Goal: Task Accomplishment & Management: Manage account settings

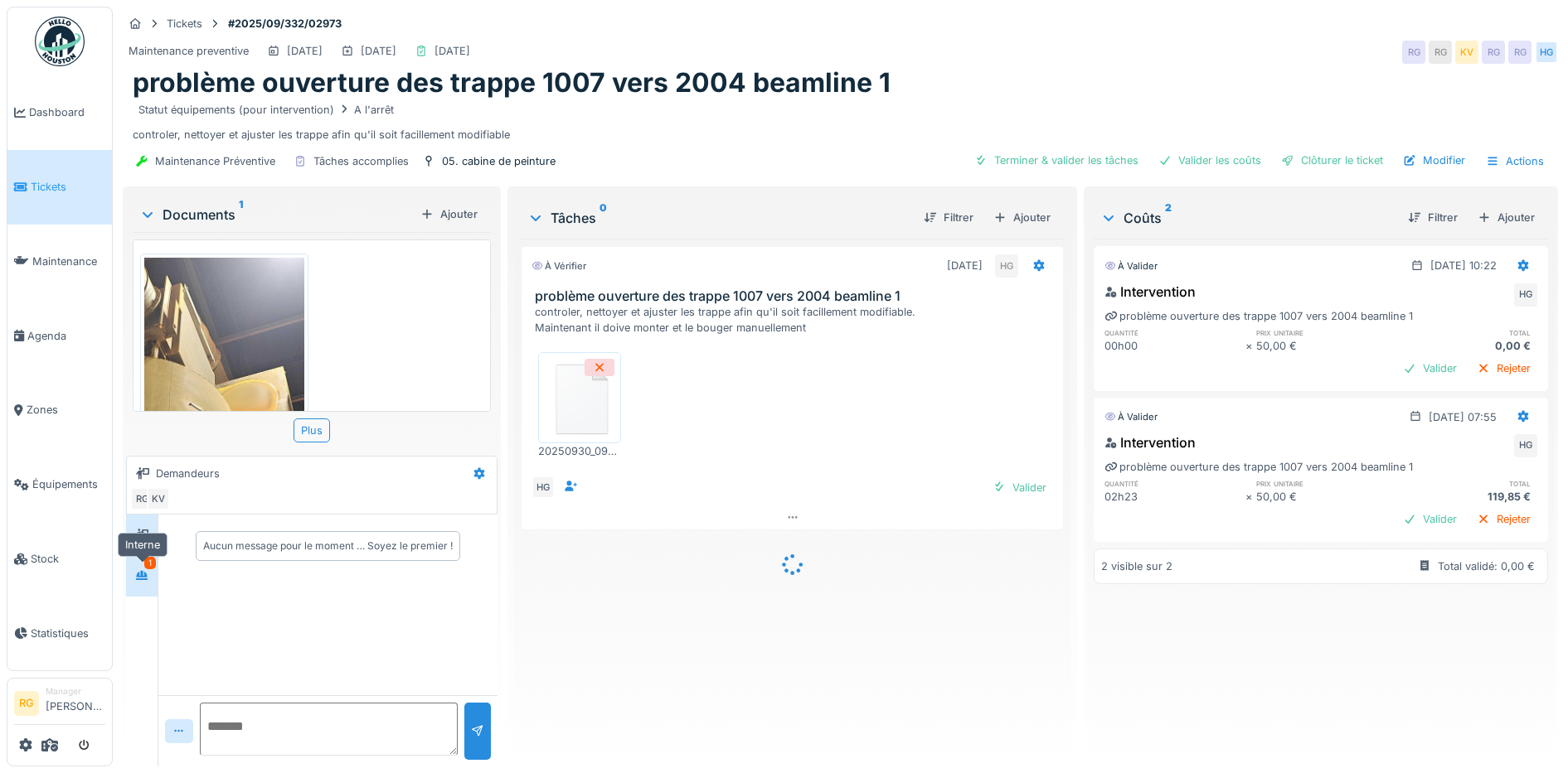
click at [143, 577] on icon at bounding box center [141, 576] width 11 height 9
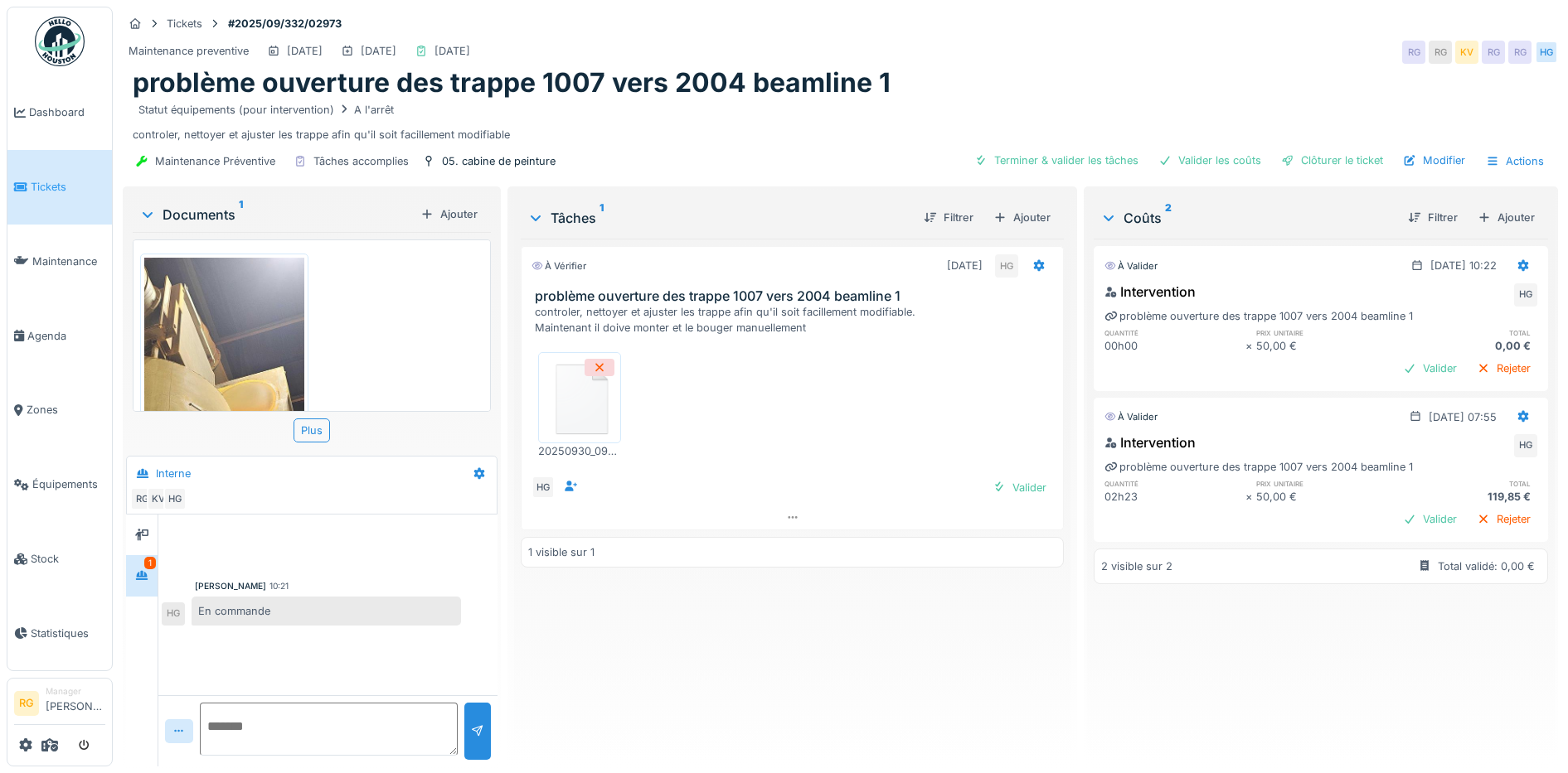
click at [571, 411] on img at bounding box center [580, 397] width 75 height 83
click at [140, 581] on div at bounding box center [142, 575] width 13 height 16
click at [1396, 525] on div "Valider" at bounding box center [1430, 520] width 67 height 22
click at [1470, 364] on div "Rejeter" at bounding box center [1503, 368] width 67 height 22
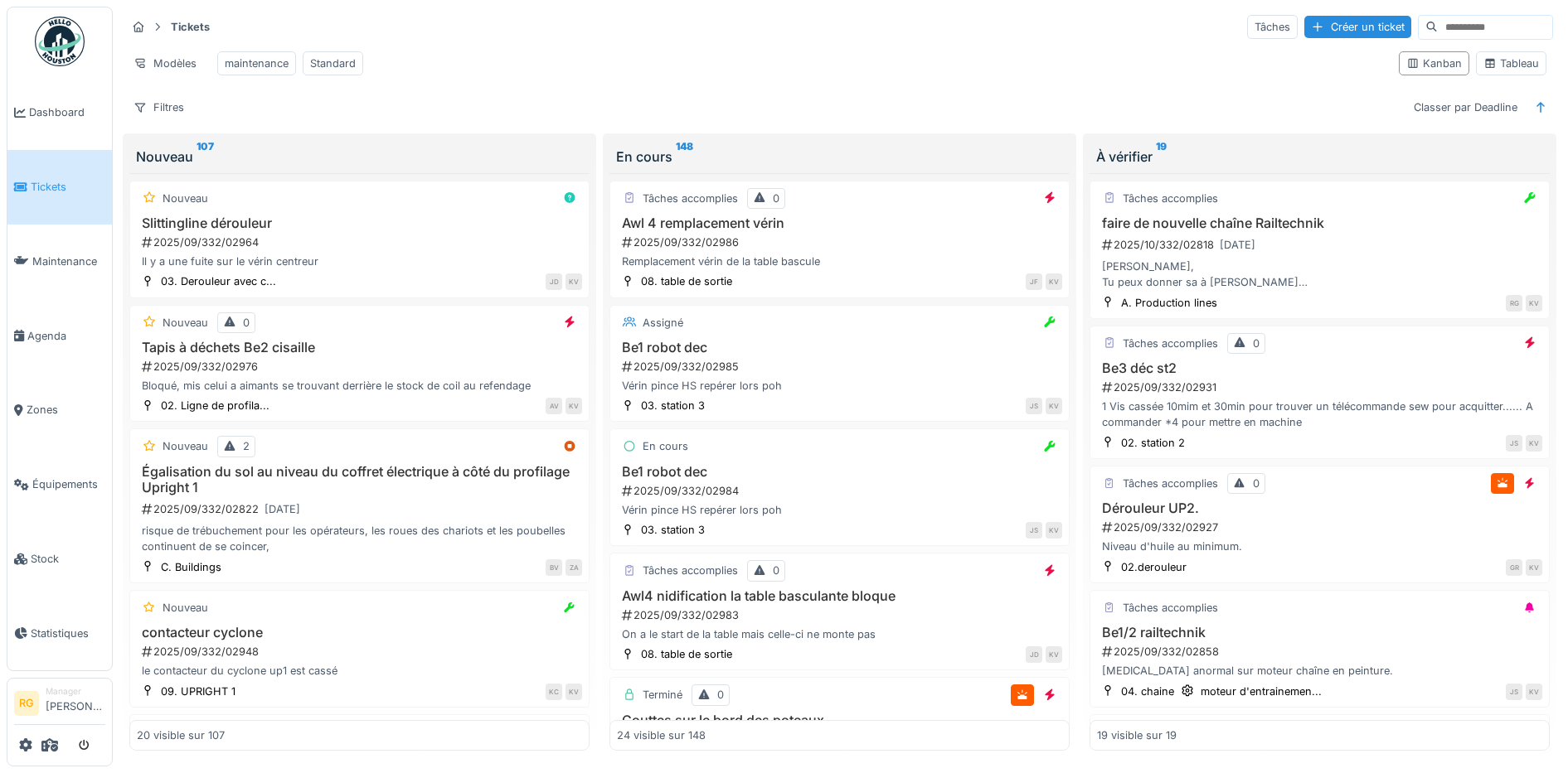
scroll to position [311, 0]
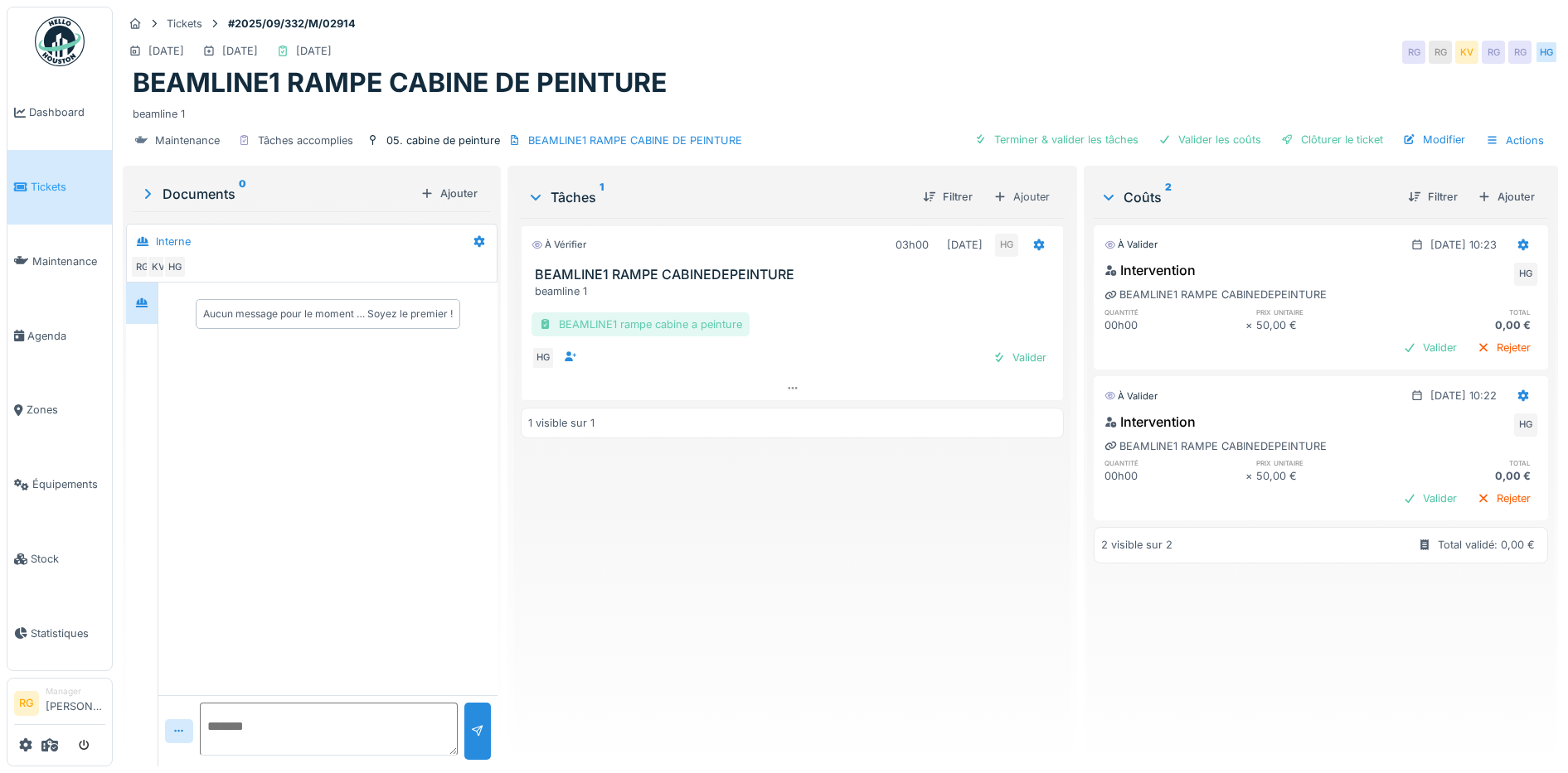
click at [623, 329] on div "BEAMLINE1 rampe cabine a peinture" at bounding box center [640, 324] width 218 height 24
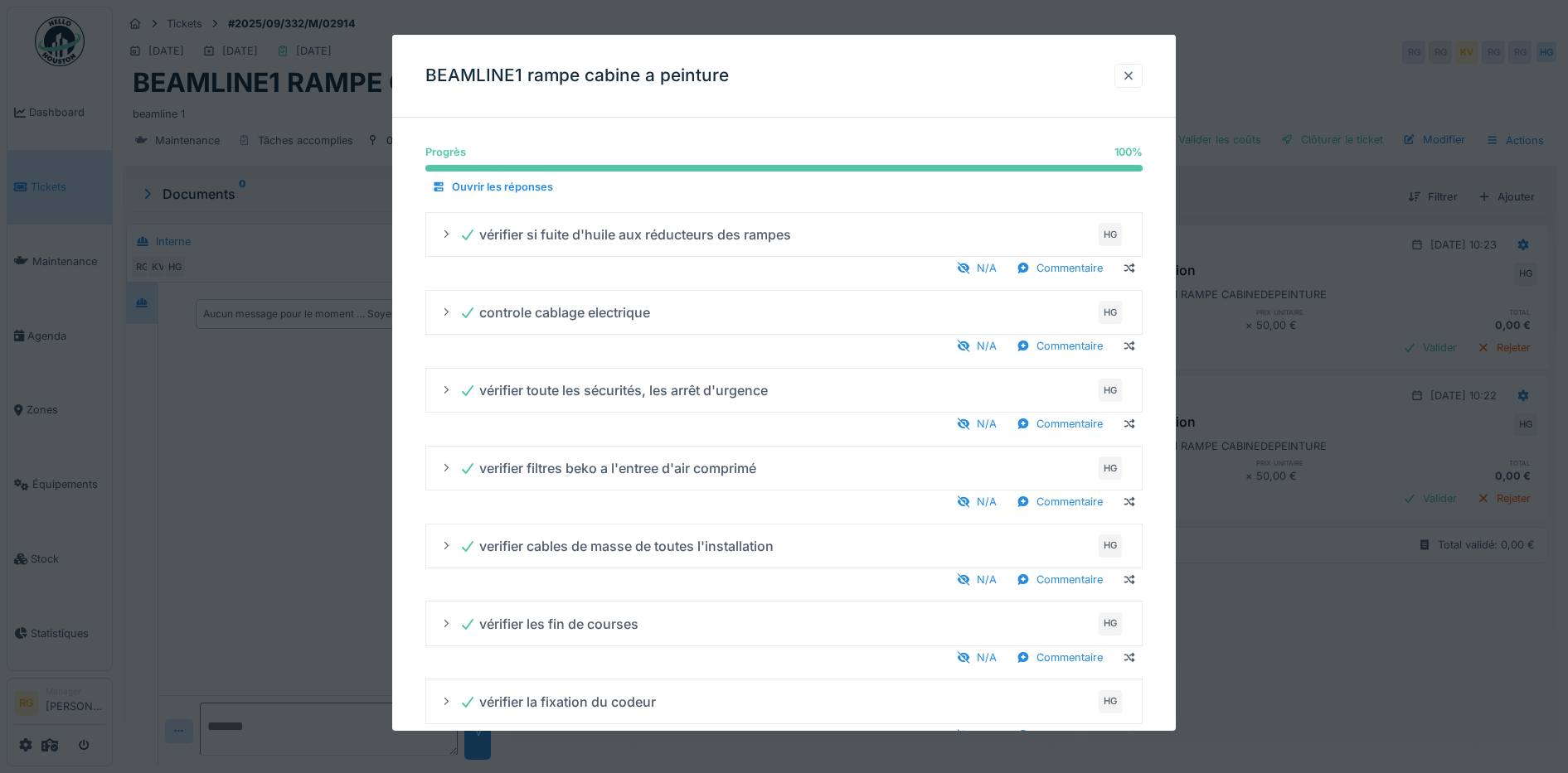
click at [1133, 78] on div at bounding box center [1129, 76] width 13 height 16
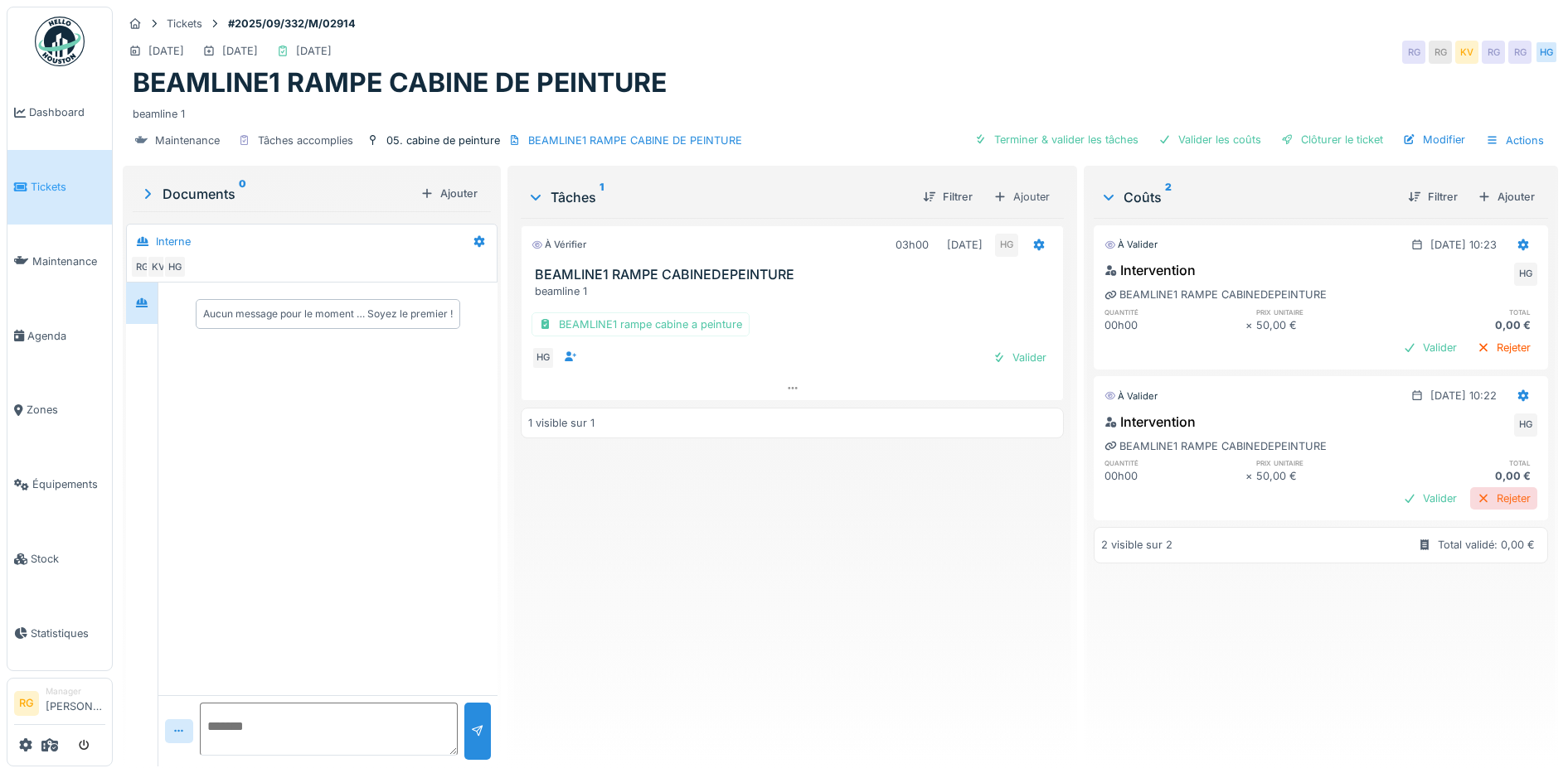
click at [1470, 501] on div "Rejeter" at bounding box center [1503, 498] width 67 height 22
click at [1518, 250] on icon at bounding box center [1524, 245] width 11 height 11
click at [1499, 282] on div "Modifier" at bounding box center [1506, 281] width 80 height 25
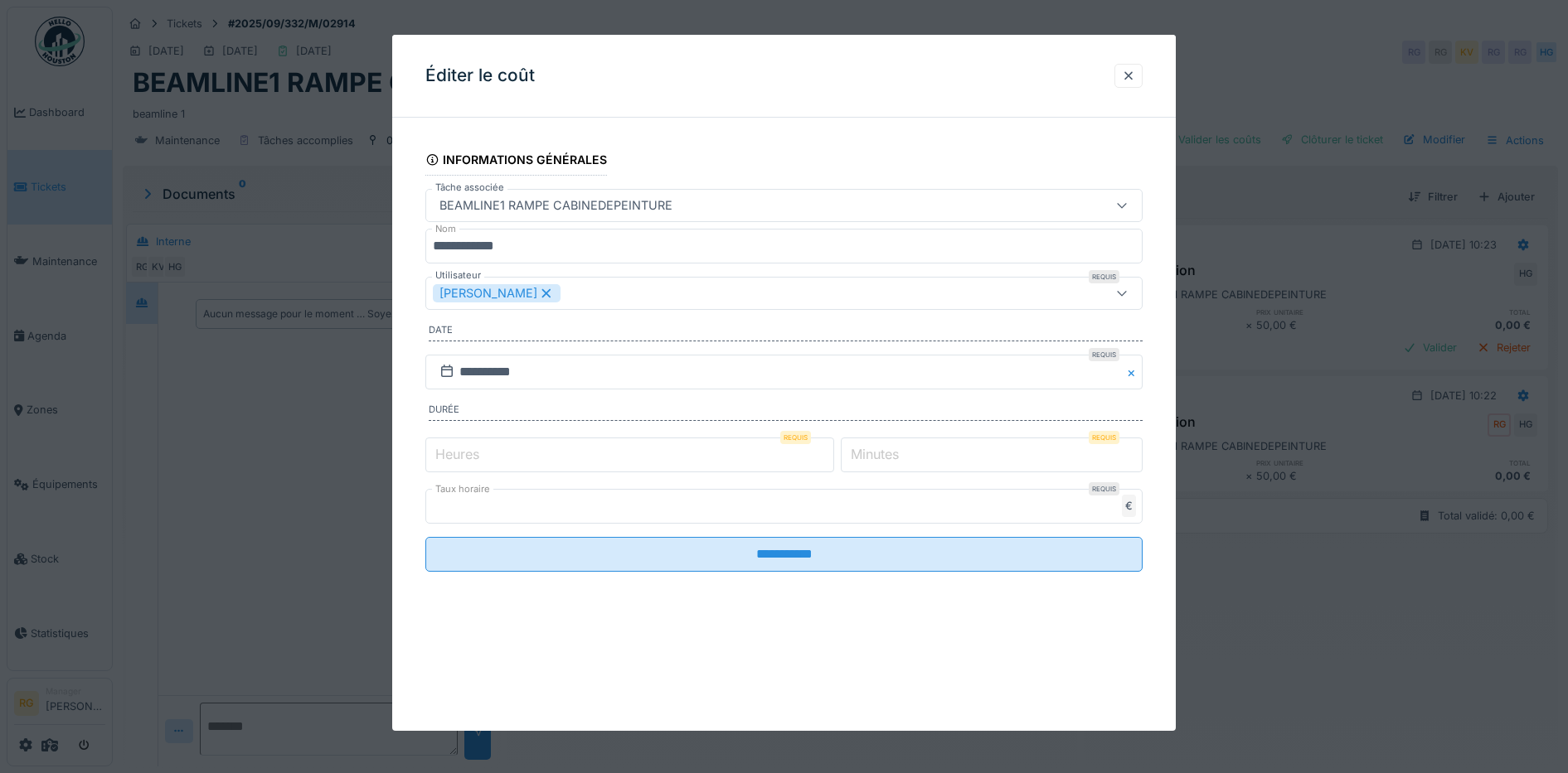
click at [472, 451] on label "Heures" at bounding box center [457, 453] width 50 height 20
click at [472, 451] on input "*" at bounding box center [629, 454] width 409 height 35
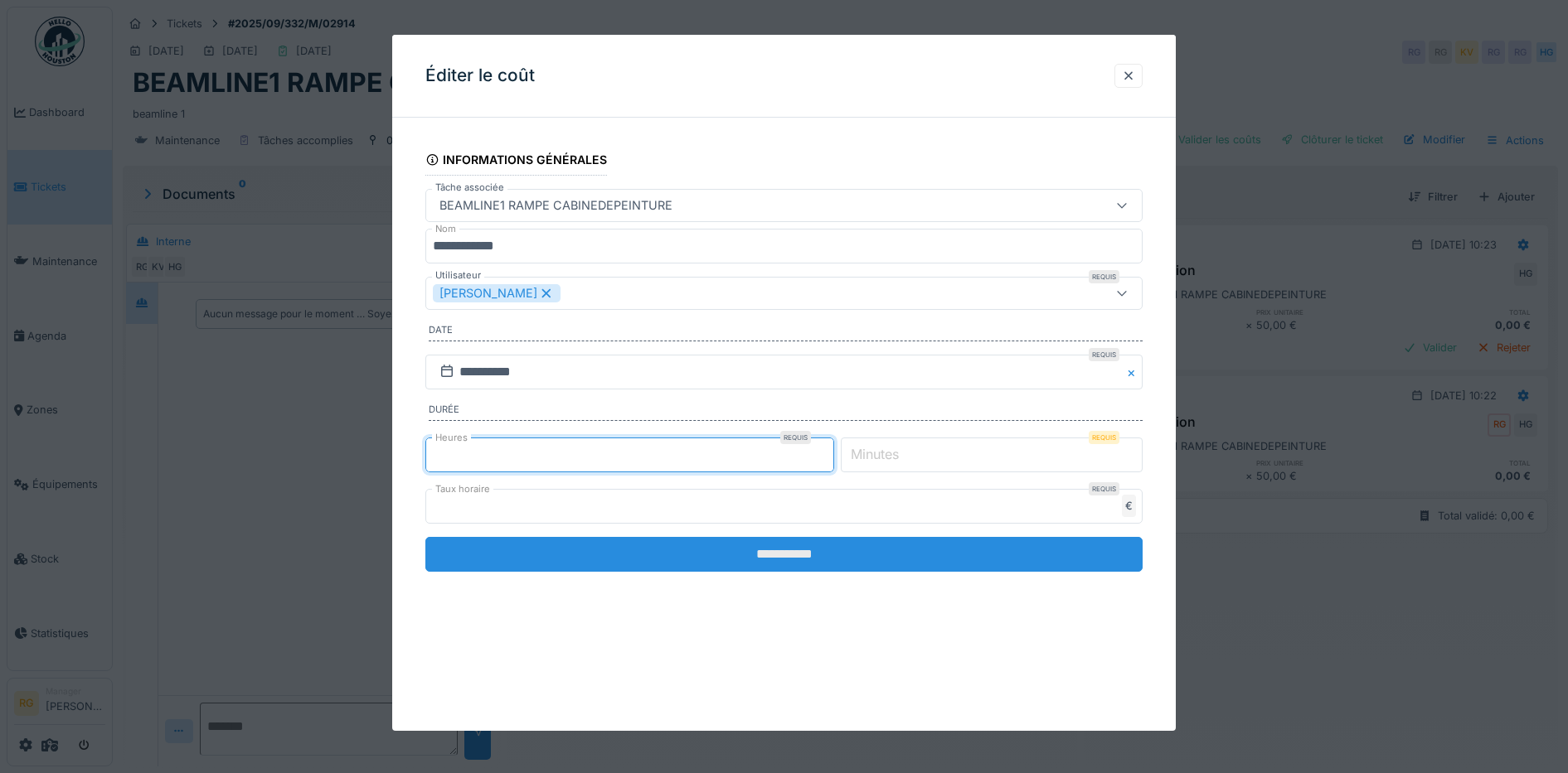
type input "*"
click at [698, 565] on input "**********" at bounding box center [784, 554] width 718 height 35
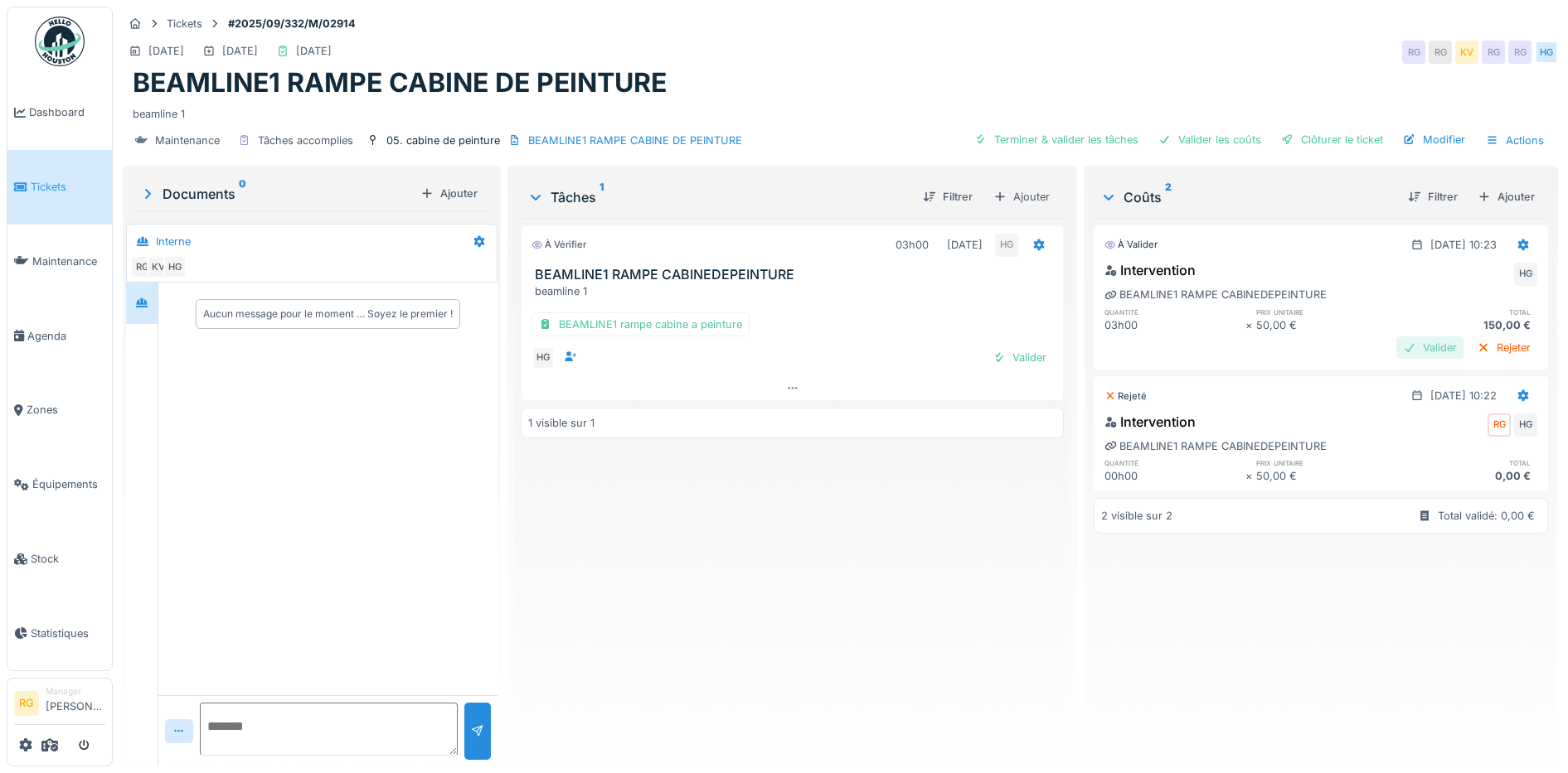
click at [1396, 344] on div "Valider" at bounding box center [1430, 348] width 67 height 22
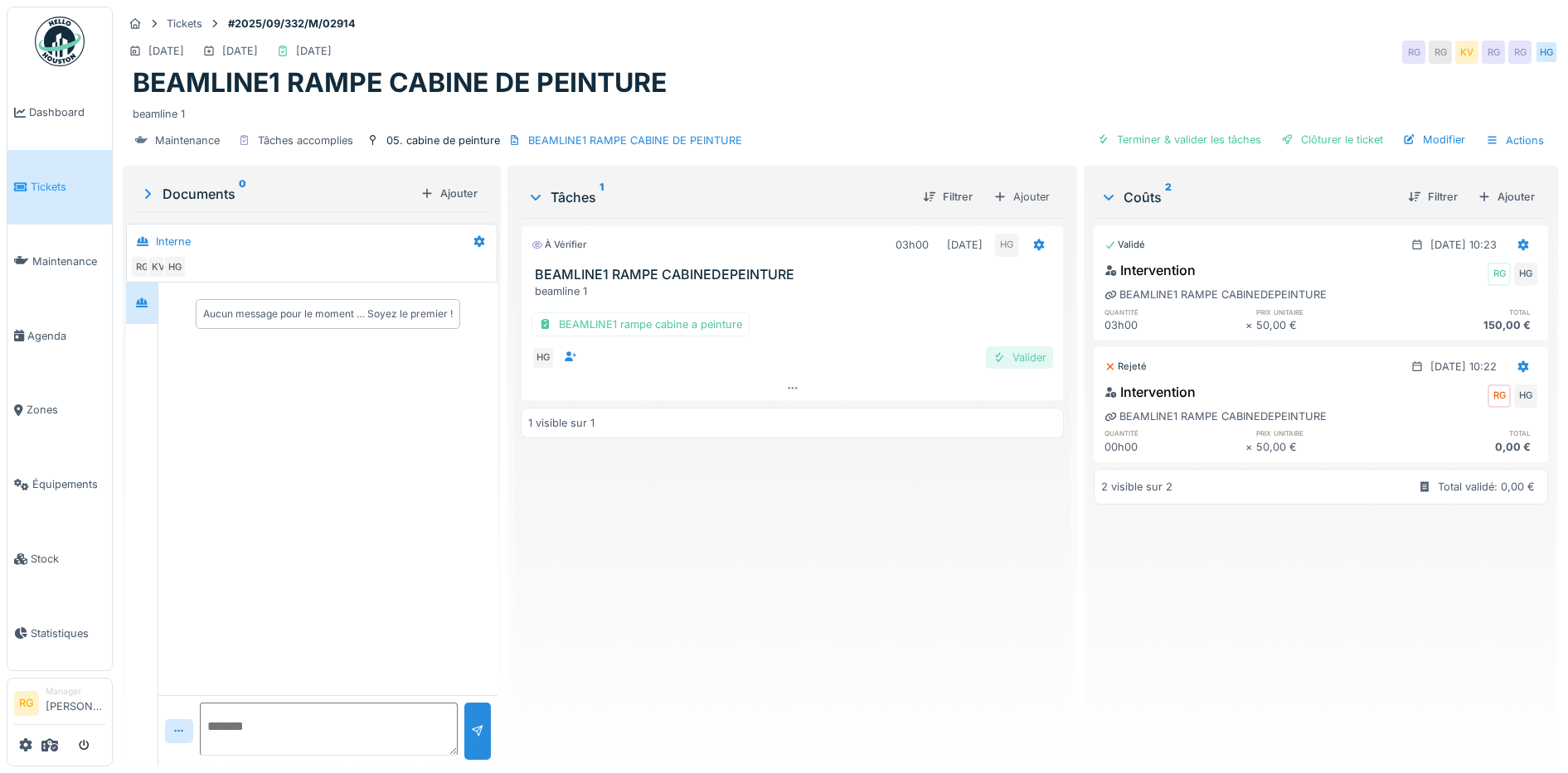
click at [1022, 361] on div "Valider" at bounding box center [1019, 358] width 67 height 22
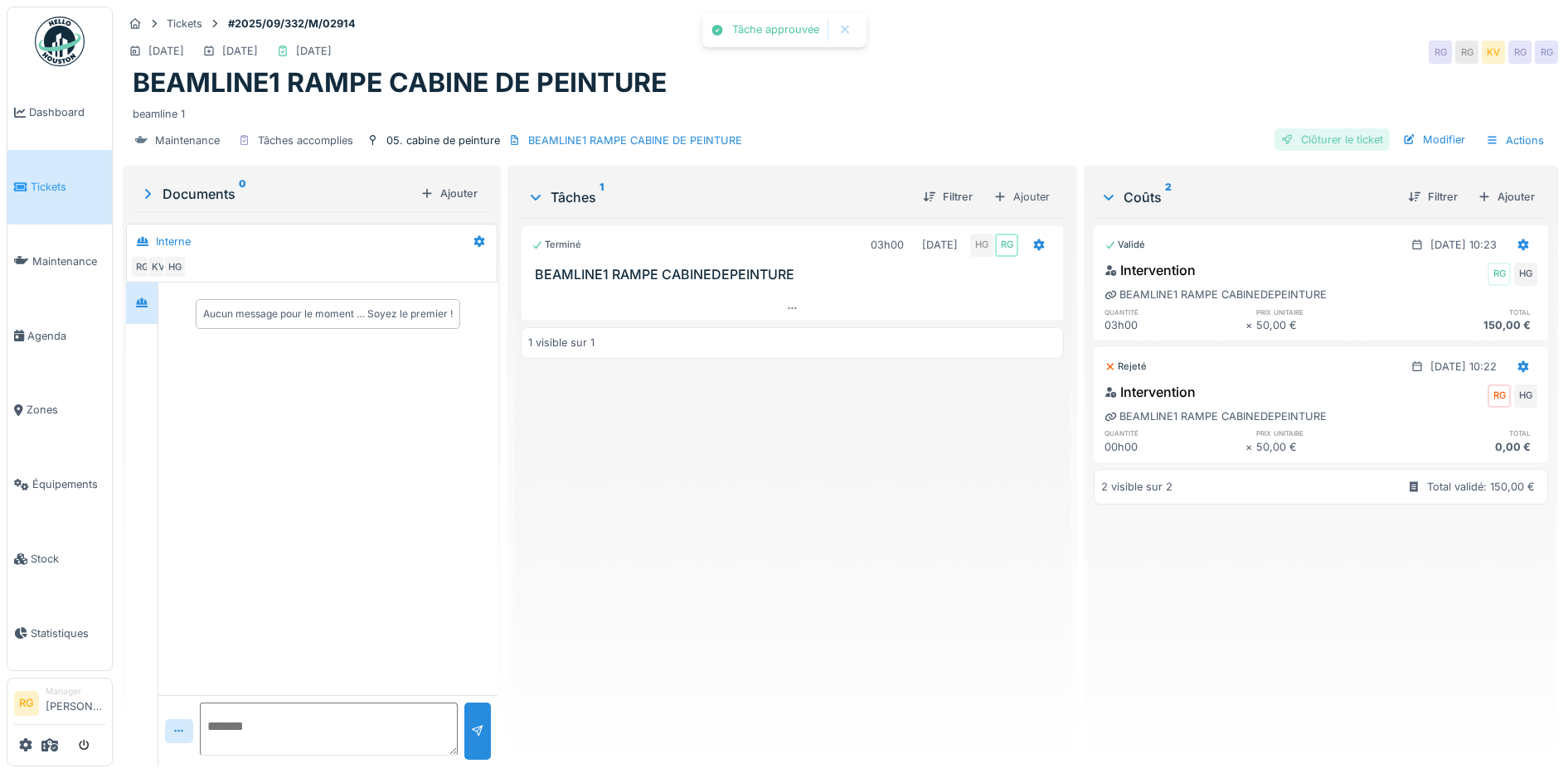
click at [1302, 140] on div "Clôturer le ticket" at bounding box center [1331, 139] width 115 height 22
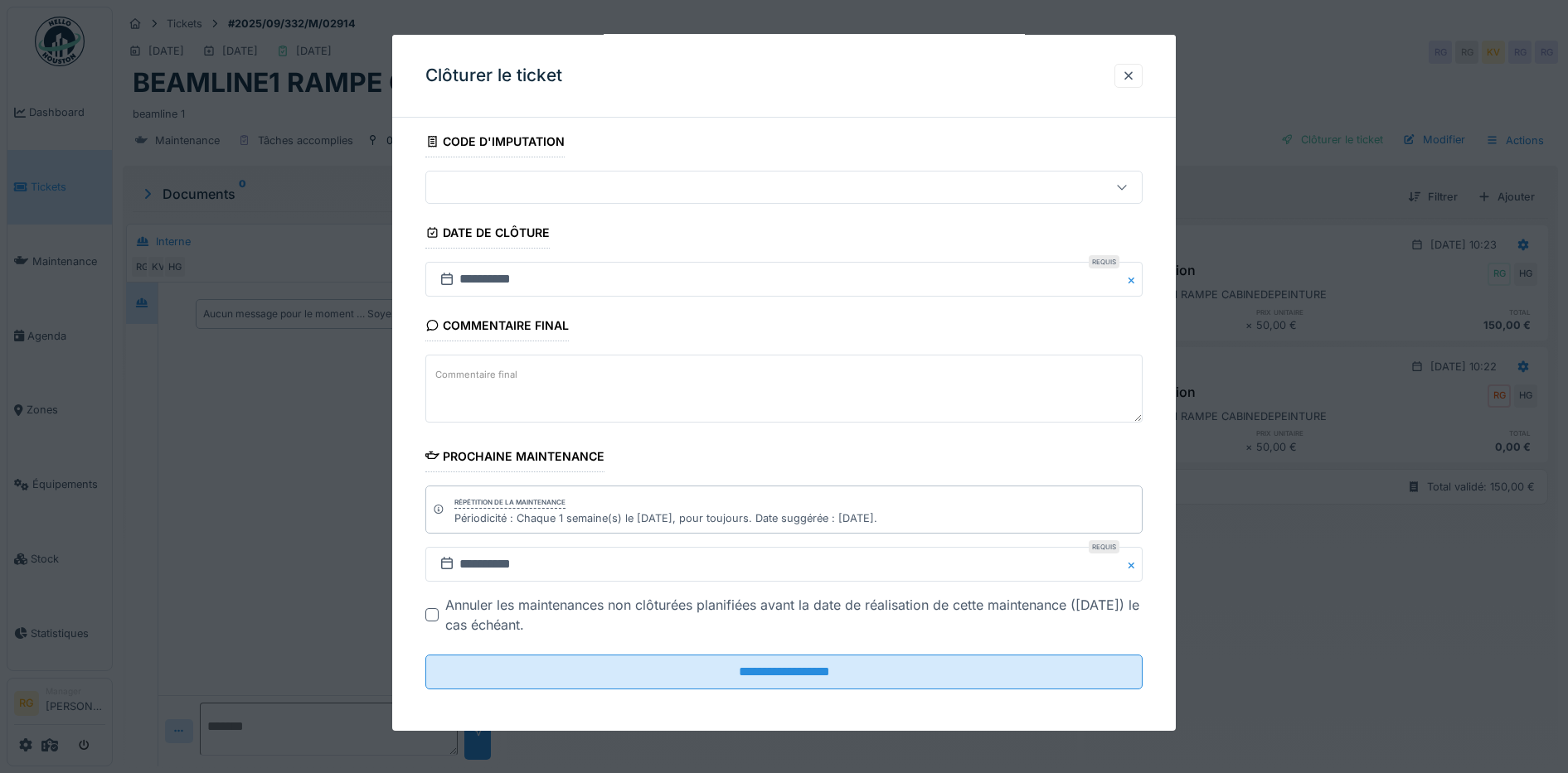
scroll to position [101, 0]
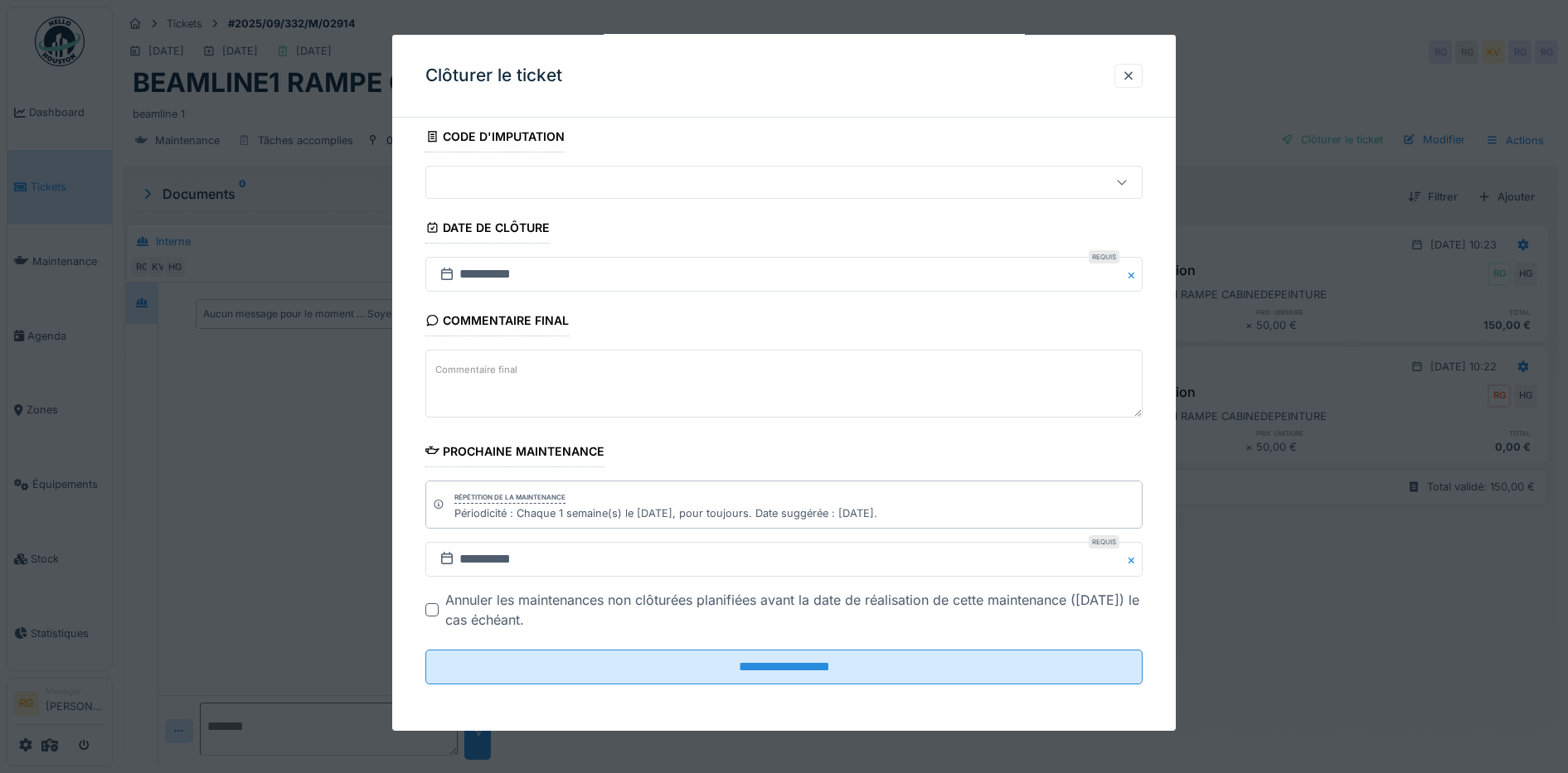
click at [492, 367] on label "Commentaire final" at bounding box center [476, 370] width 89 height 21
click at [492, 367] on textarea "Commentaire final" at bounding box center [784, 383] width 718 height 68
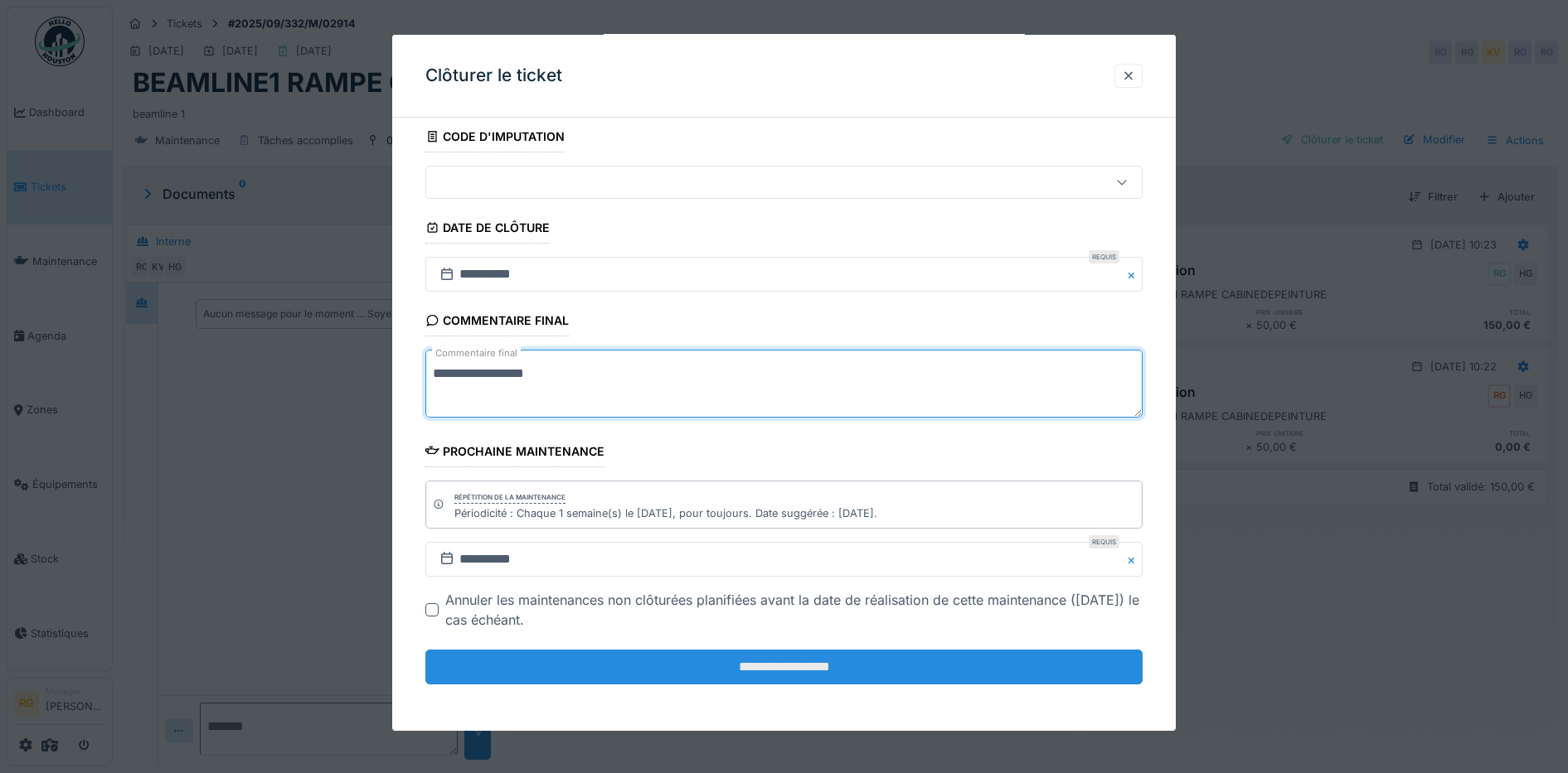
type textarea "**********"
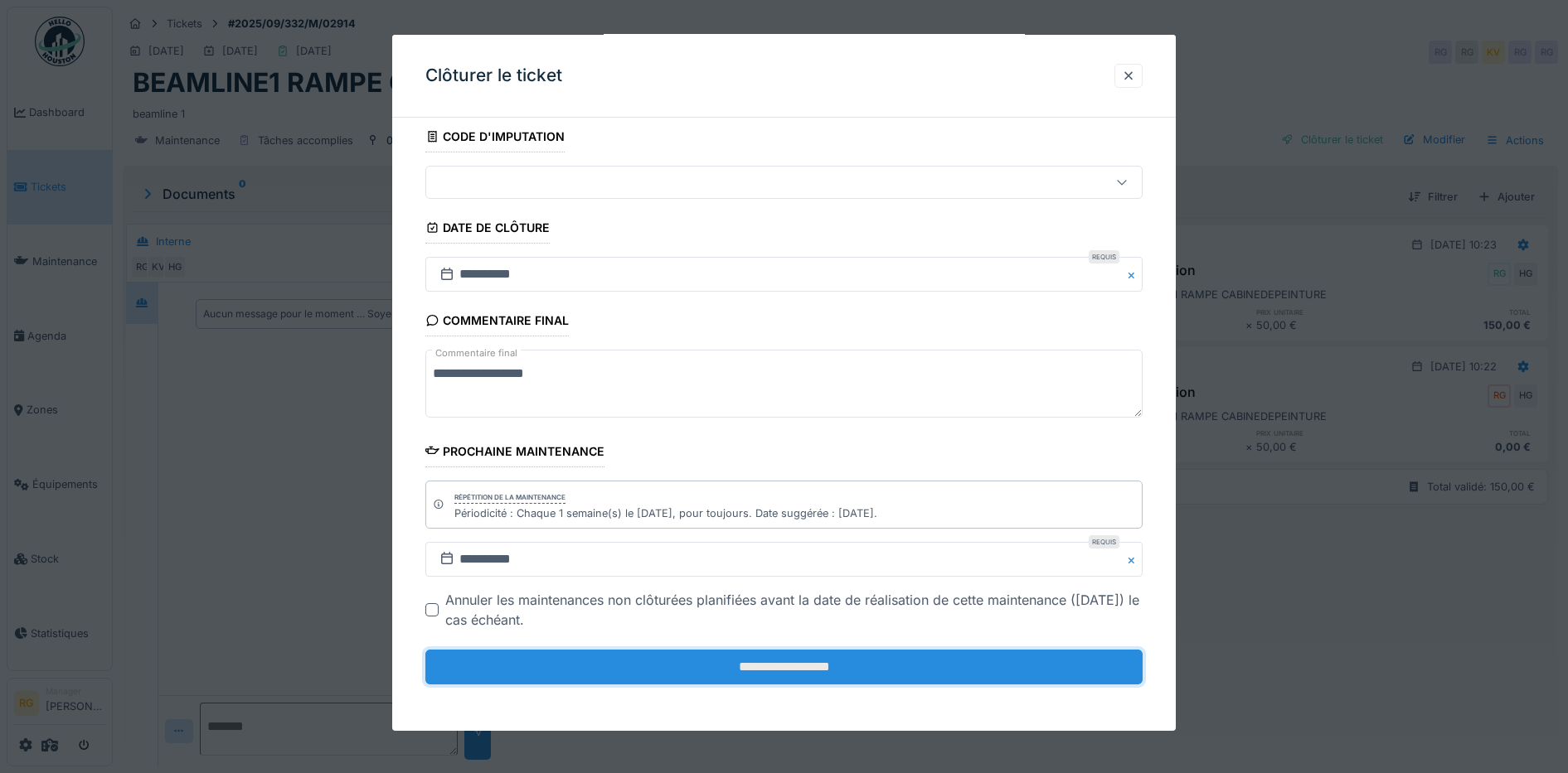
click at [691, 668] on input "**********" at bounding box center [784, 666] width 718 height 35
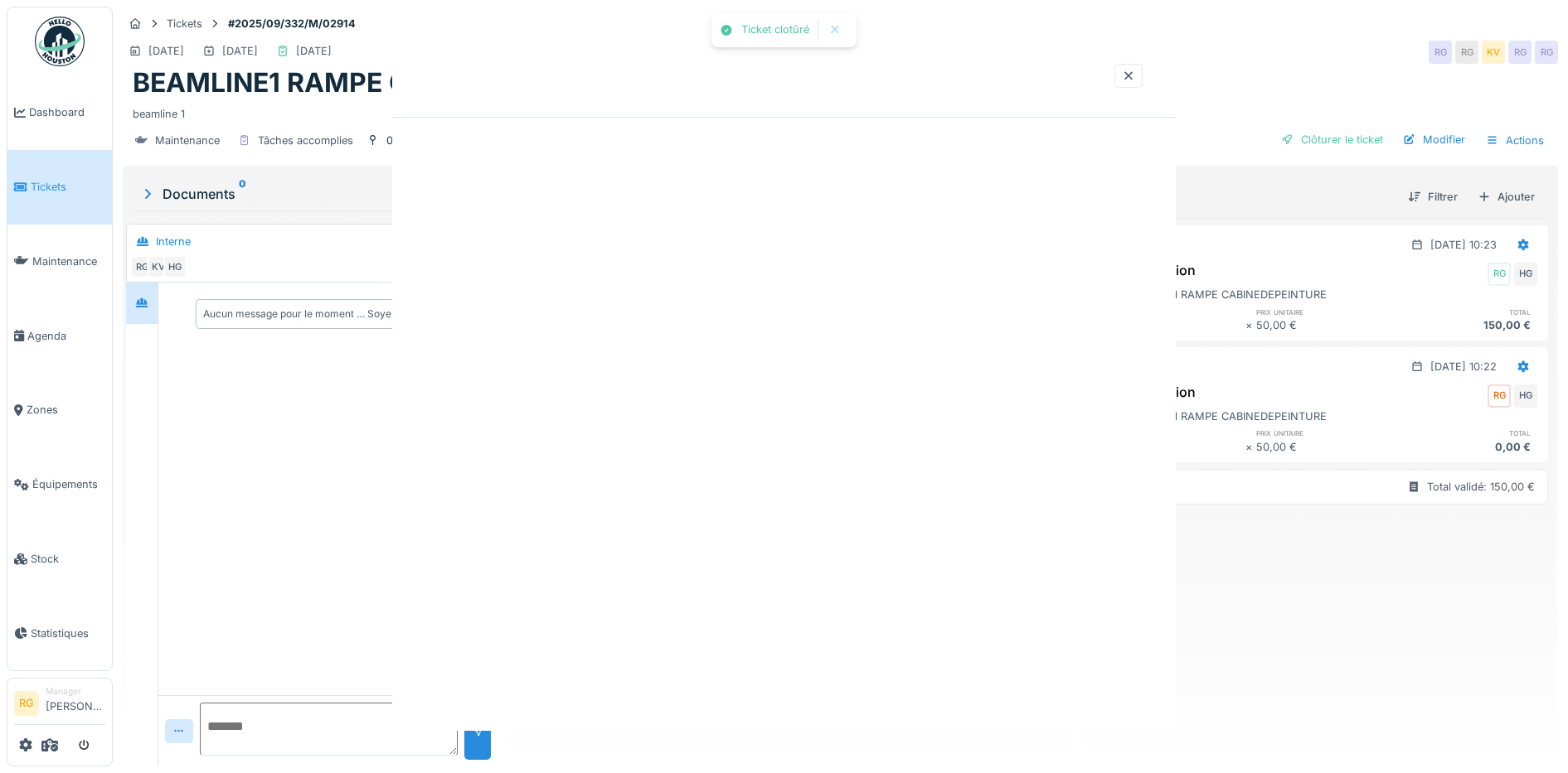
scroll to position [0, 0]
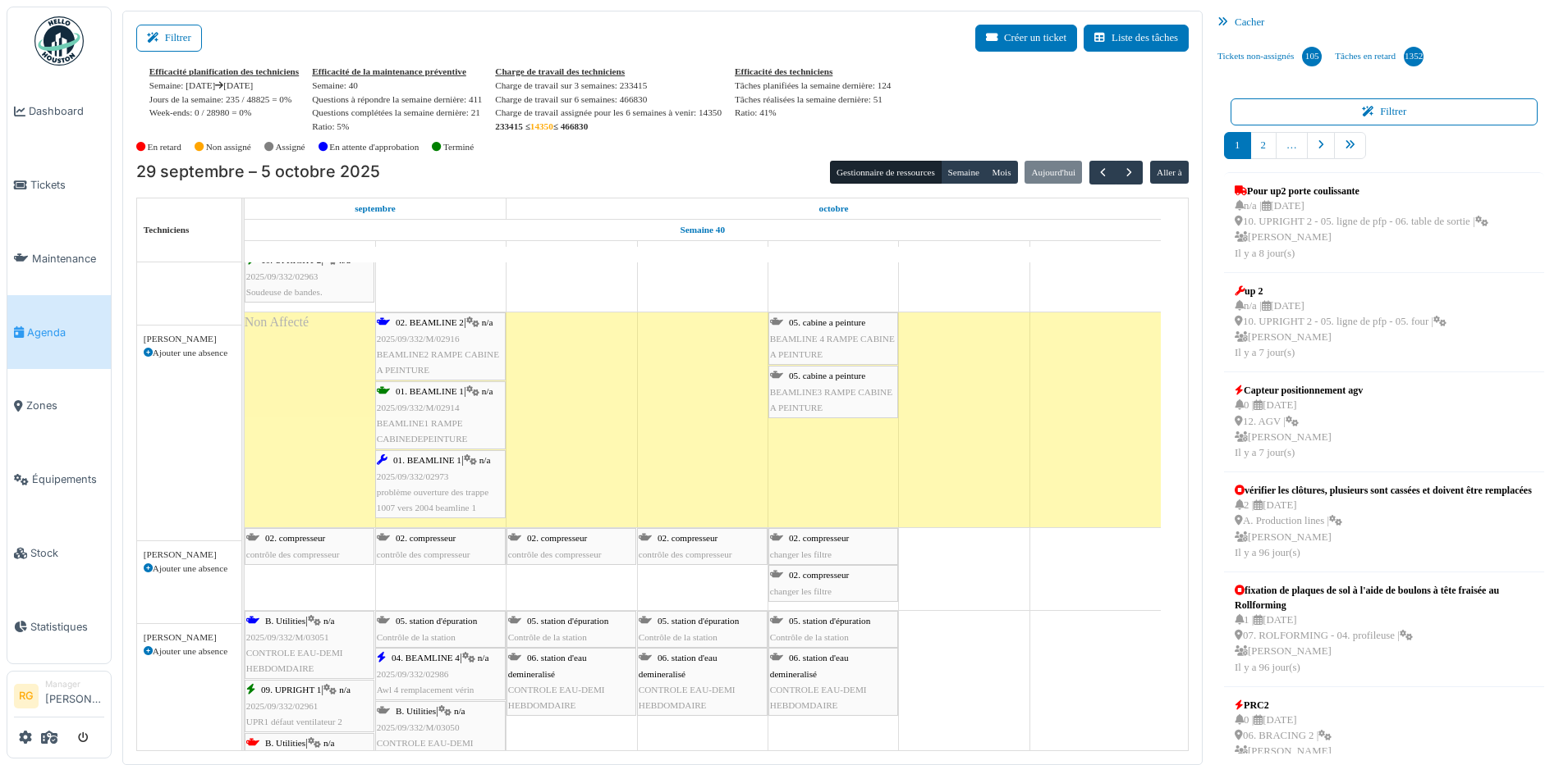
scroll to position [1333, 0]
click at [417, 409] on span "2025/09/332/M/02914" at bounding box center [418, 407] width 83 height 10
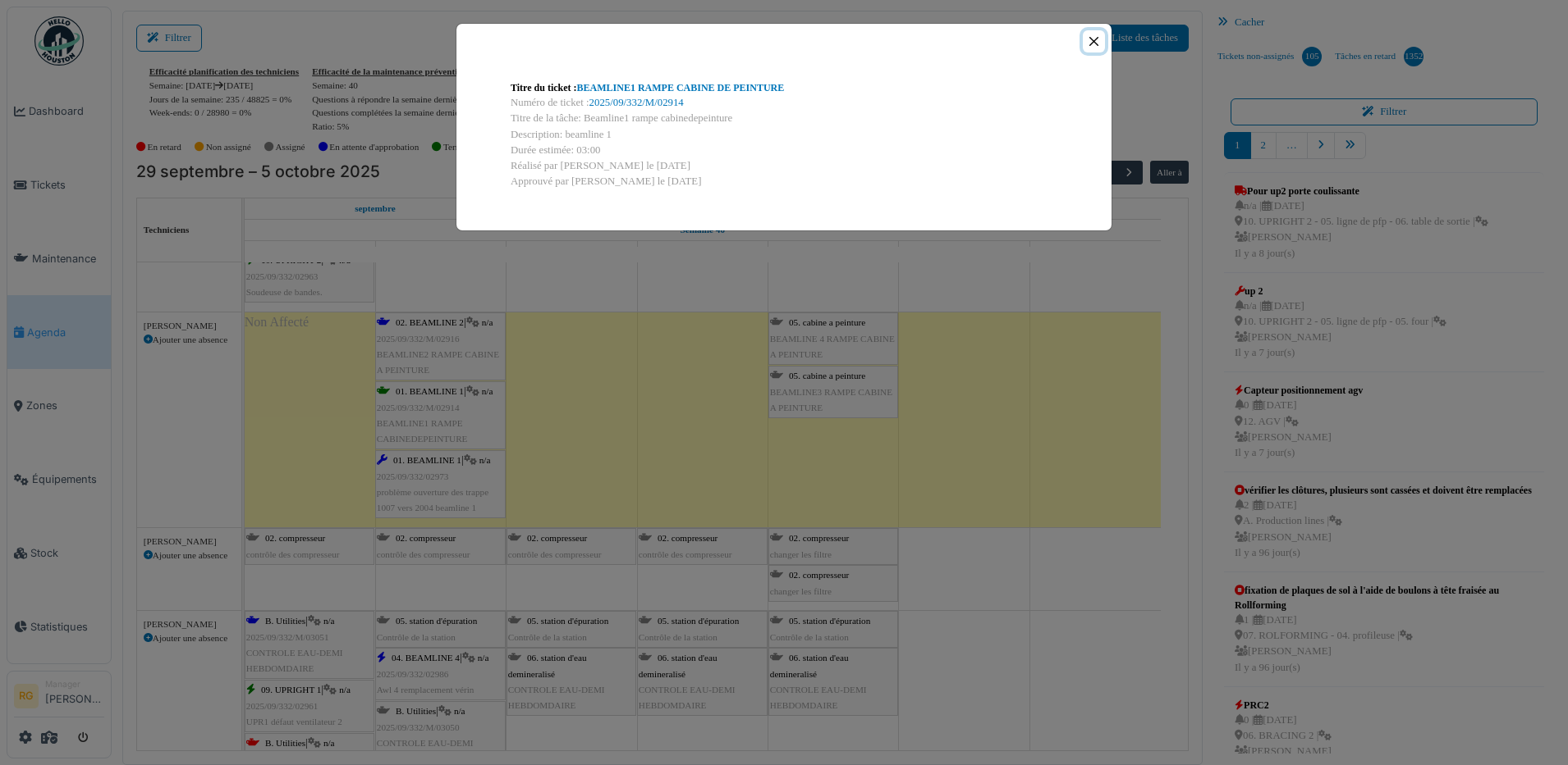
click at [1096, 43] on button "Close" at bounding box center [1094, 42] width 22 height 22
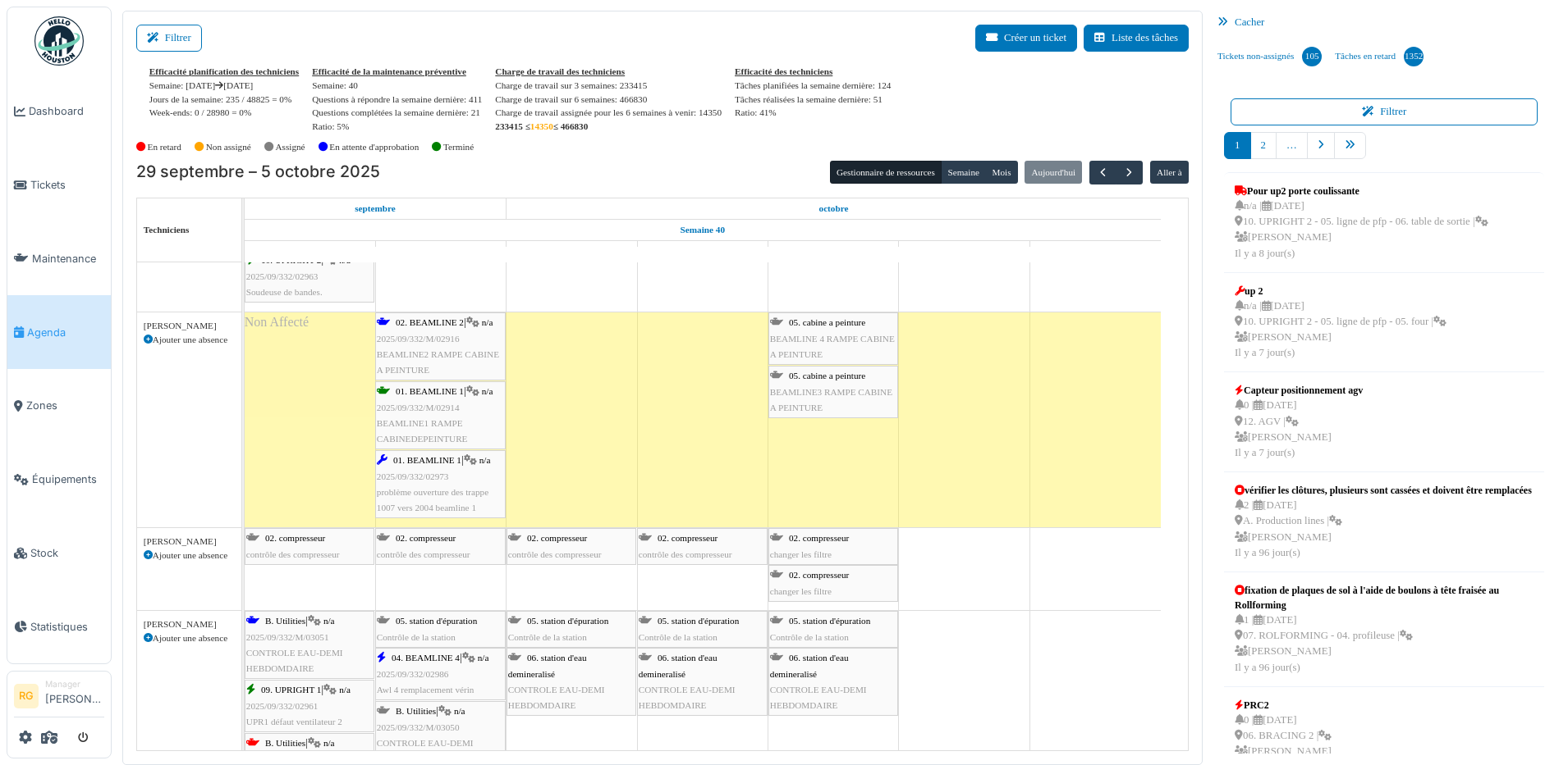
click at [430, 343] on span "2025/09/332/M/02916" at bounding box center [418, 339] width 83 height 10
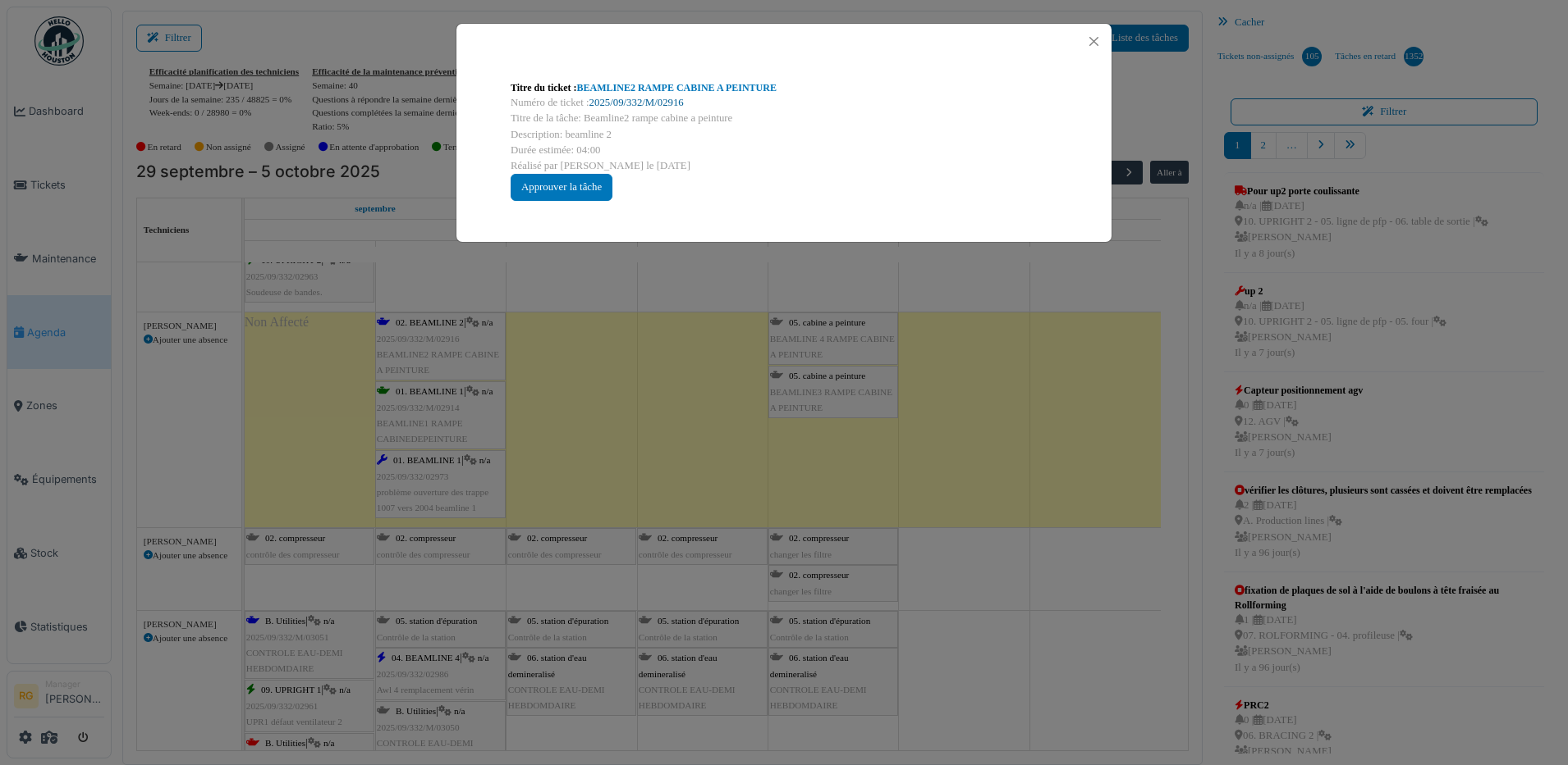
click at [648, 97] on link "2025/09/332/M/02916" at bounding box center [637, 103] width 94 height 11
click at [568, 186] on div "Approuver la tâche" at bounding box center [562, 187] width 102 height 27
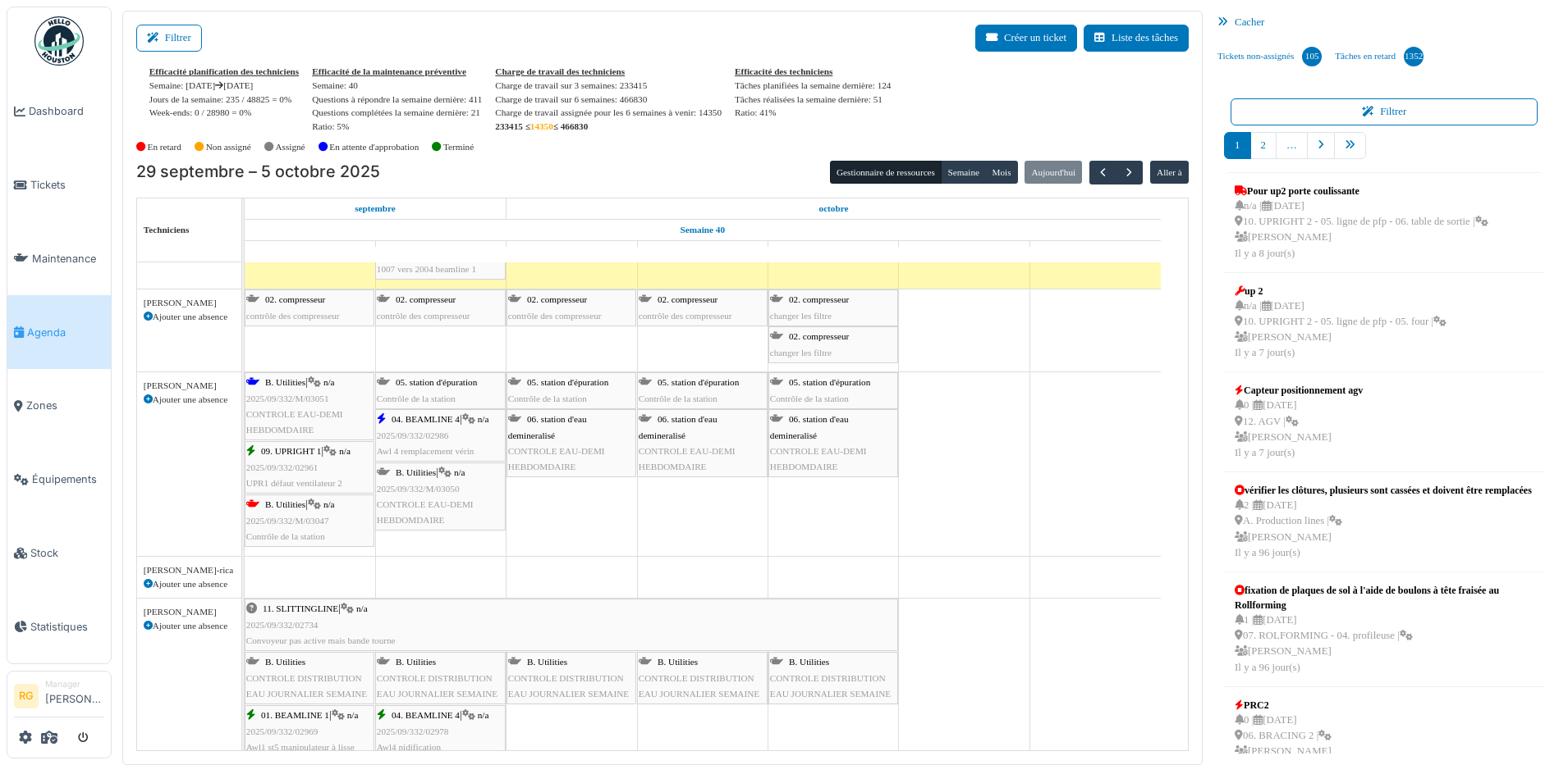
scroll to position [1538, 0]
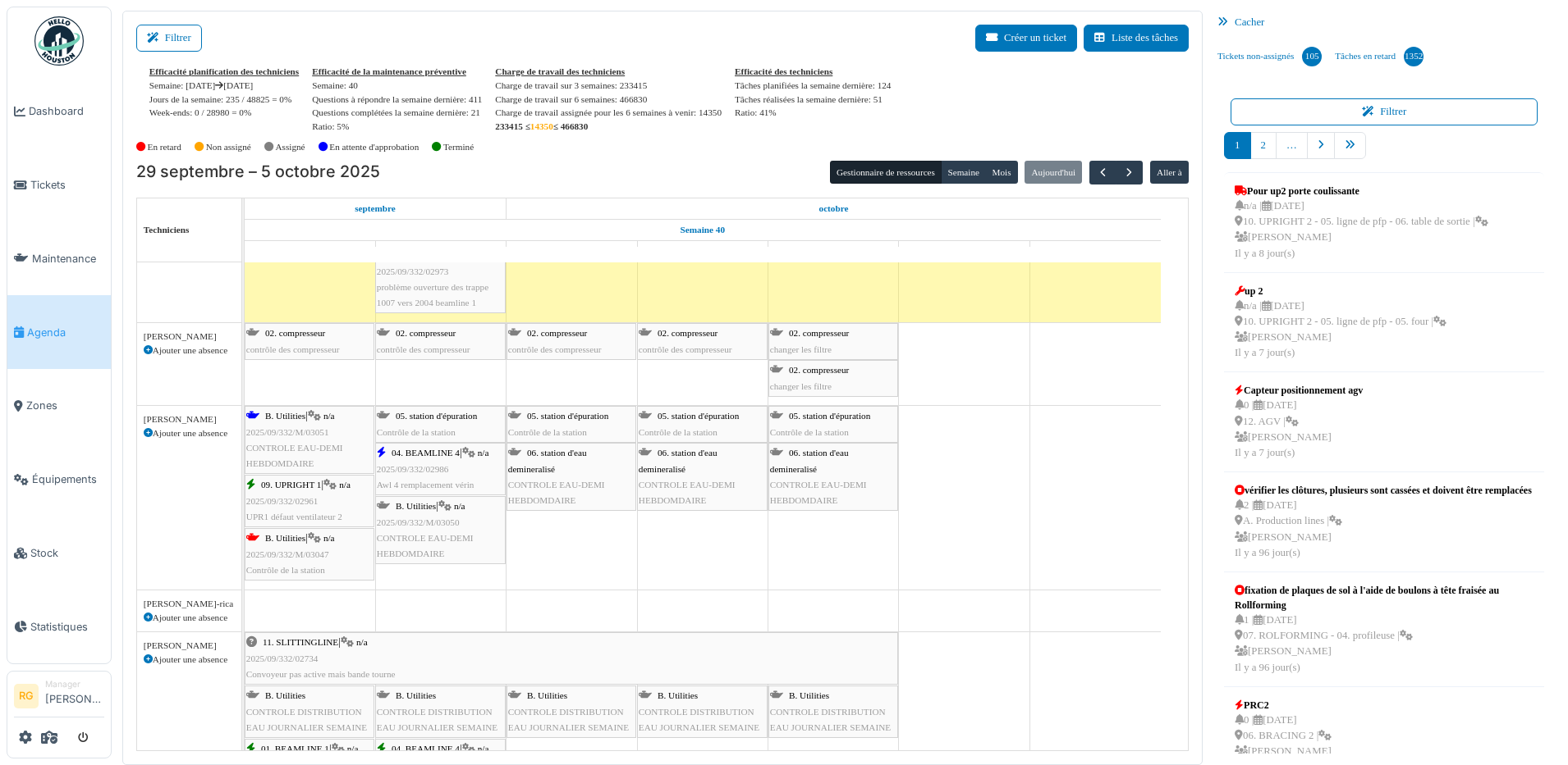
click at [299, 441] on div "B. Utilities | n/a 2025/09/332/M/03051 CONTROLE EAU-DEMI HEBDOMDAIRE" at bounding box center [309, 440] width 127 height 63
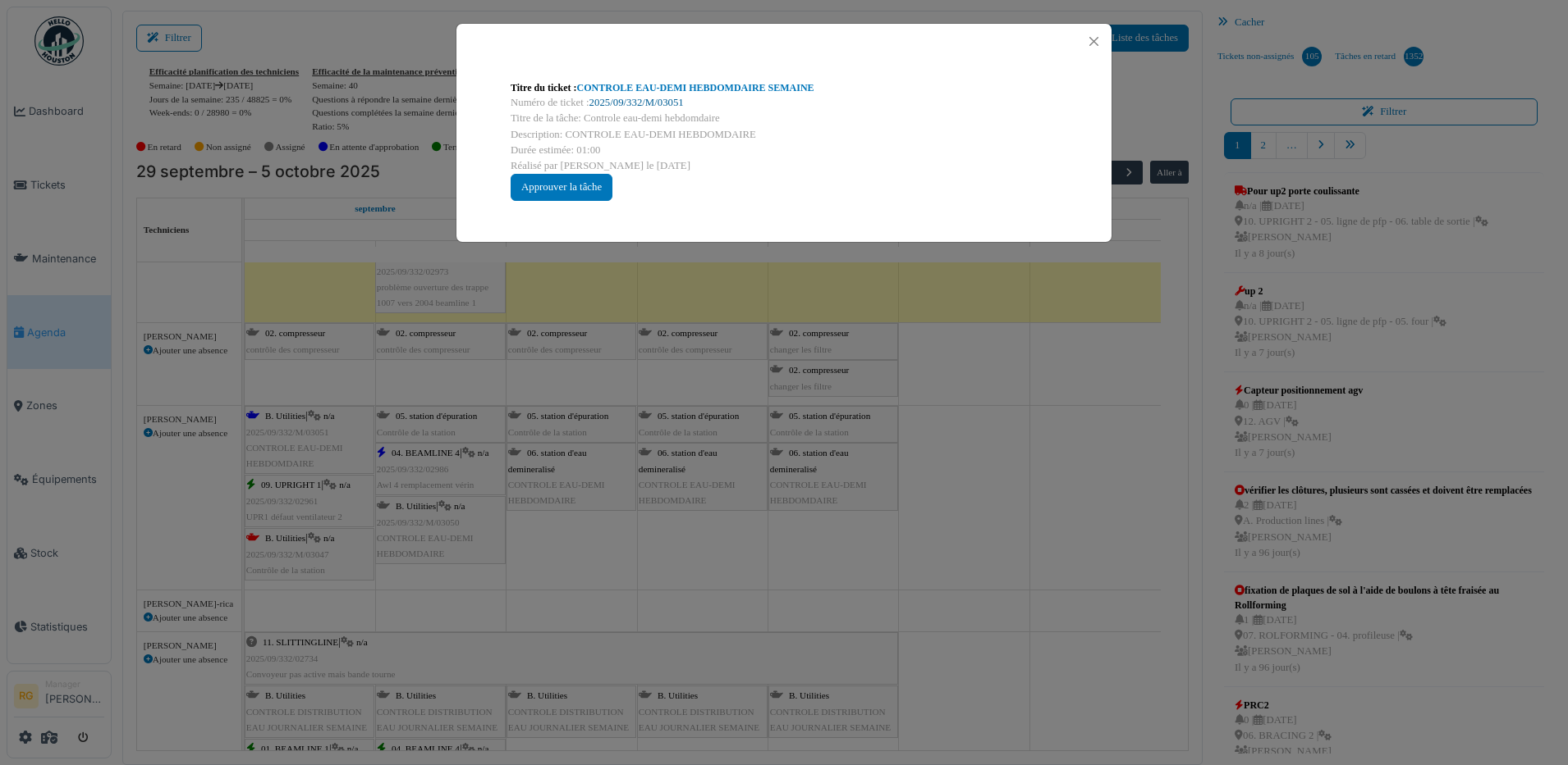
click at [652, 106] on link "2025/09/332/M/03051" at bounding box center [637, 103] width 94 height 11
click at [552, 188] on div "Approuver la tâche" at bounding box center [562, 187] width 102 height 27
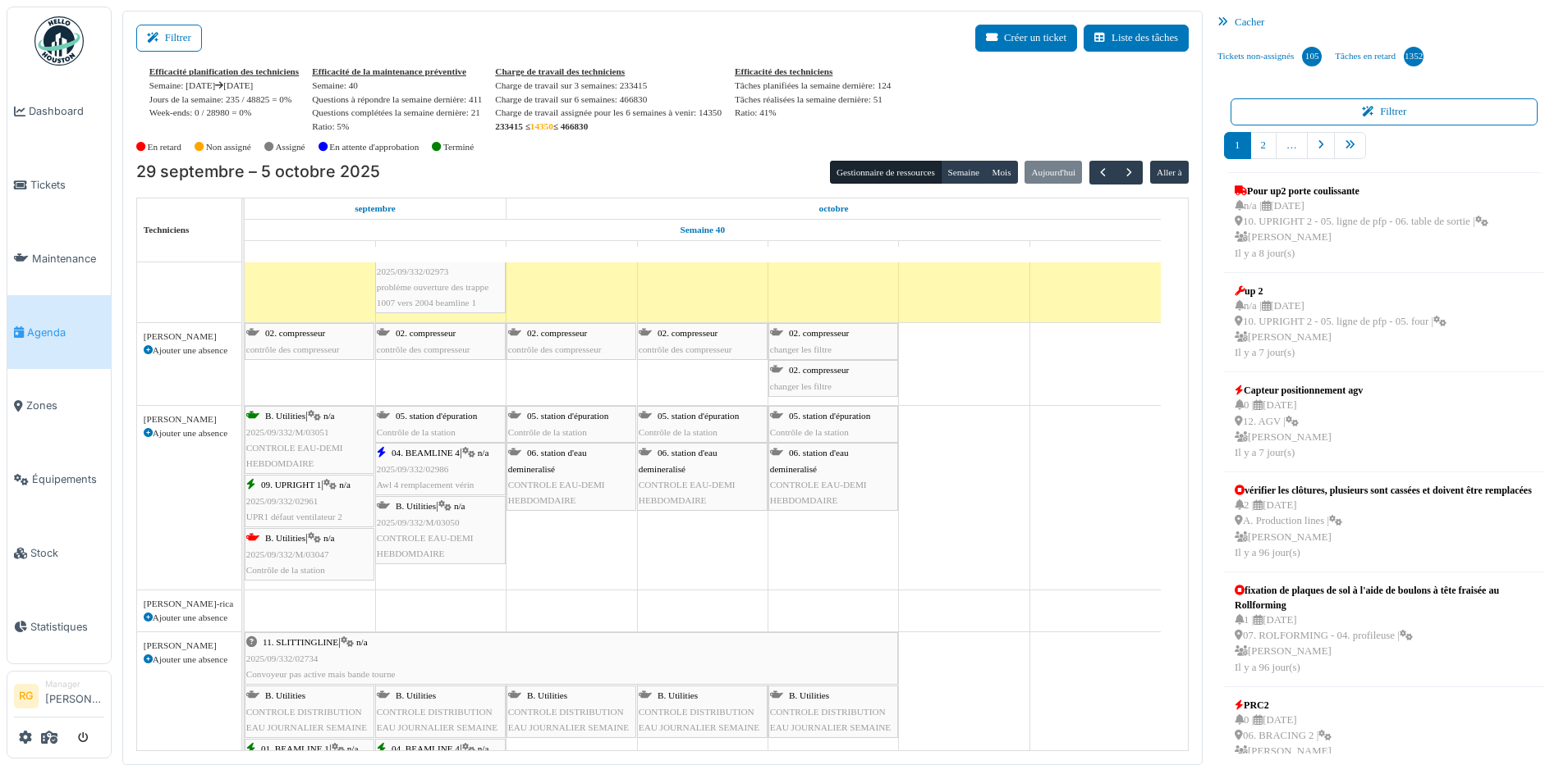
click at [417, 465] on span "2025/09/332/02986" at bounding box center [413, 469] width 72 height 10
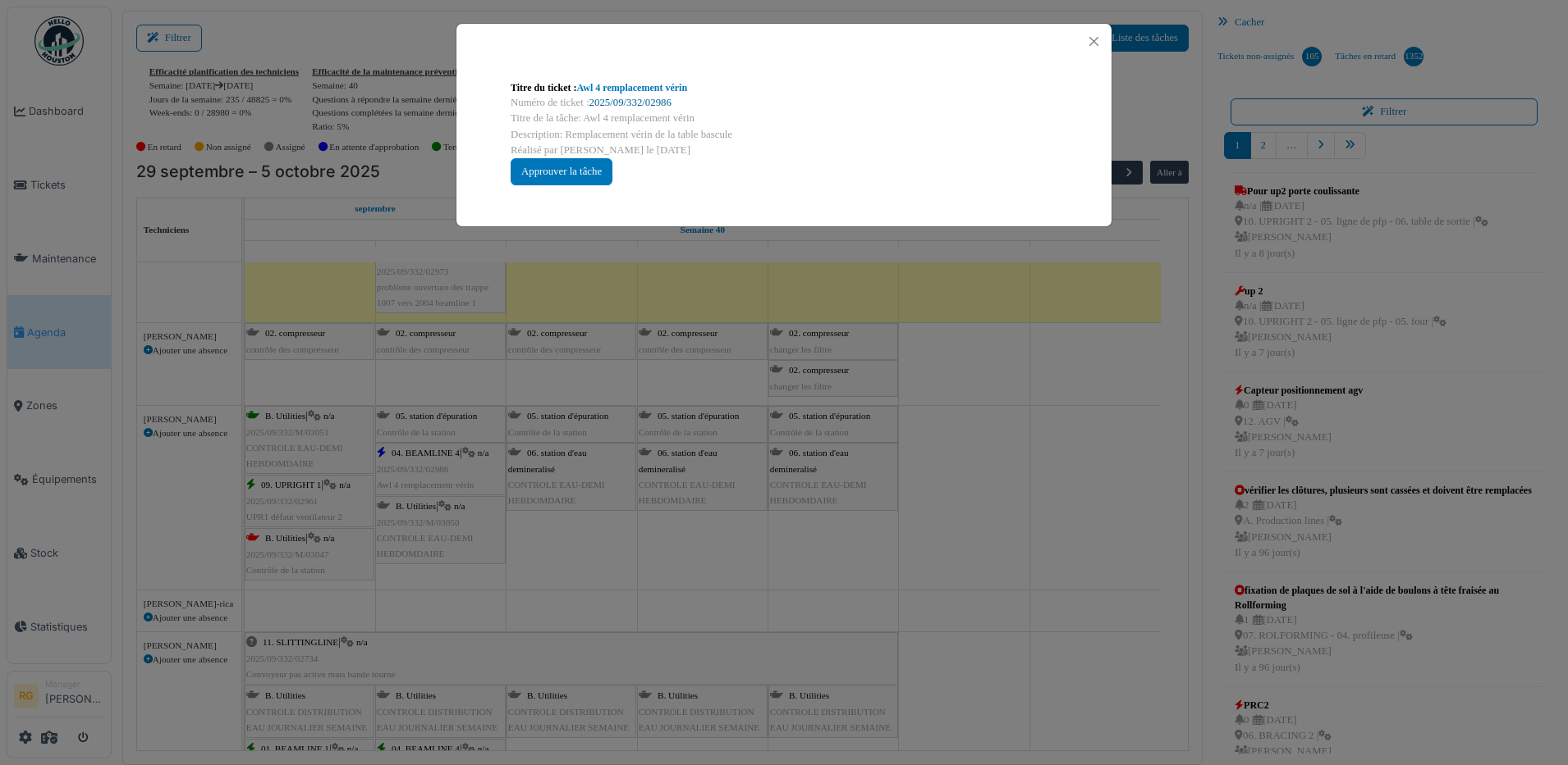
click at [609, 105] on link "2025/09/332/02986" at bounding box center [630, 103] width 82 height 11
click at [563, 168] on div "Approuver la tâche" at bounding box center [562, 171] width 102 height 27
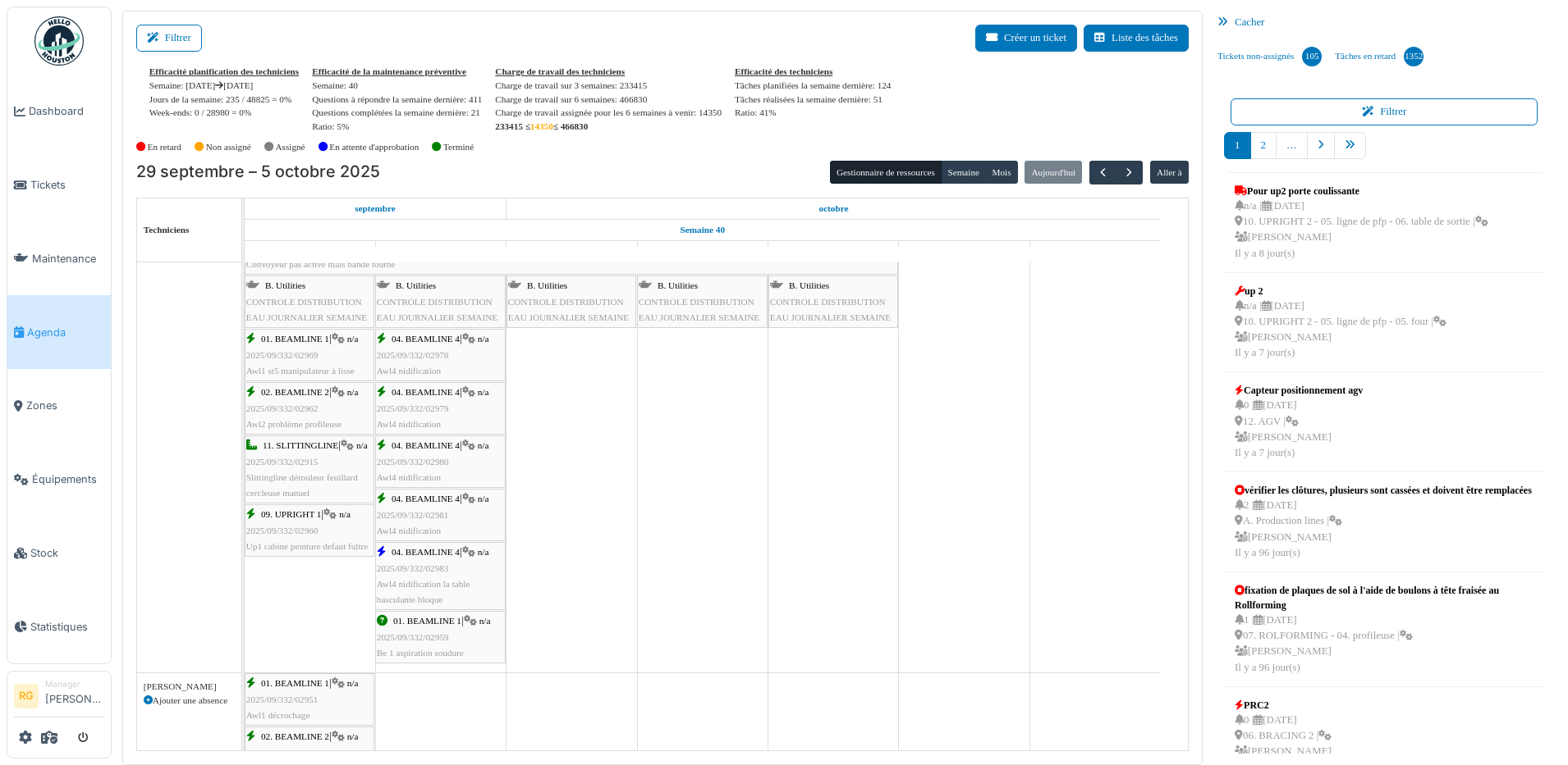
scroll to position [2051, 0]
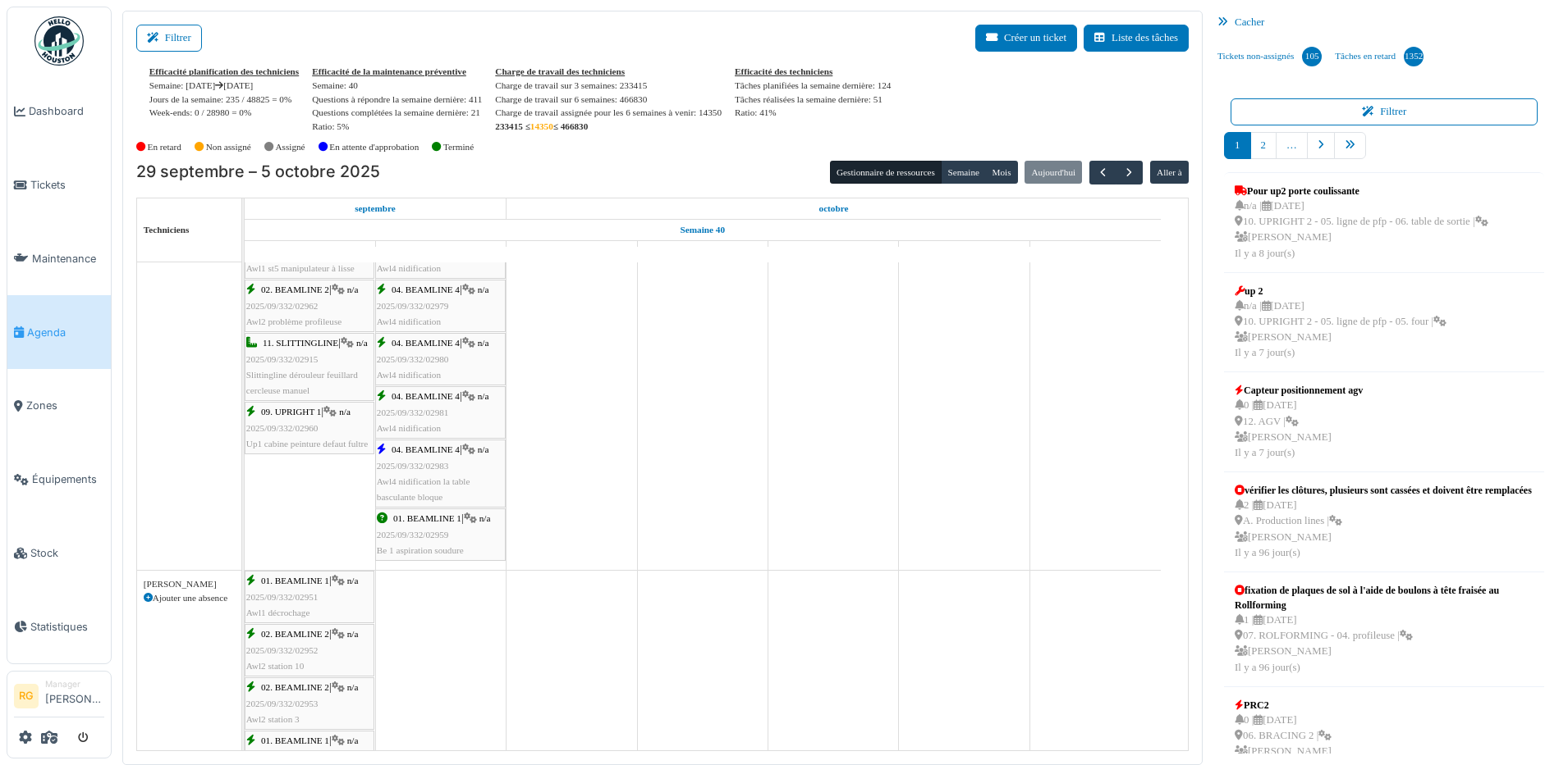
click at [431, 467] on span "2025/09/332/02983" at bounding box center [413, 465] width 72 height 10
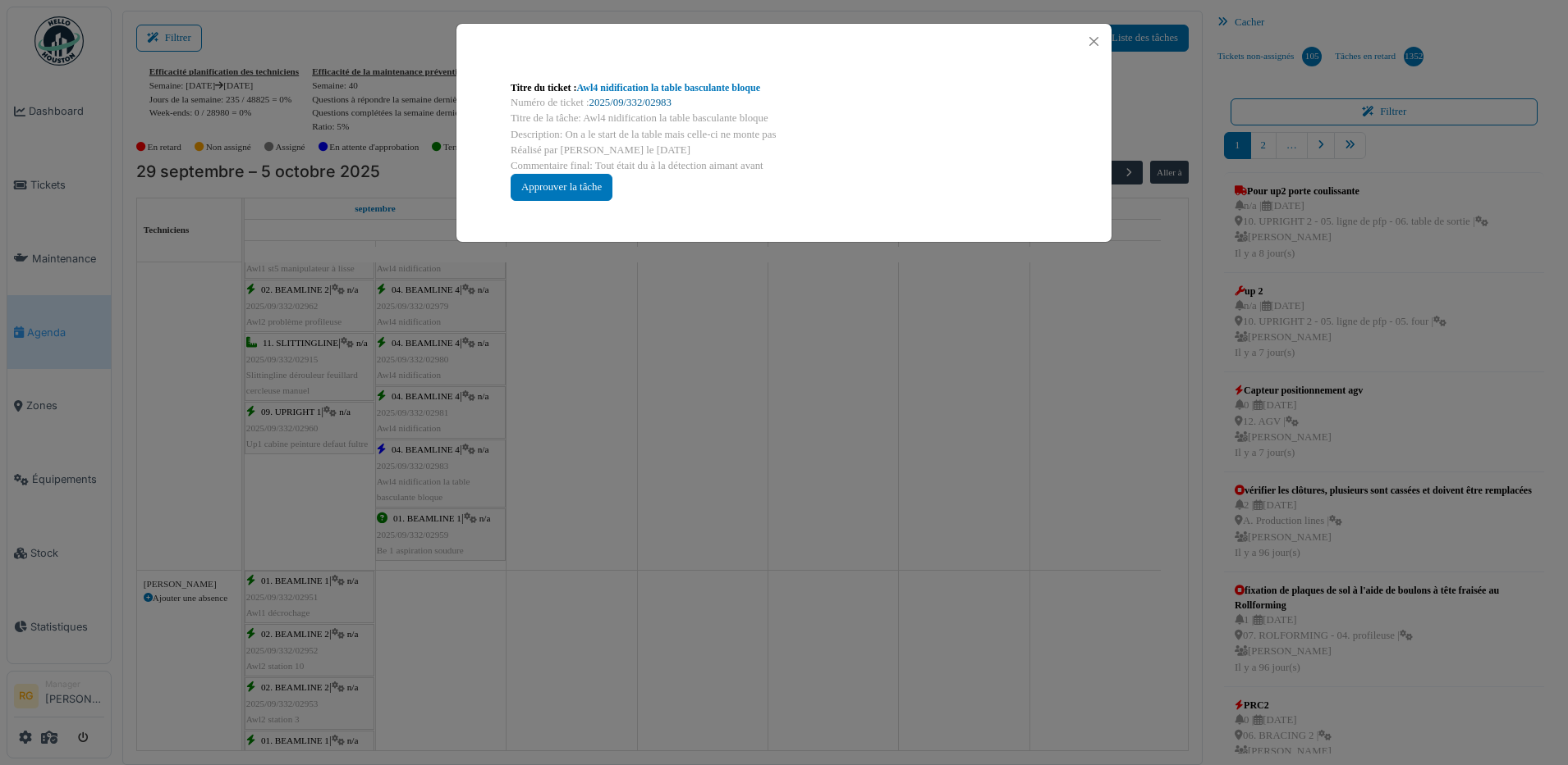
click at [620, 99] on link "2025/09/332/02983" at bounding box center [630, 103] width 82 height 11
click at [566, 189] on div "Approuver la tâche" at bounding box center [562, 187] width 102 height 27
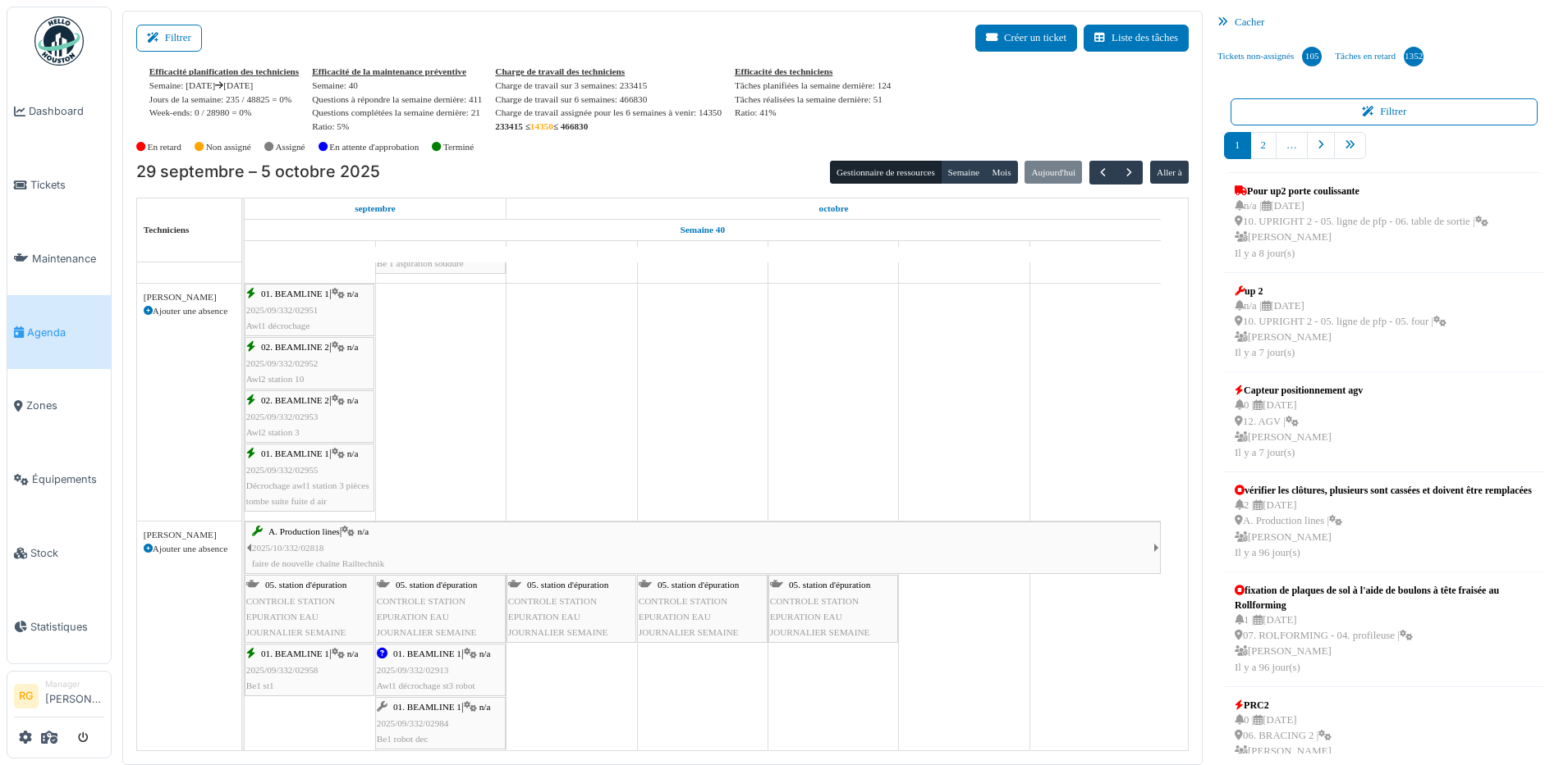
scroll to position [2461, 0]
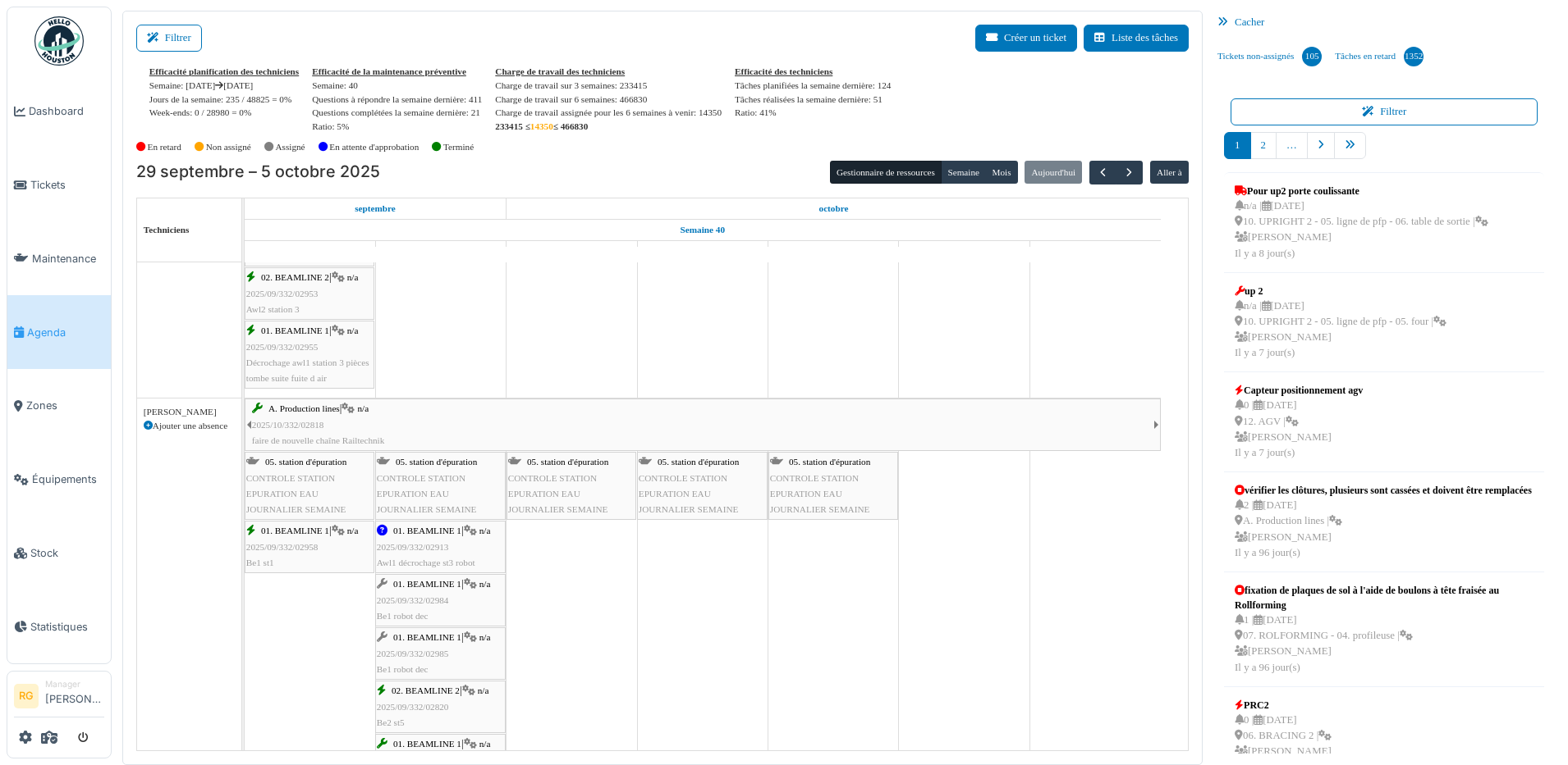
click at [433, 538] on div "01. BEAMLINE 1 | n/a 2025/09/332/02913 Awl1 décrochage st3 robot" at bounding box center [440, 547] width 127 height 47
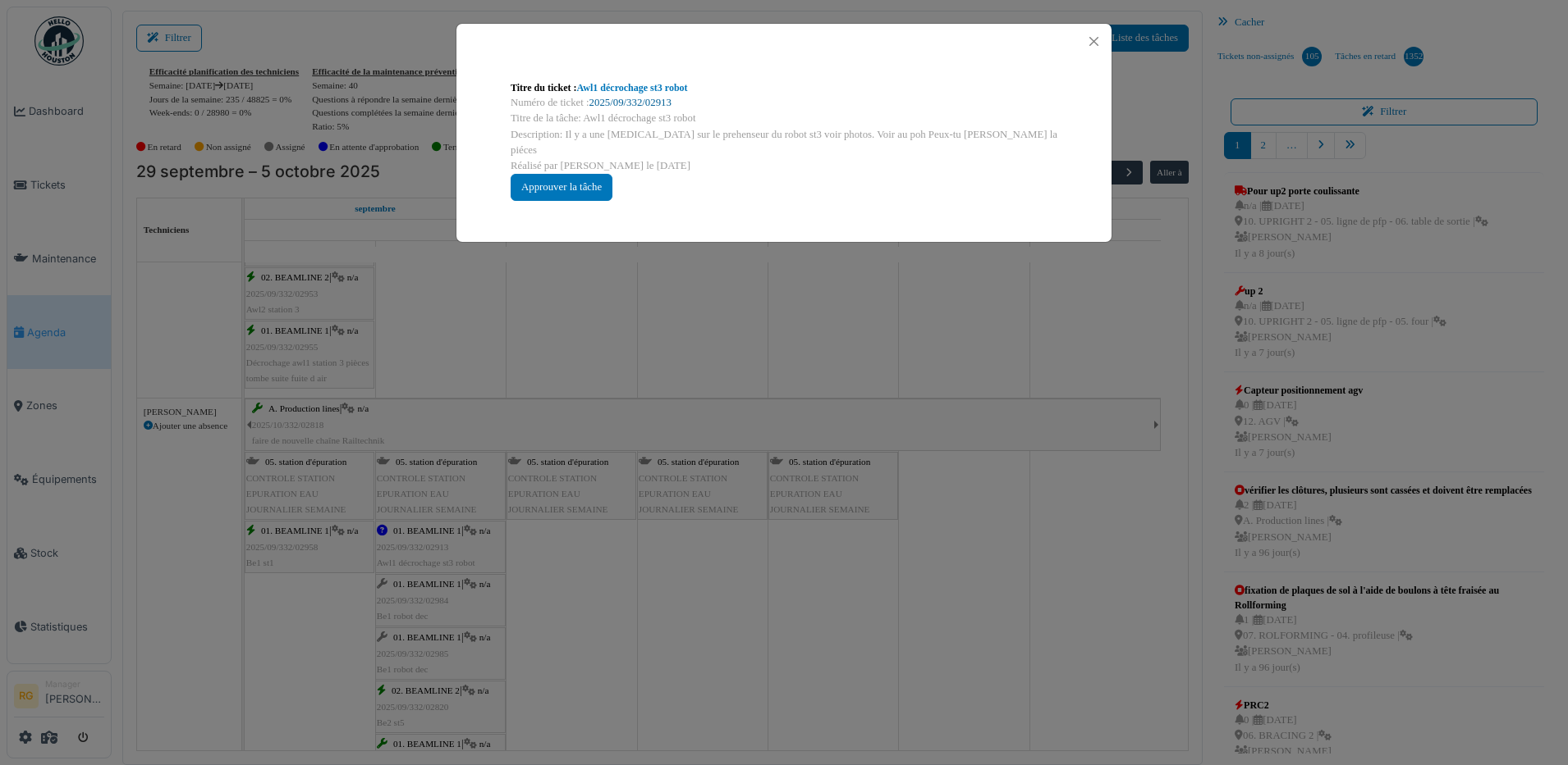
click at [623, 103] on link "2025/09/332/02913" at bounding box center [630, 103] width 82 height 11
click at [571, 174] on div "Approuver la tâche" at bounding box center [562, 187] width 102 height 27
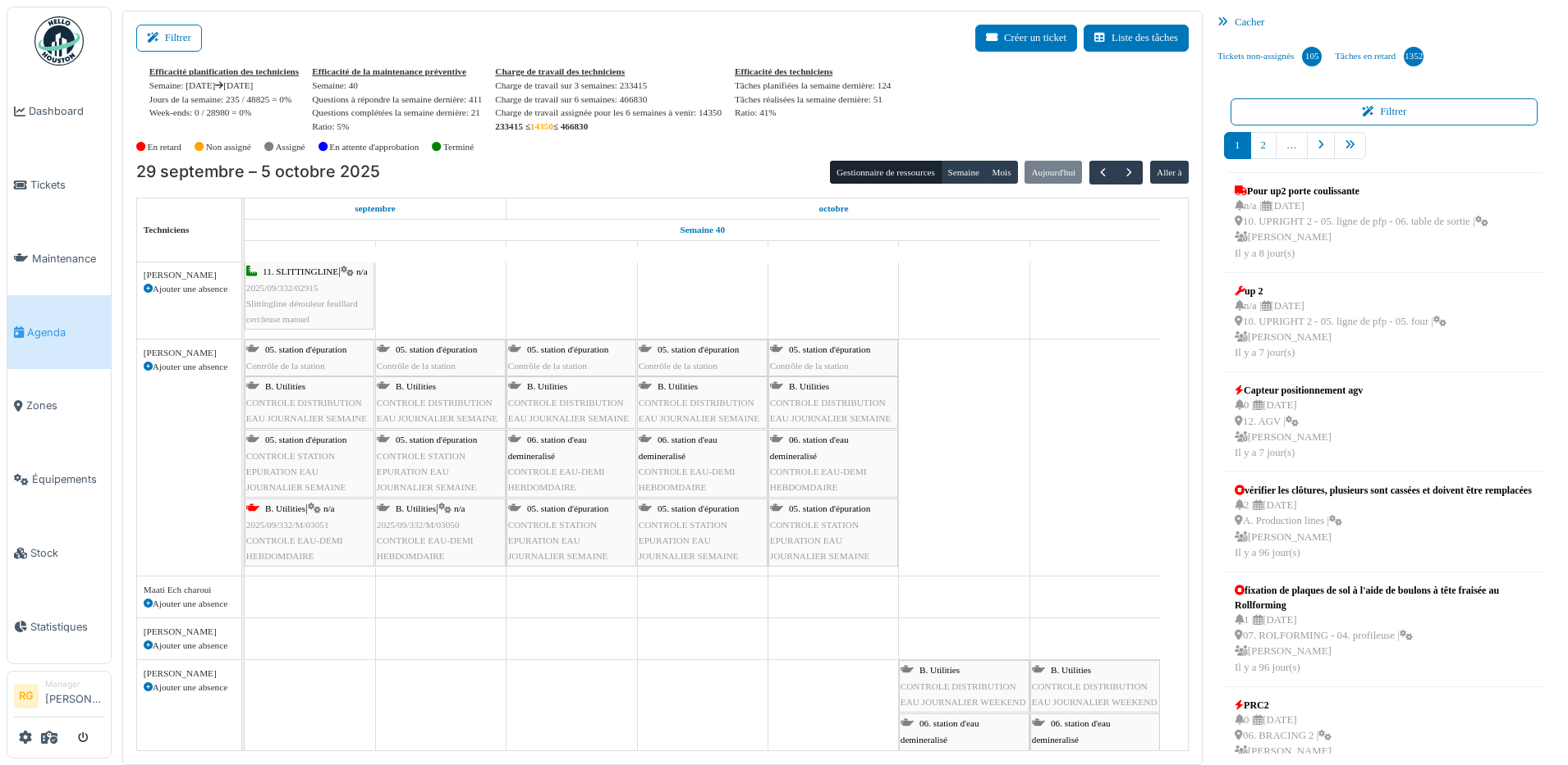
scroll to position [0, 0]
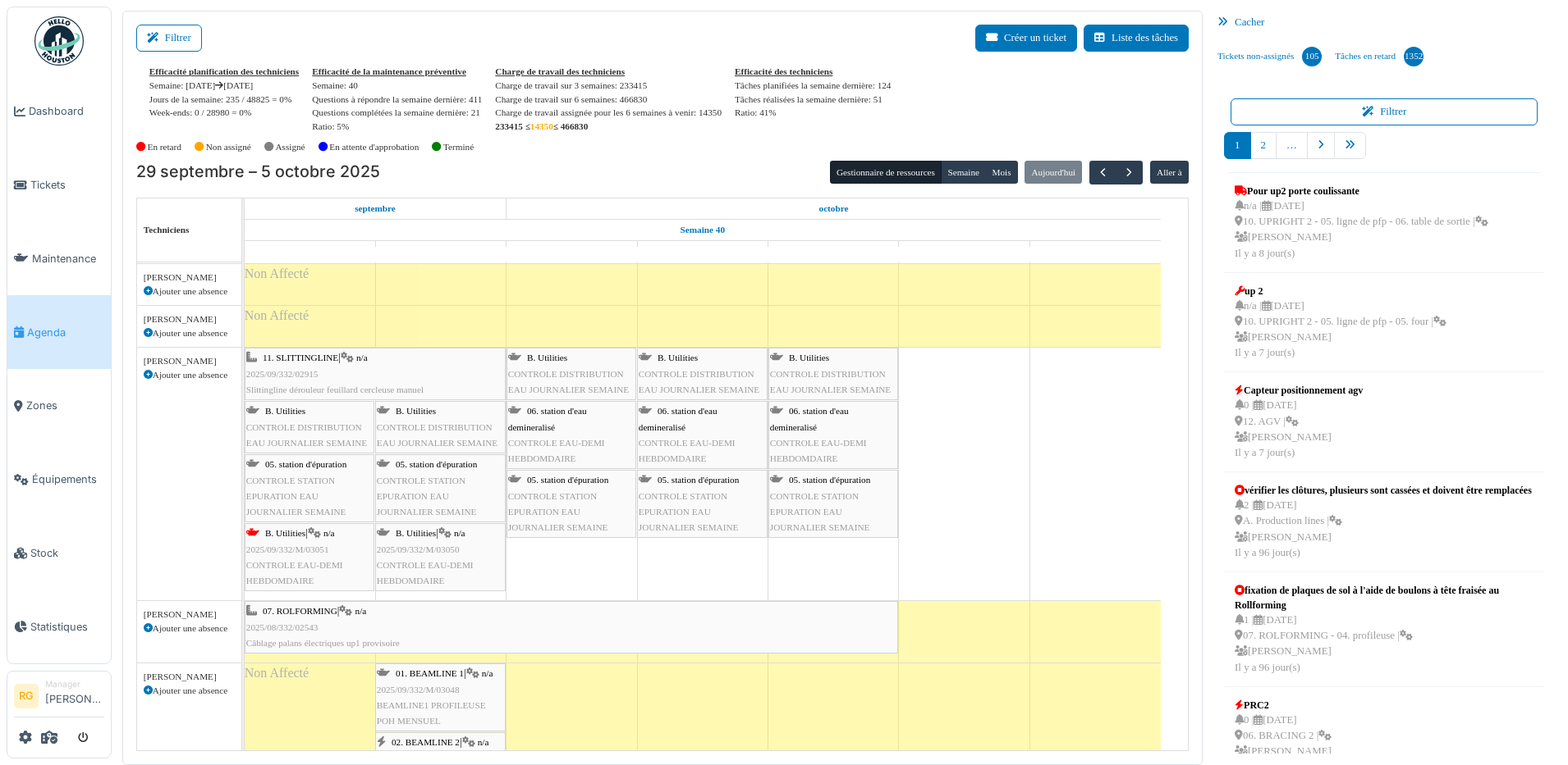
click at [296, 553] on span "2025/09/332/M/03051" at bounding box center [288, 549] width 83 height 10
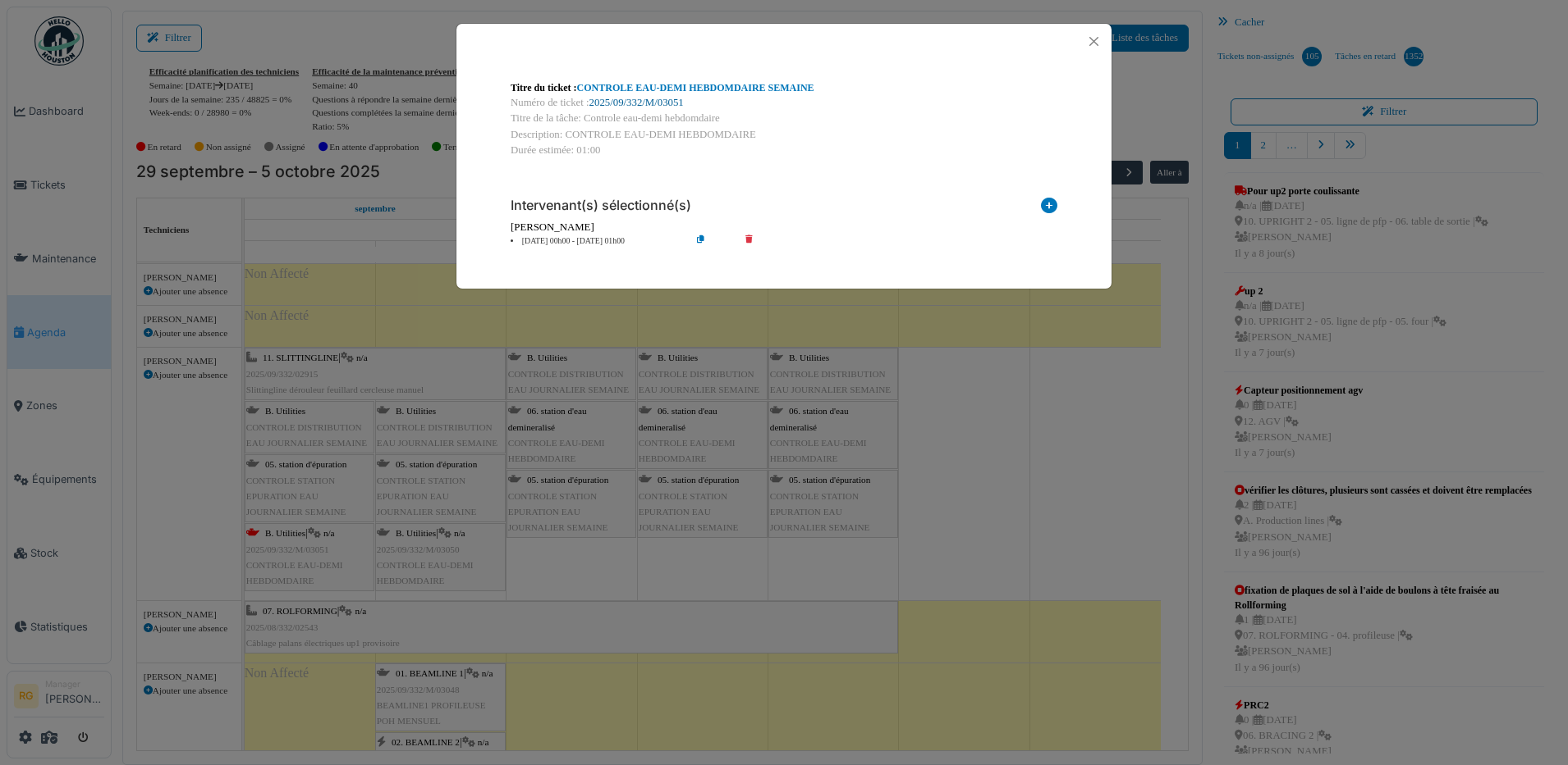
click at [640, 104] on link "2025/09/332/M/03051" at bounding box center [637, 103] width 94 height 11
click at [1093, 40] on button "Close" at bounding box center [1094, 42] width 22 height 22
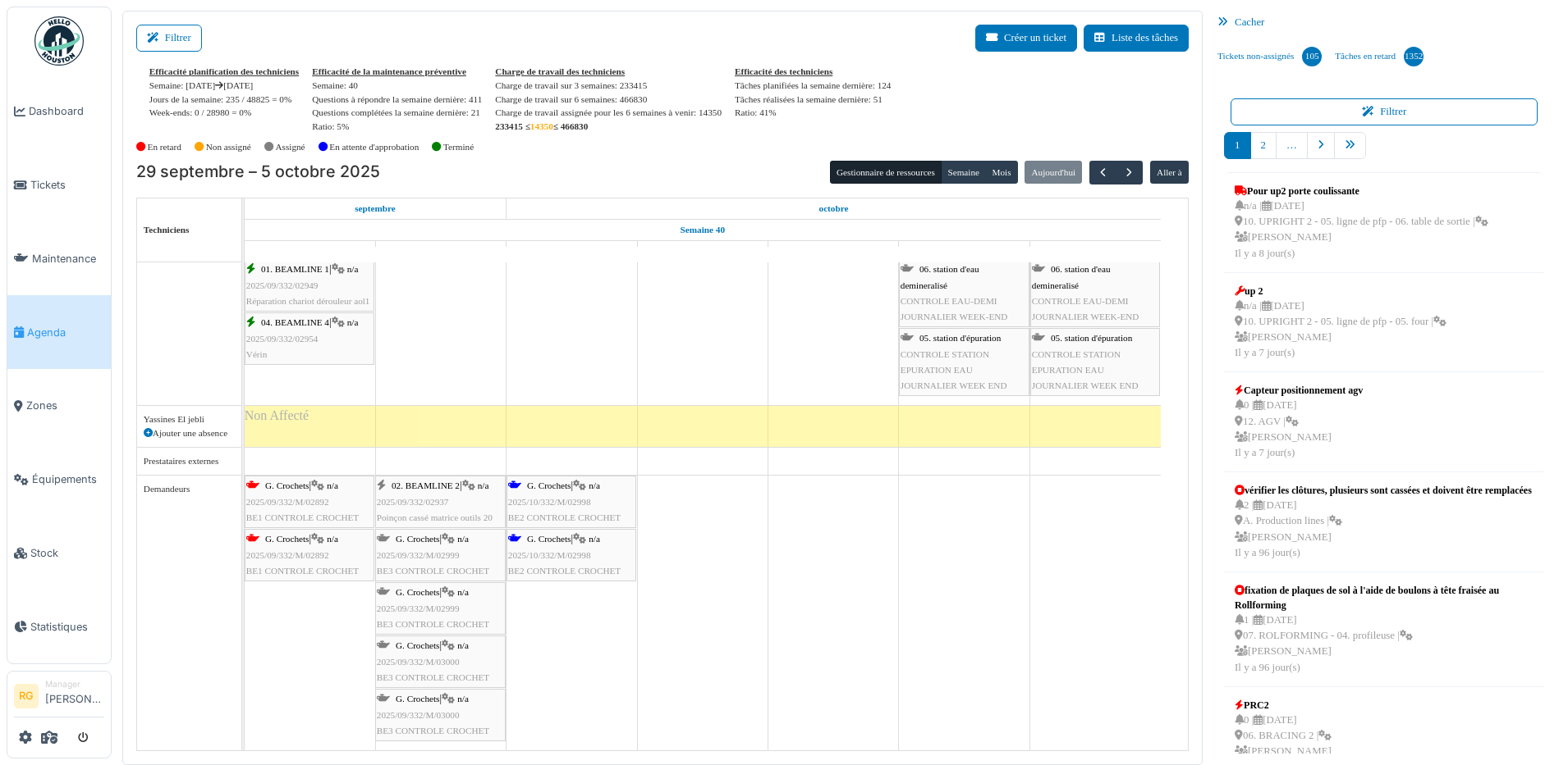
click at [301, 504] on span "2025/09/332/M/02892" at bounding box center [288, 501] width 83 height 10
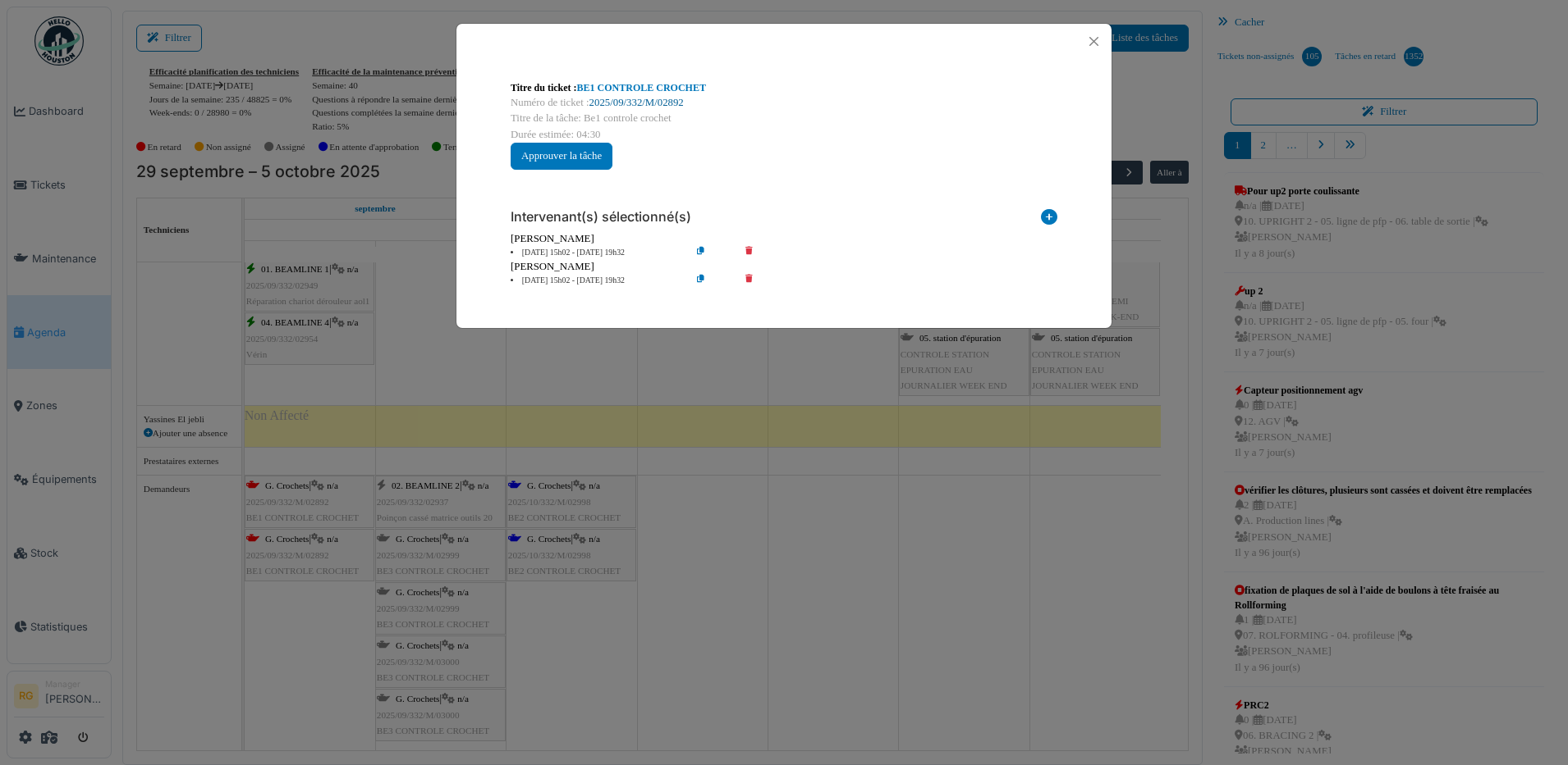
click at [620, 99] on link "2025/09/332/M/02892" at bounding box center [637, 103] width 94 height 11
click at [1090, 34] on button "Close" at bounding box center [1094, 42] width 22 height 22
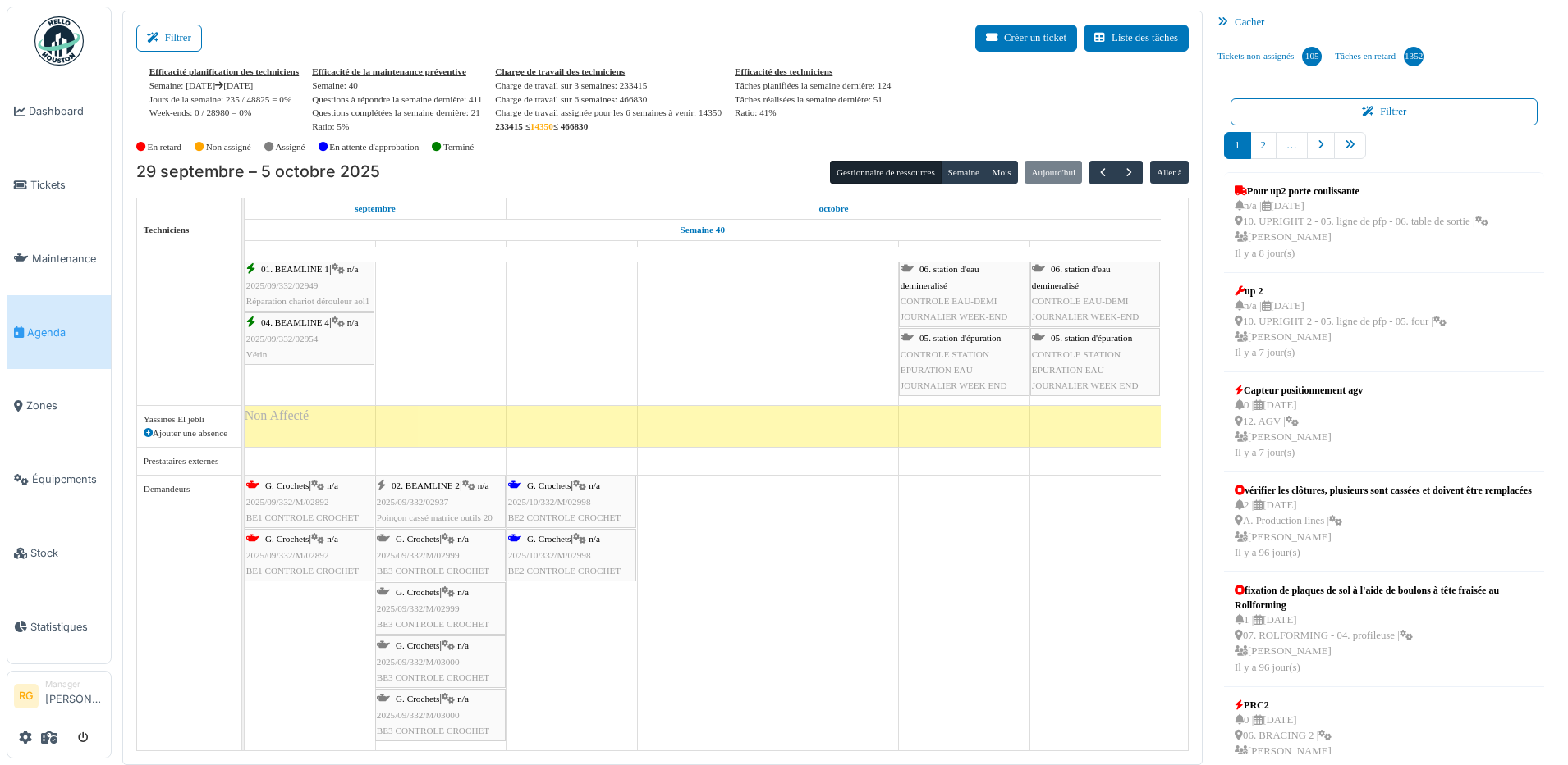
click at [554, 500] on span "2025/10/332/M/02998" at bounding box center [550, 501] width 83 height 10
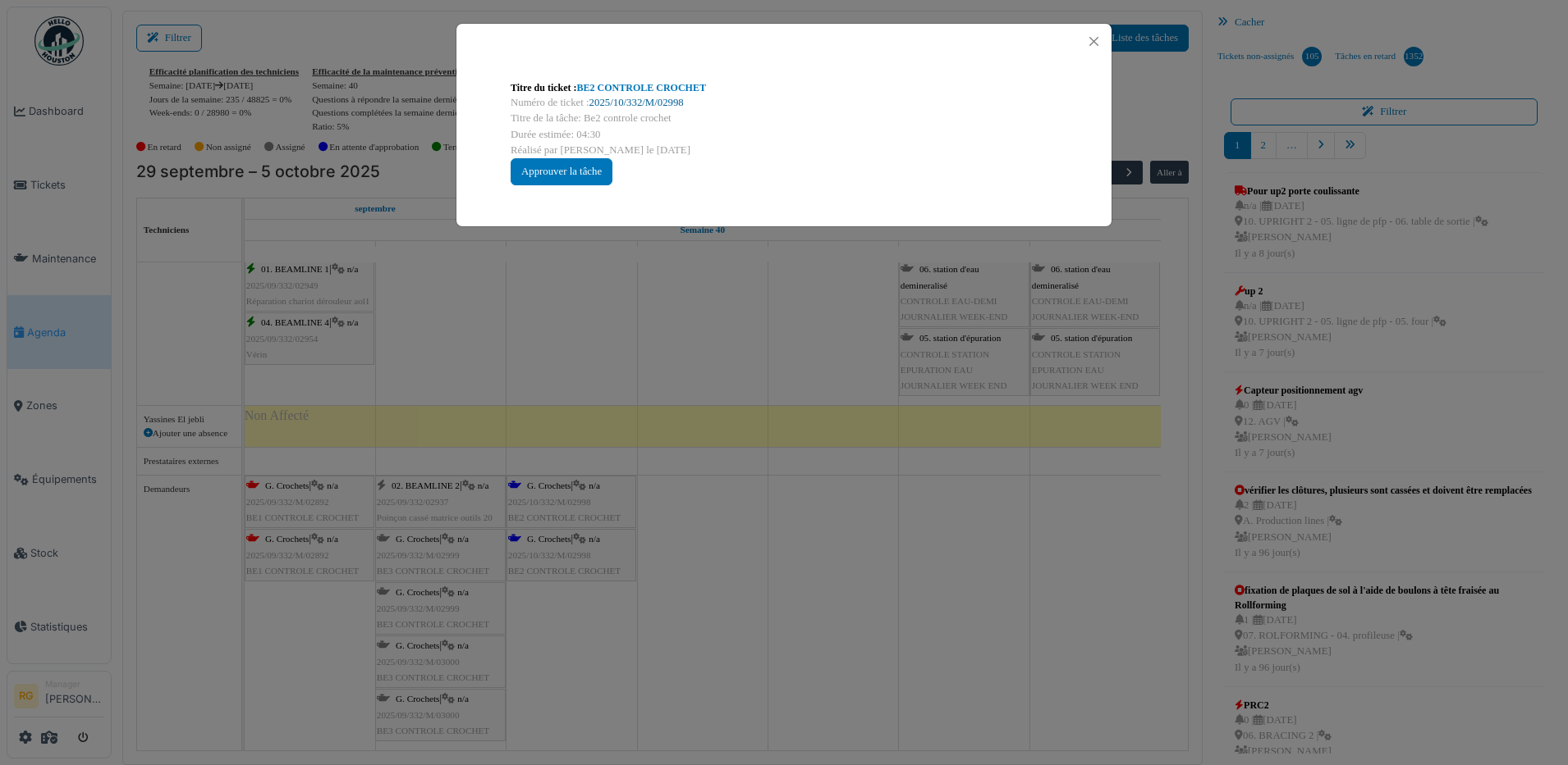
click at [634, 102] on link "2025/10/332/M/02998" at bounding box center [637, 103] width 94 height 11
click at [1098, 40] on button "Close" at bounding box center [1094, 42] width 22 height 22
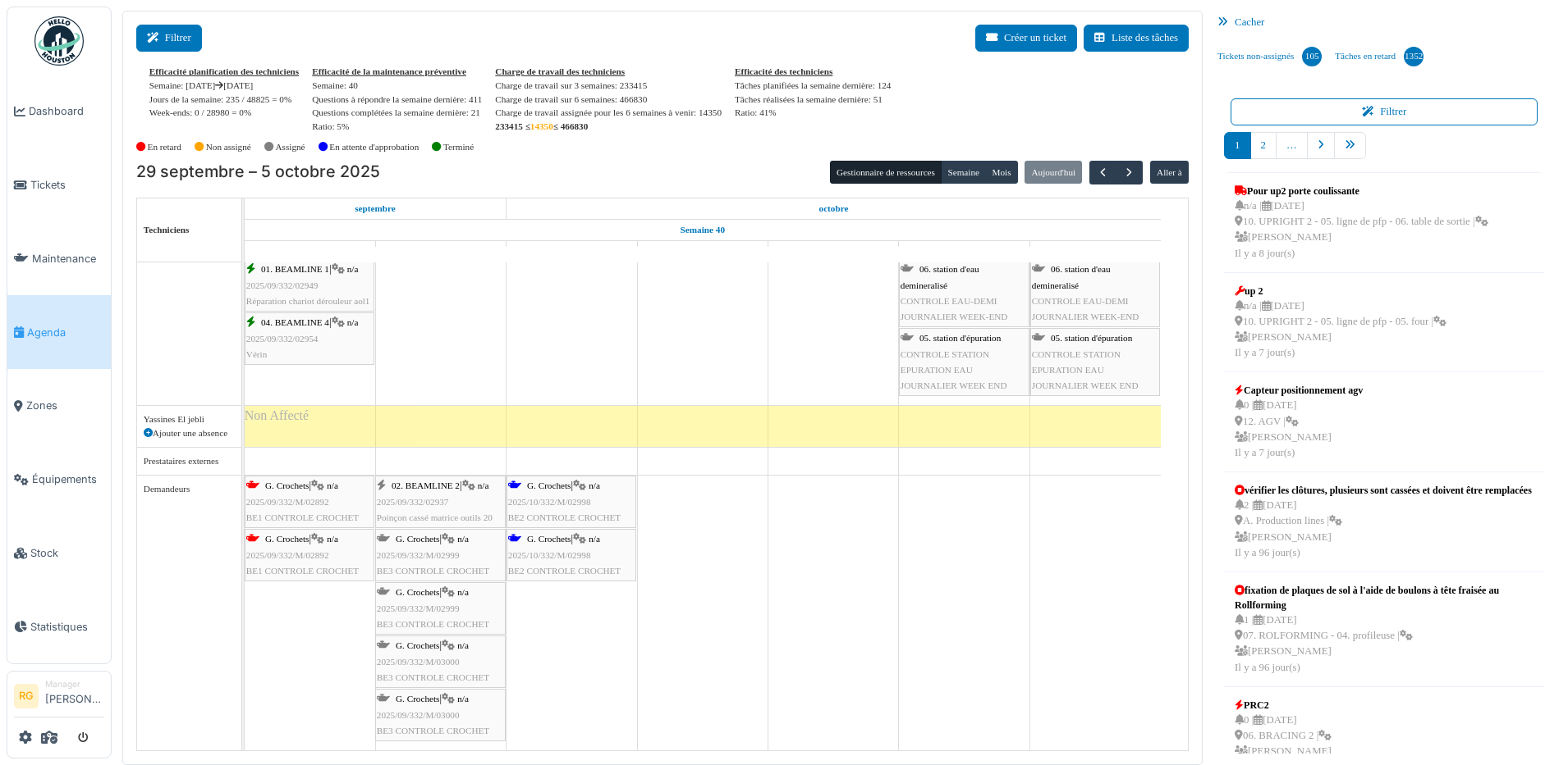
click at [180, 34] on button "Filtrer" at bounding box center [168, 38] width 66 height 27
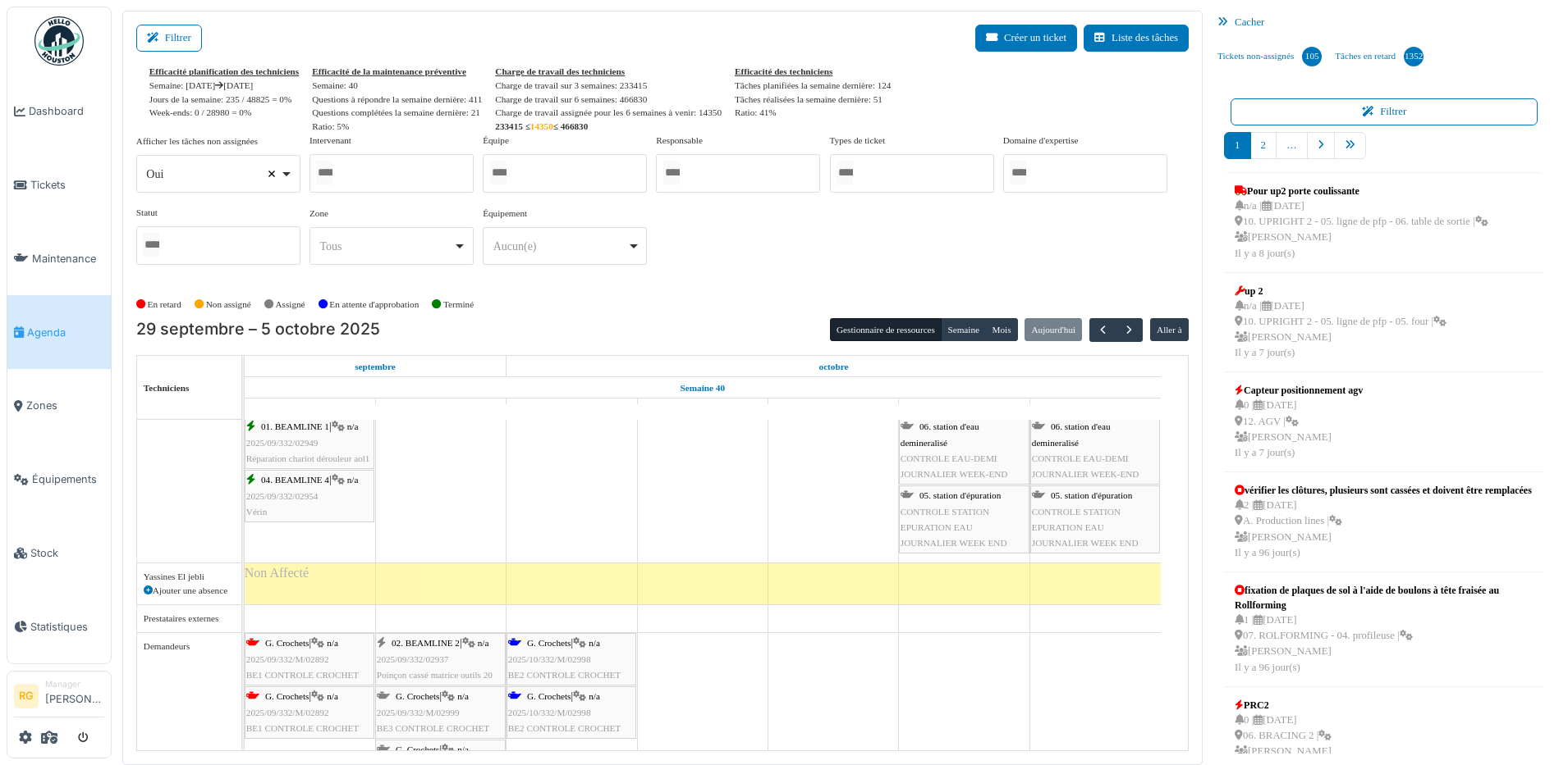
select select
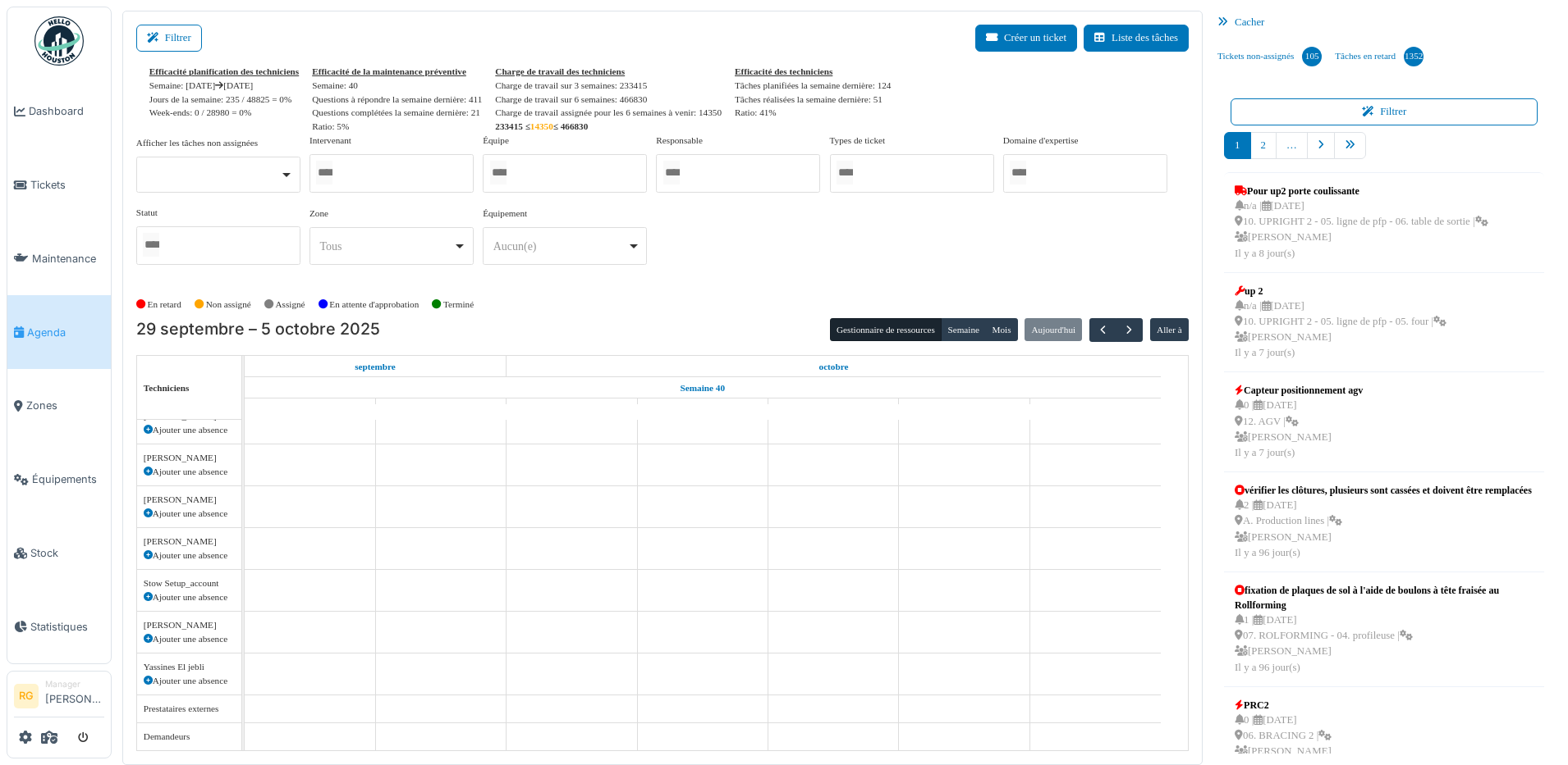
scroll to position [1022, 0]
click at [387, 168] on div at bounding box center [391, 174] width 164 height 39
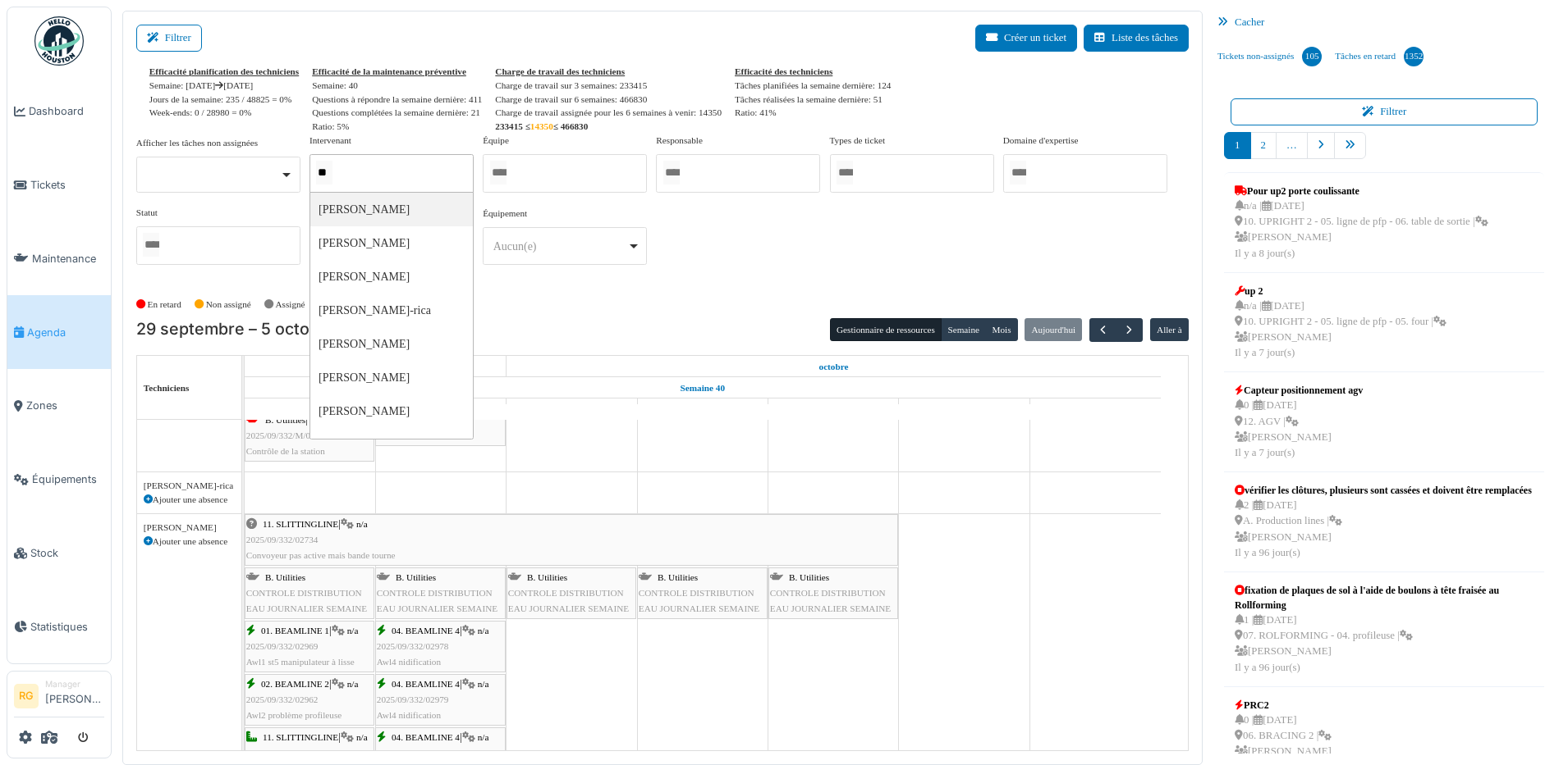
scroll to position [3614, 0]
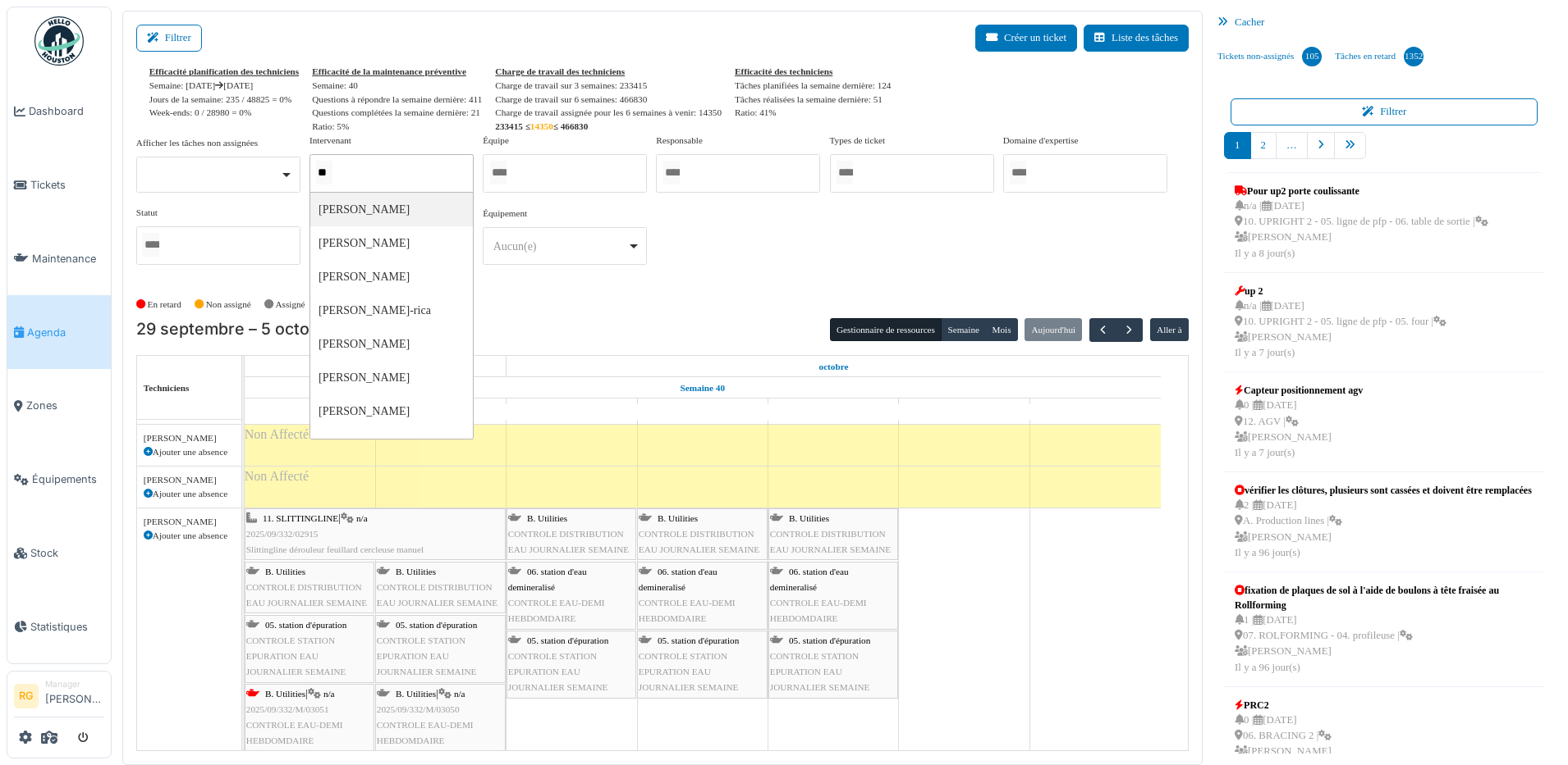
type input "***"
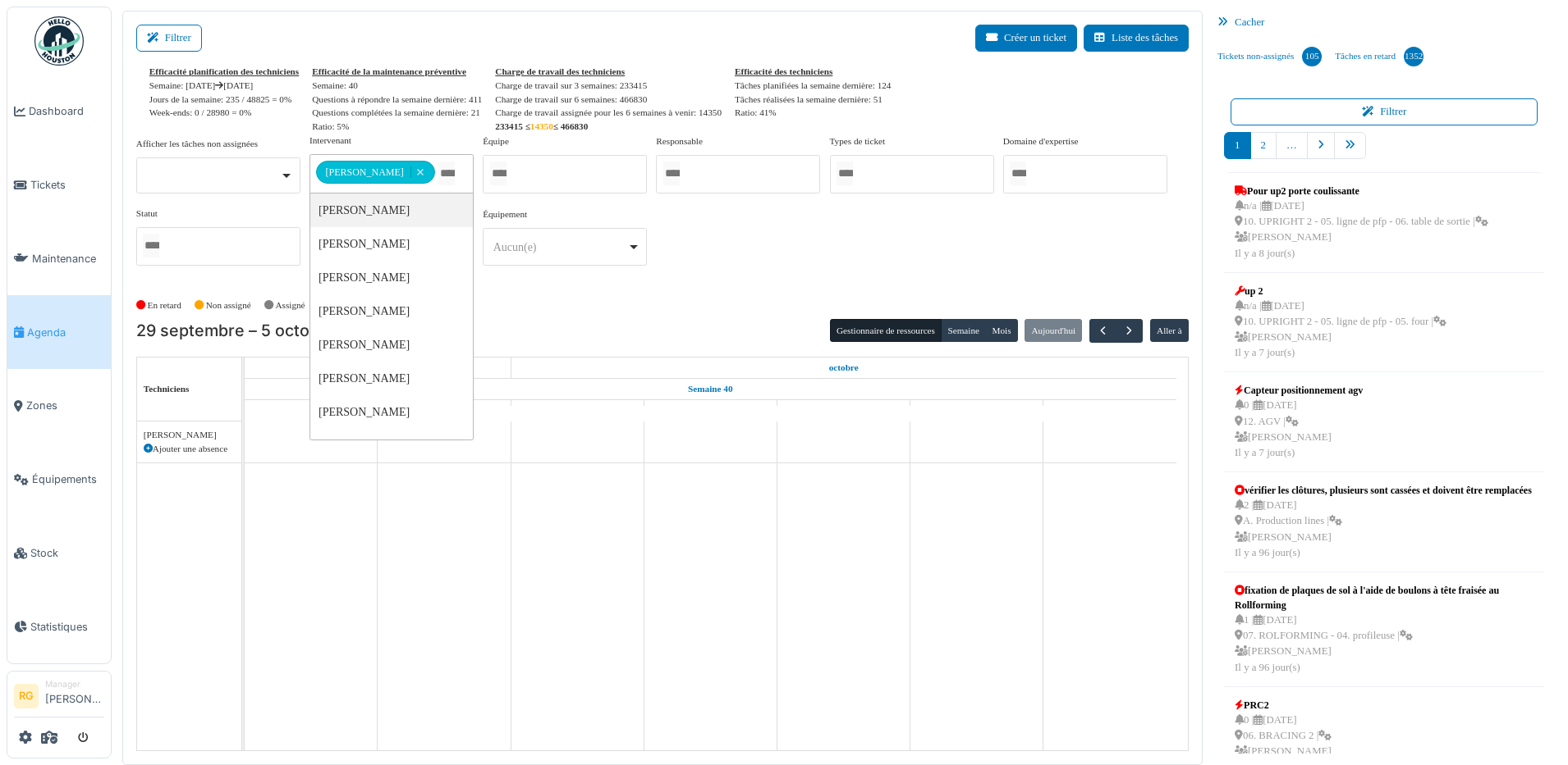
scroll to position [0, 0]
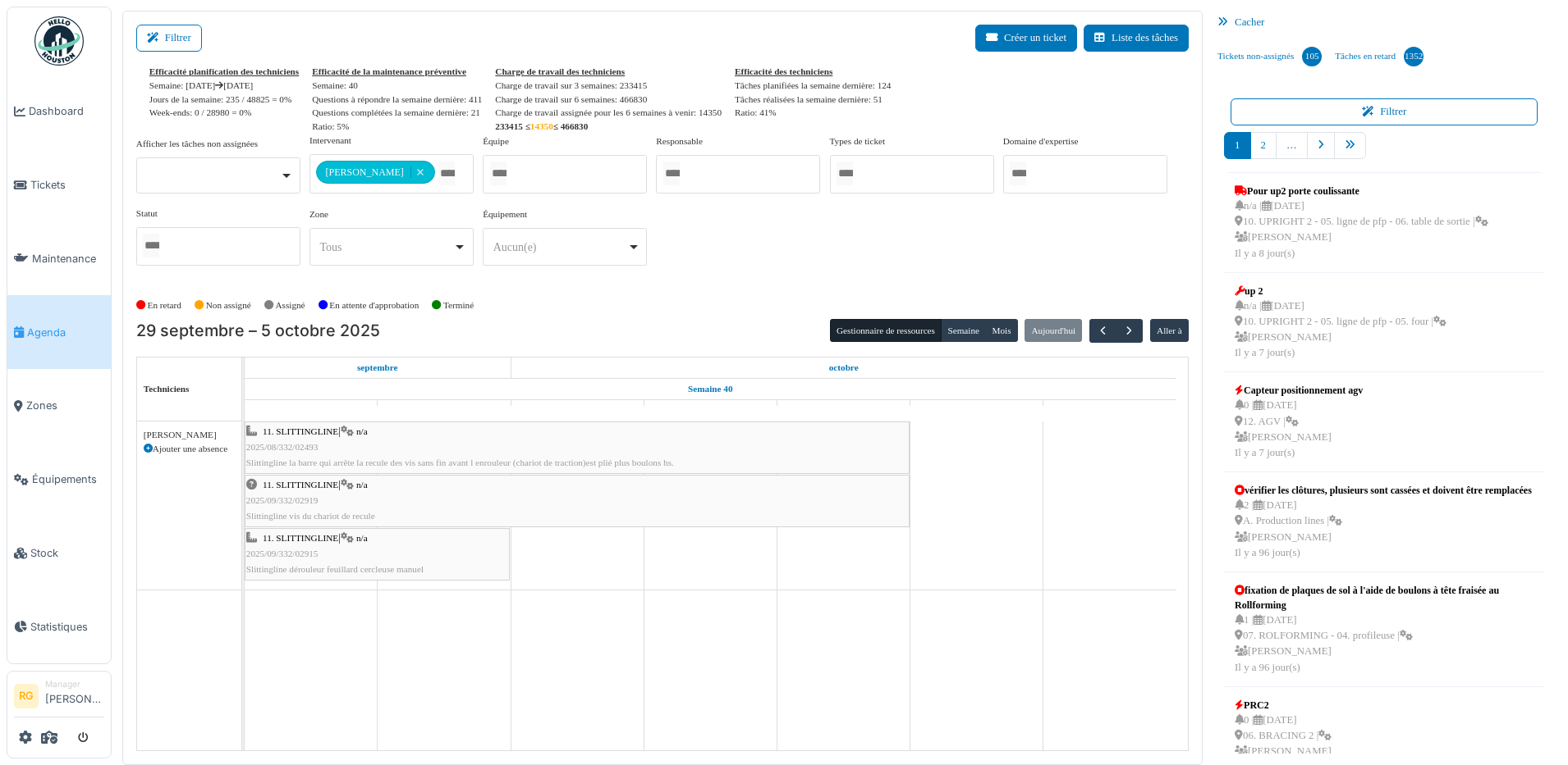
click at [537, 301] on div "En retard Non assigné Assigné En attente d'approbation Terminé" at bounding box center [662, 305] width 1052 height 27
click at [388, 500] on div "11. SLITTINGLINE | n/a 2025/09/332/02919 Slittingline vis du chariot de recule" at bounding box center [577, 500] width 662 height 47
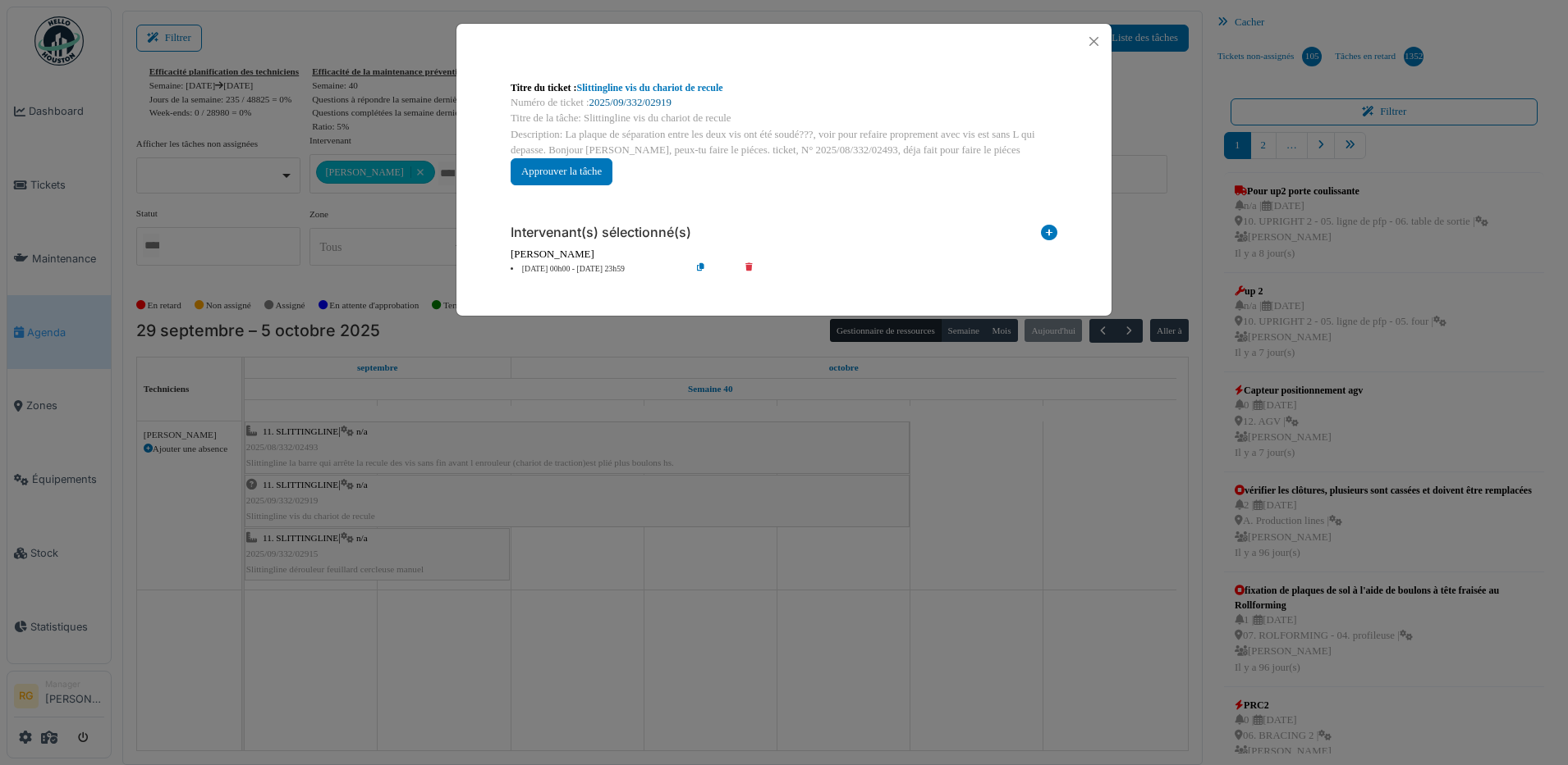
click at [640, 103] on link "2025/09/332/02919" at bounding box center [630, 103] width 82 height 11
click at [1093, 40] on button "Close" at bounding box center [1094, 42] width 22 height 22
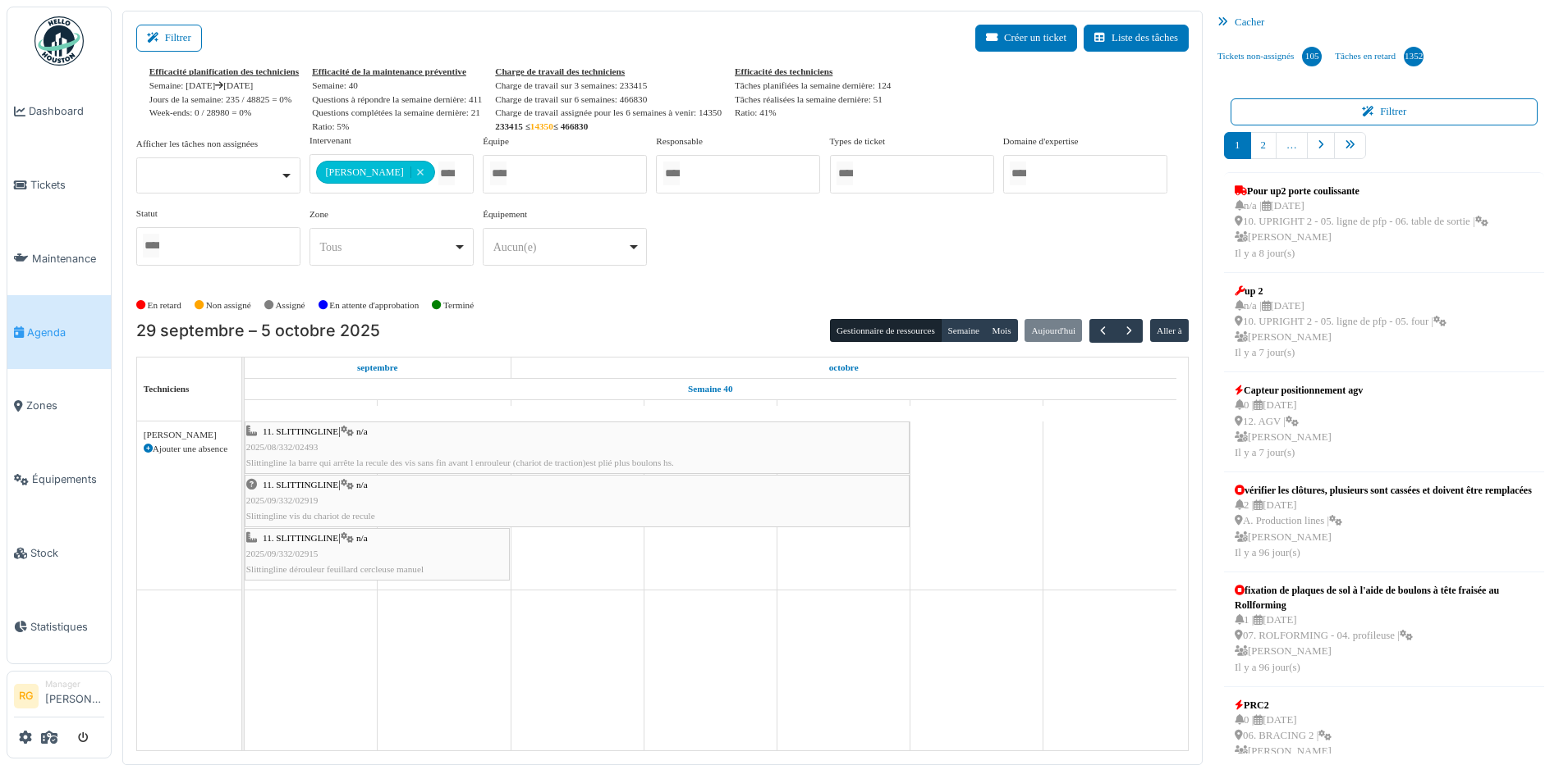
click at [349, 450] on div "11. SLITTINGLINE | n/a 2025/08/332/02493 Slittingline la barre qui arrête la re…" at bounding box center [577, 447] width 662 height 47
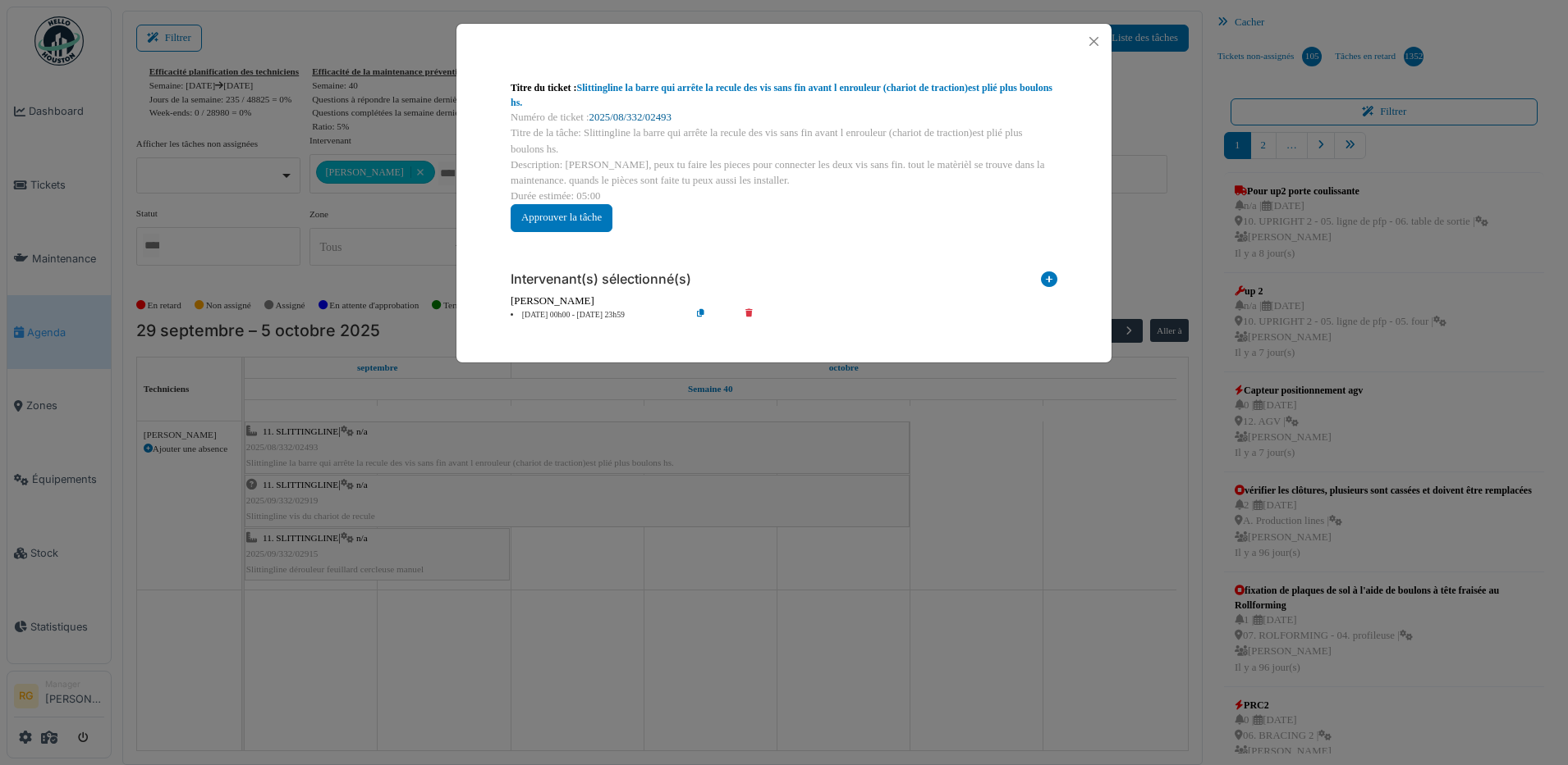
click at [621, 115] on link "2025/08/332/02493" at bounding box center [630, 117] width 82 height 11
click at [1095, 42] on button "Close" at bounding box center [1094, 42] width 22 height 22
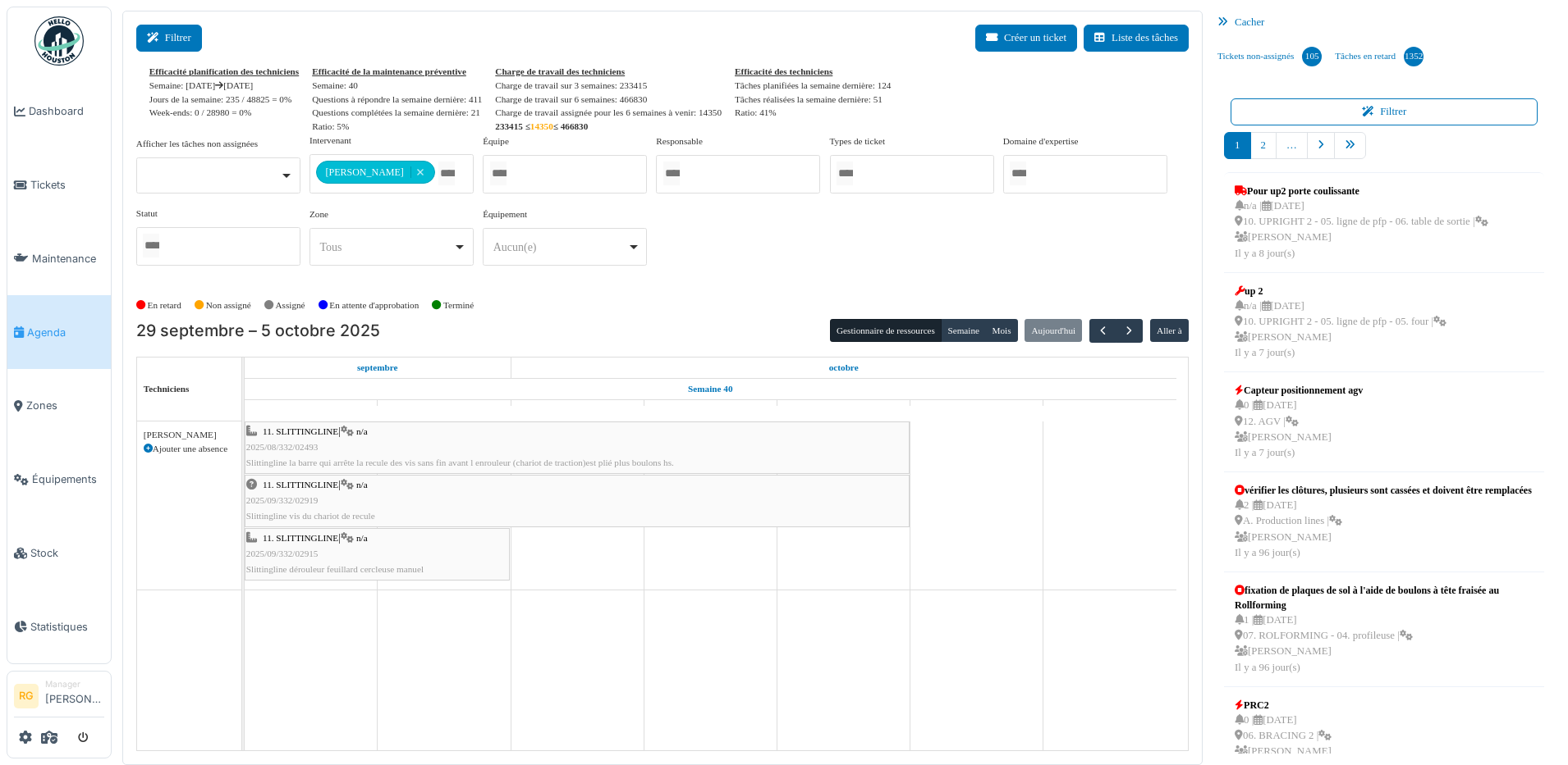
click at [166, 27] on button "Filtrer" at bounding box center [168, 38] width 66 height 27
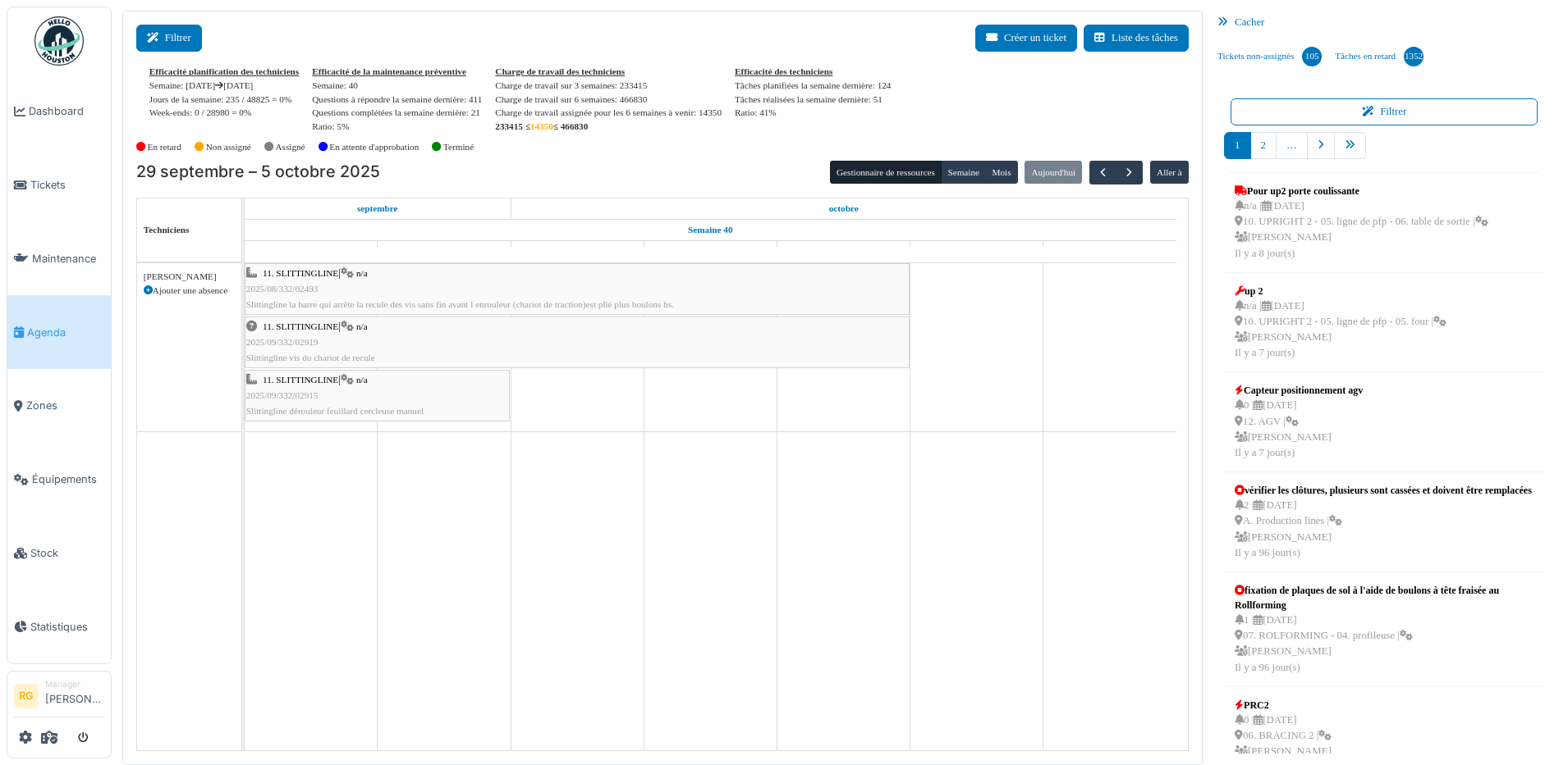
click at [166, 27] on button "Filtrer" at bounding box center [168, 38] width 66 height 27
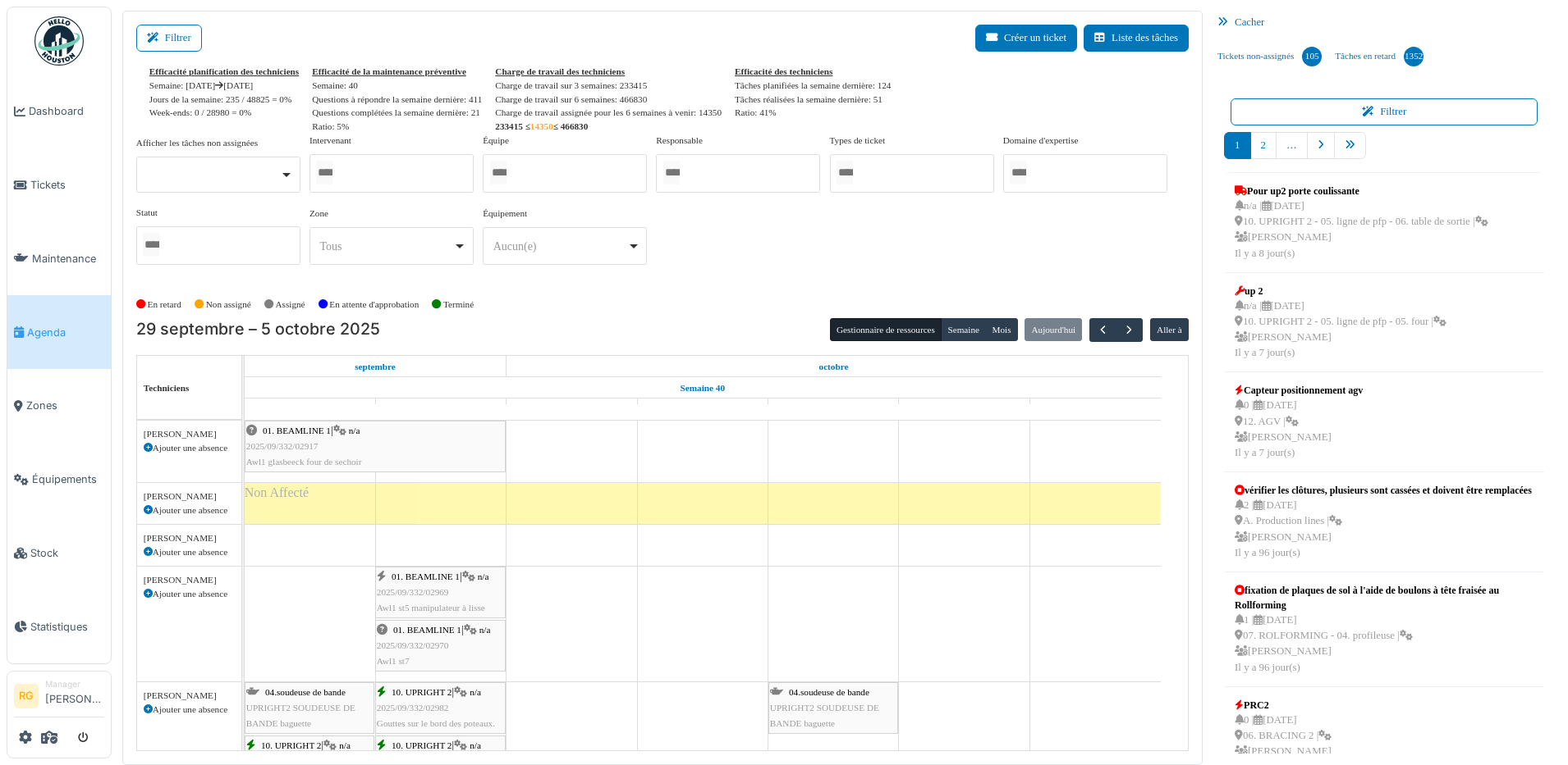
click at [394, 447] on div "01. BEAMLINE 1 | n/a 2025/09/332/02917 Awl1 glasbeeck four de sechoir" at bounding box center [375, 447] width 257 height 47
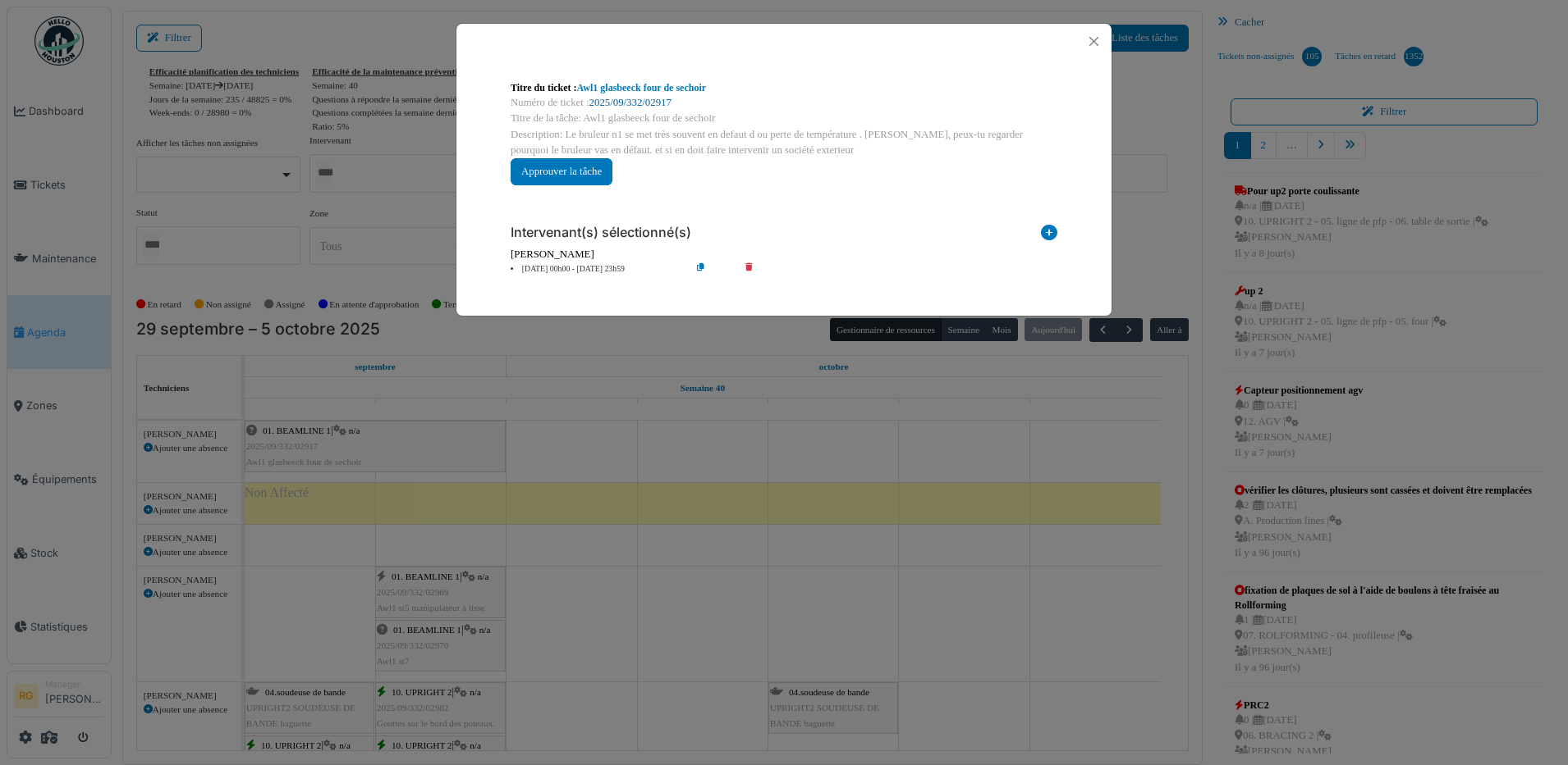
click at [628, 99] on link "2025/09/332/02917" at bounding box center [630, 103] width 82 height 11
click at [1097, 40] on button "Close" at bounding box center [1094, 42] width 22 height 22
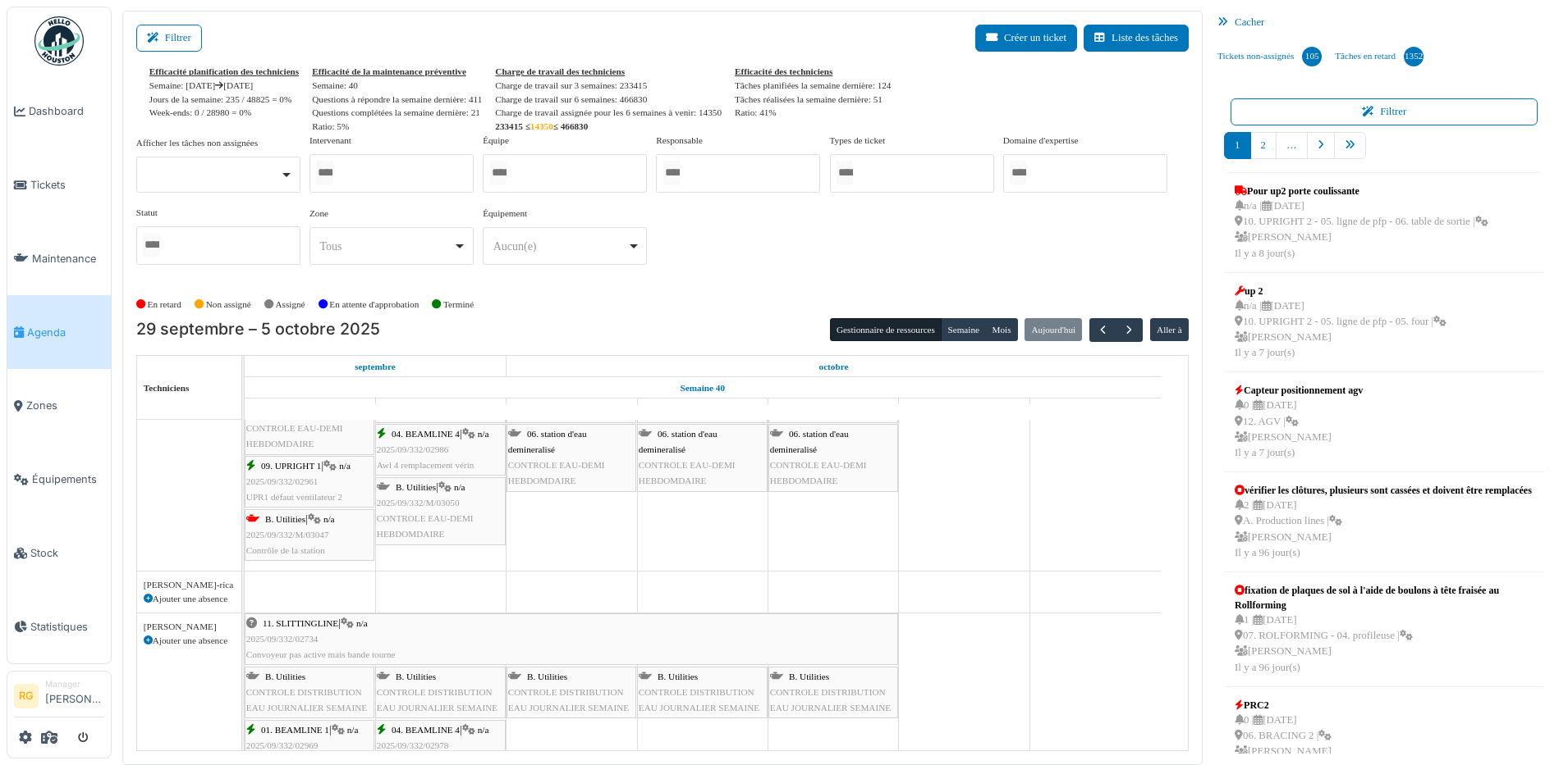
scroll to position [1032, 0]
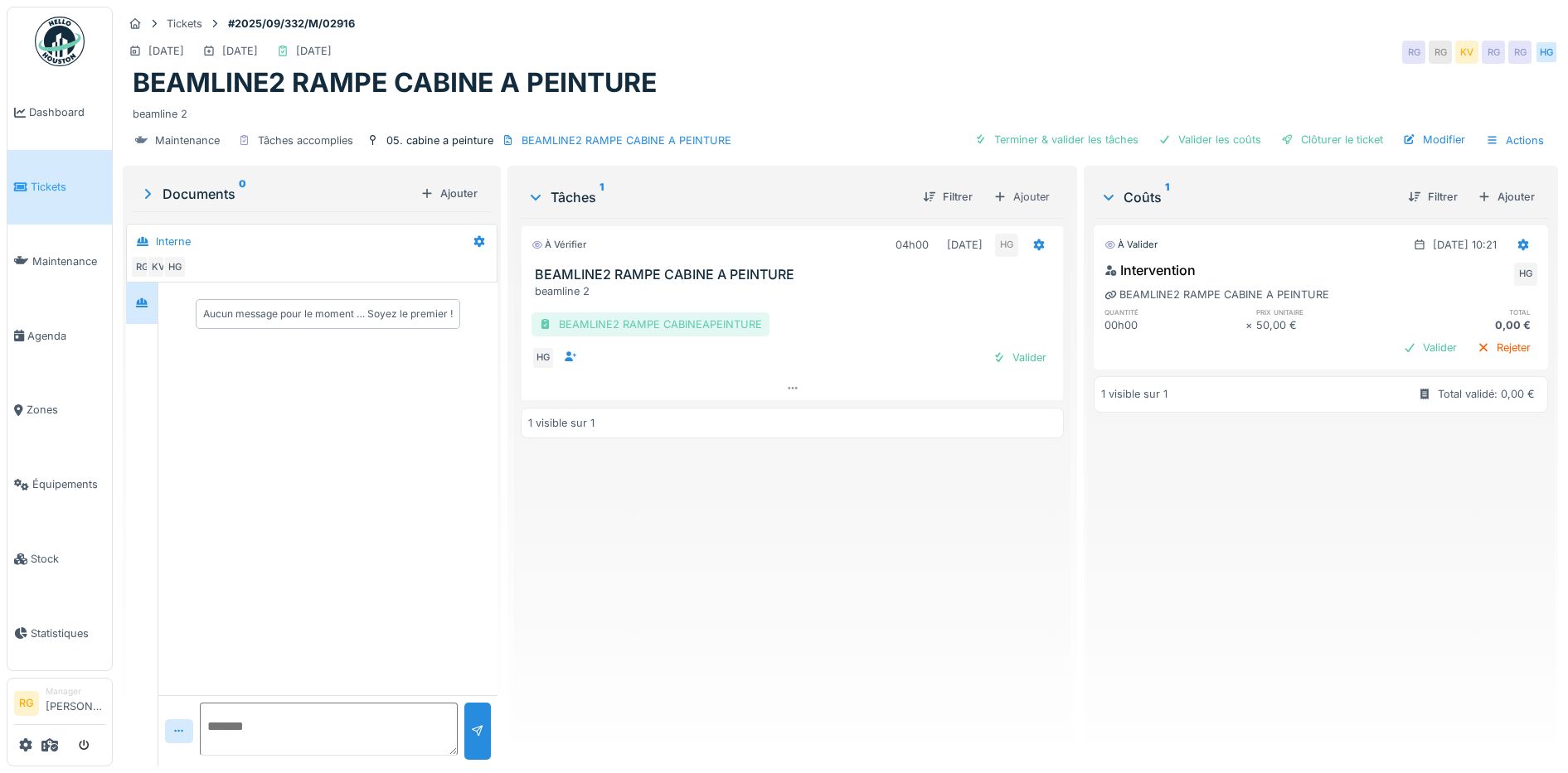
click at [636, 322] on div "BEAMLINE2 RAMPE CABINEAPEINTURE" at bounding box center [650, 324] width 237 height 24
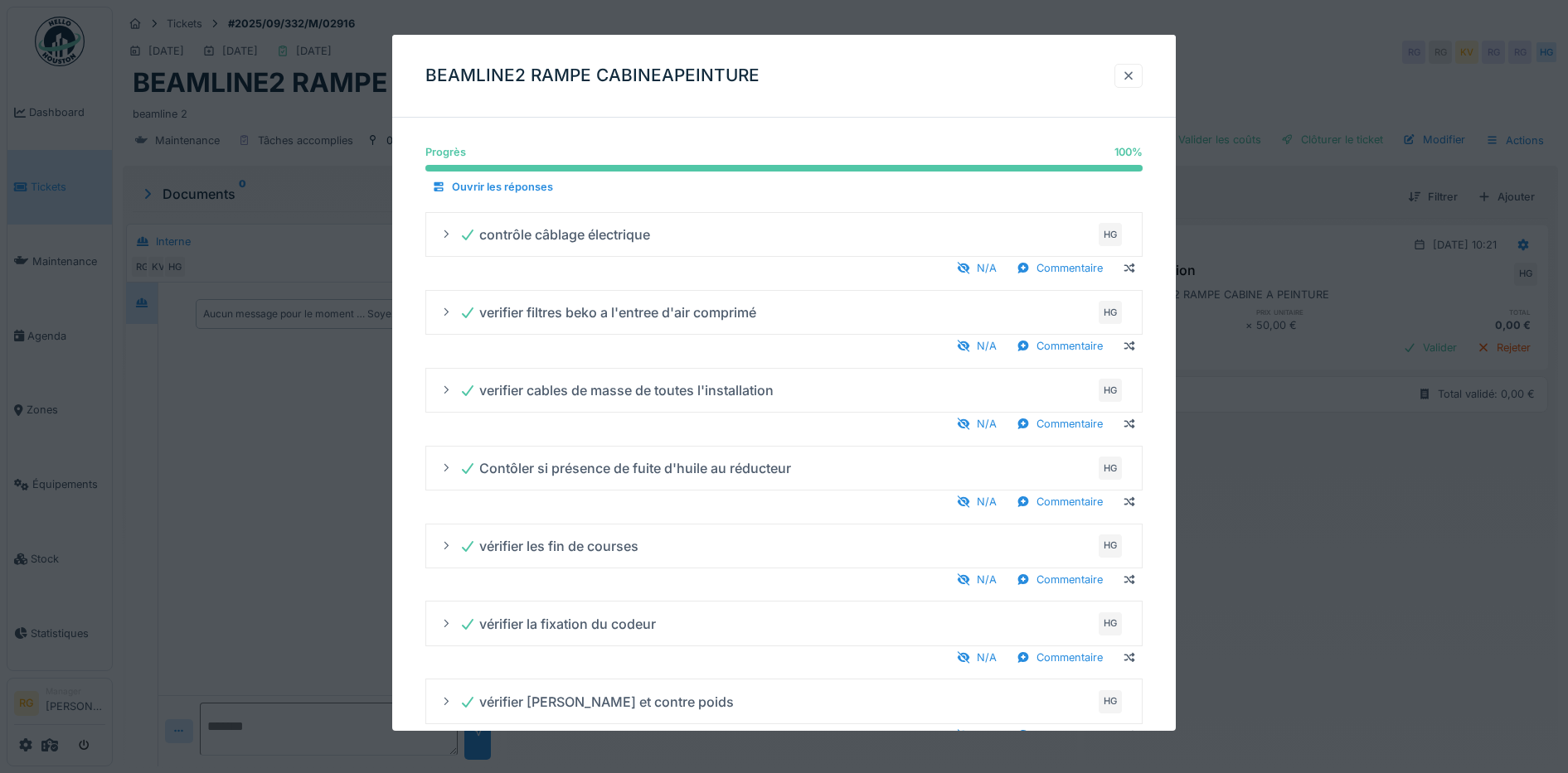
click at [1135, 77] on div at bounding box center [1129, 76] width 13 height 16
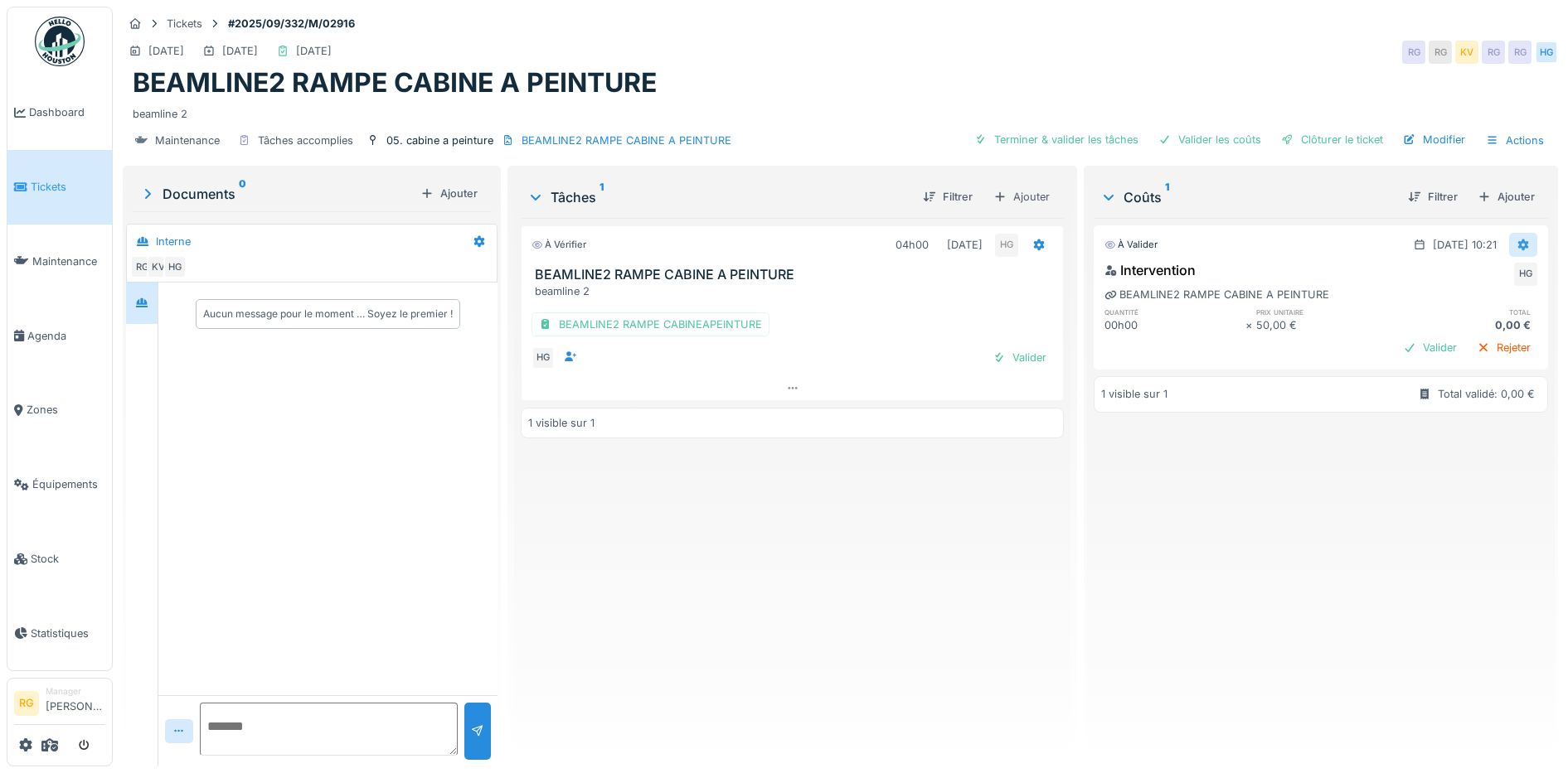
click at [1518, 241] on icon at bounding box center [1524, 245] width 11 height 11
click at [1500, 284] on div "Modifier" at bounding box center [1488, 281] width 52 height 32
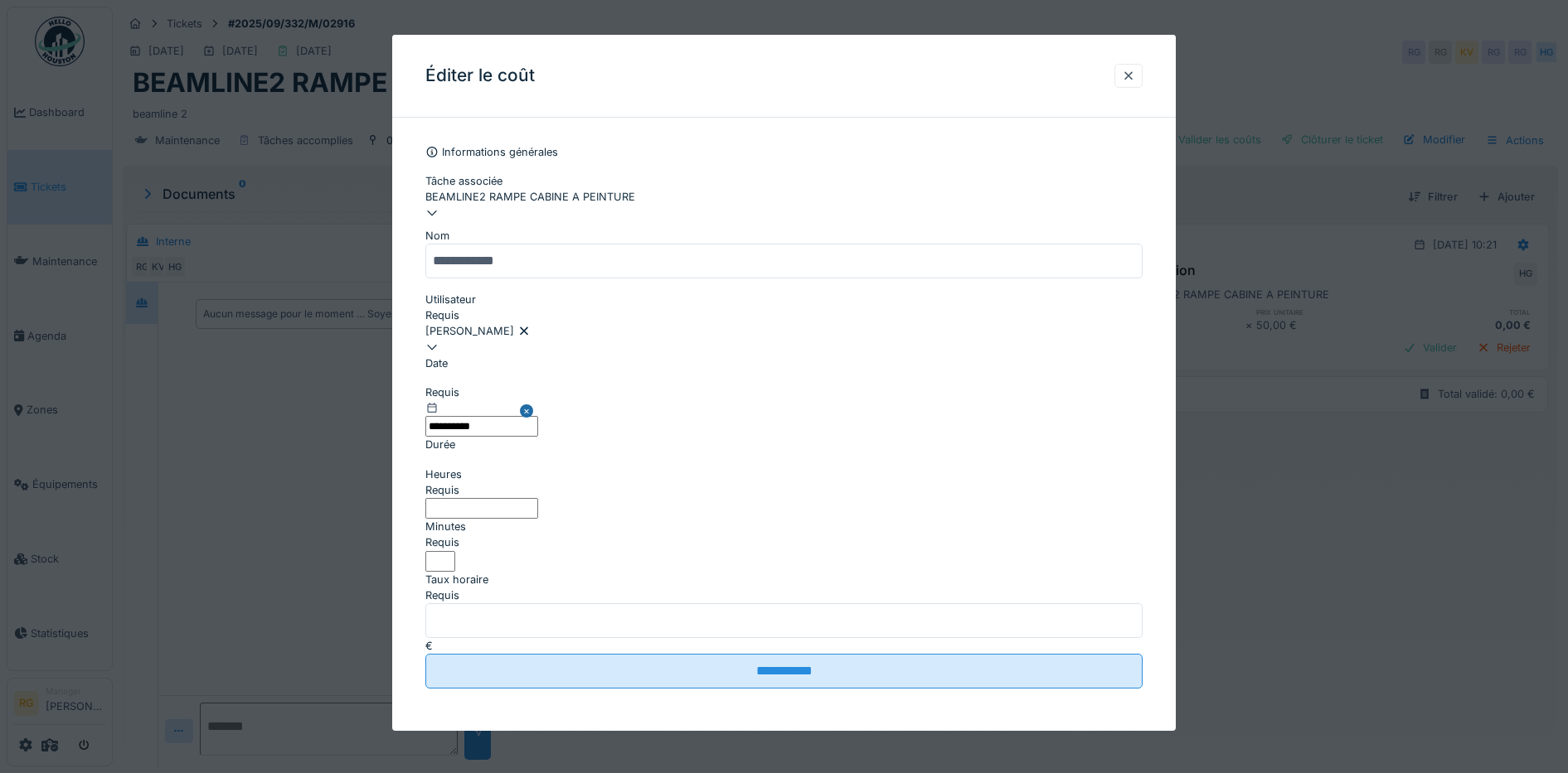
click at [462, 466] on label "Heures" at bounding box center [443, 474] width 36 height 16
click at [463, 498] on input "*" at bounding box center [482, 508] width 113 height 21
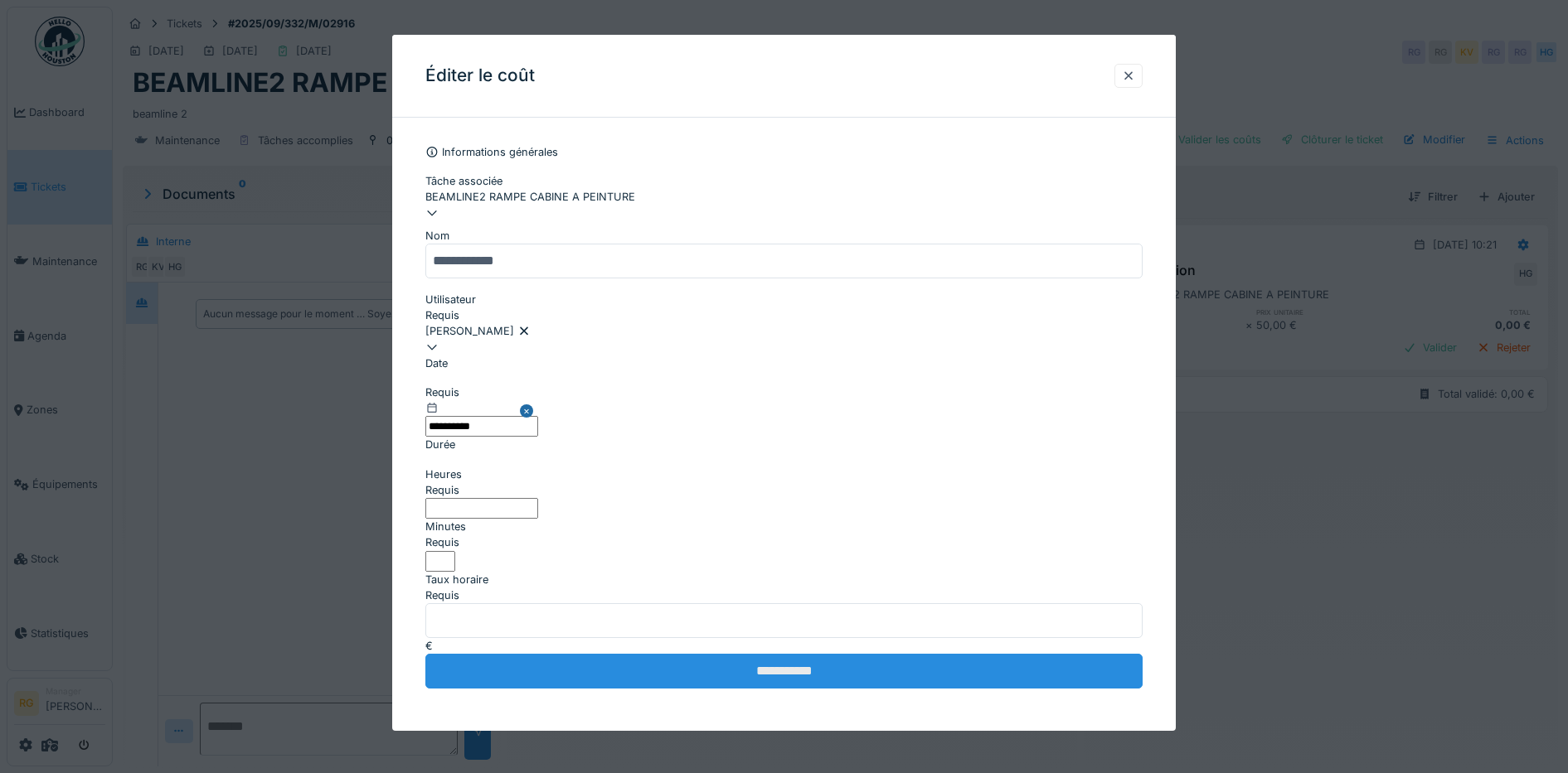
type input "*"
click at [782, 654] on input "**********" at bounding box center [784, 671] width 718 height 35
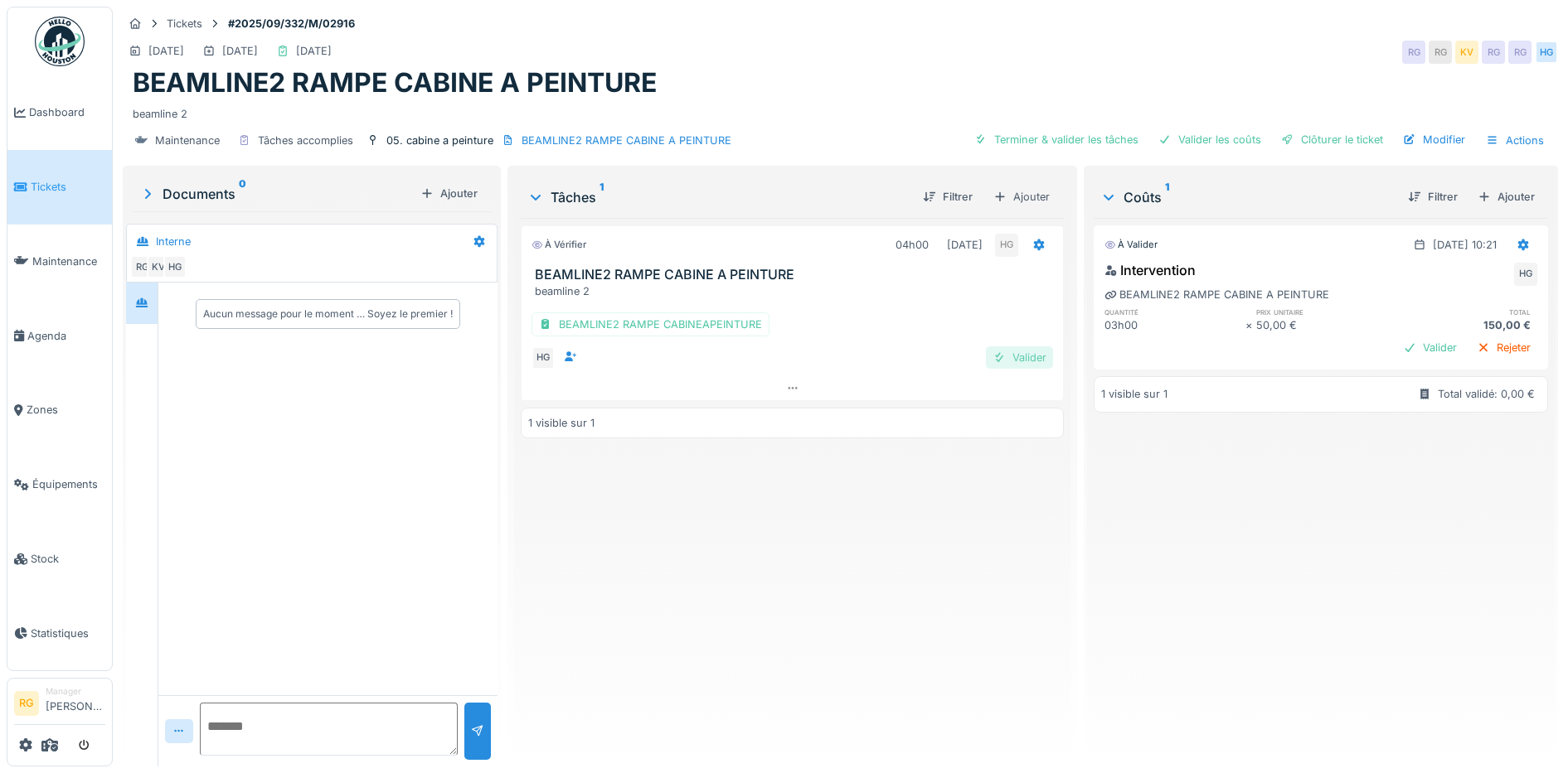
click at [1021, 359] on div "Valider" at bounding box center [1019, 358] width 67 height 22
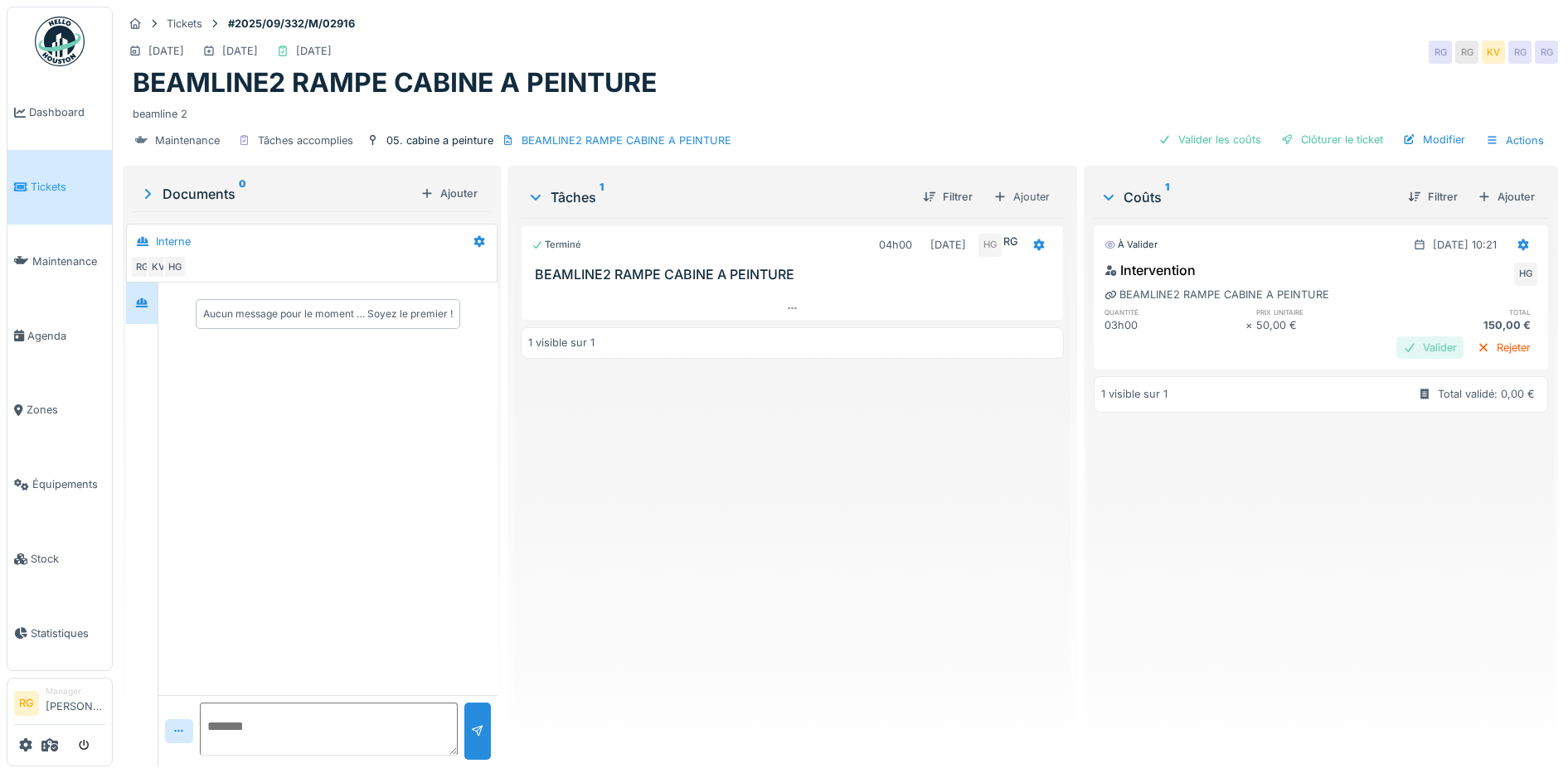
click at [1396, 346] on div "Valider" at bounding box center [1430, 348] width 67 height 22
click at [1311, 143] on div "Clôturer le ticket" at bounding box center [1331, 139] width 115 height 22
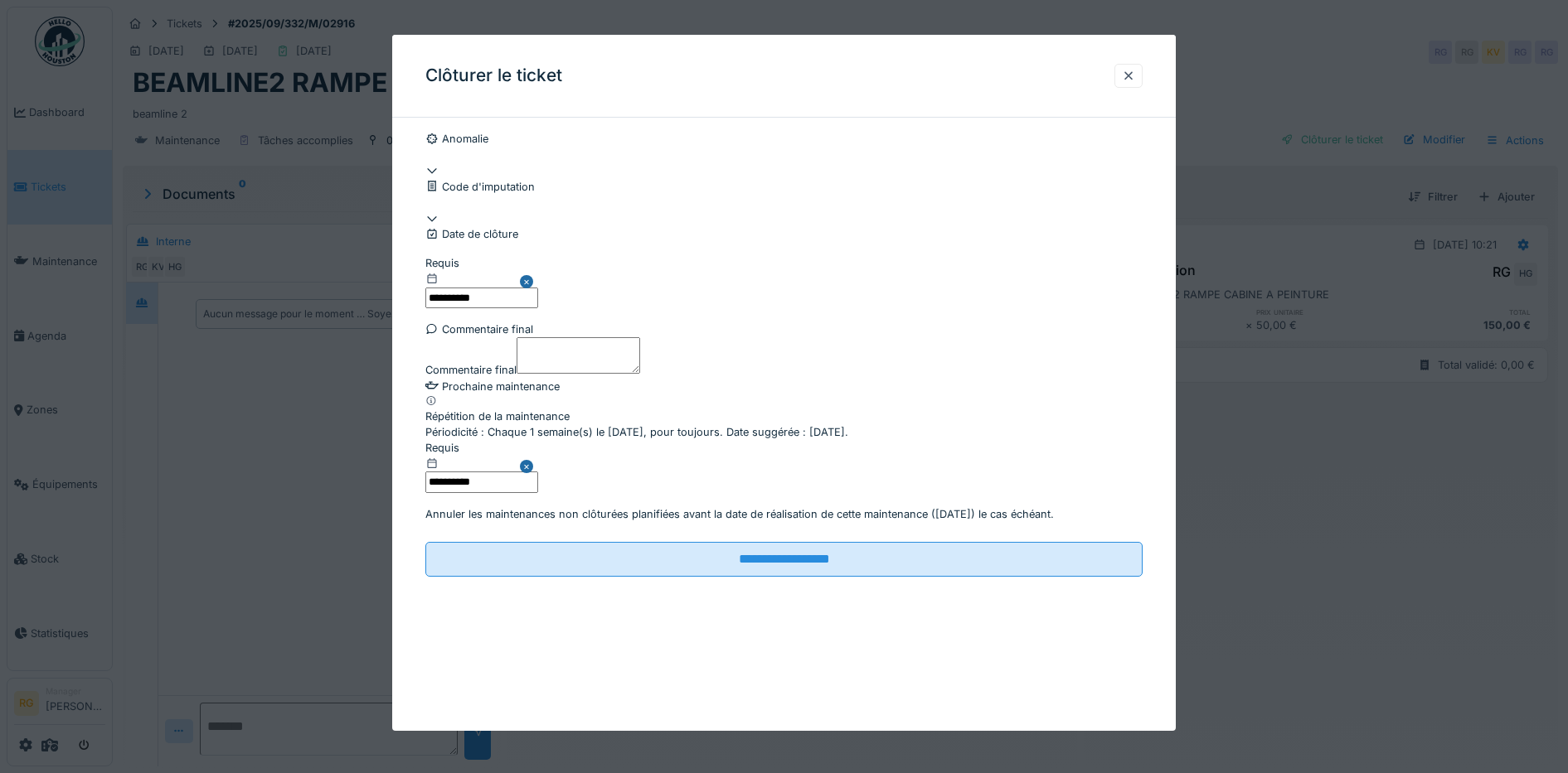
click at [582, 374] on textarea "Commentaire final" at bounding box center [578, 355] width 123 height 36
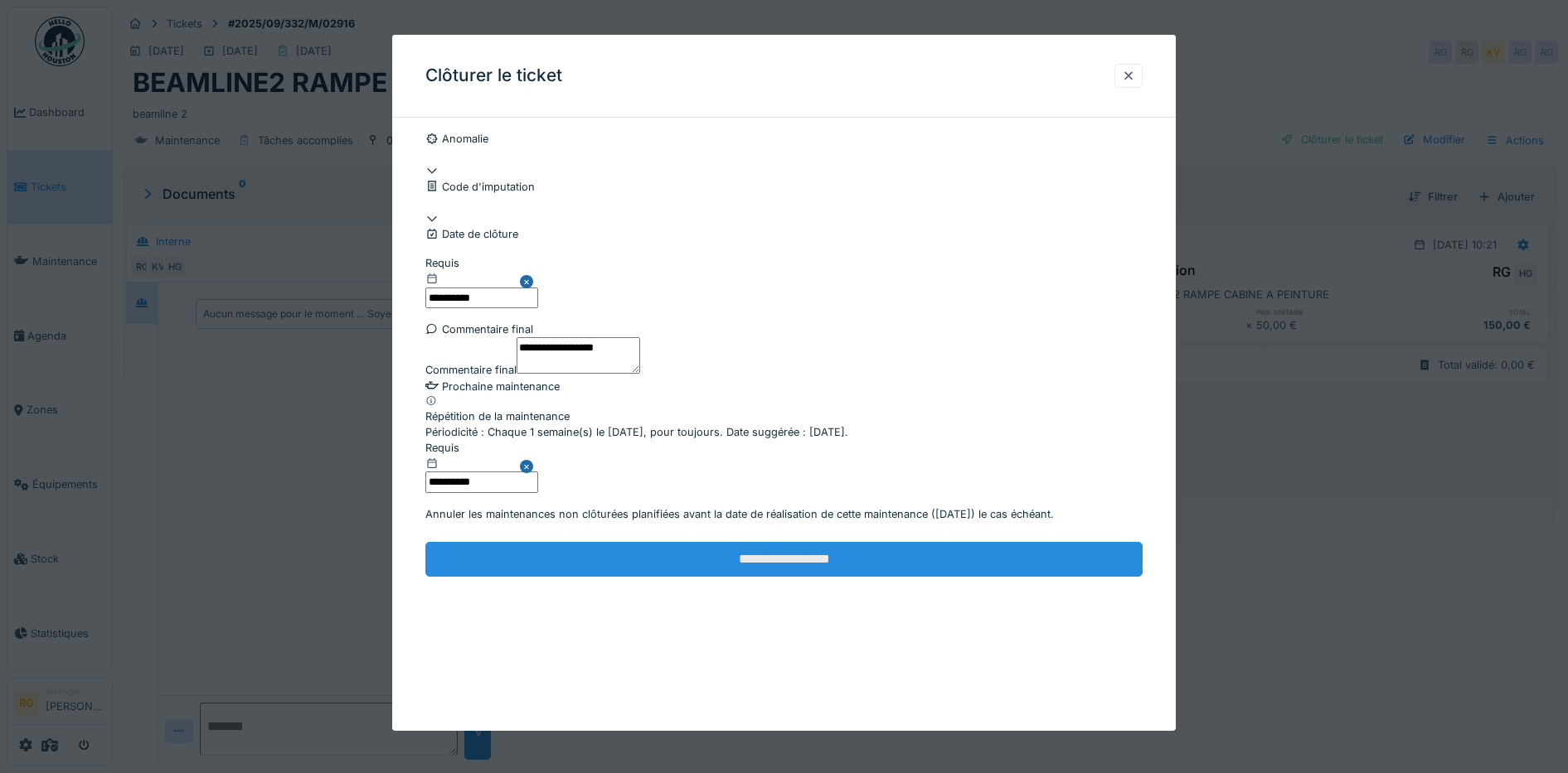
type textarea "**********"
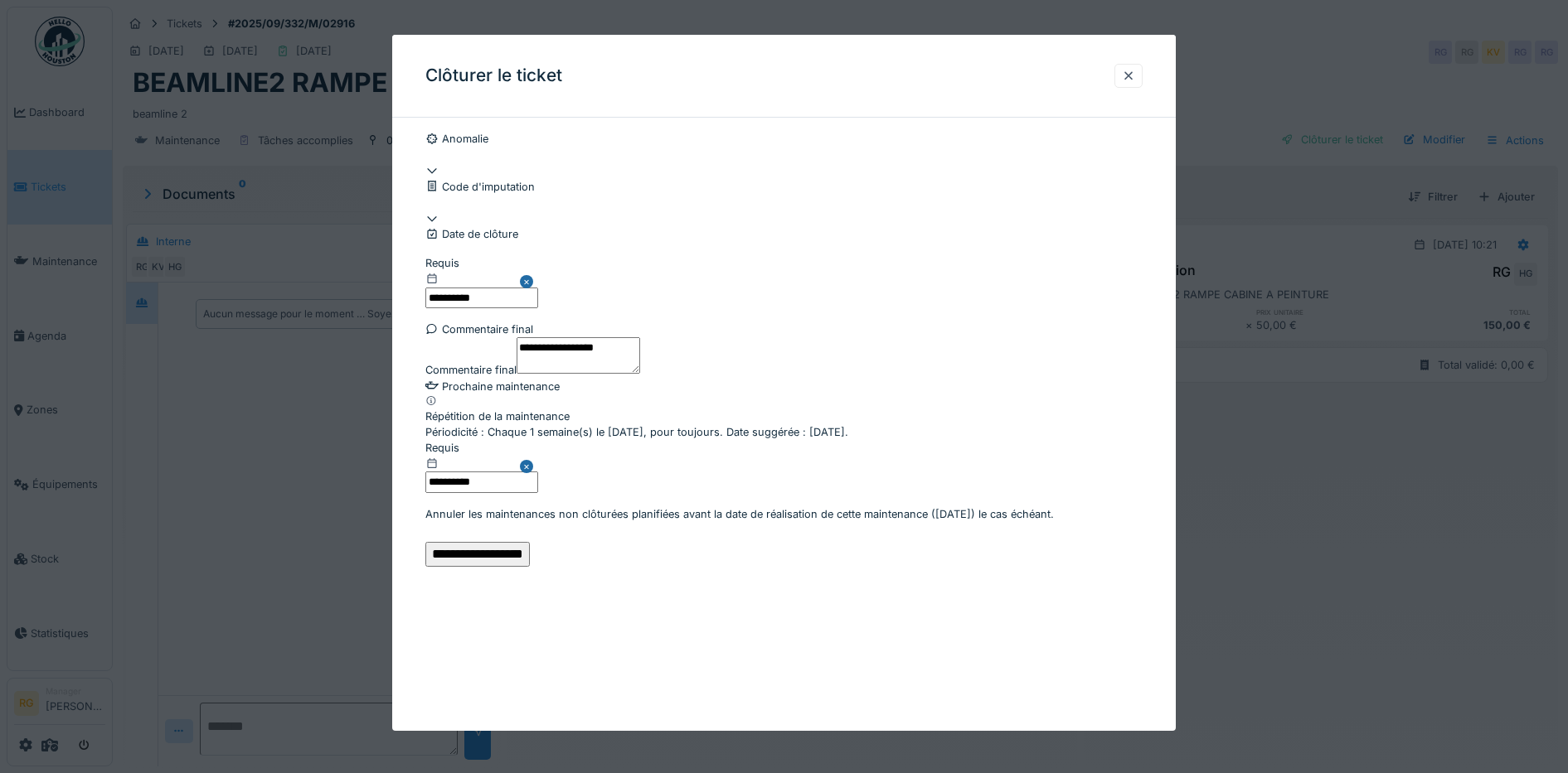
click at [530, 566] on input "**********" at bounding box center [478, 554] width 105 height 25
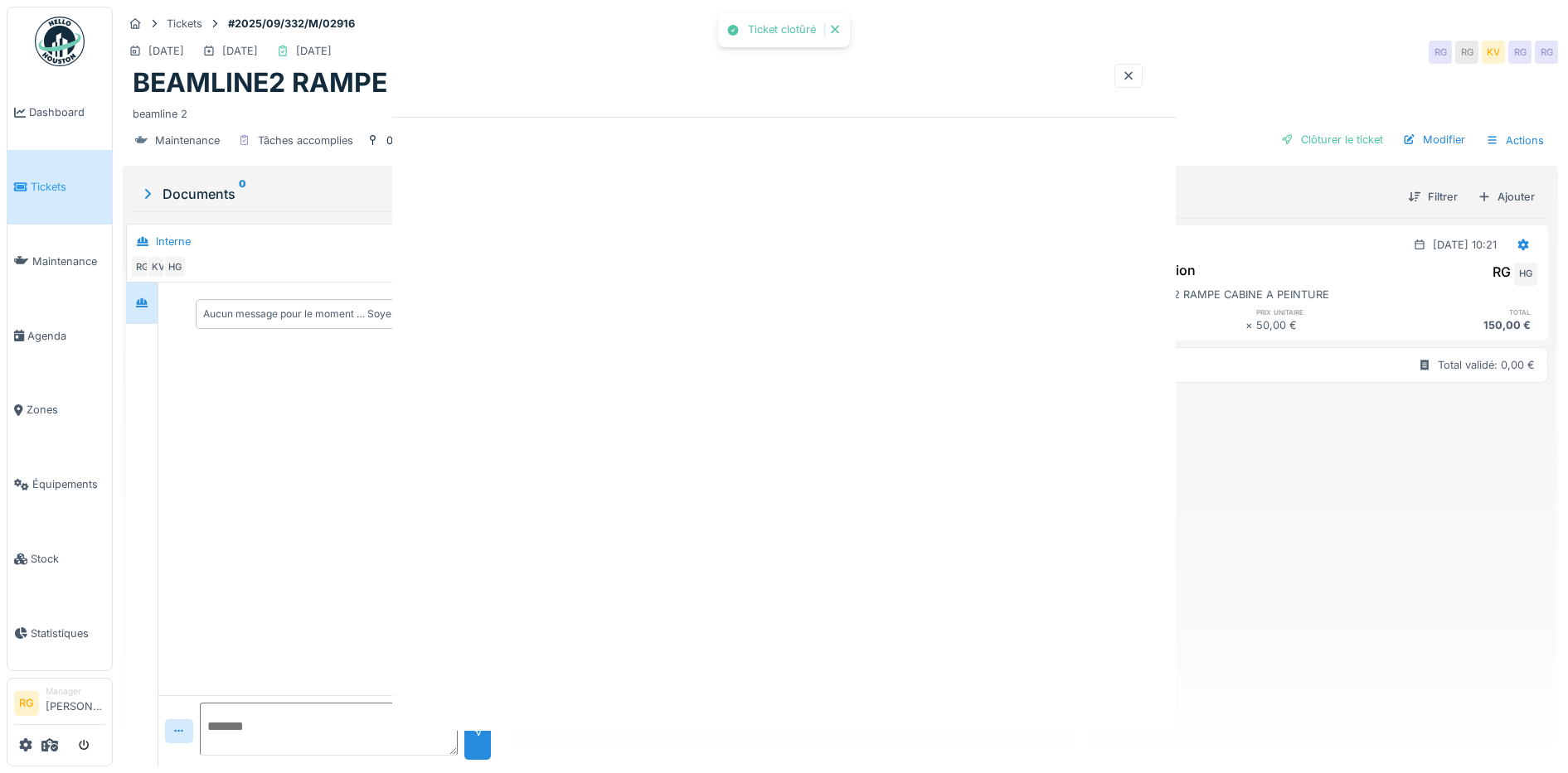
scroll to position [0, 0]
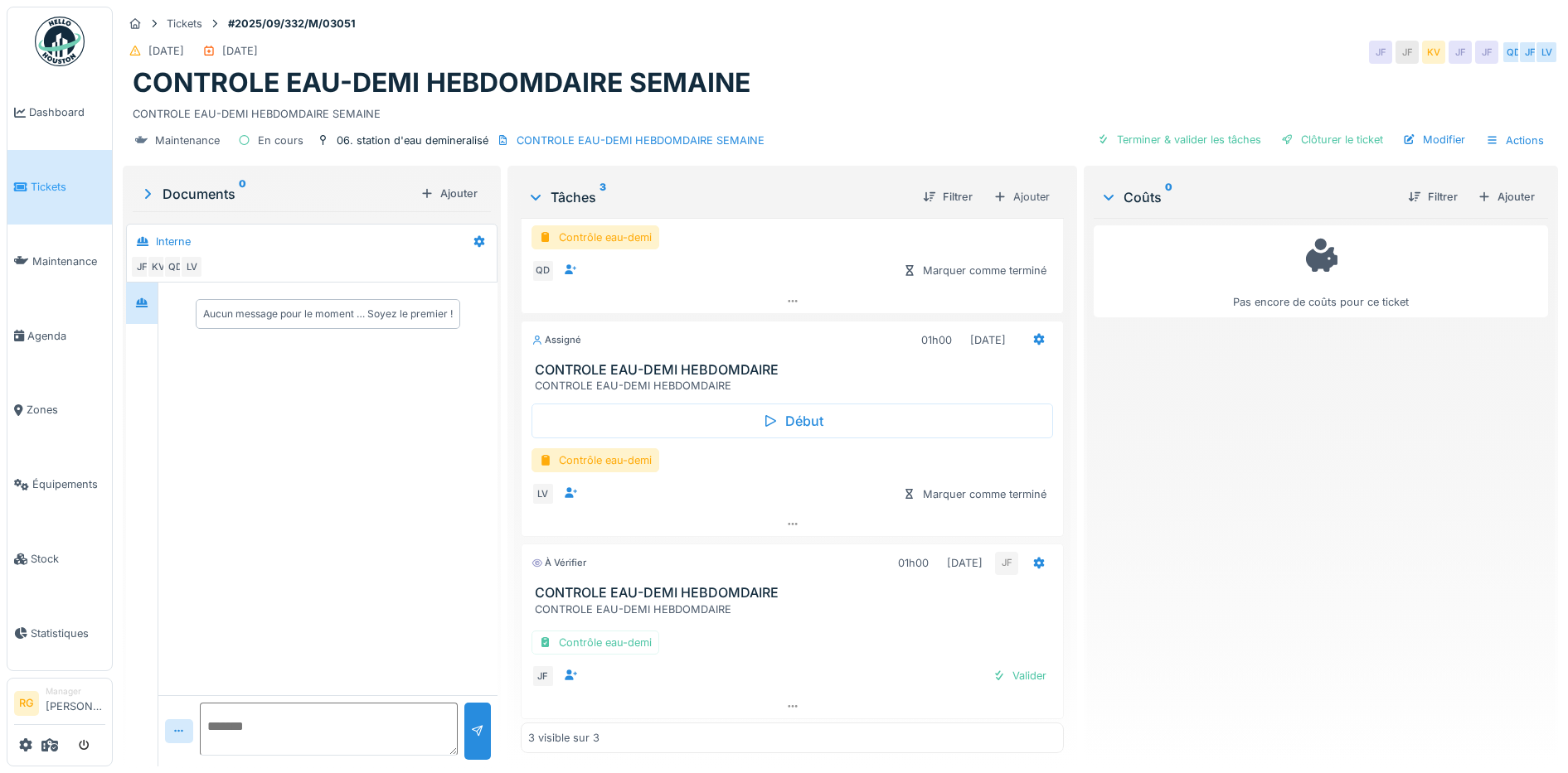
scroll to position [132, 0]
click at [626, 639] on div "Contrôle eau-demi" at bounding box center [595, 639] width 128 height 24
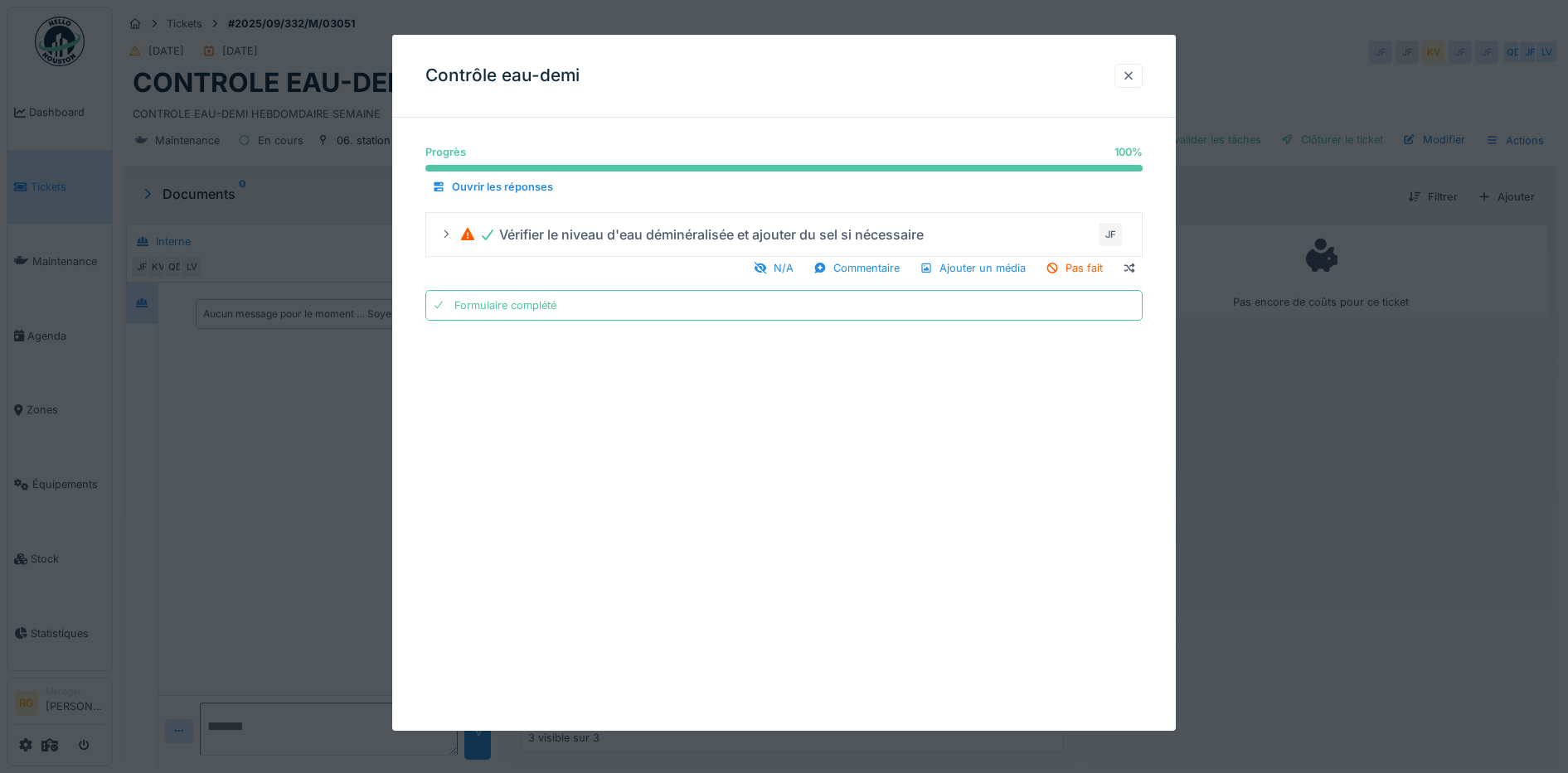
click at [1135, 72] on div at bounding box center [1129, 76] width 13 height 16
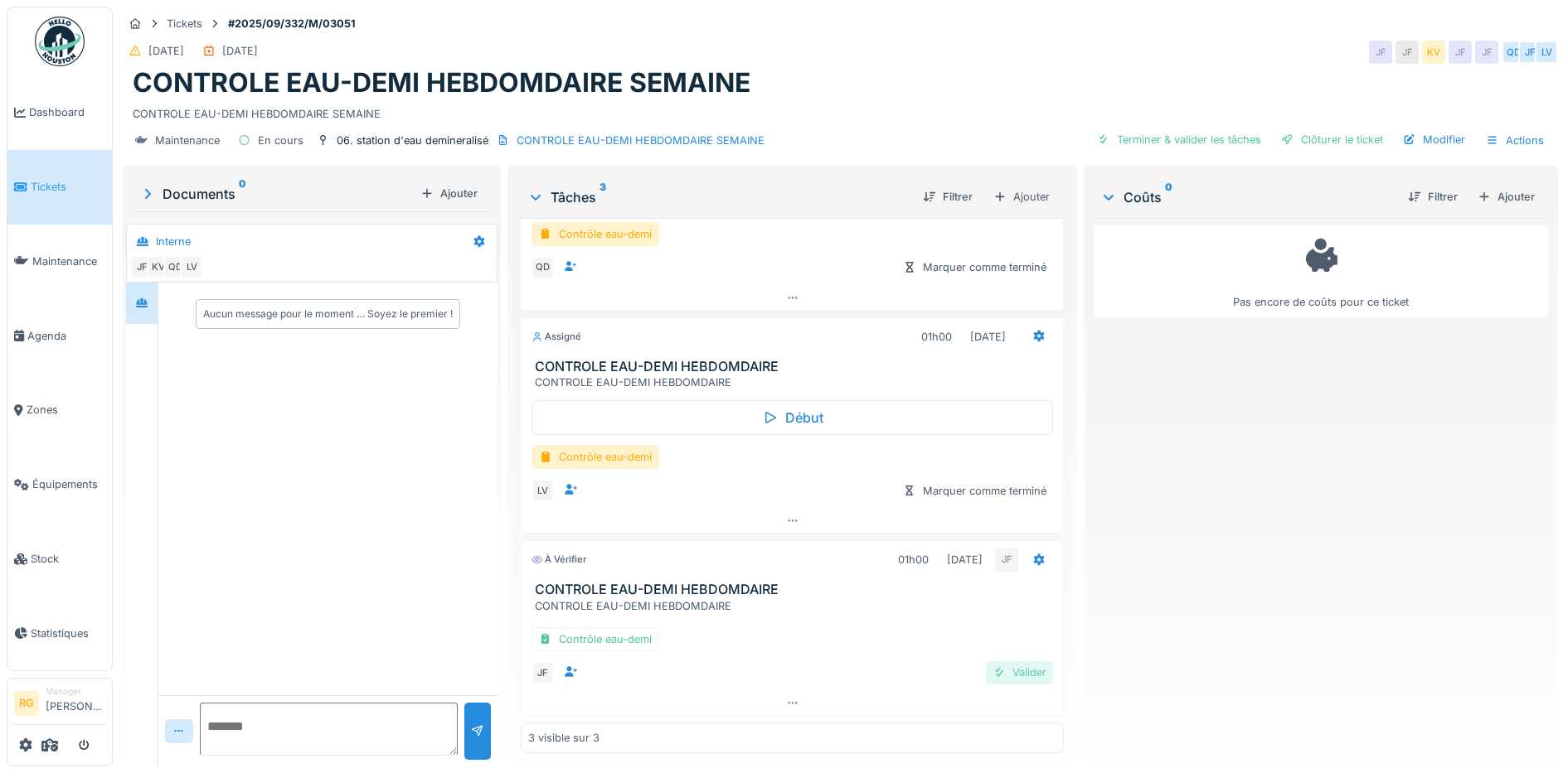
click at [991, 677] on div "Valider" at bounding box center [1019, 673] width 67 height 22
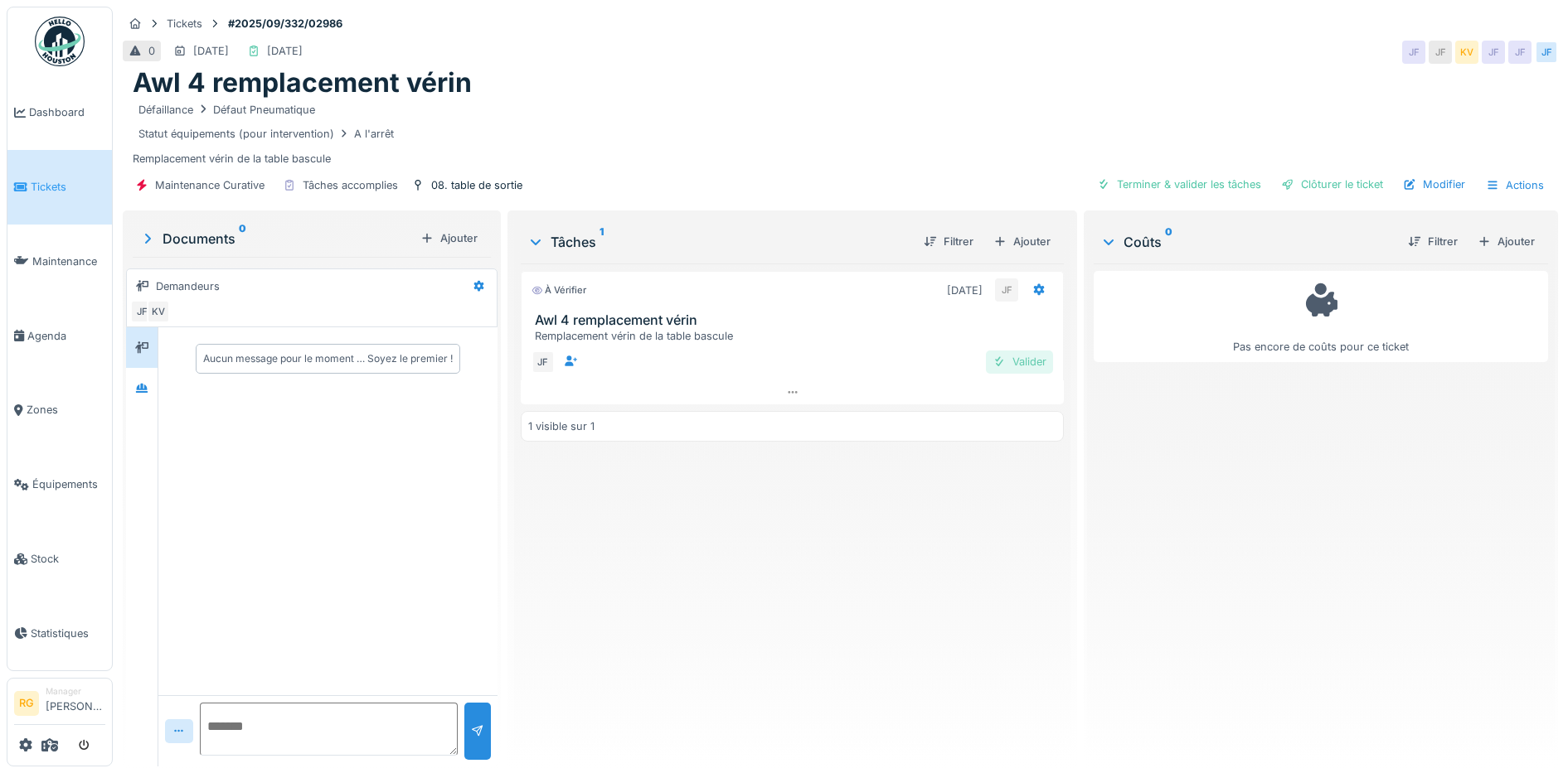
click at [1013, 365] on div "Valider" at bounding box center [1019, 362] width 67 height 22
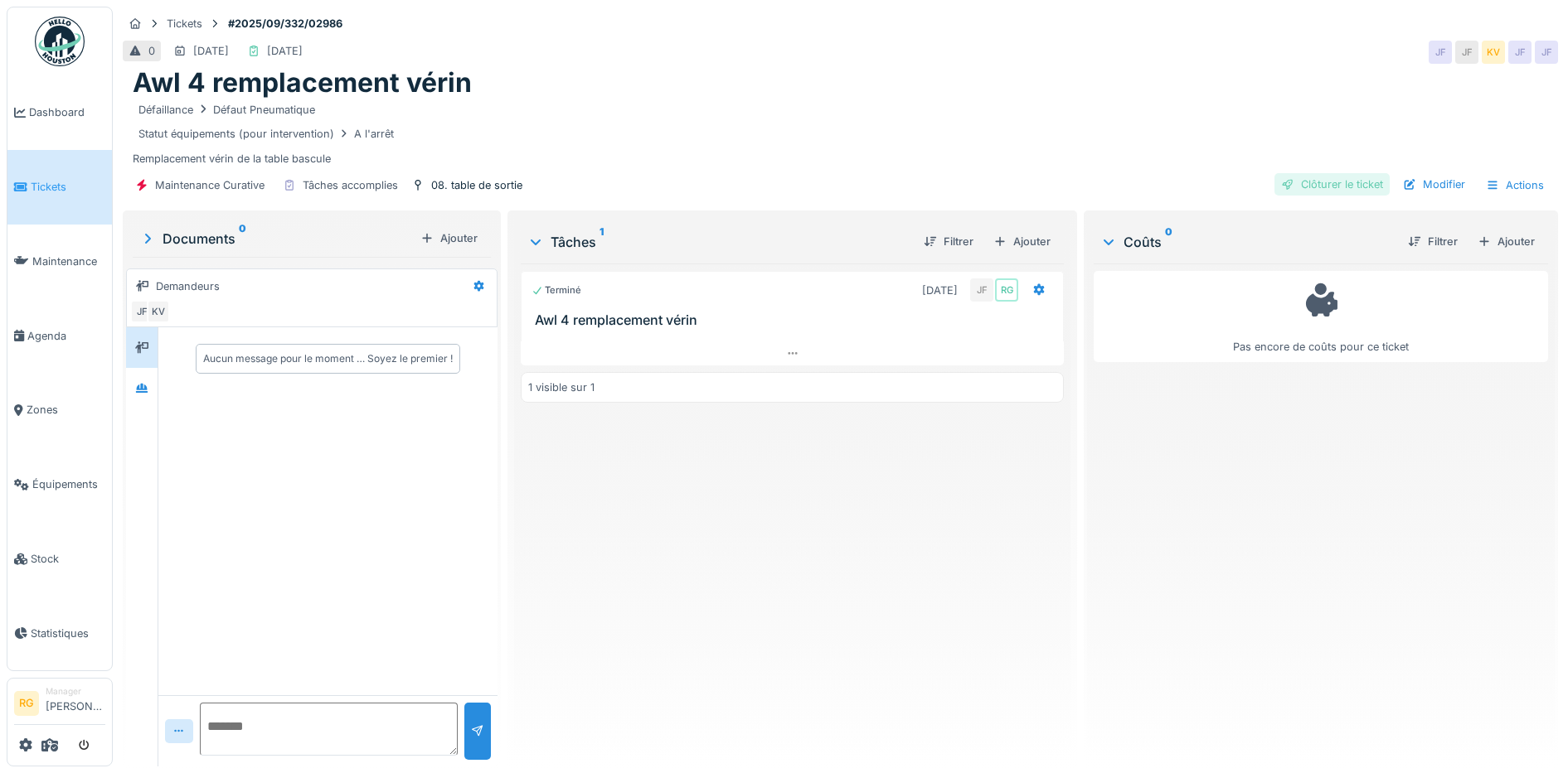
click at [1326, 187] on div "Clôturer le ticket" at bounding box center [1331, 184] width 115 height 22
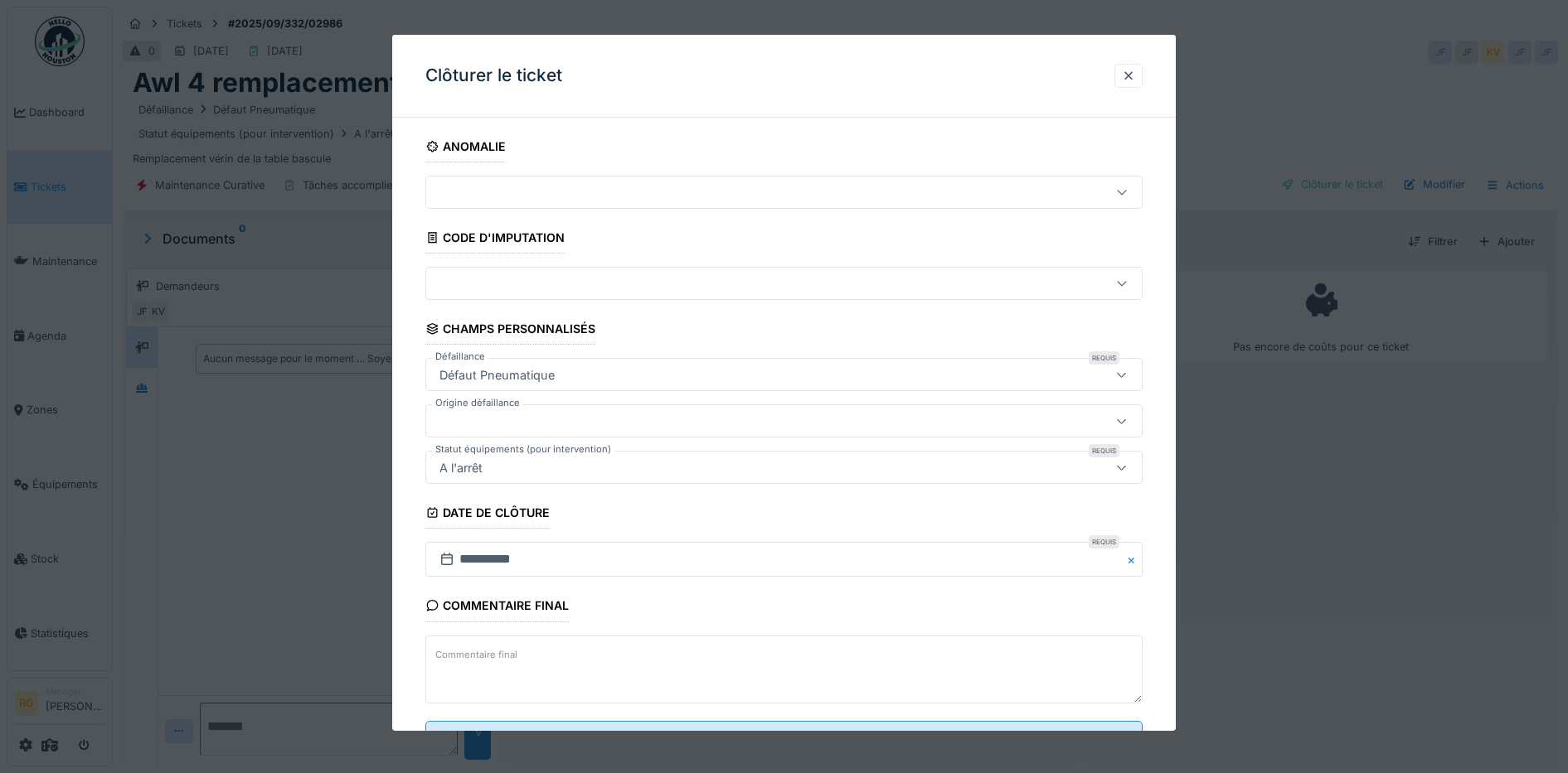
click at [479, 650] on label "Commentaire final" at bounding box center [476, 655] width 89 height 21
click at [479, 650] on textarea "Commentaire final" at bounding box center [784, 669] width 718 height 68
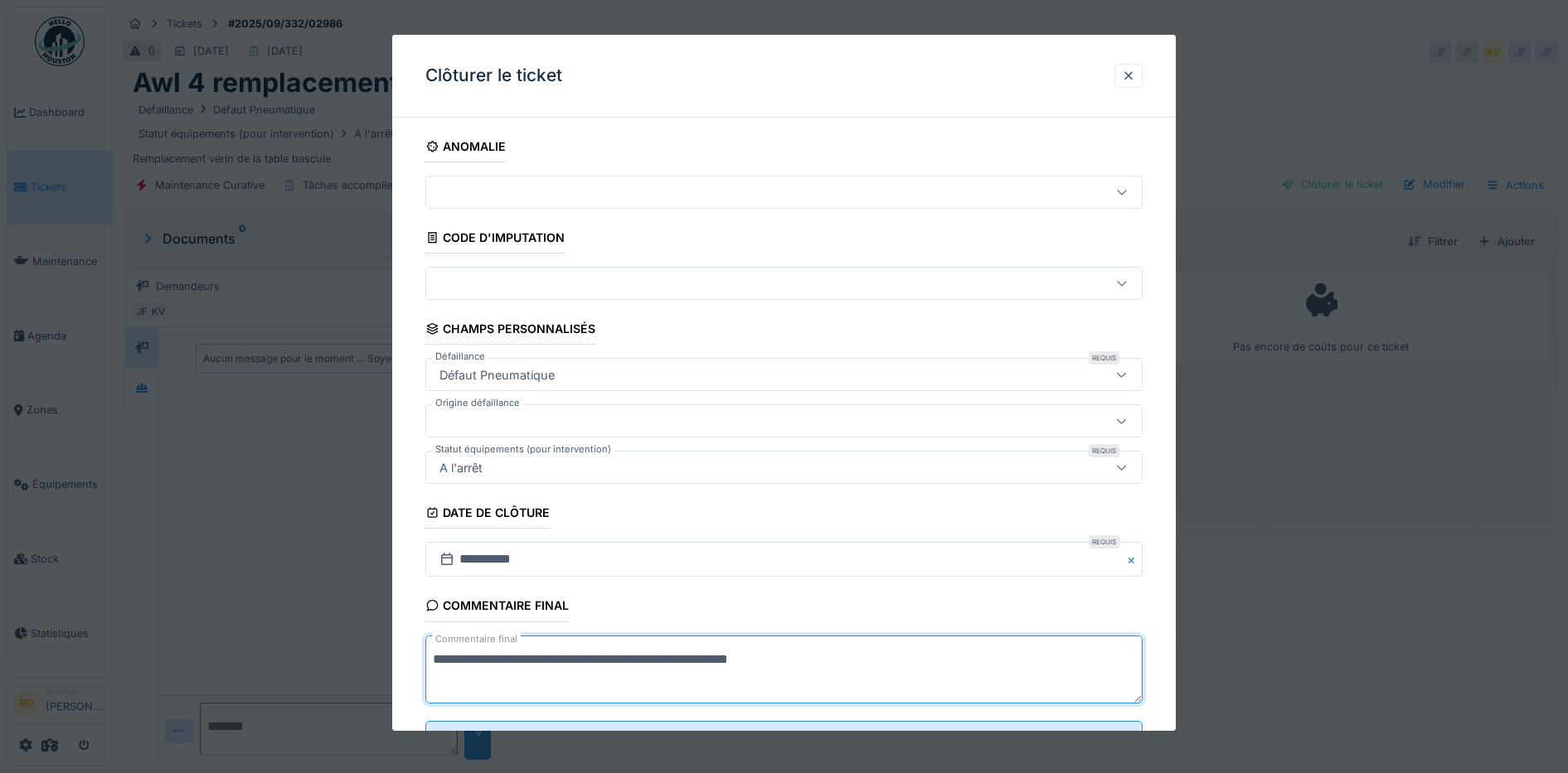
click at [701, 662] on textarea "**********" at bounding box center [784, 669] width 718 height 68
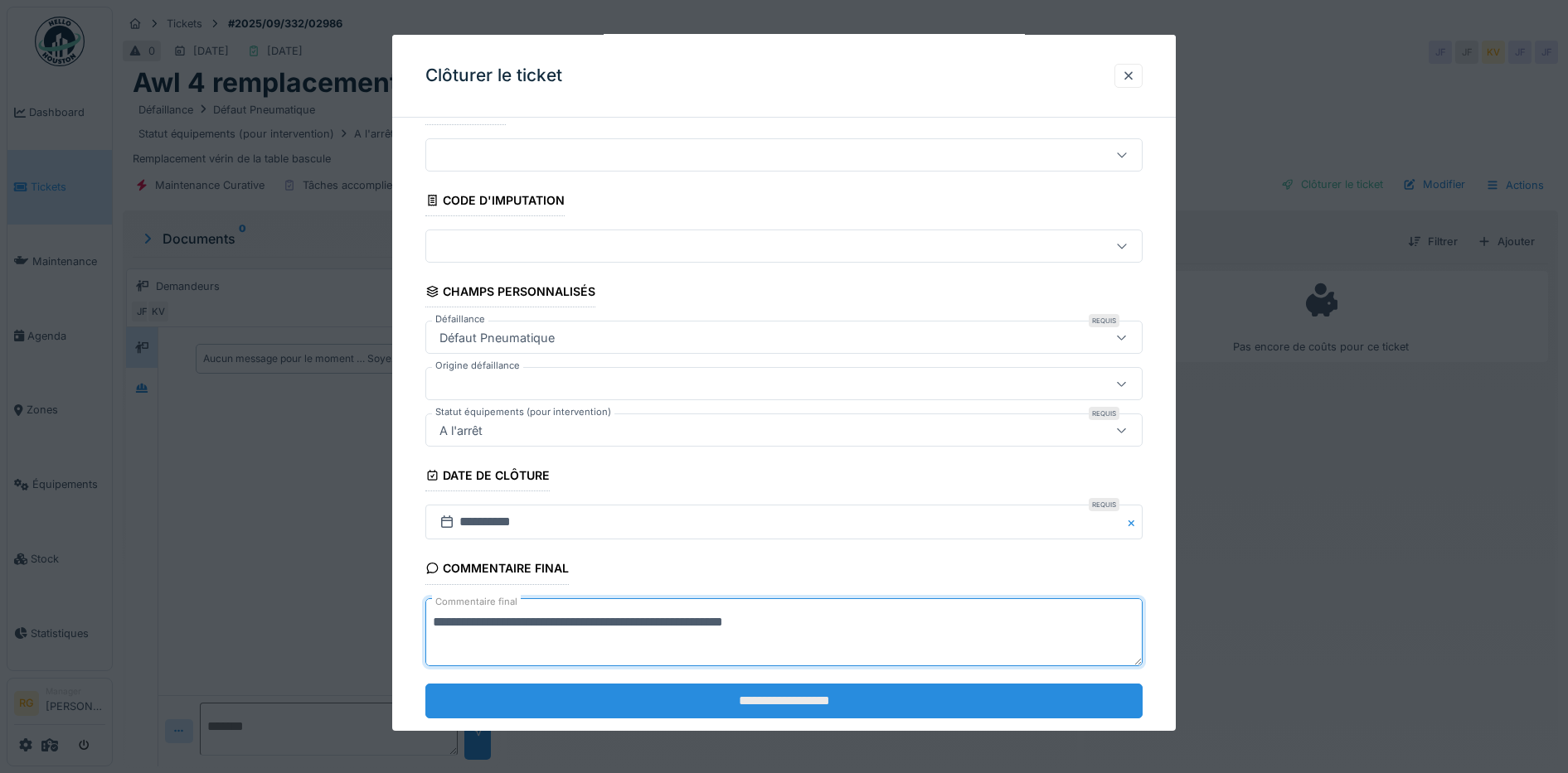
scroll to position [71, 0]
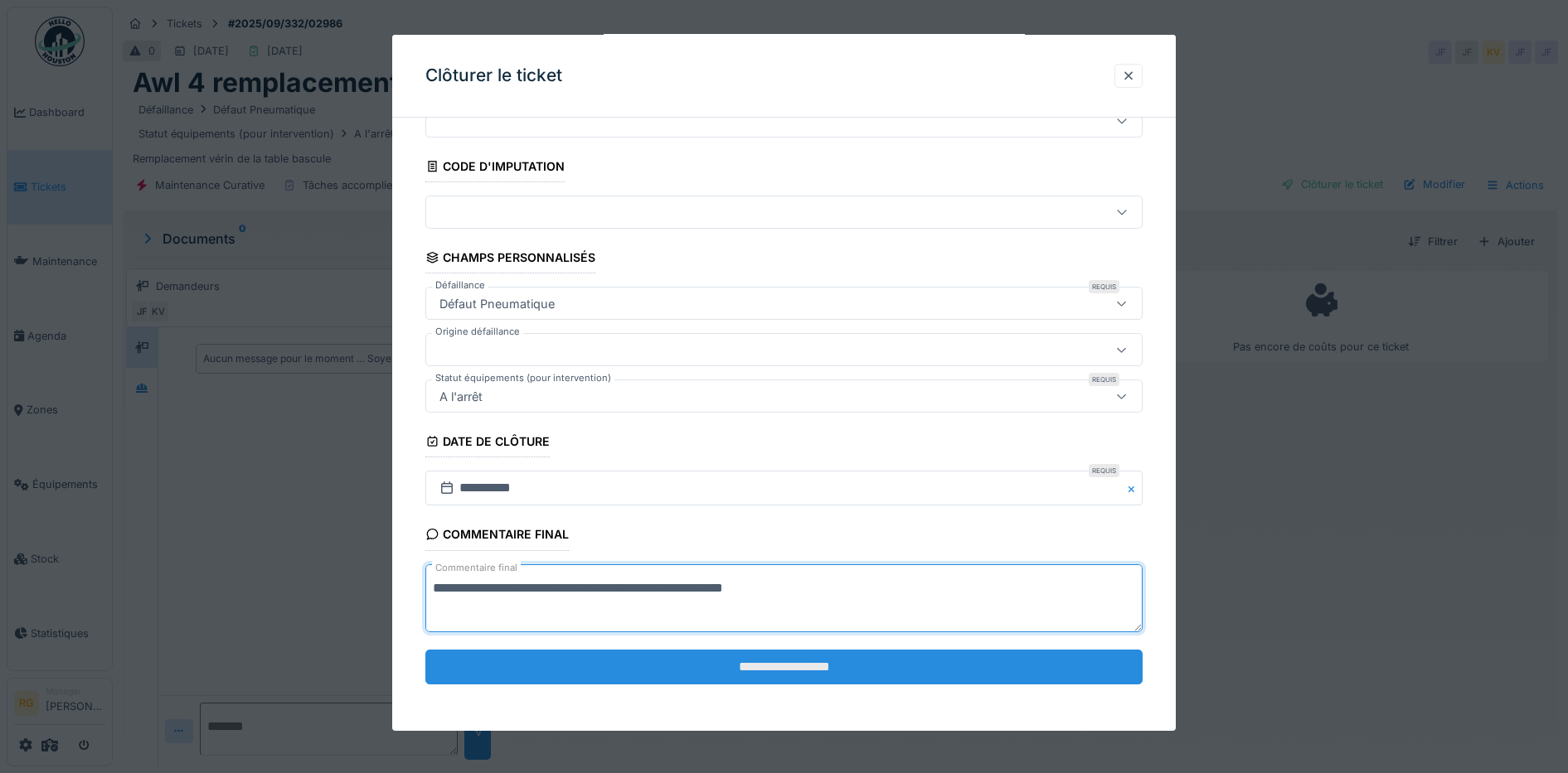
type textarea "**********"
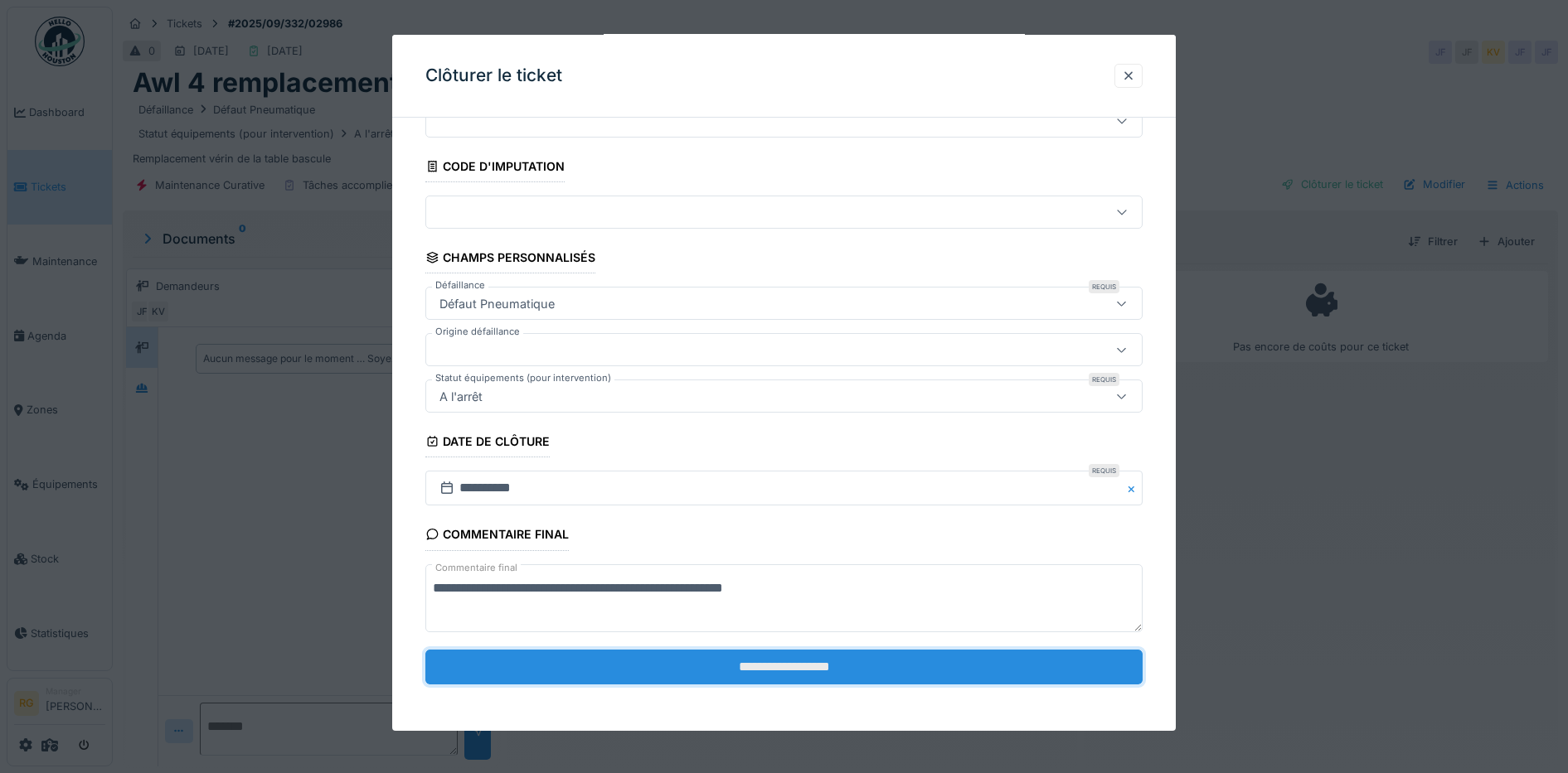
click at [772, 675] on input "**********" at bounding box center [784, 666] width 718 height 35
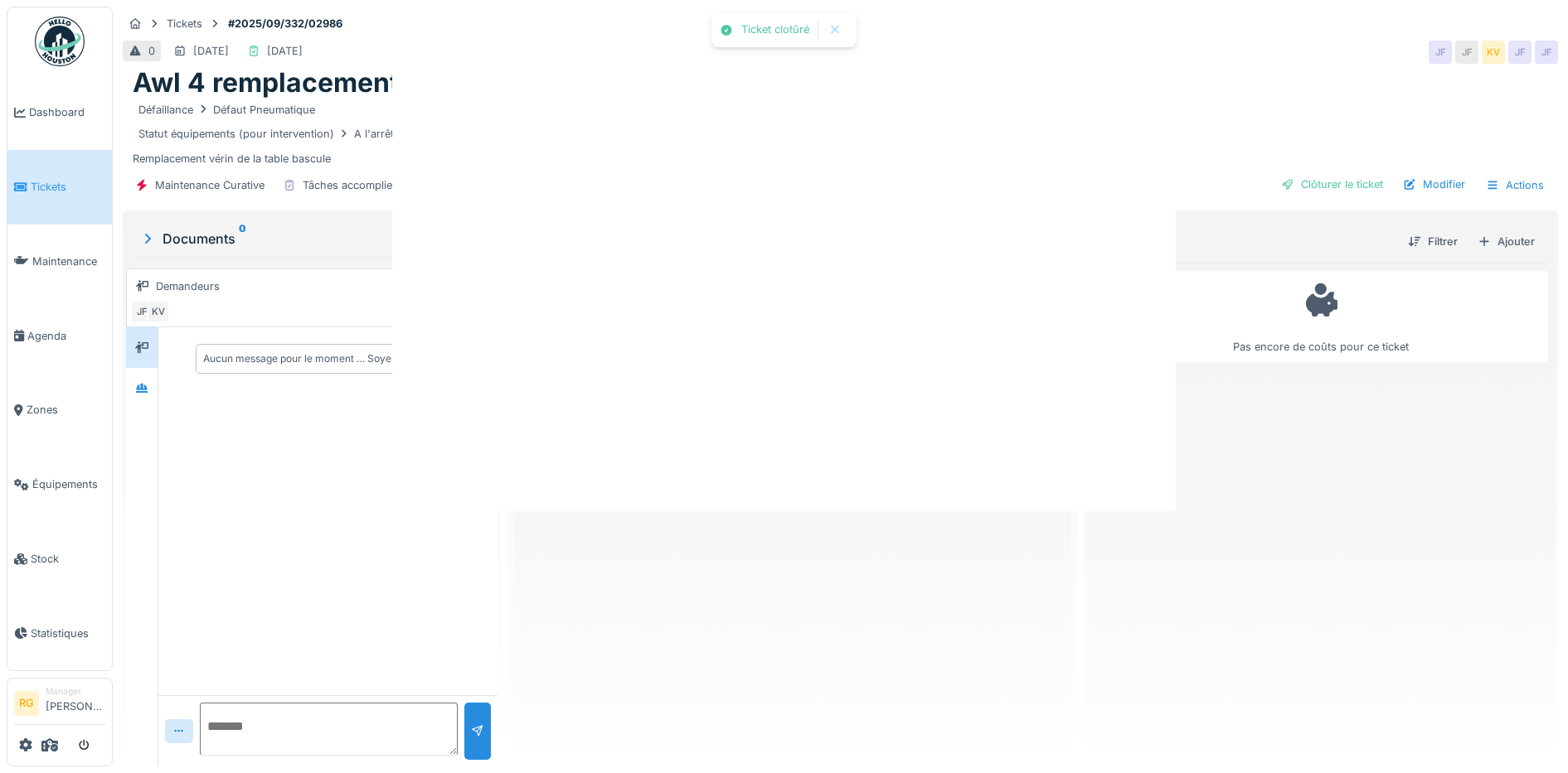
scroll to position [0, 0]
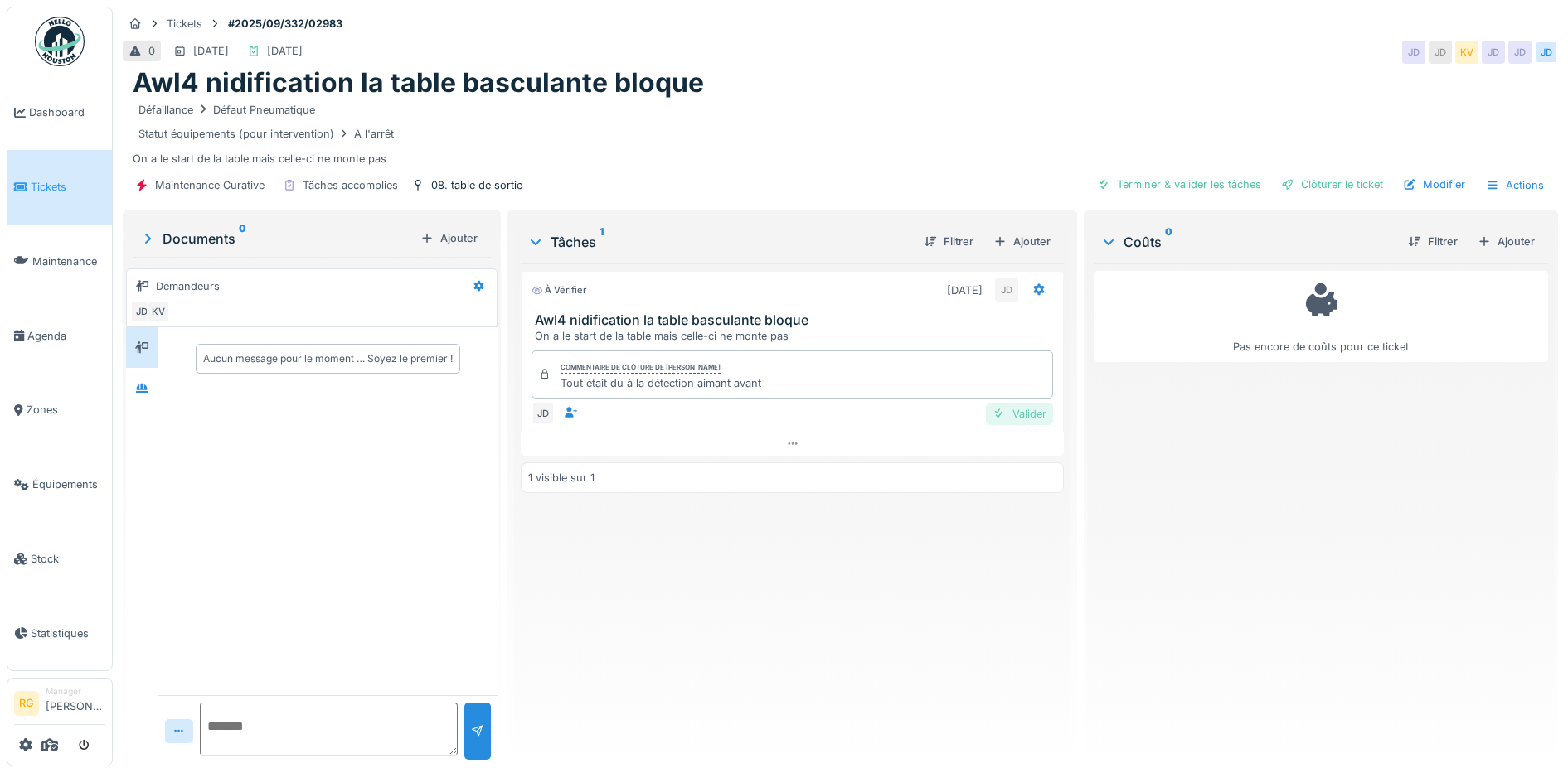
click at [1023, 417] on div "Valider" at bounding box center [1019, 414] width 67 height 22
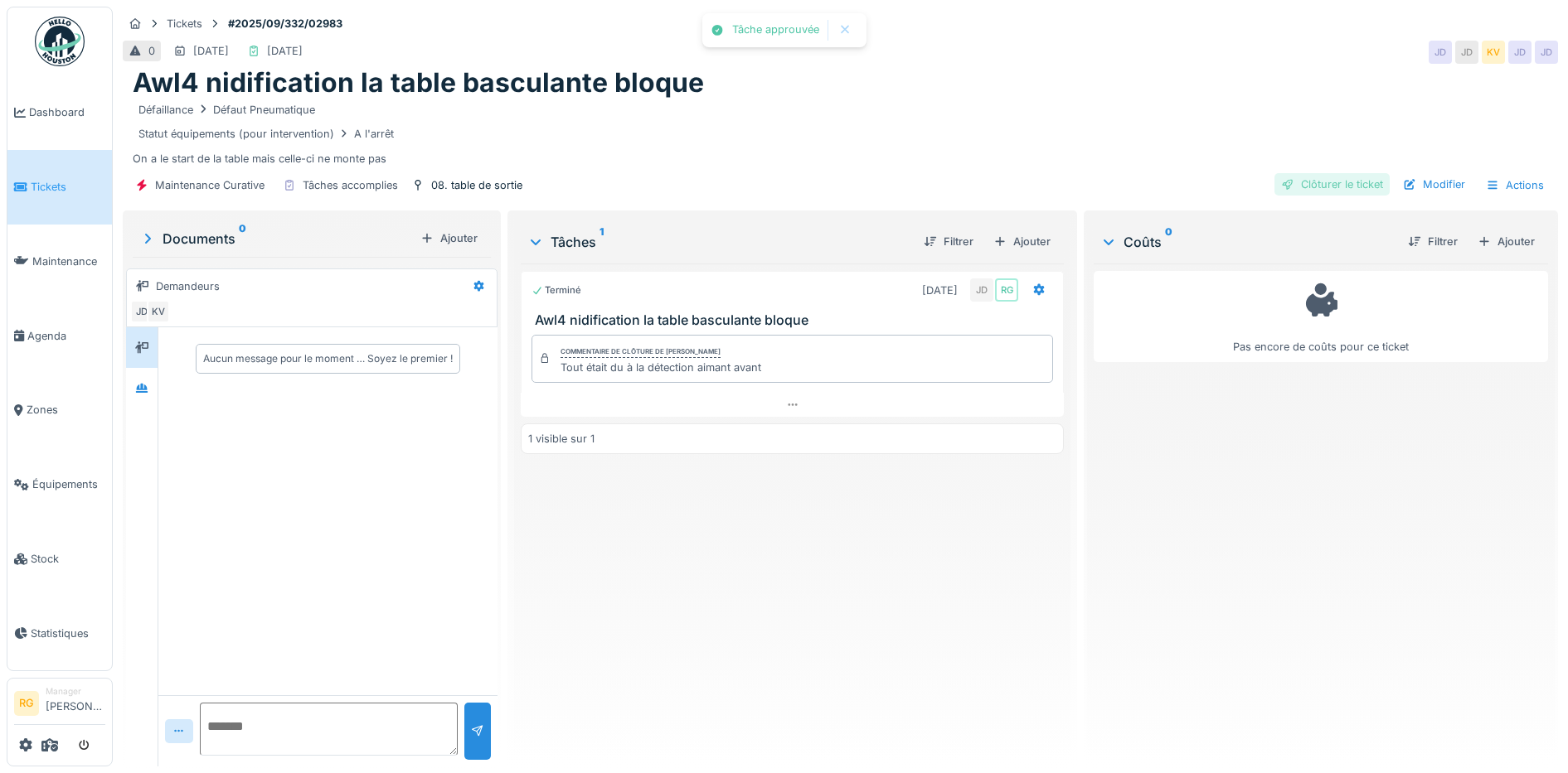
click at [1328, 181] on div "Clôturer le ticket" at bounding box center [1331, 184] width 115 height 22
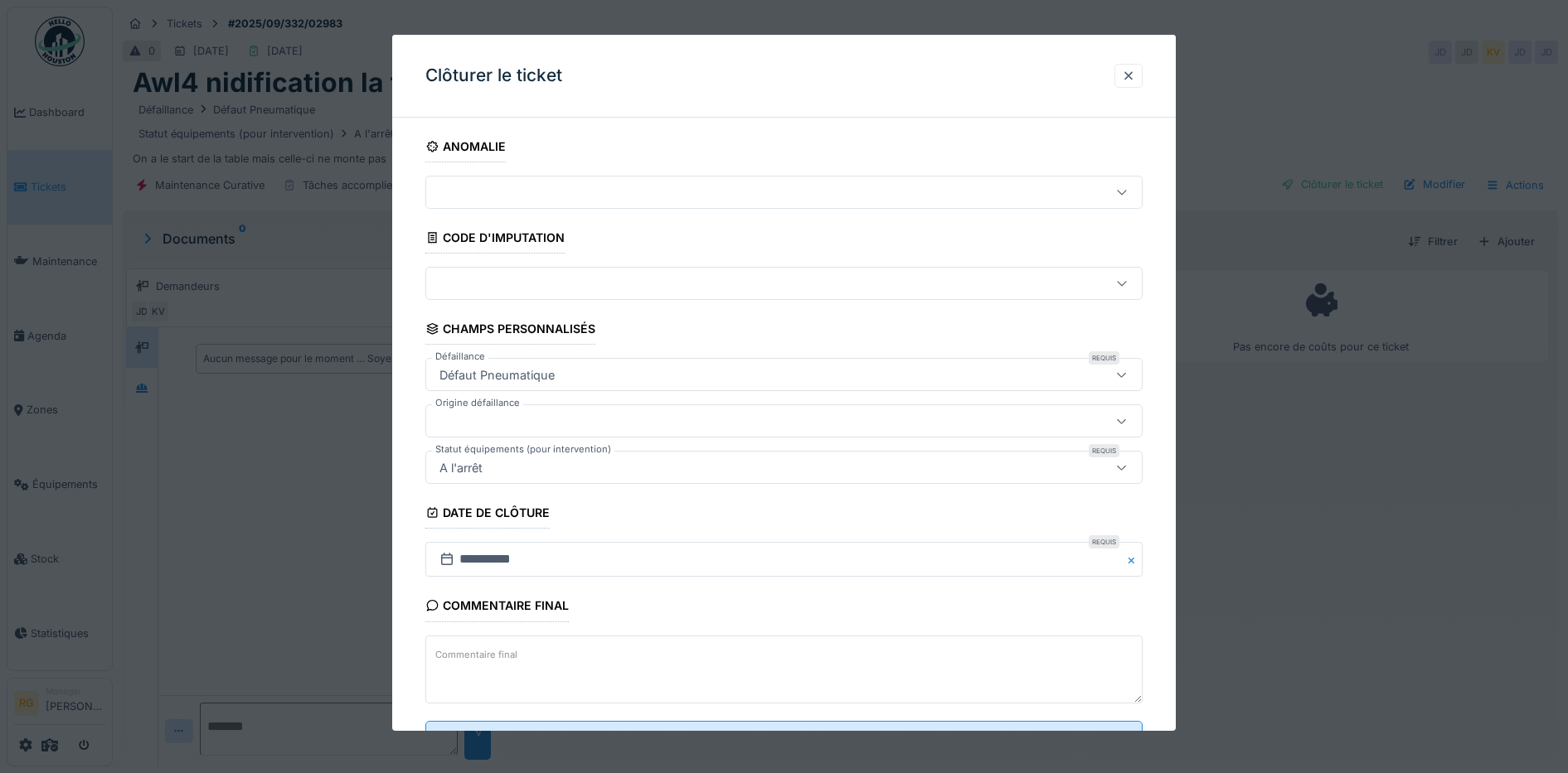
click at [548, 652] on textarea "Commentaire final" at bounding box center [784, 669] width 718 height 68
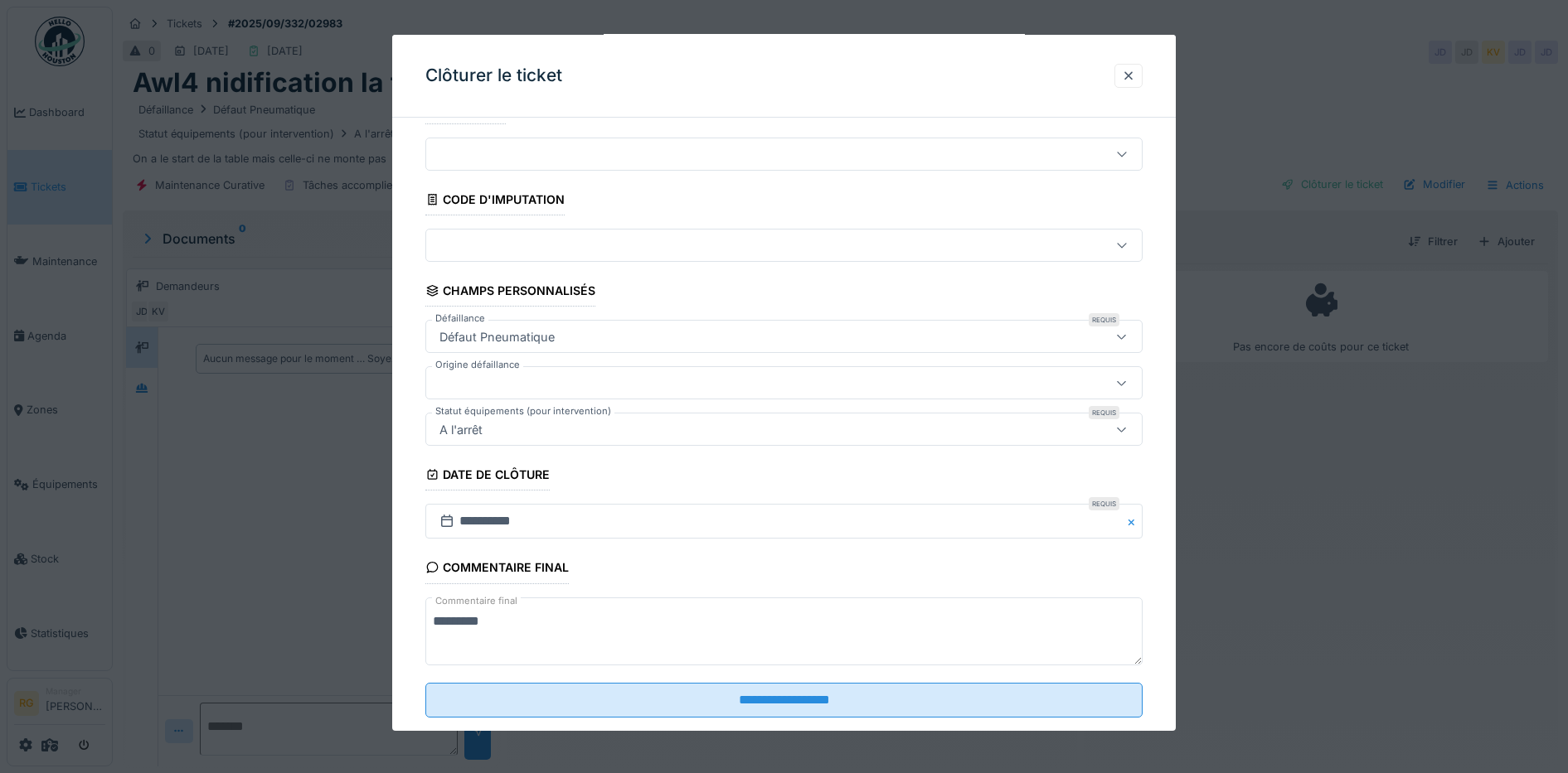
scroll to position [71, 0]
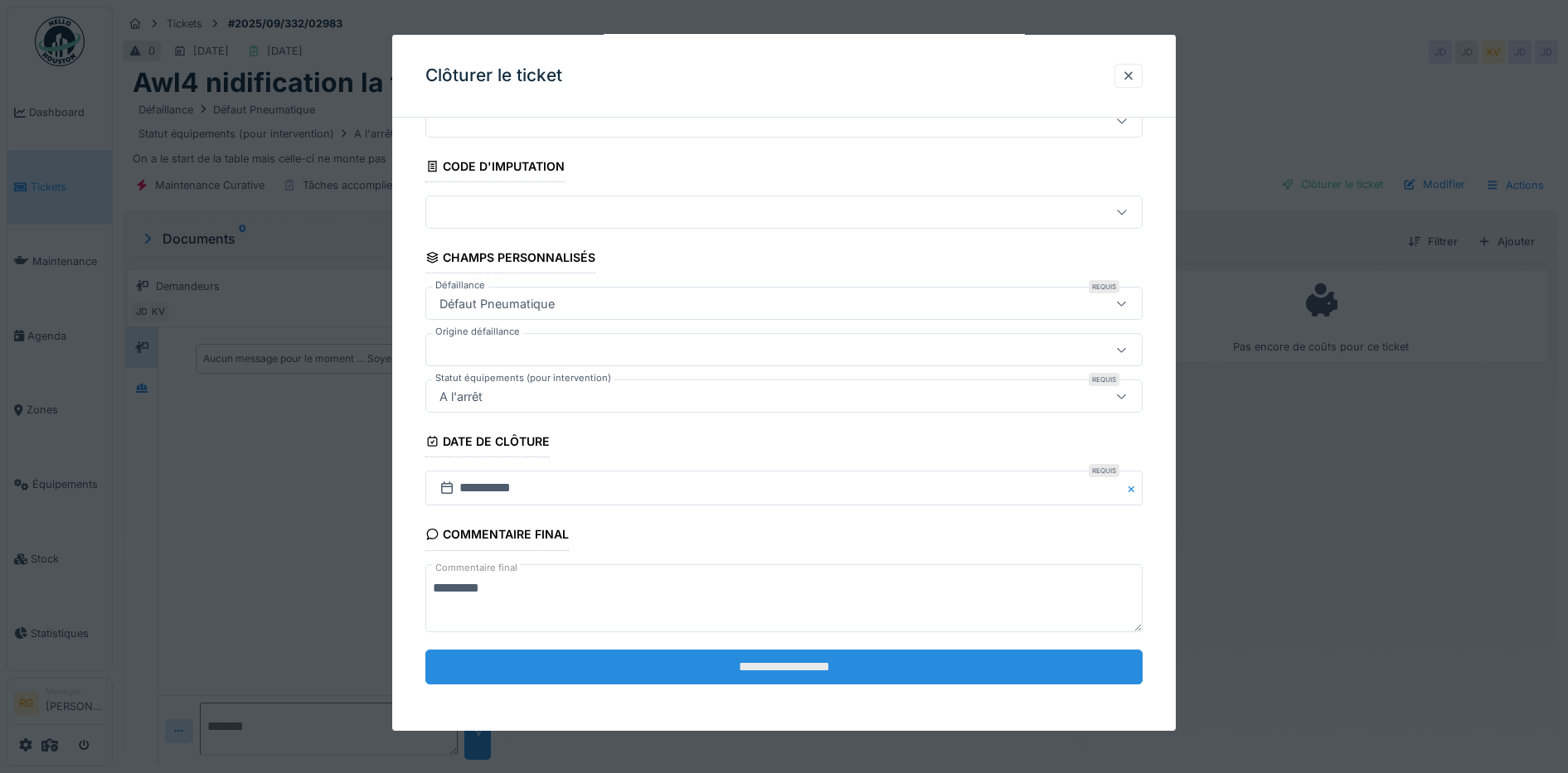
type textarea "*********"
click at [817, 663] on input "**********" at bounding box center [784, 666] width 718 height 35
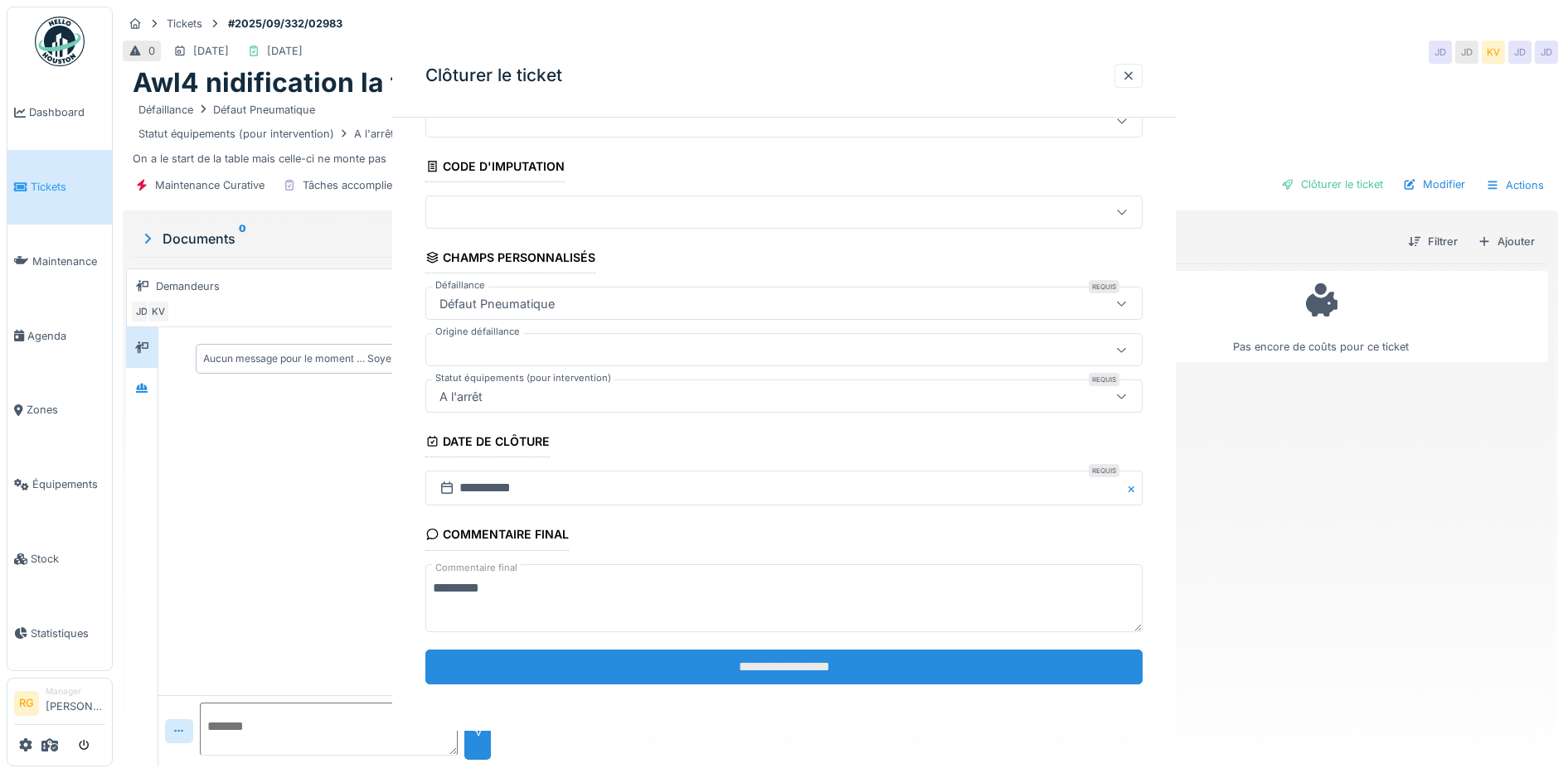
scroll to position [0, 0]
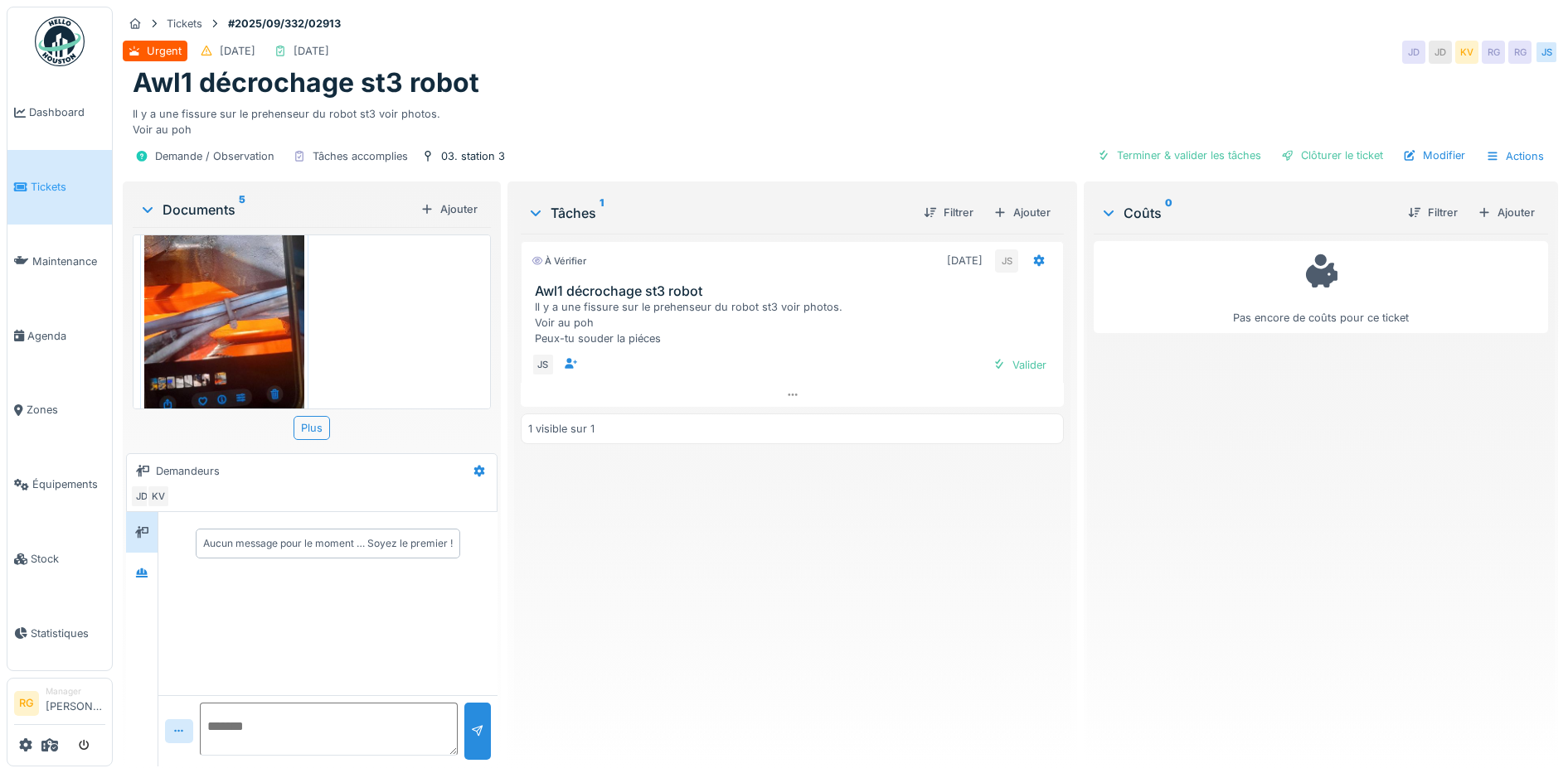
scroll to position [16, 0]
click at [1013, 354] on div "Valider" at bounding box center [1019, 365] width 67 height 22
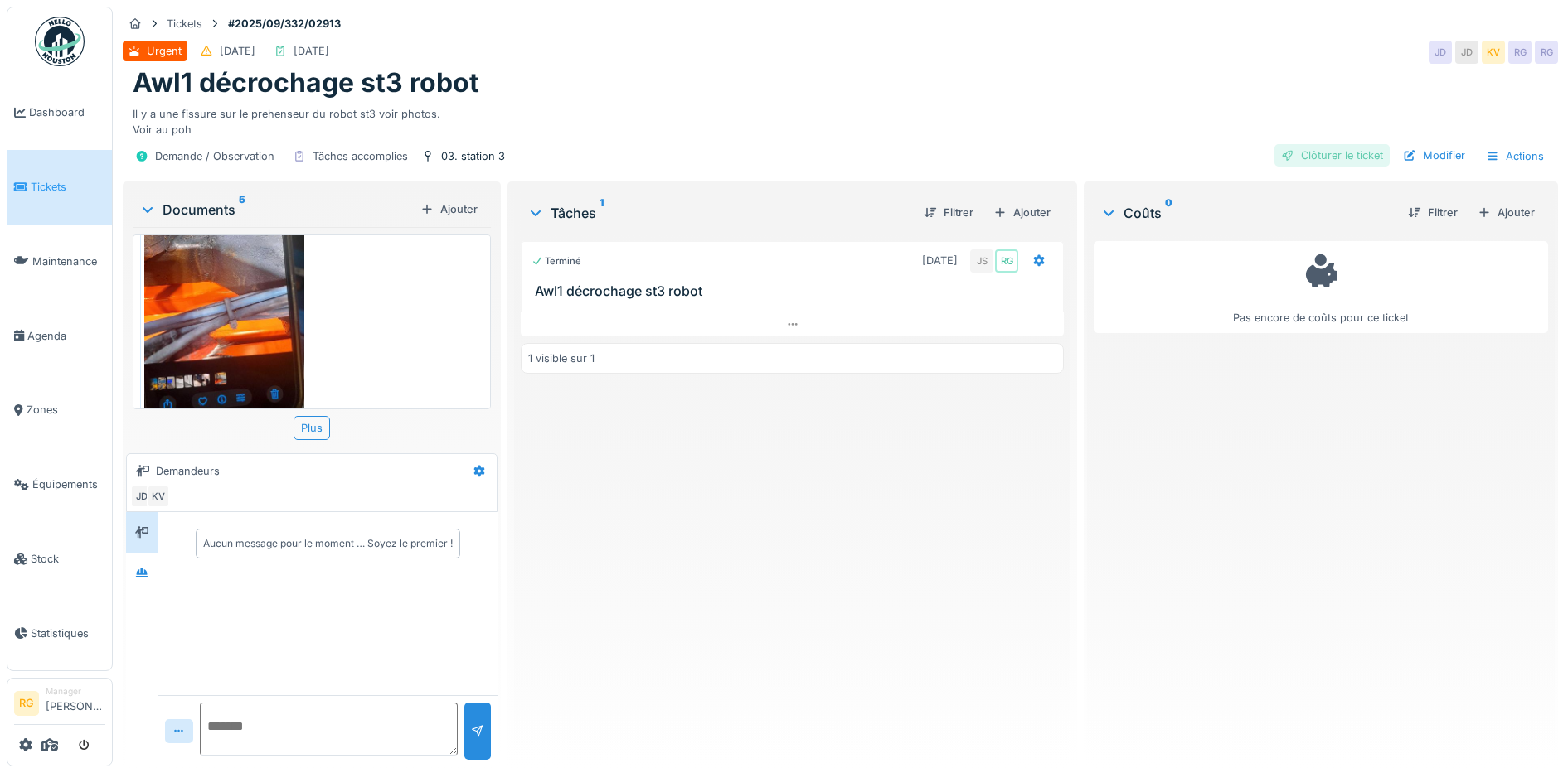
click at [1326, 144] on div "Clôturer le ticket" at bounding box center [1331, 155] width 115 height 22
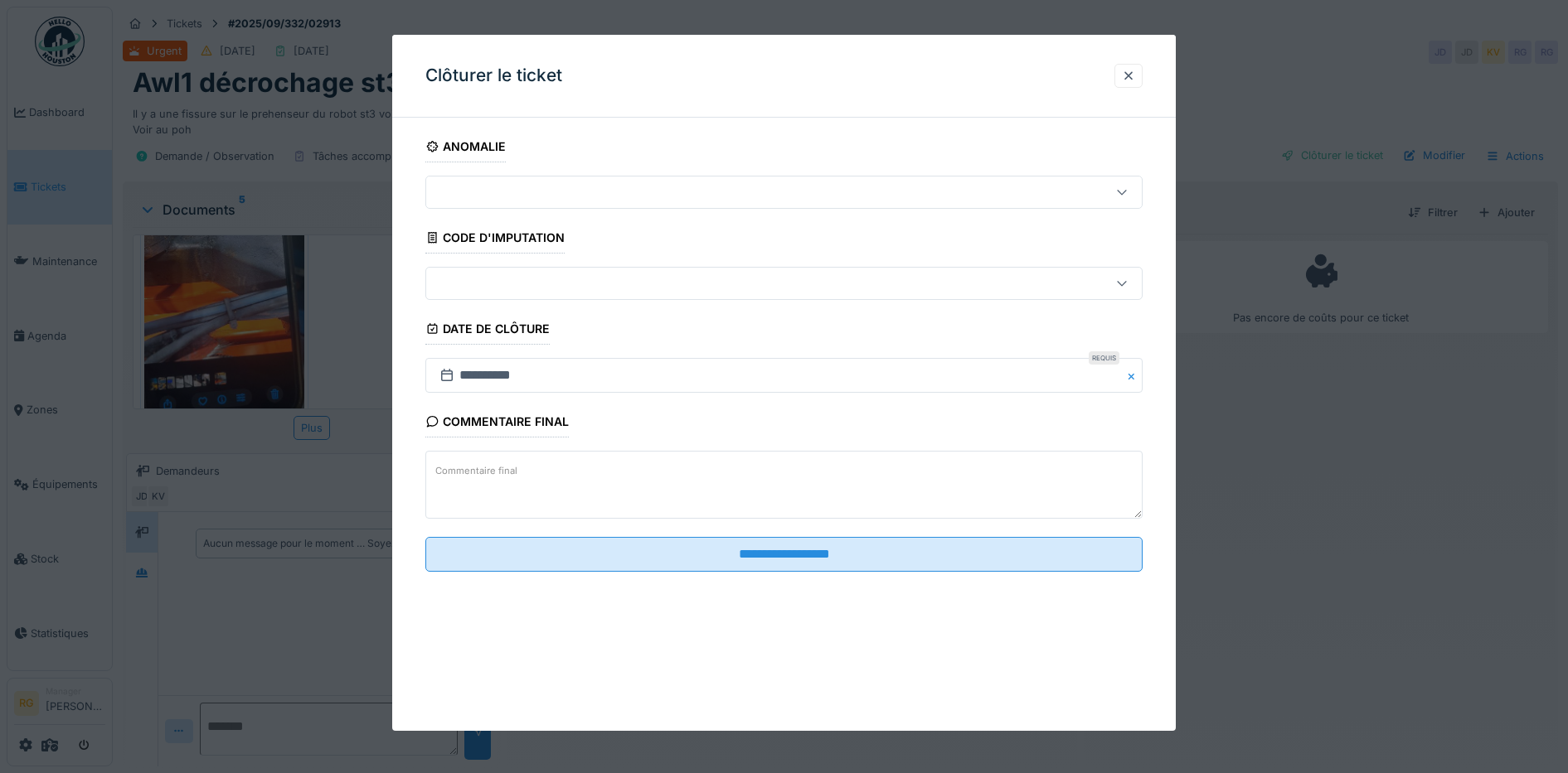
click at [470, 472] on label "Commentaire final" at bounding box center [476, 471] width 89 height 21
click at [470, 472] on textarea "Commentaire final" at bounding box center [784, 484] width 718 height 68
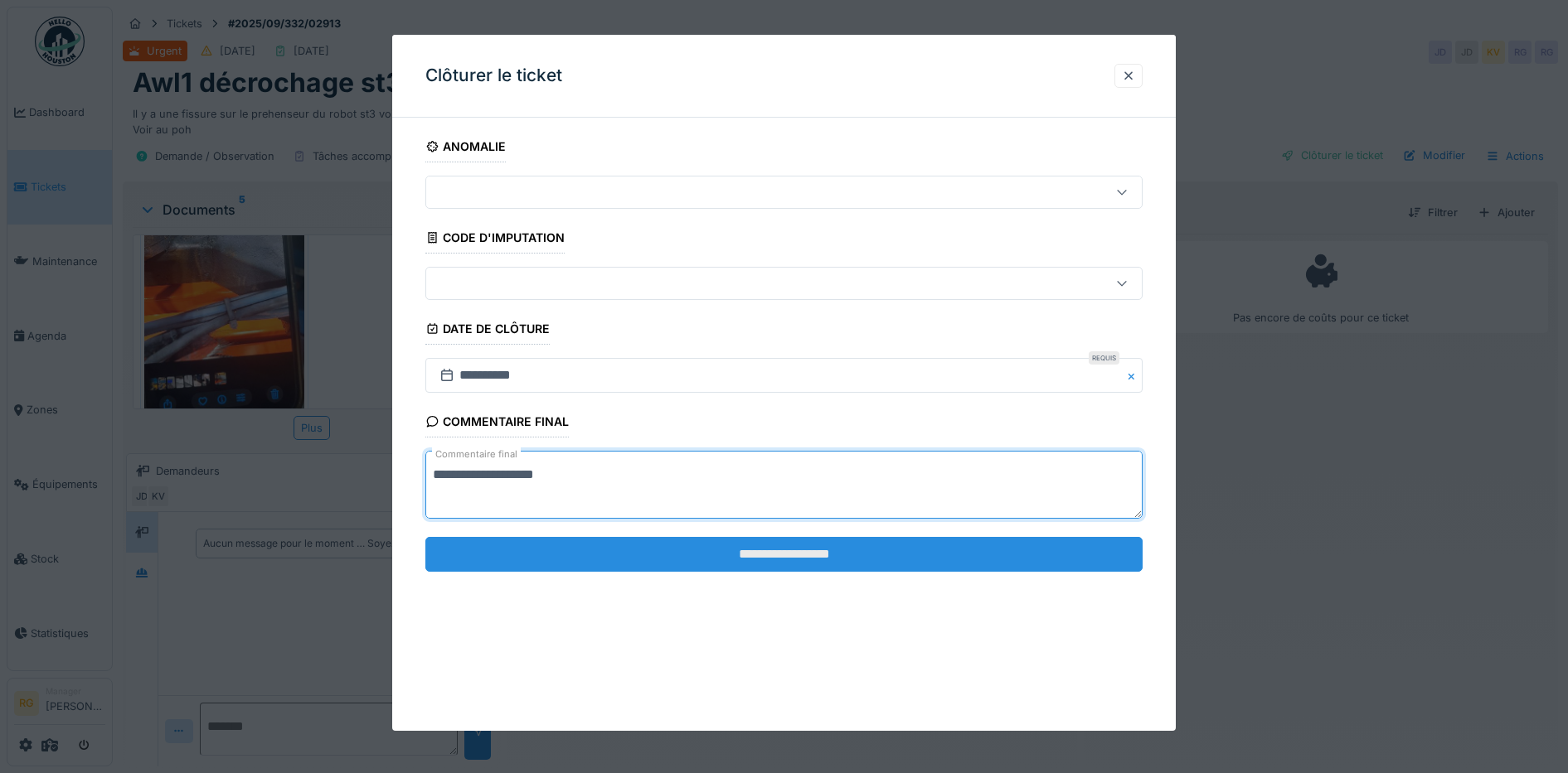
type textarea "**********"
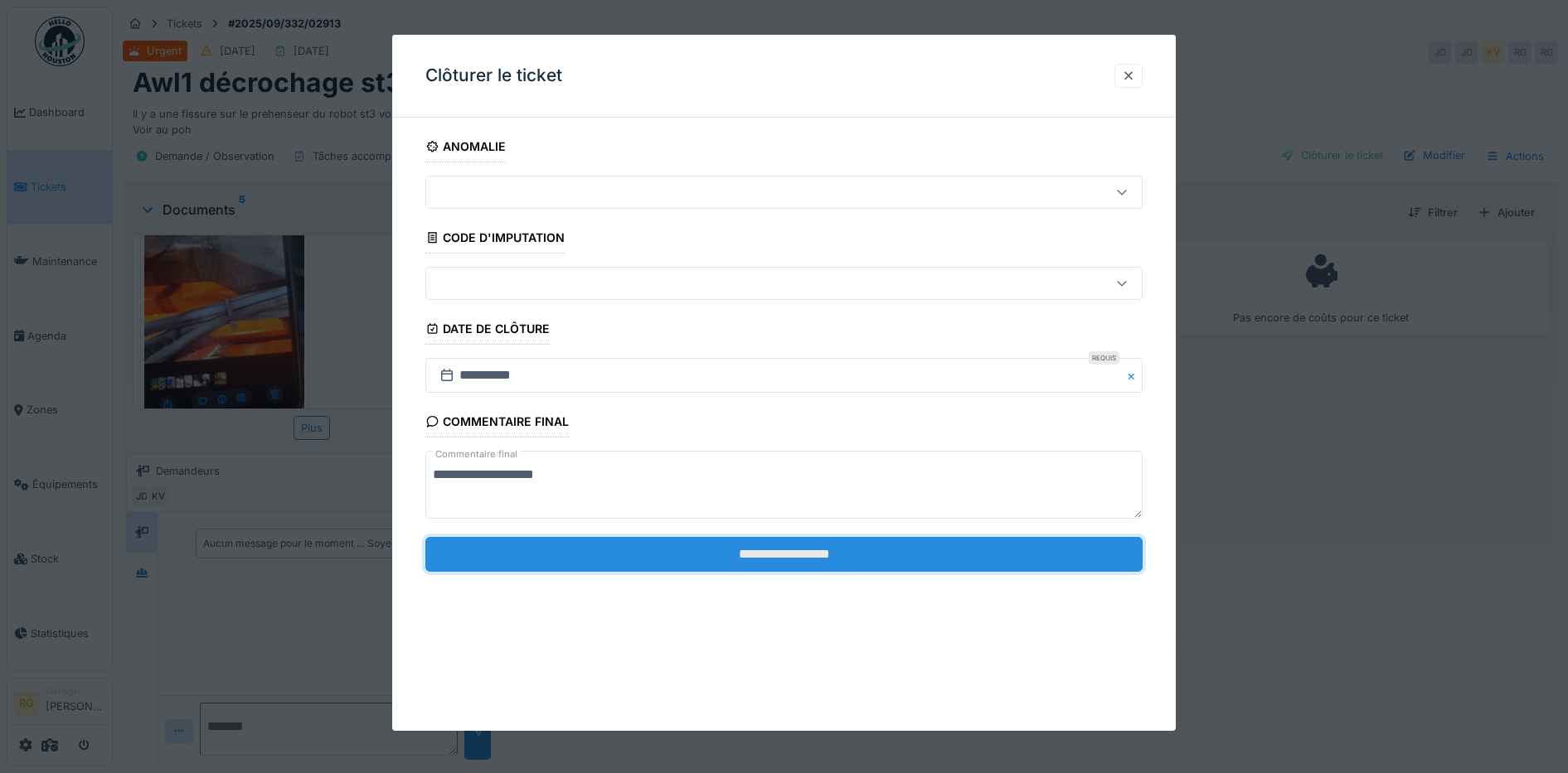
click at [664, 546] on input "**********" at bounding box center [784, 554] width 718 height 35
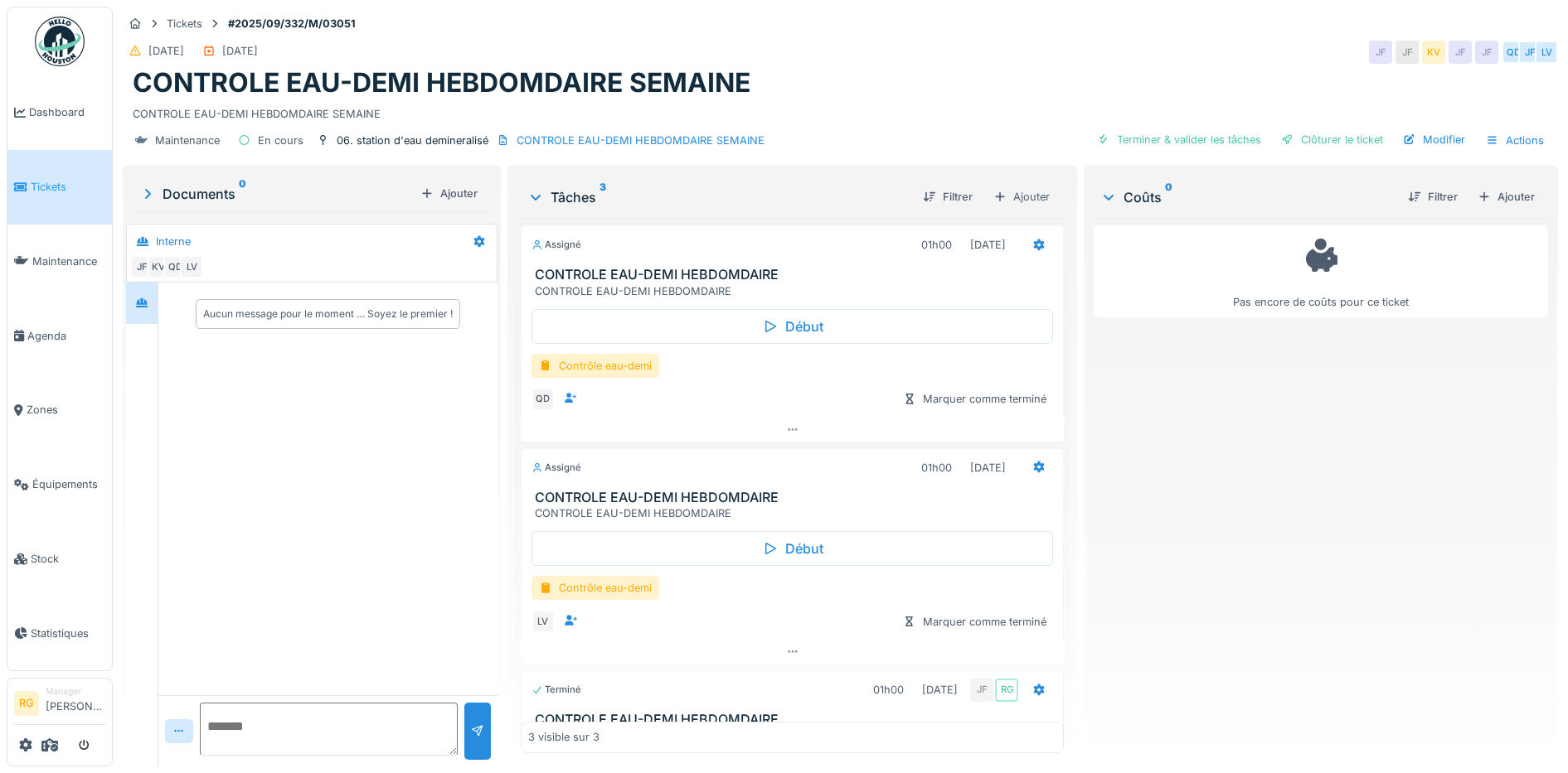
scroll to position [51, 0]
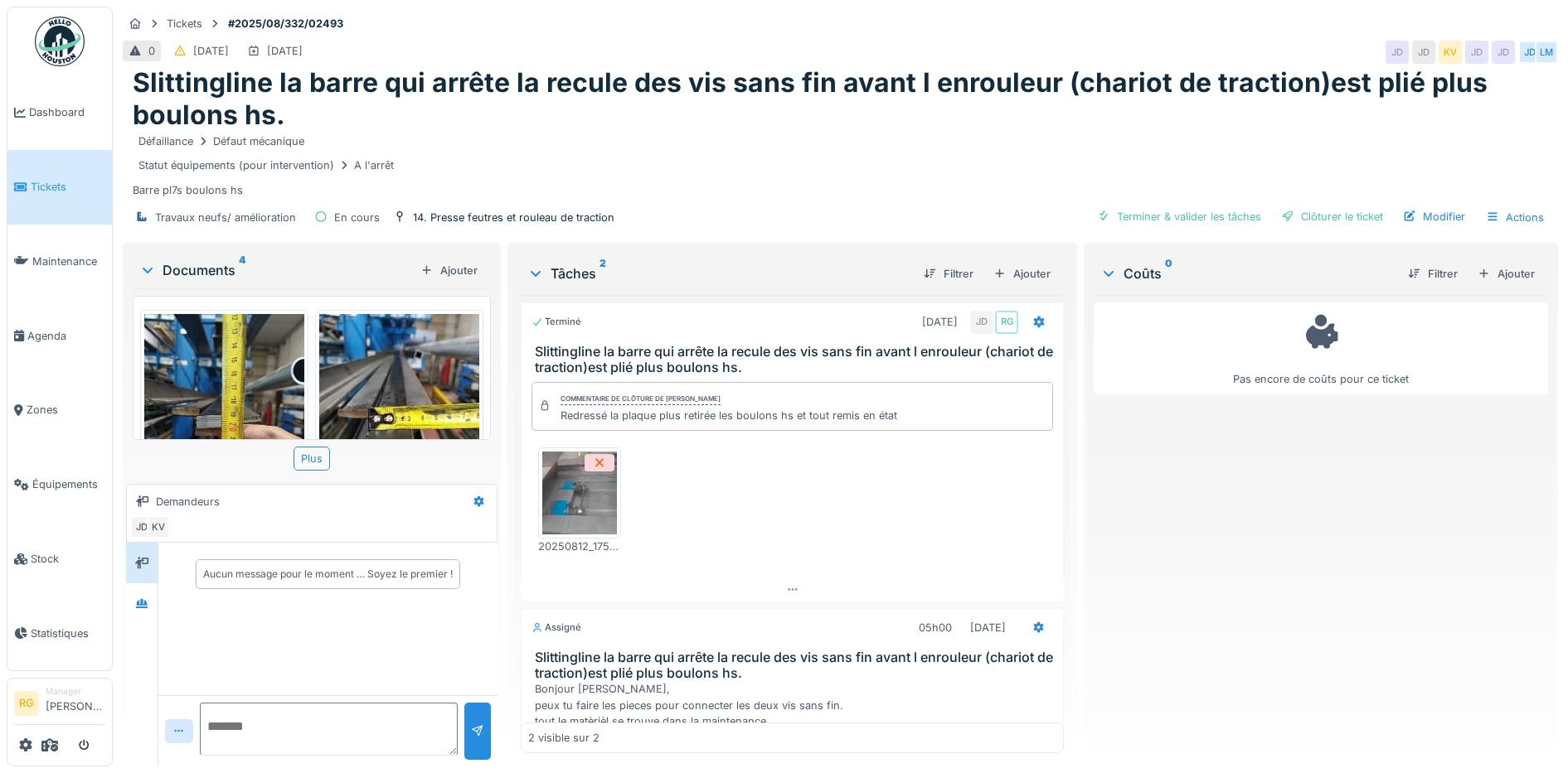
scroll to position [136, 0]
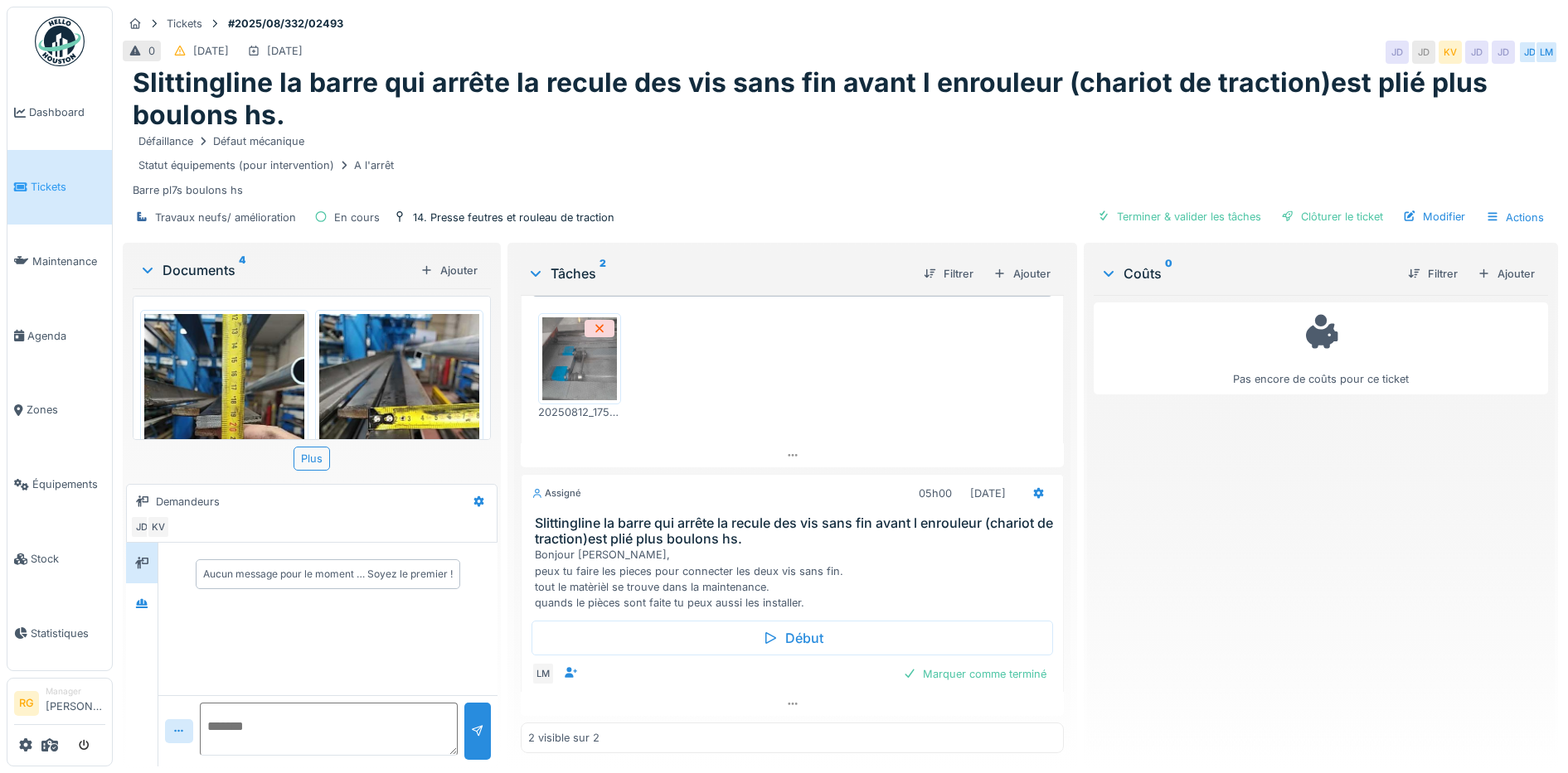
click at [213, 274] on div "Documents 4" at bounding box center [276, 269] width 274 height 20
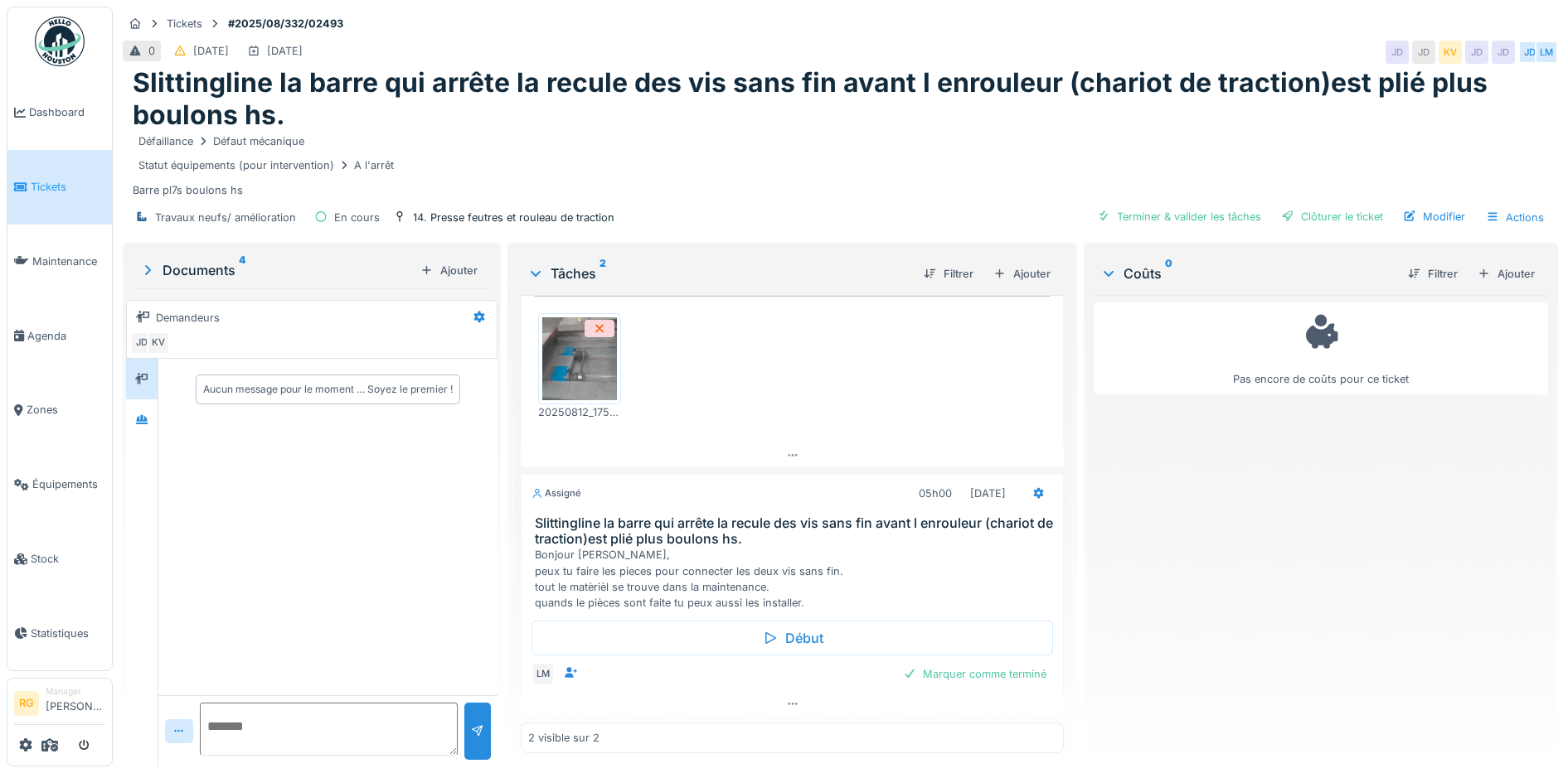
click at [211, 274] on div "Documents 4" at bounding box center [276, 269] width 274 height 20
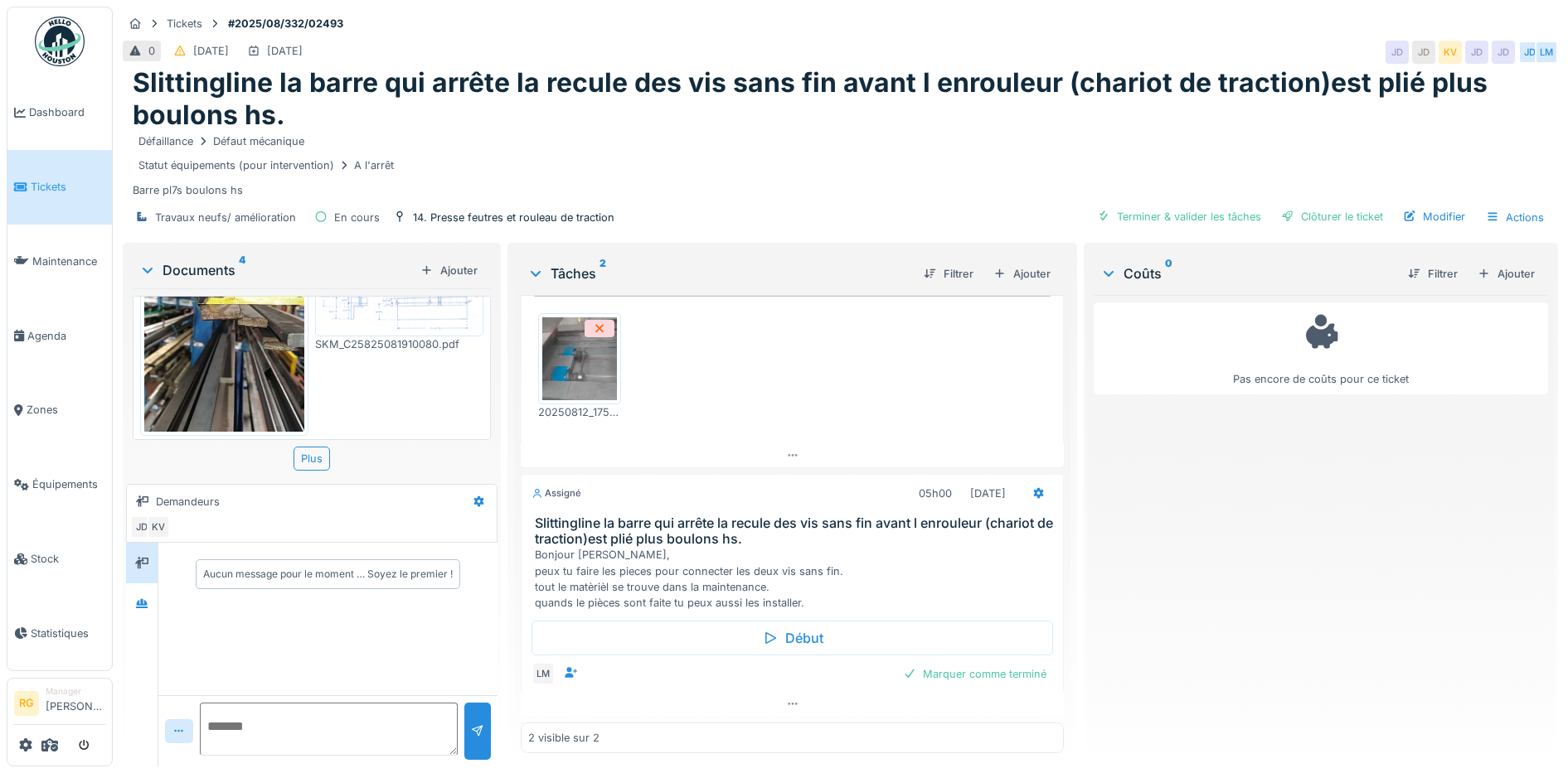
scroll to position [249, 0]
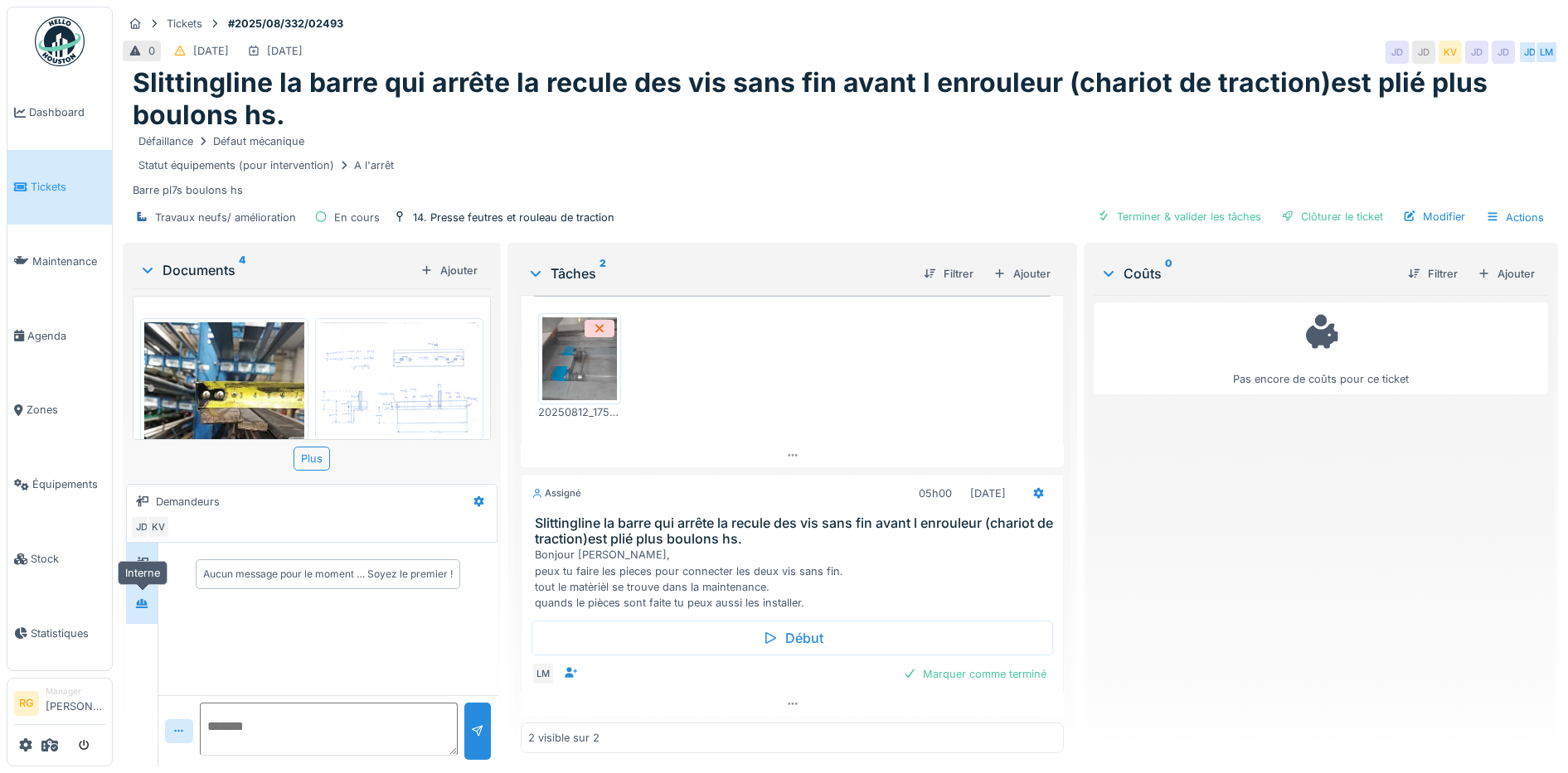
click at [143, 596] on div at bounding box center [142, 604] width 13 height 16
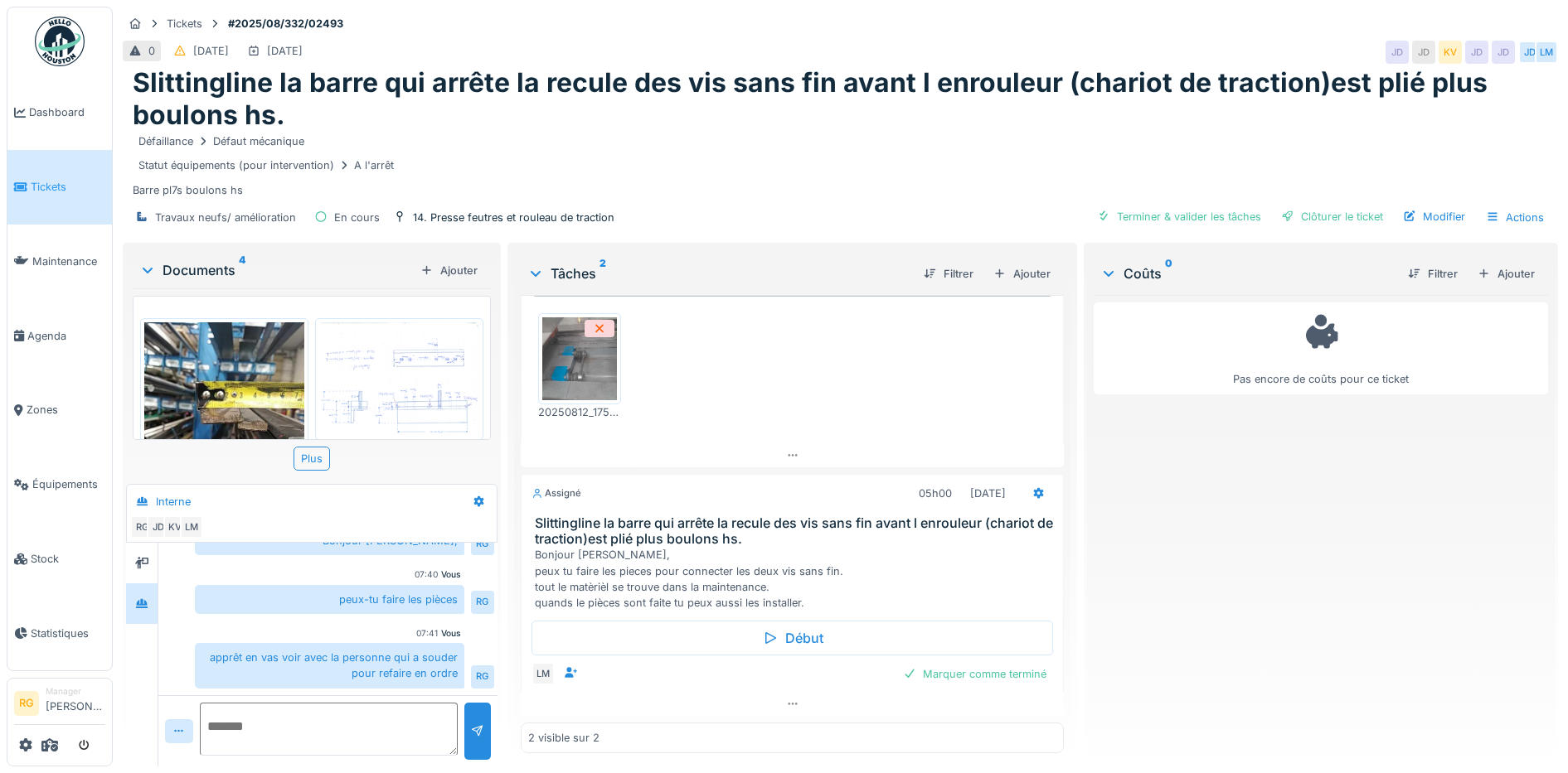
scroll to position [157, 0]
click at [1032, 488] on icon at bounding box center [1039, 494] width 13 height 11
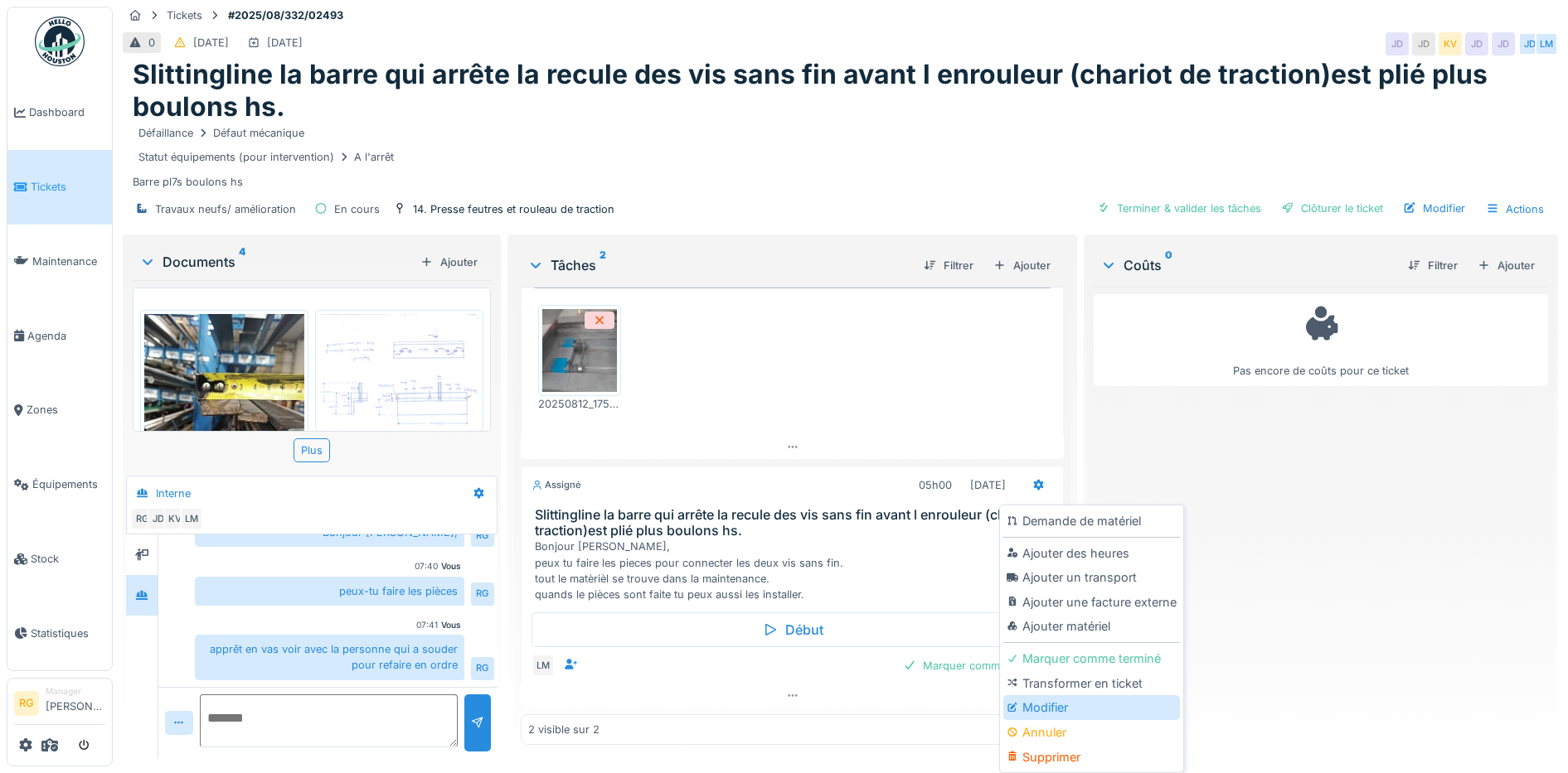
click at [1043, 703] on div "Modifier" at bounding box center [1091, 708] width 177 height 25
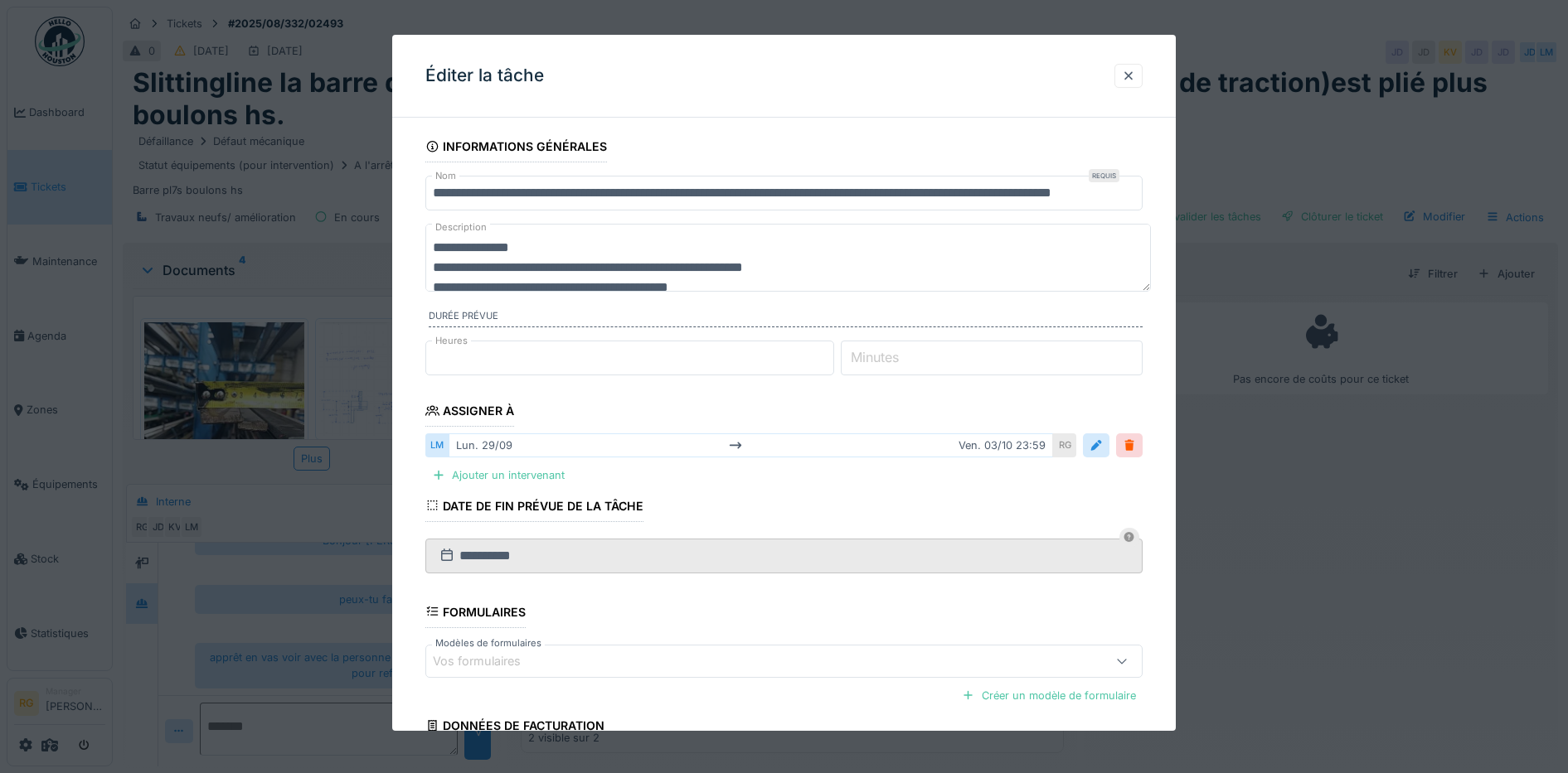
scroll to position [40, 0]
click at [757, 267] on textarea "**********" at bounding box center [788, 257] width 726 height 68
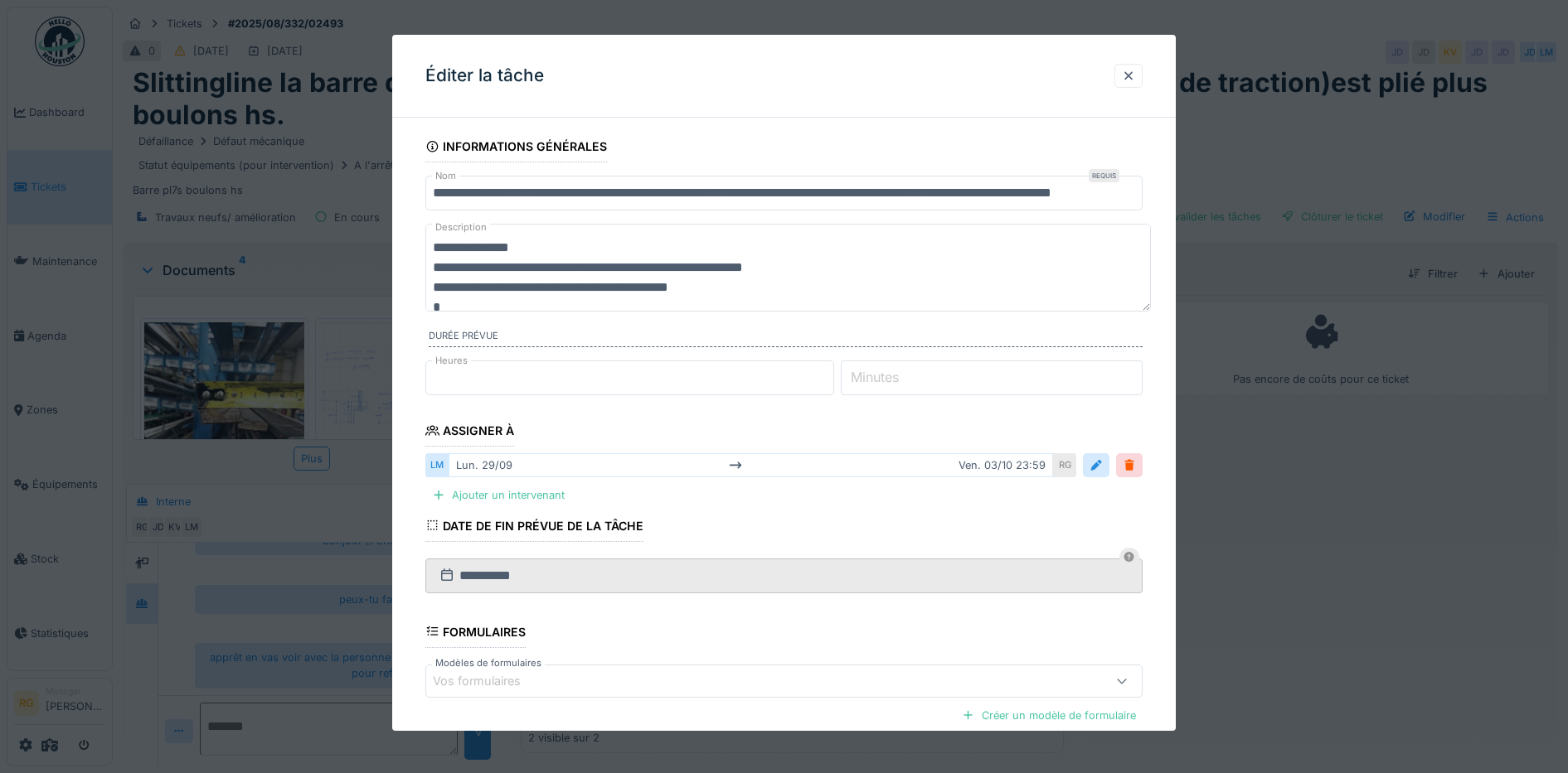
scroll to position [0, 0]
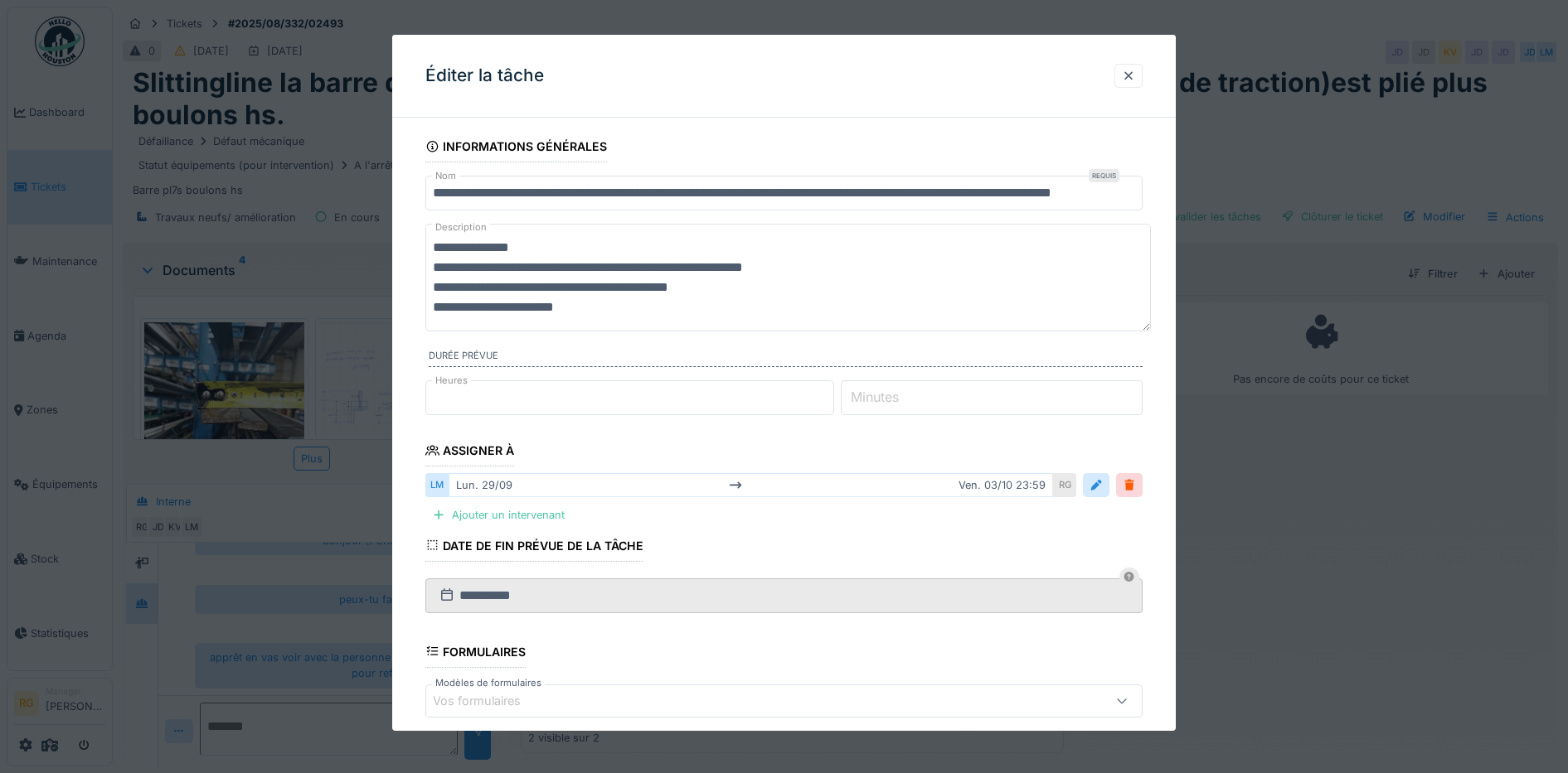
click at [602, 311] on textarea "**********" at bounding box center [788, 277] width 726 height 107
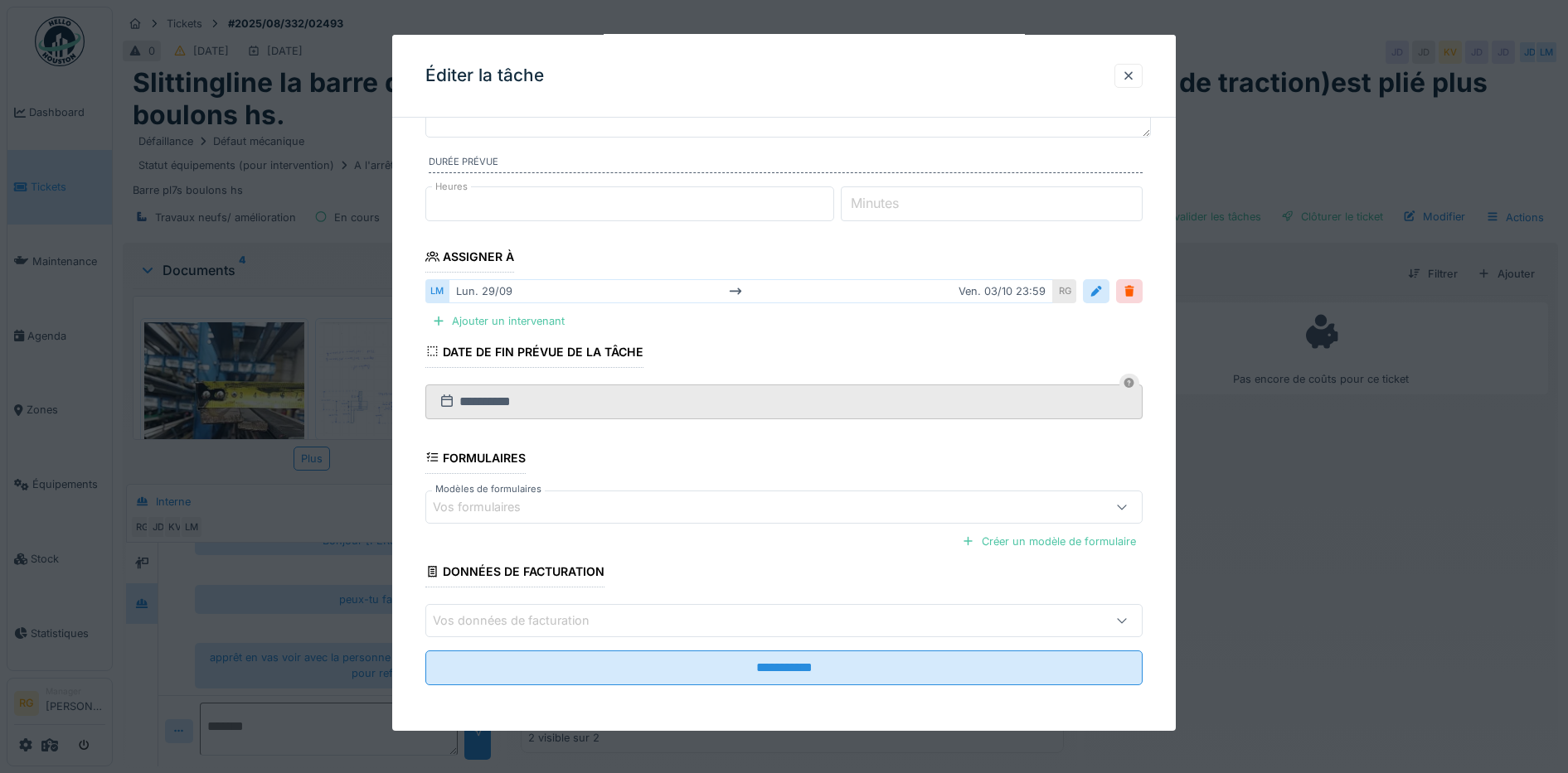
scroll to position [215, 0]
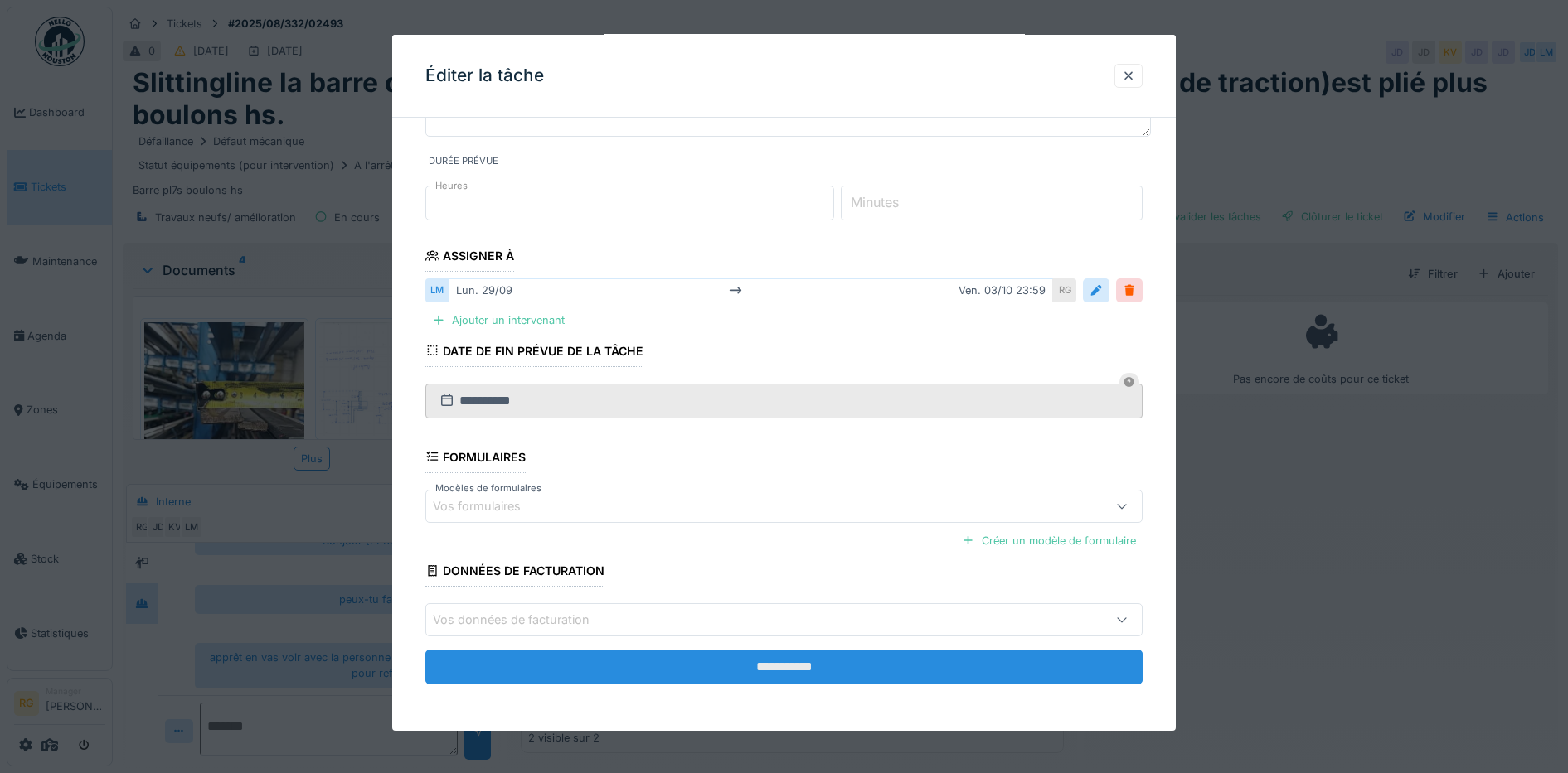
type textarea "**********"
click at [748, 666] on input "**********" at bounding box center [784, 666] width 718 height 35
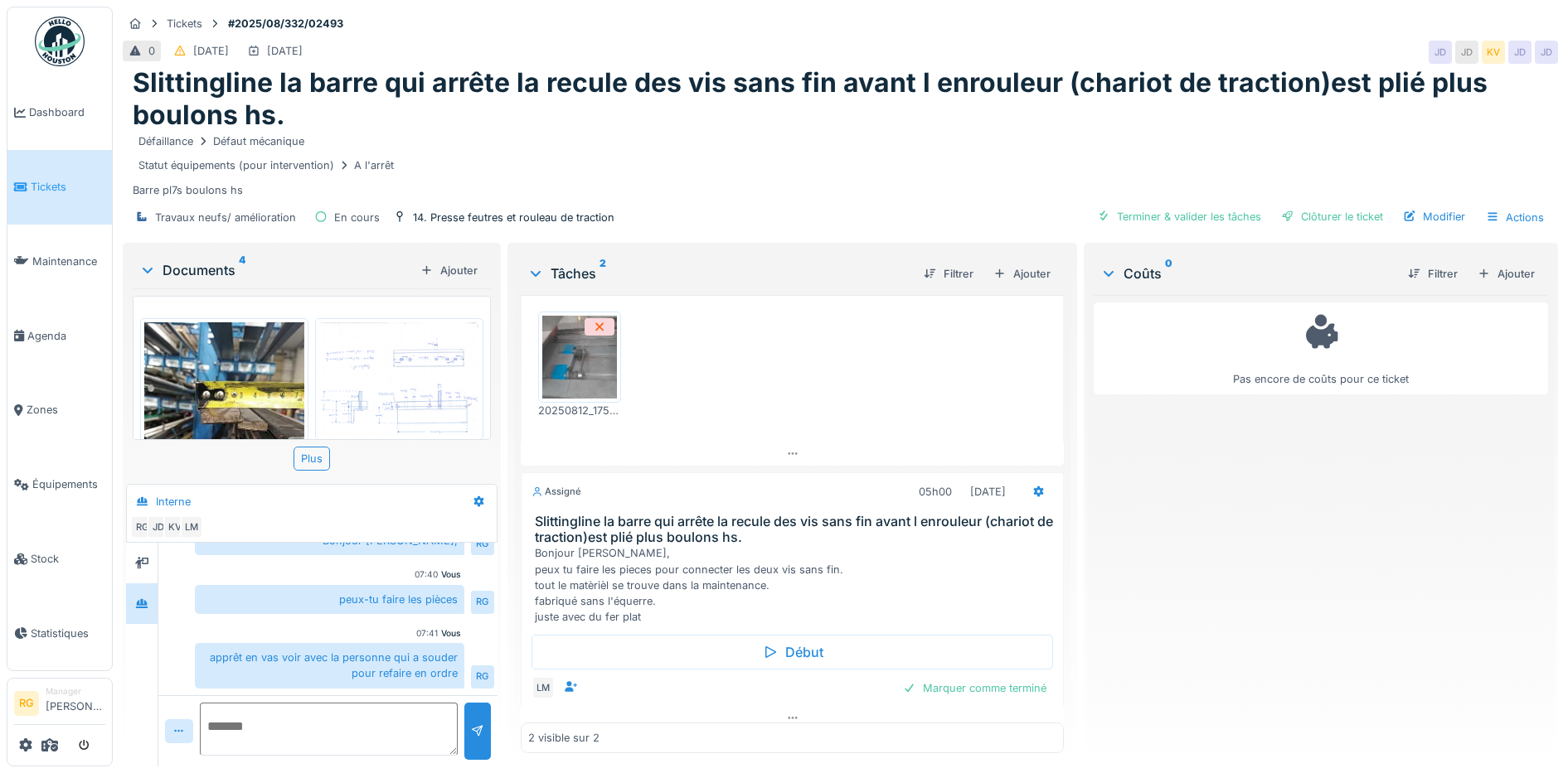
scroll to position [157, 0]
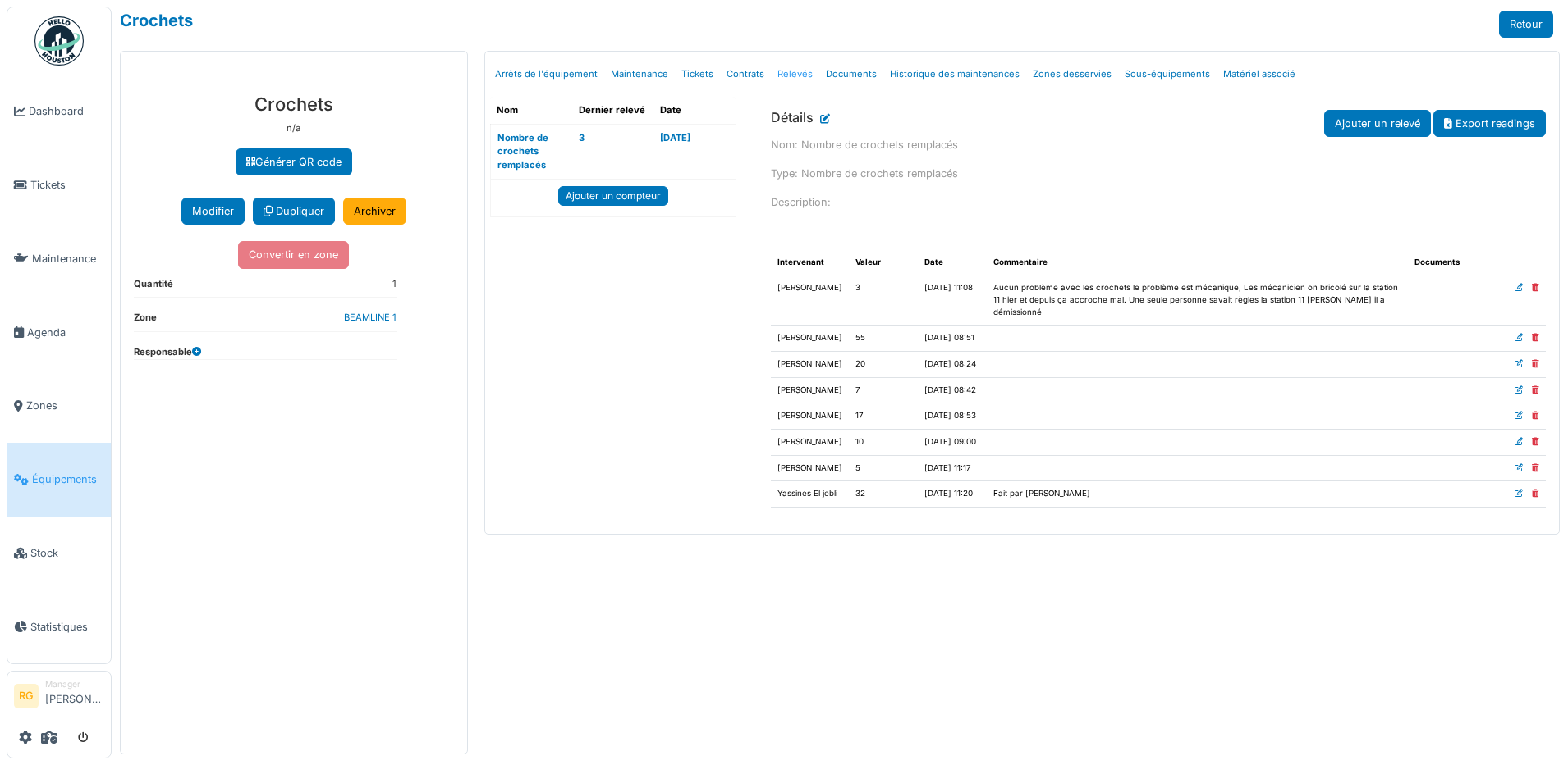
click at [790, 74] on link "Relevés" at bounding box center [795, 74] width 48 height 39
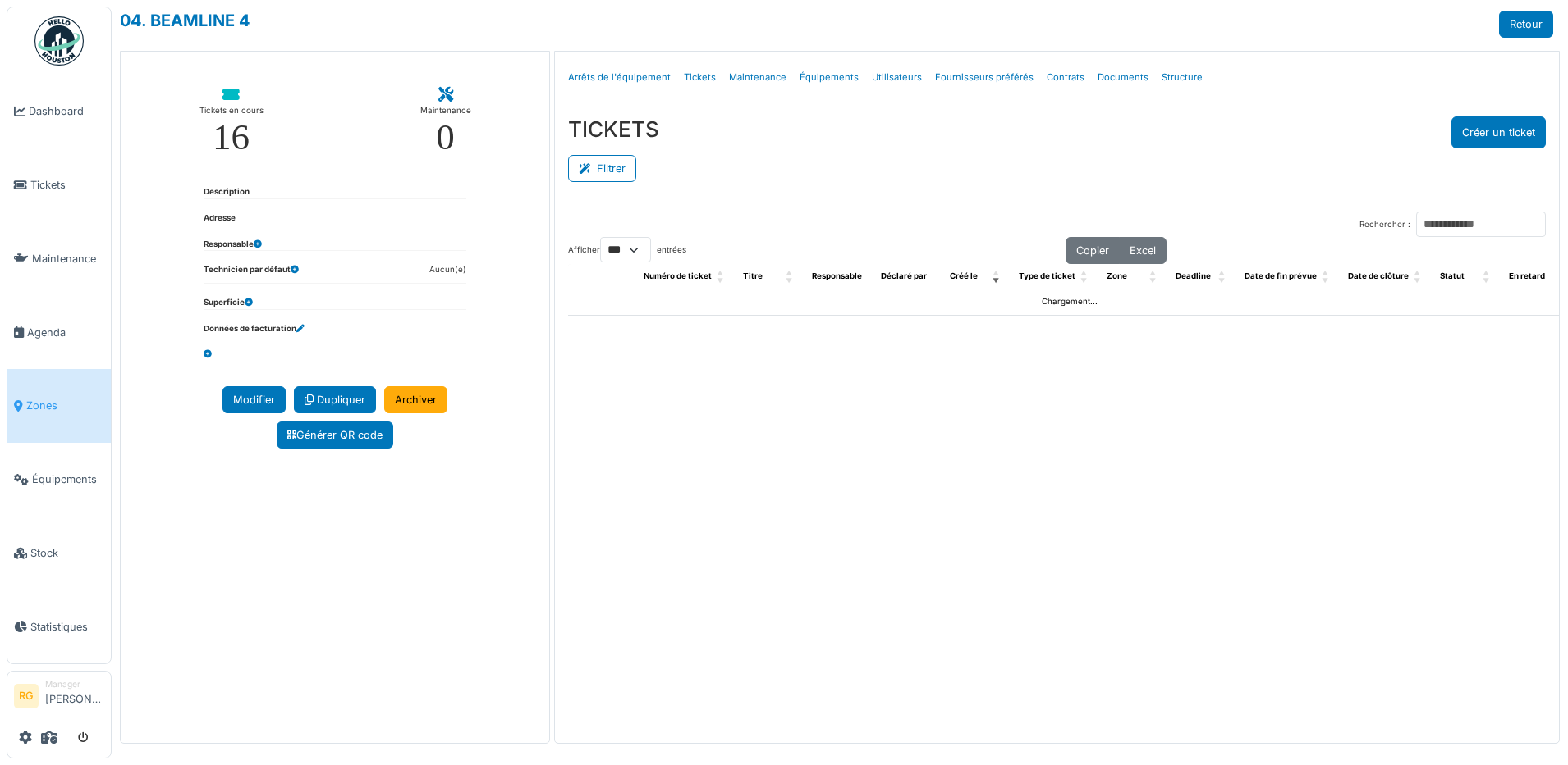
select select "***"
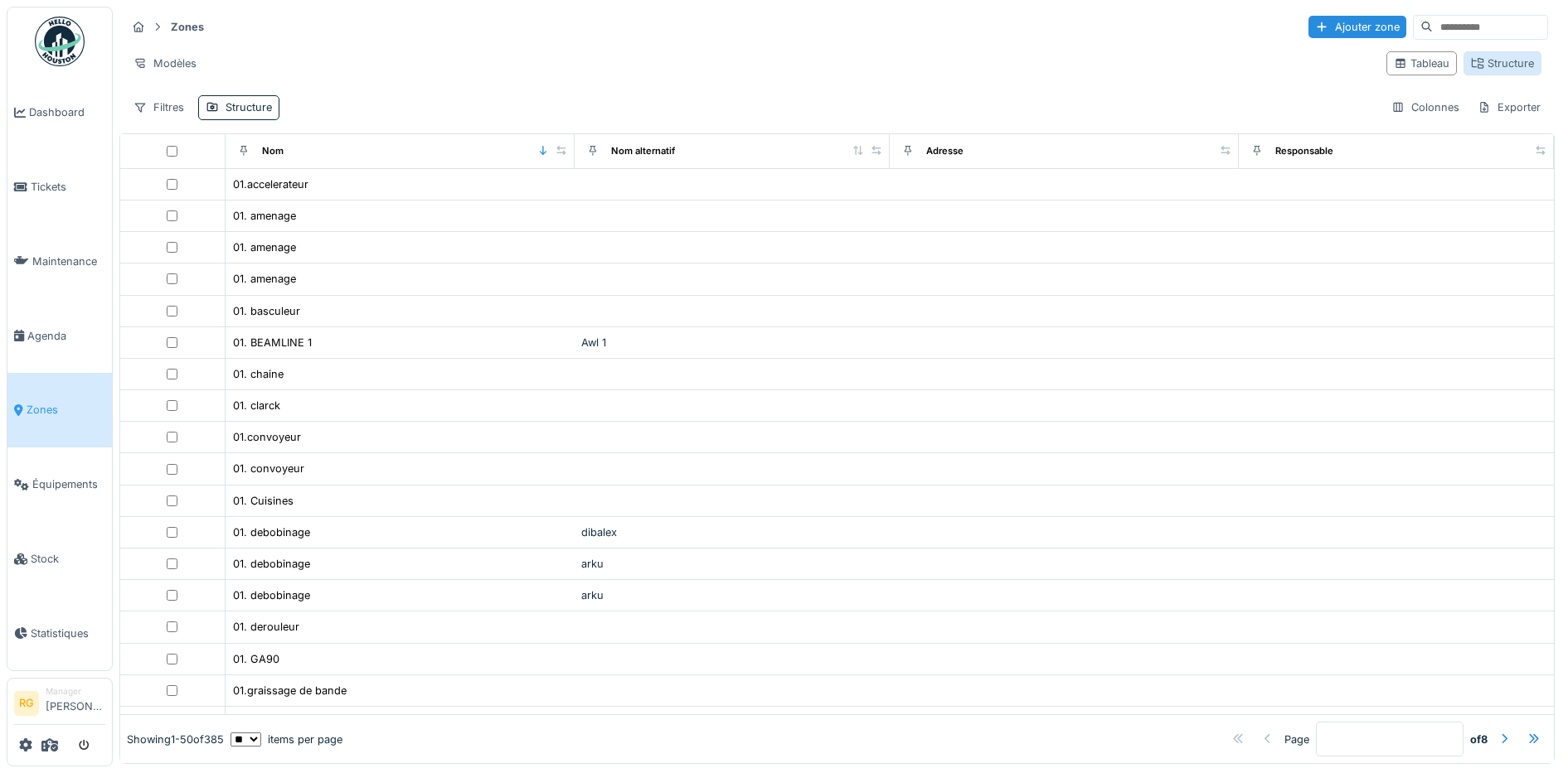
click at [1493, 69] on div "Structure" at bounding box center [1502, 63] width 63 height 16
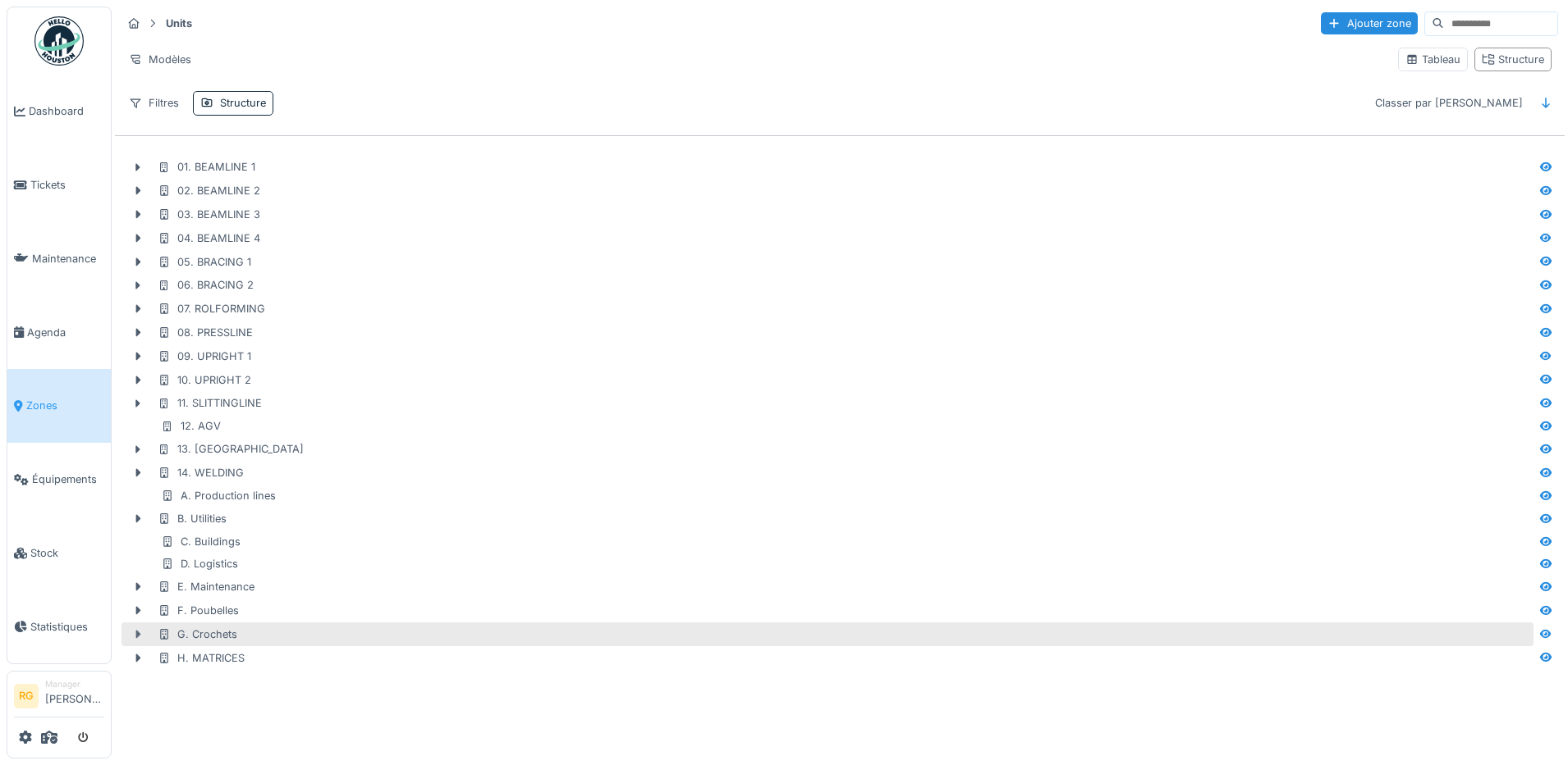
click at [136, 636] on icon at bounding box center [138, 635] width 5 height 8
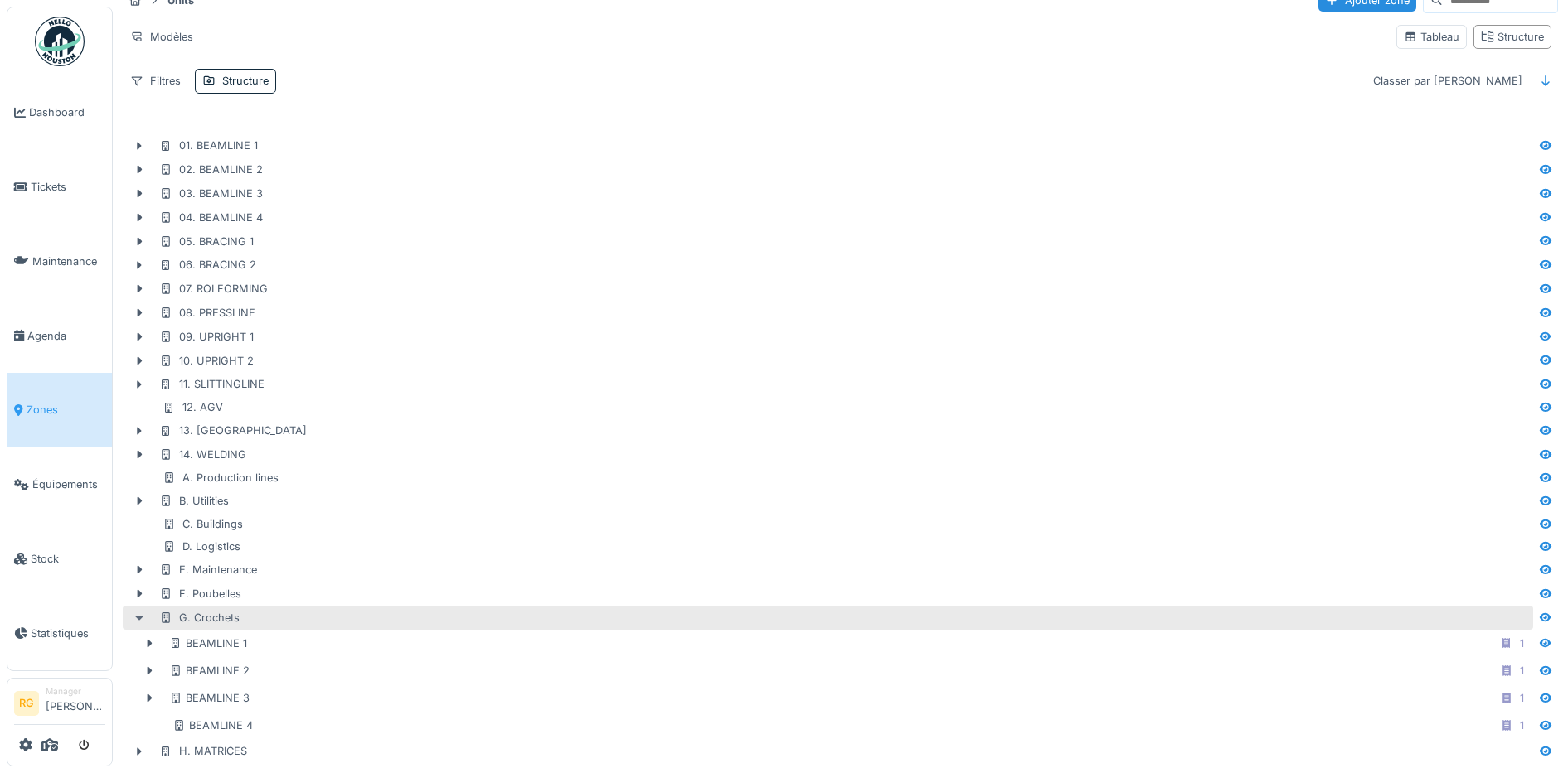
scroll to position [41, 0]
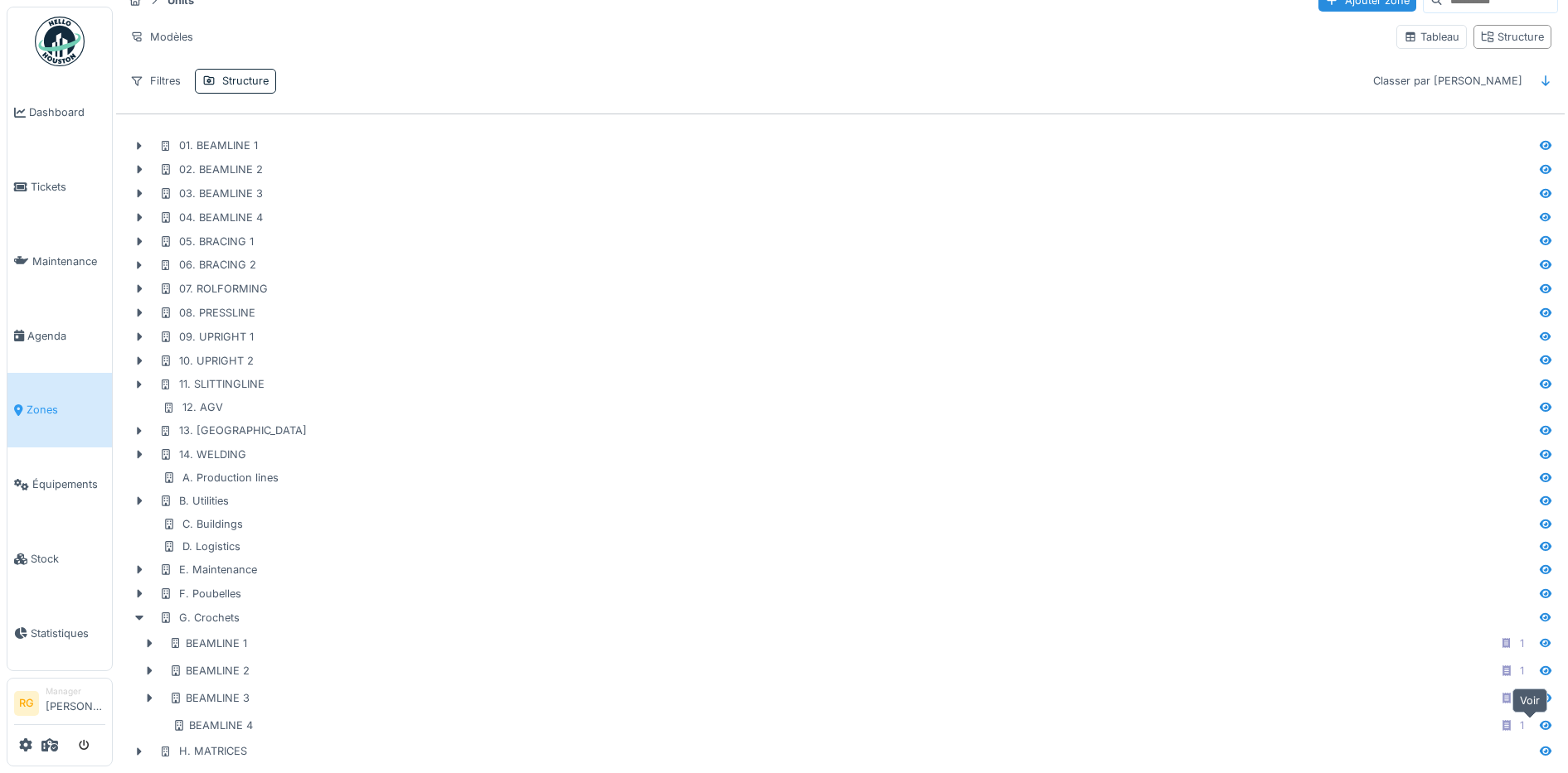
click at [1539, 721] on icon at bounding box center [1546, 726] width 13 height 11
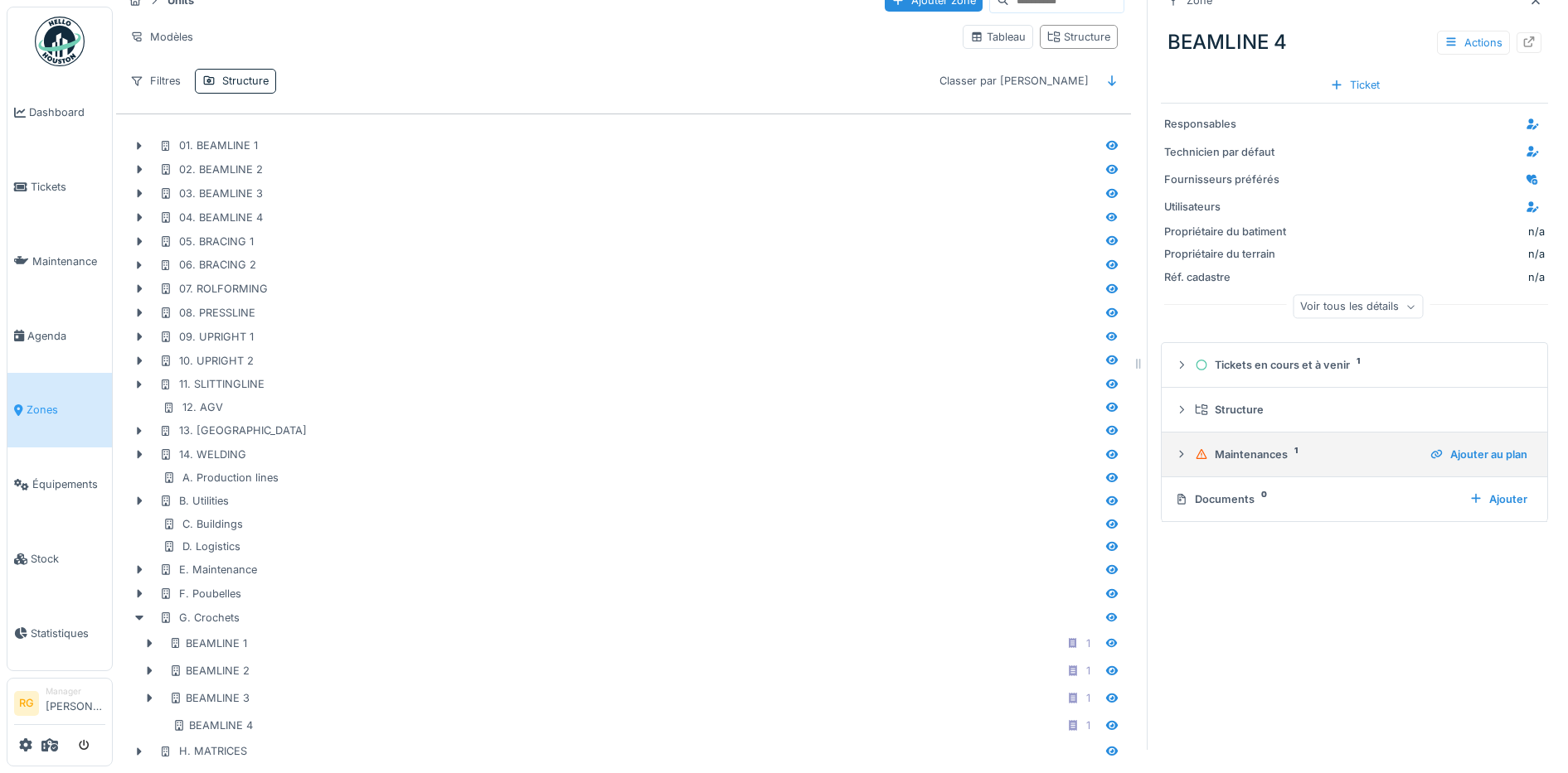
click at [1174, 450] on icon at bounding box center [1181, 455] width 13 height 11
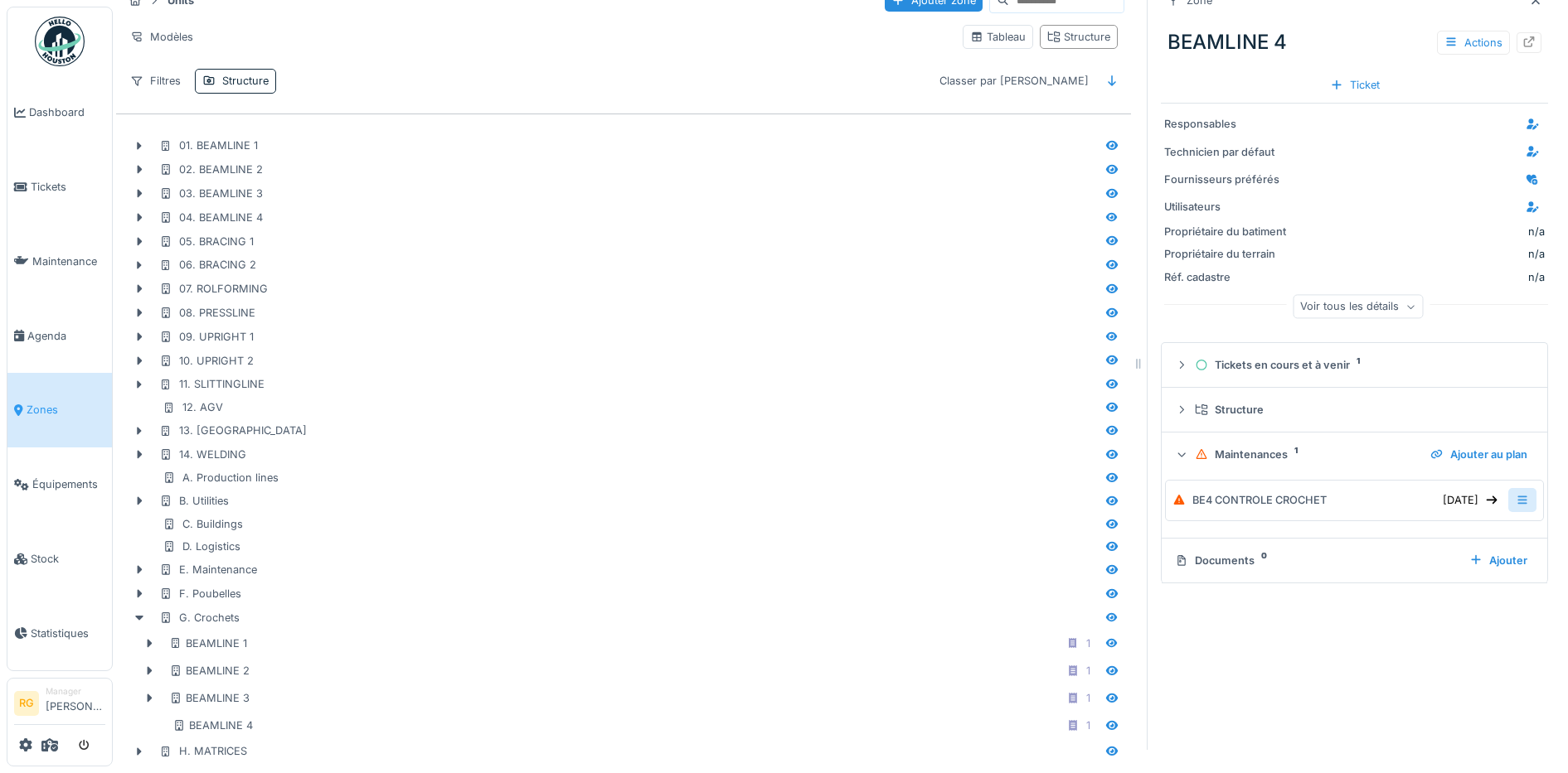
click at [1516, 494] on icon at bounding box center [1522, 500] width 13 height 11
click at [1174, 360] on icon at bounding box center [1181, 365] width 13 height 11
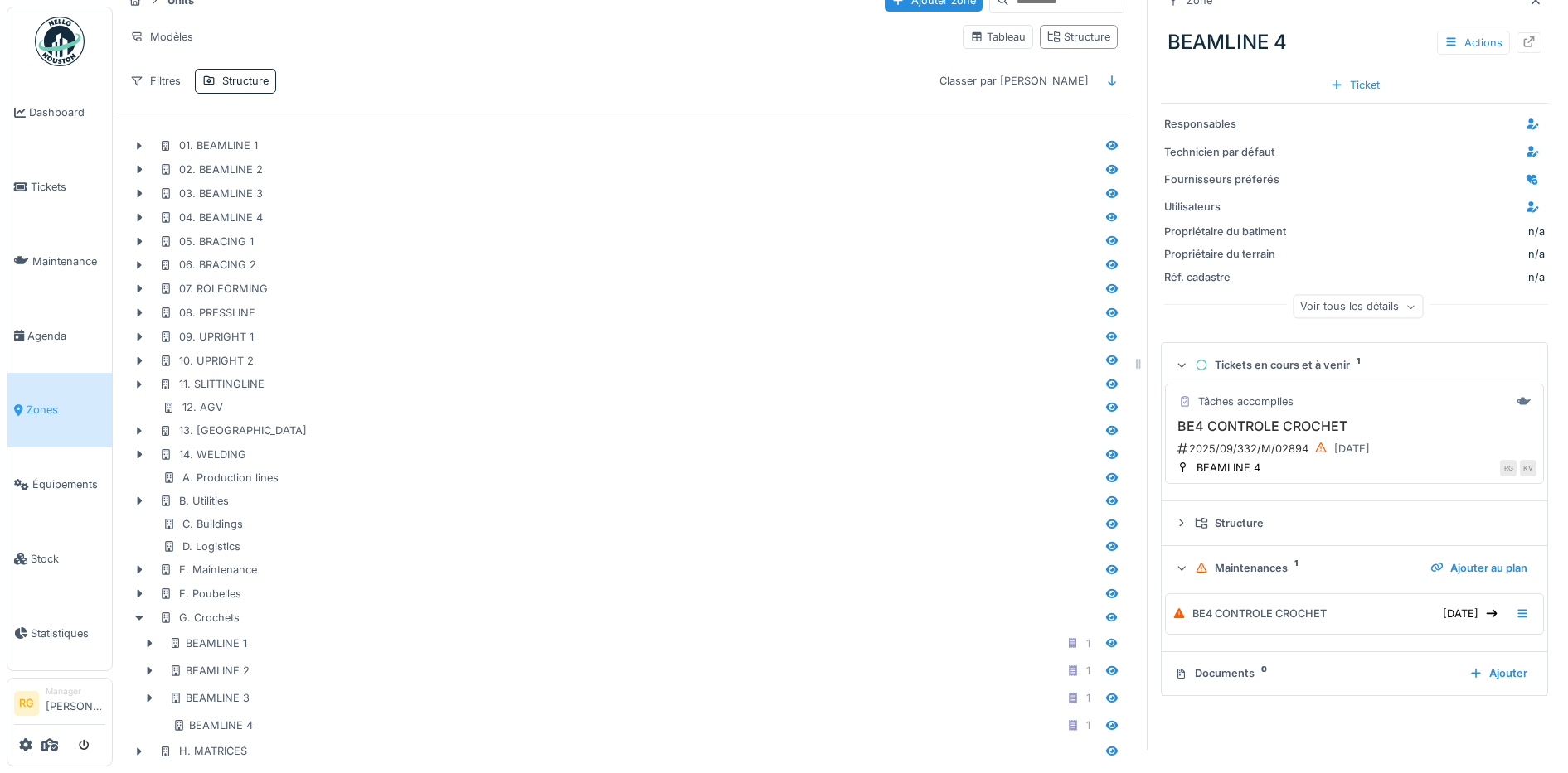
click at [1412, 419] on h3 "BE4 CONTROLE CROCHET" at bounding box center [1354, 426] width 364 height 16
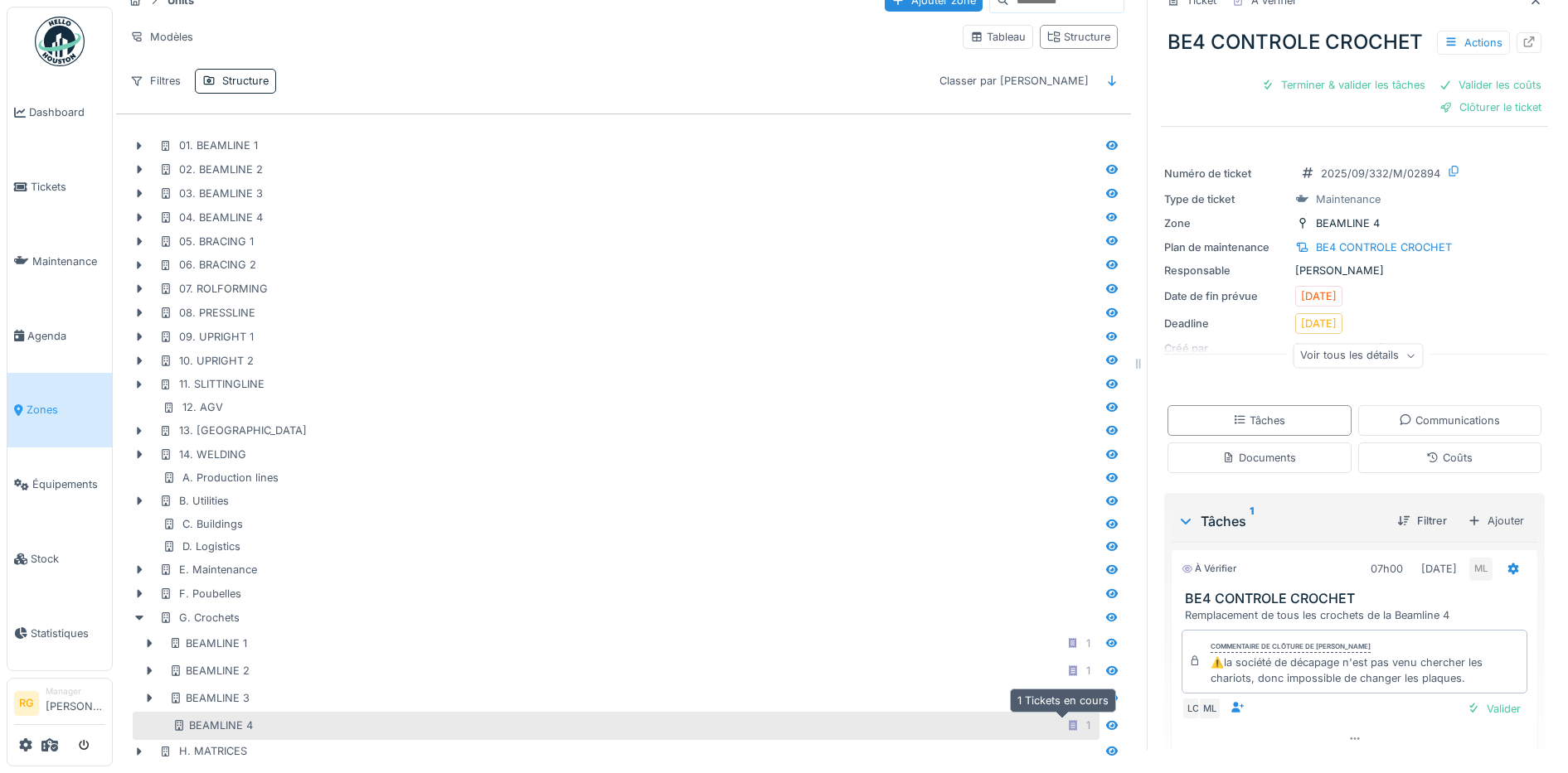
click at [1066, 721] on icon at bounding box center [1072, 726] width 13 height 11
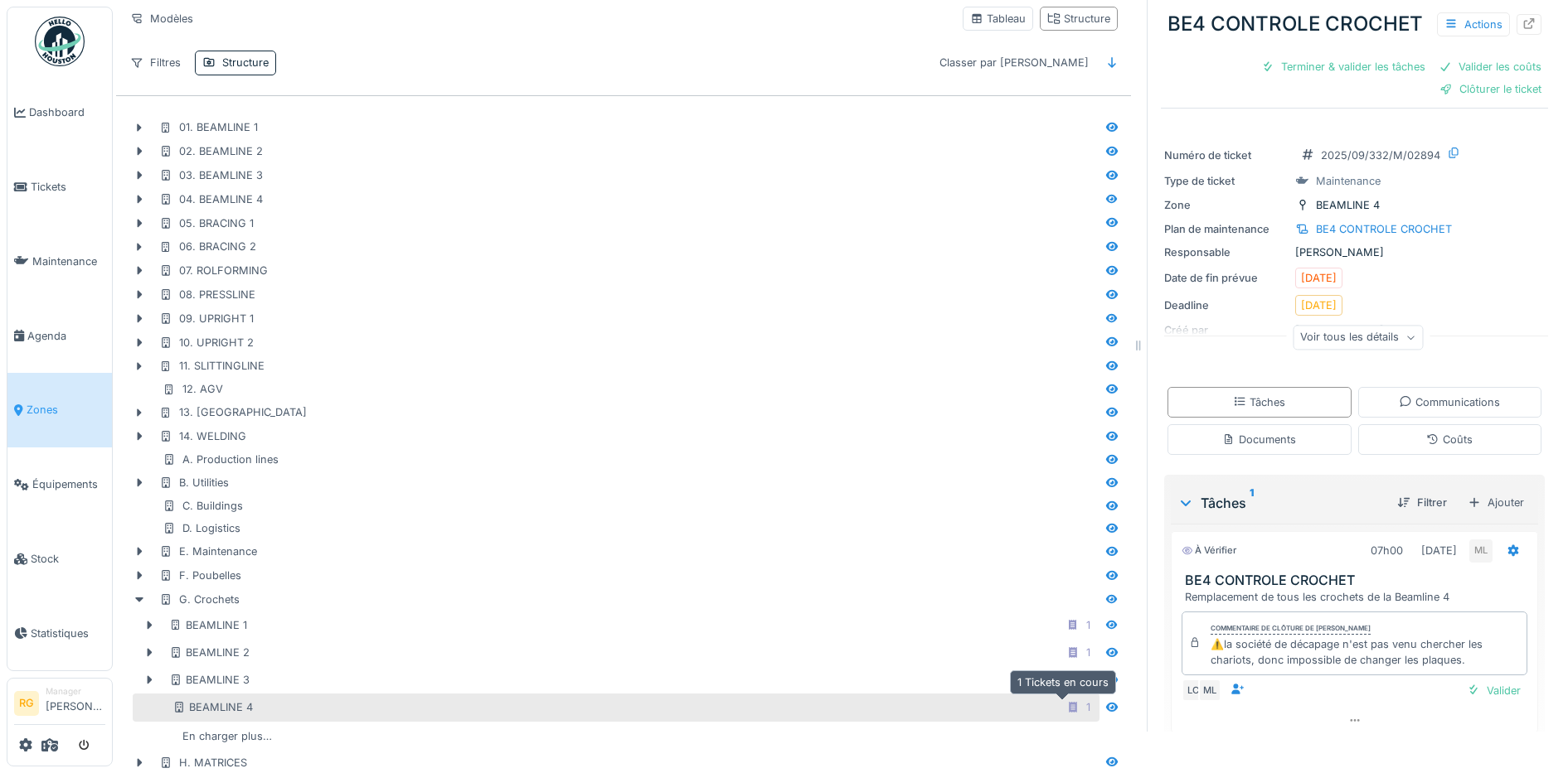
click at [1066, 708] on icon at bounding box center [1072, 708] width 13 height 11
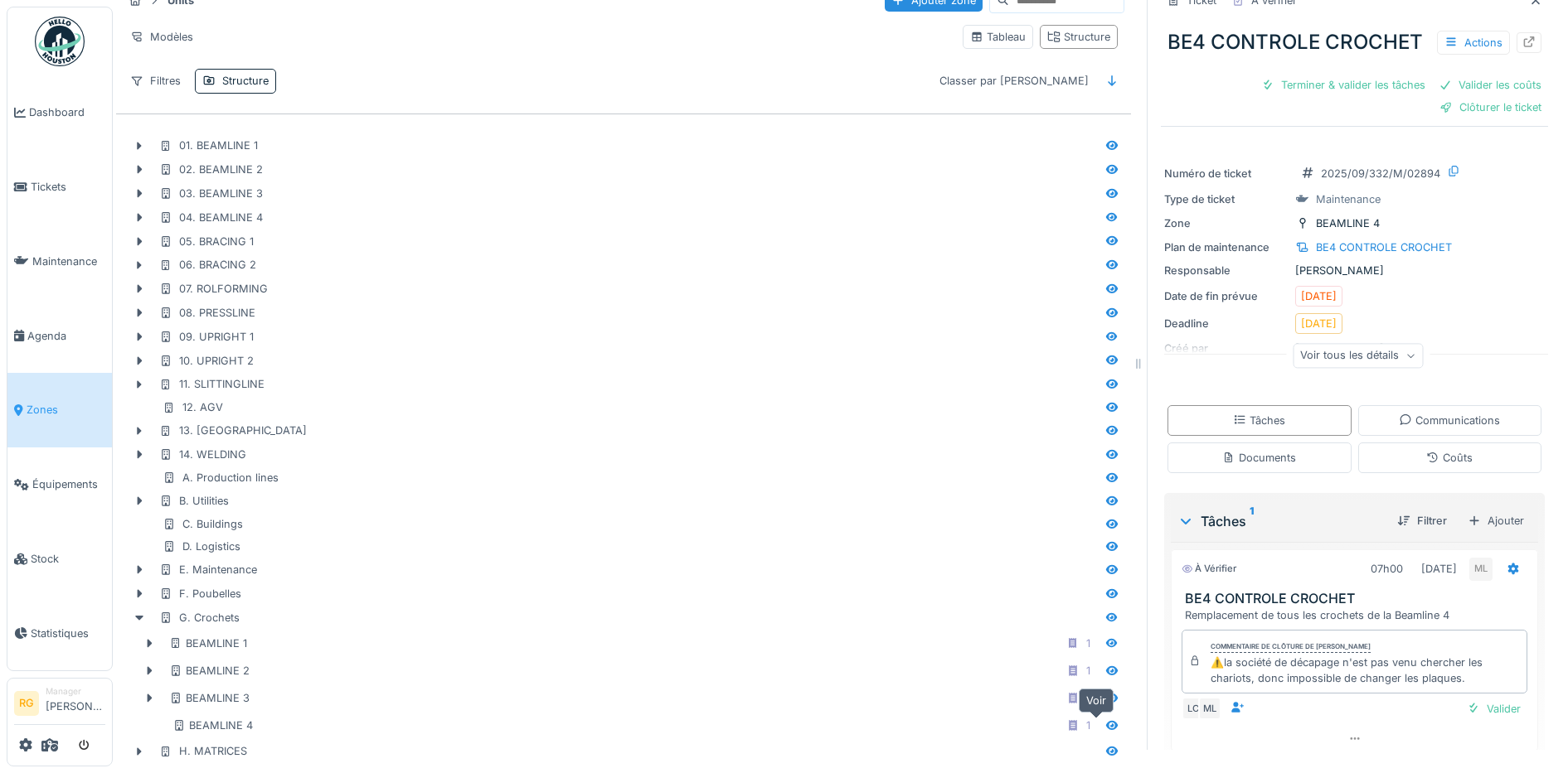
click at [1106, 721] on icon at bounding box center [1112, 725] width 11 height 9
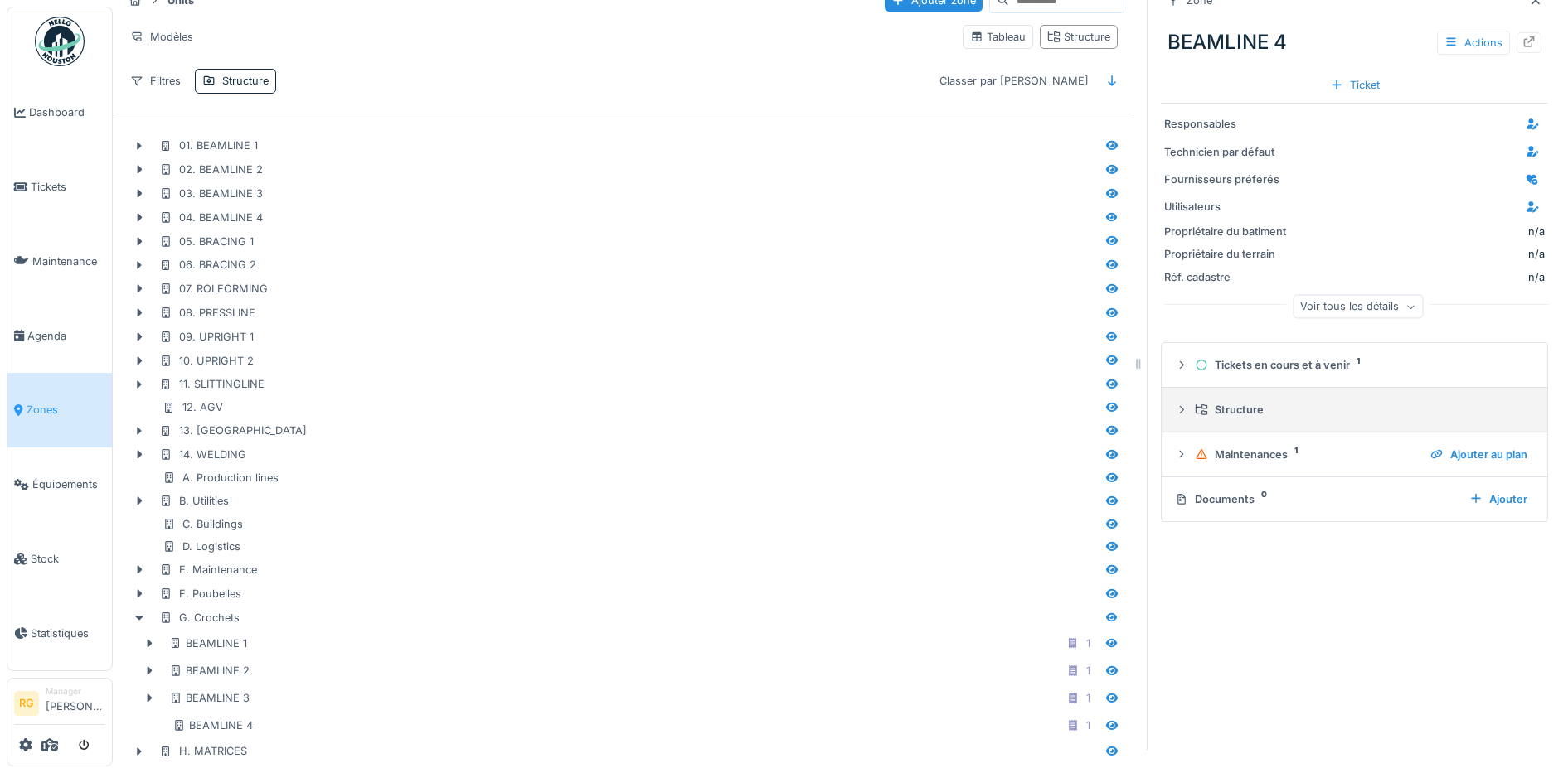
click at [1174, 405] on icon at bounding box center [1181, 410] width 13 height 11
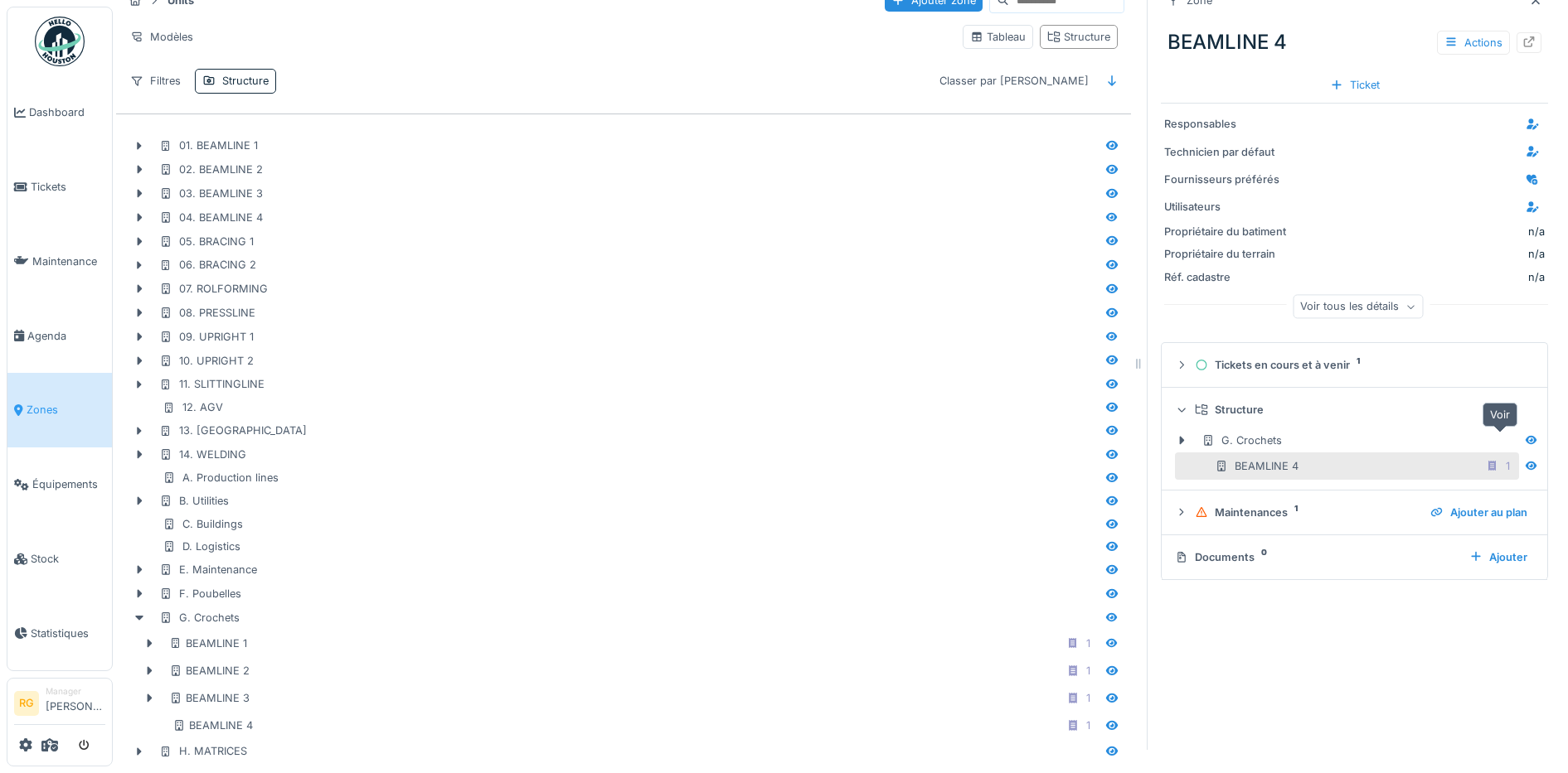
click at [1526, 436] on icon at bounding box center [1532, 440] width 11 height 9
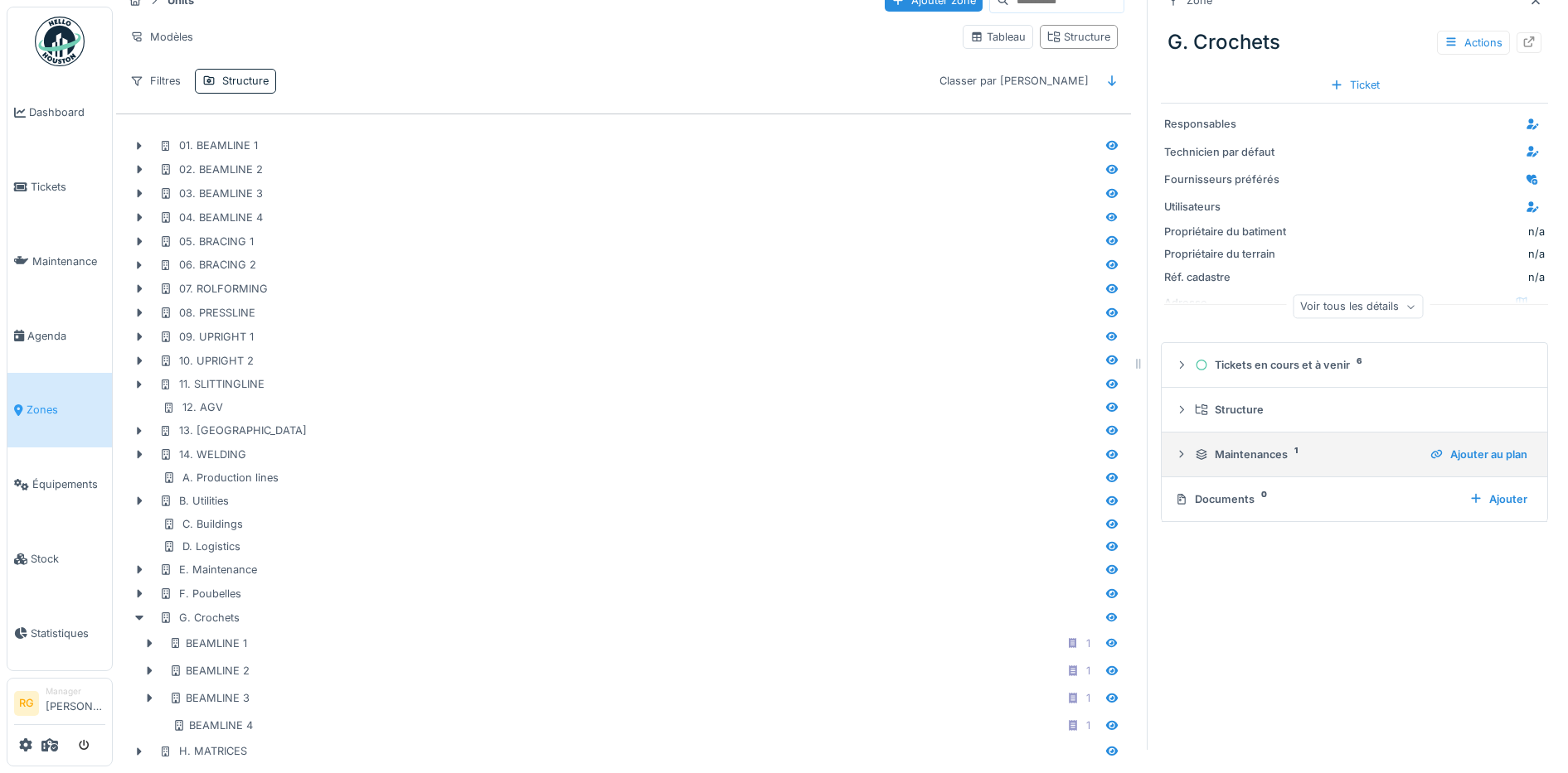
click at [1174, 450] on icon at bounding box center [1181, 455] width 13 height 11
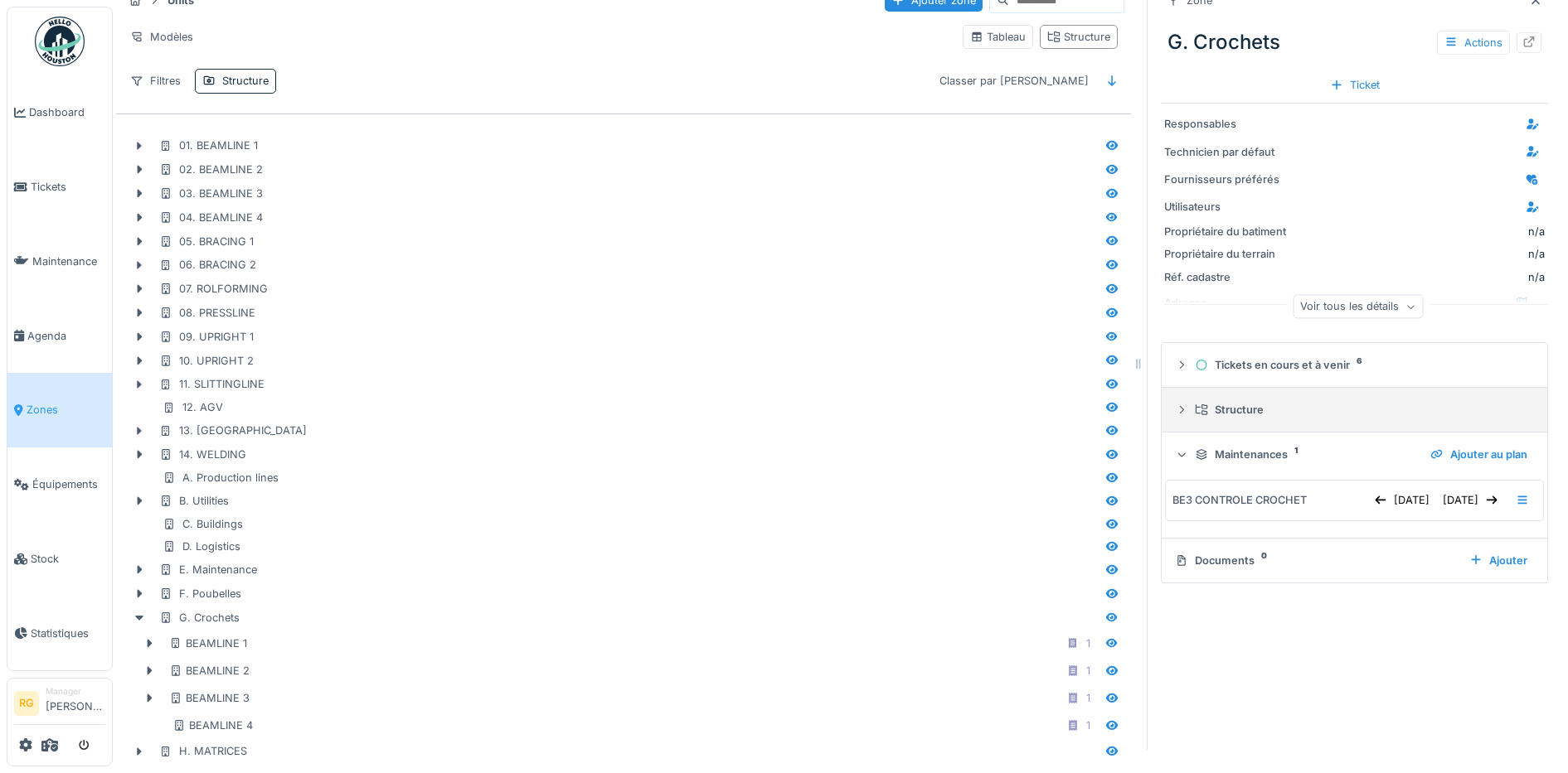
click at [1180, 406] on icon at bounding box center [1182, 409] width 4 height 7
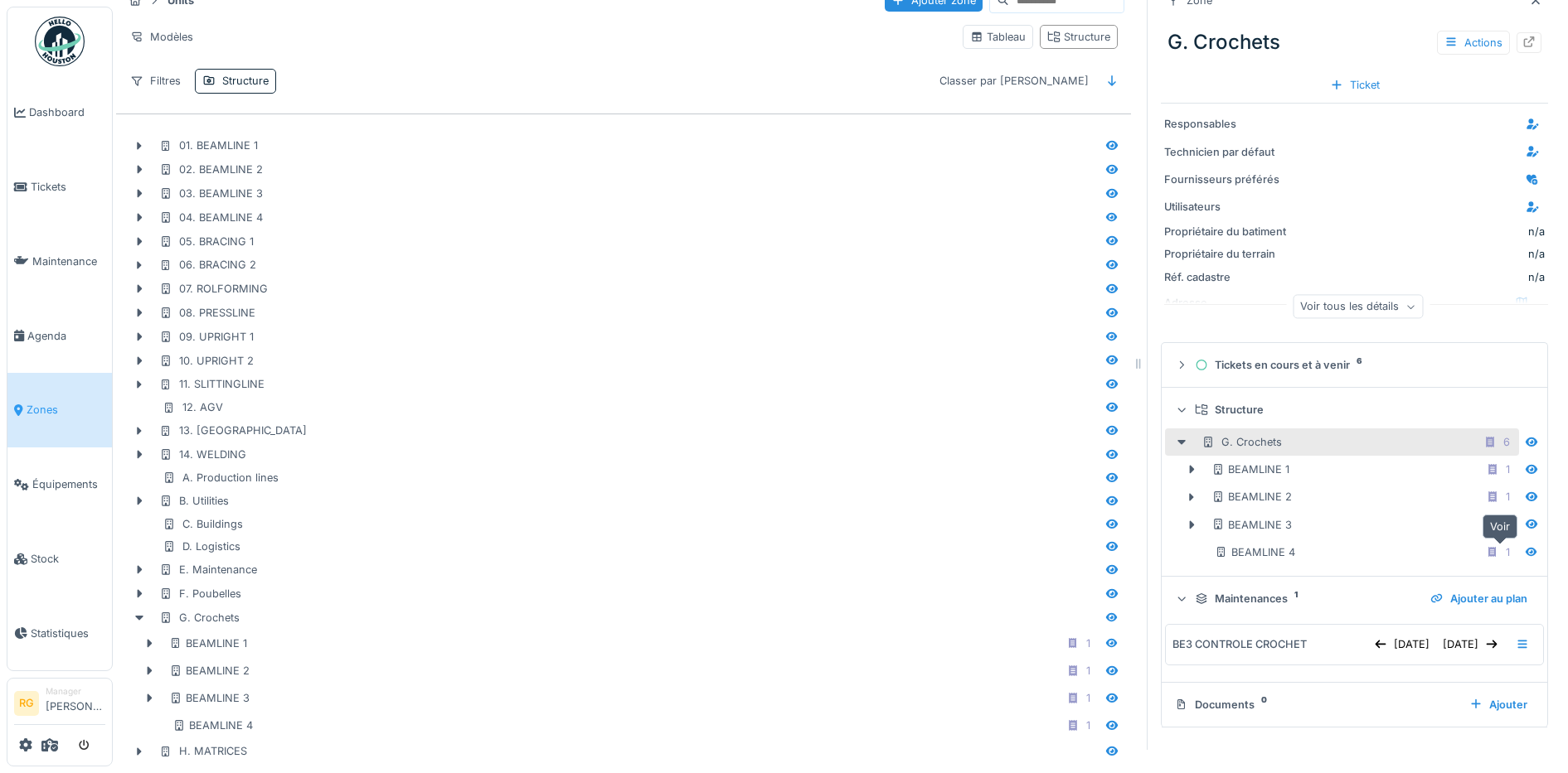
click at [1526, 547] on icon at bounding box center [1532, 551] width 11 height 9
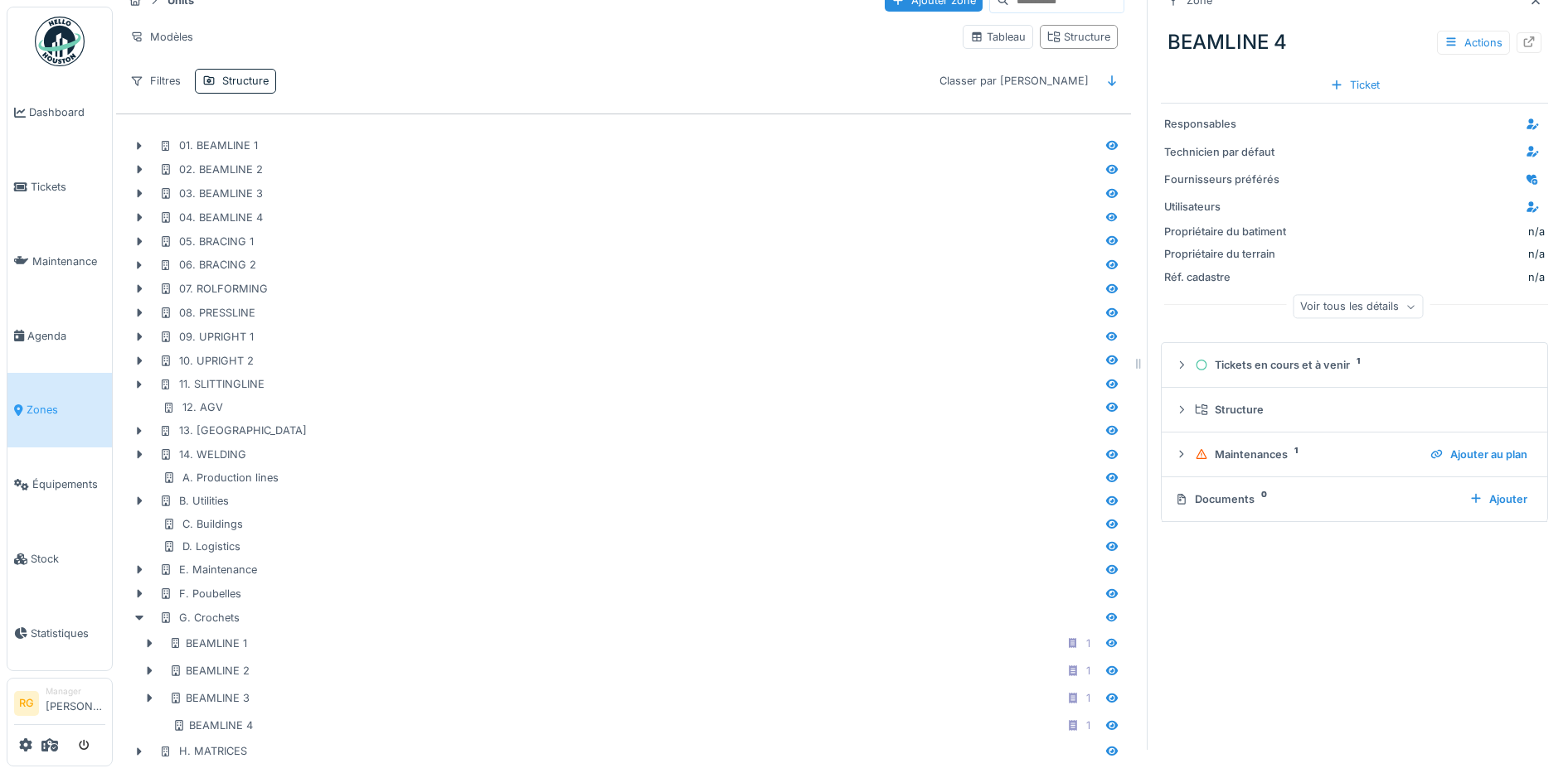
click at [1201, 492] on div "Documents 0" at bounding box center [1315, 499] width 281 height 16
click at [1180, 450] on icon at bounding box center [1182, 453] width 4 height 7
click at [1518, 496] on icon at bounding box center [1522, 500] width 9 height 8
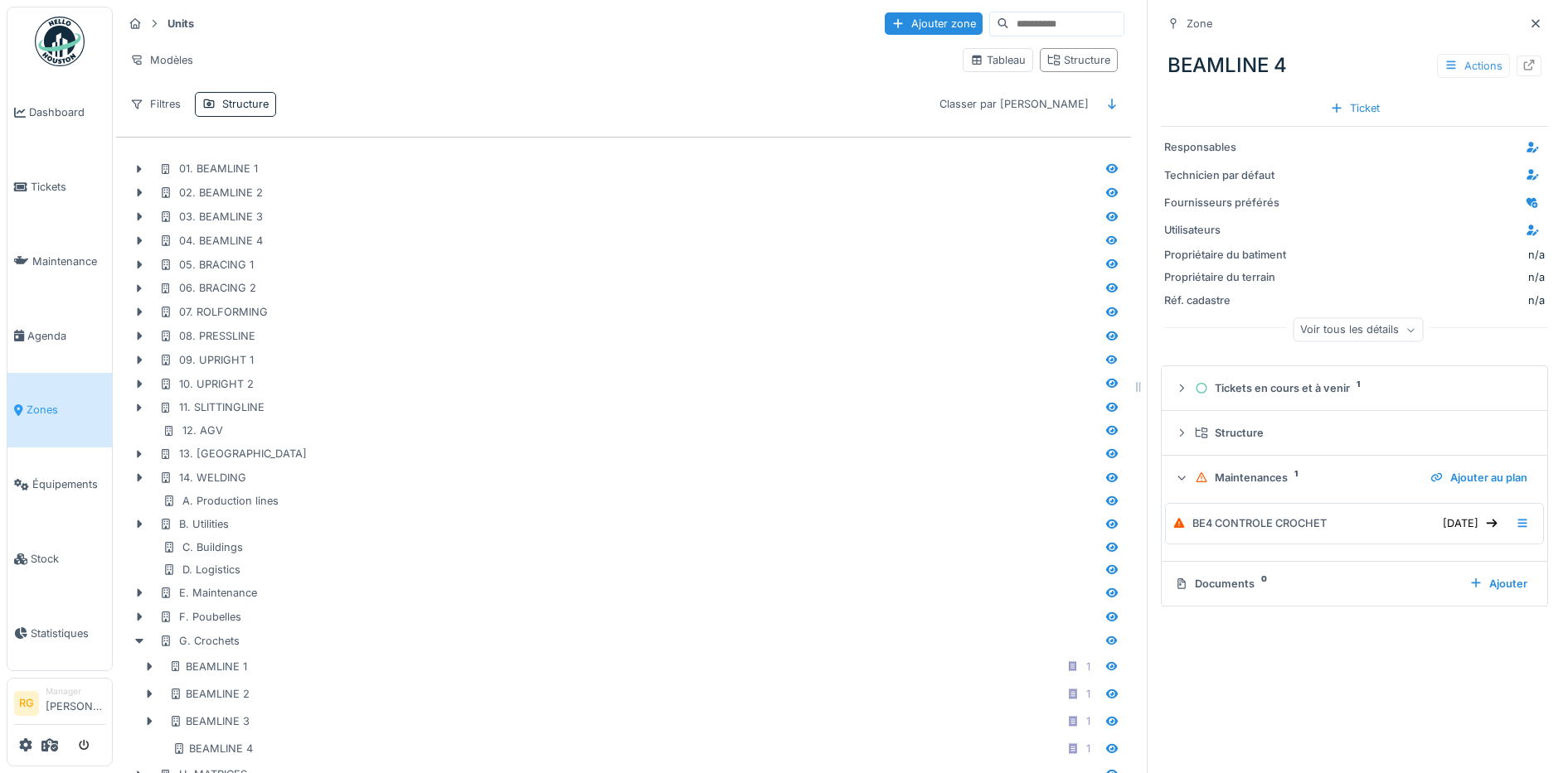
click at [1441, 63] on div "Actions" at bounding box center [1474, 66] width 73 height 24
click at [1457, 130] on div "Ajouter au plan" at bounding box center [1465, 126] width 111 height 25
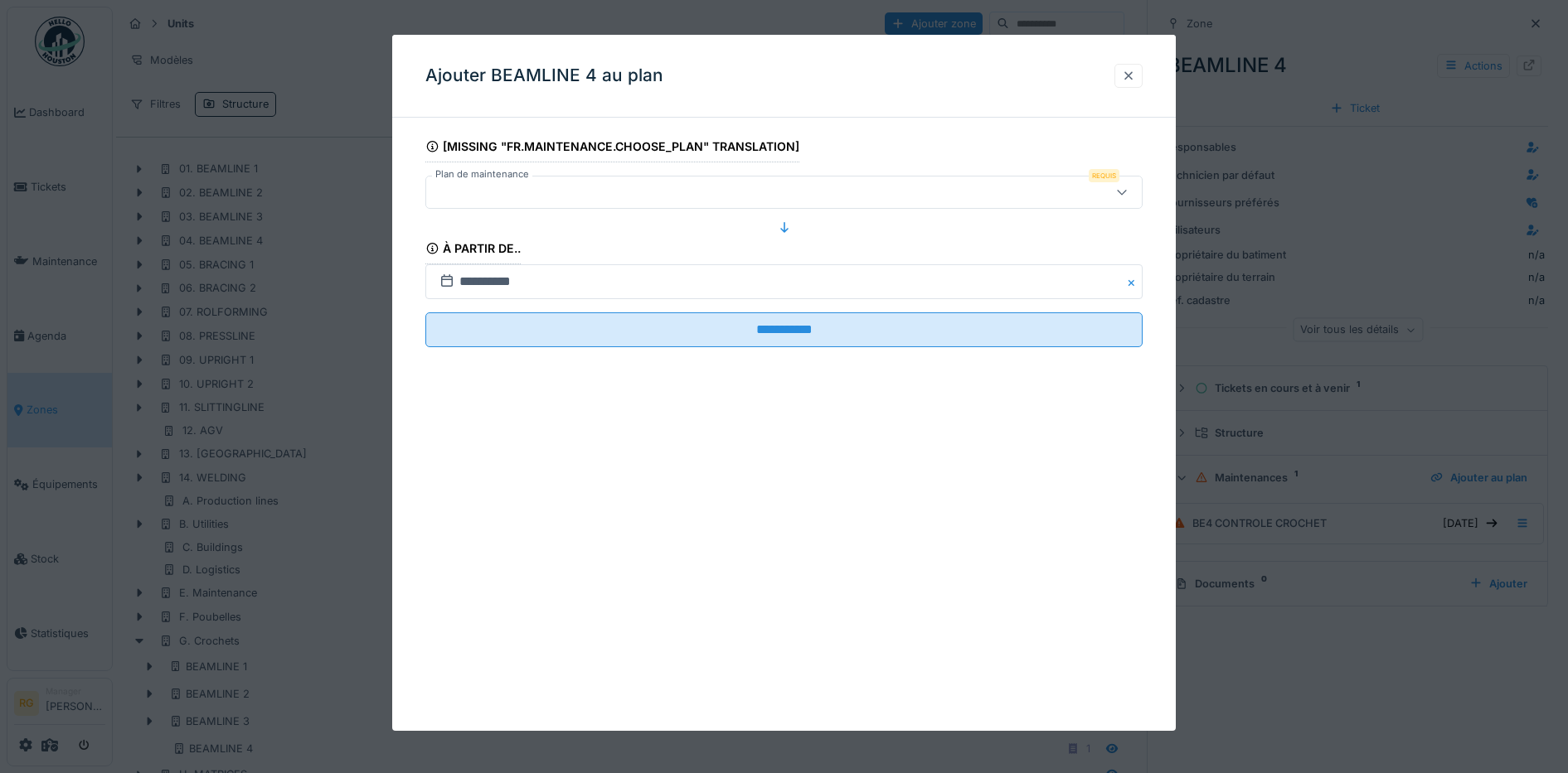
click at [1135, 77] on div at bounding box center [1129, 76] width 13 height 16
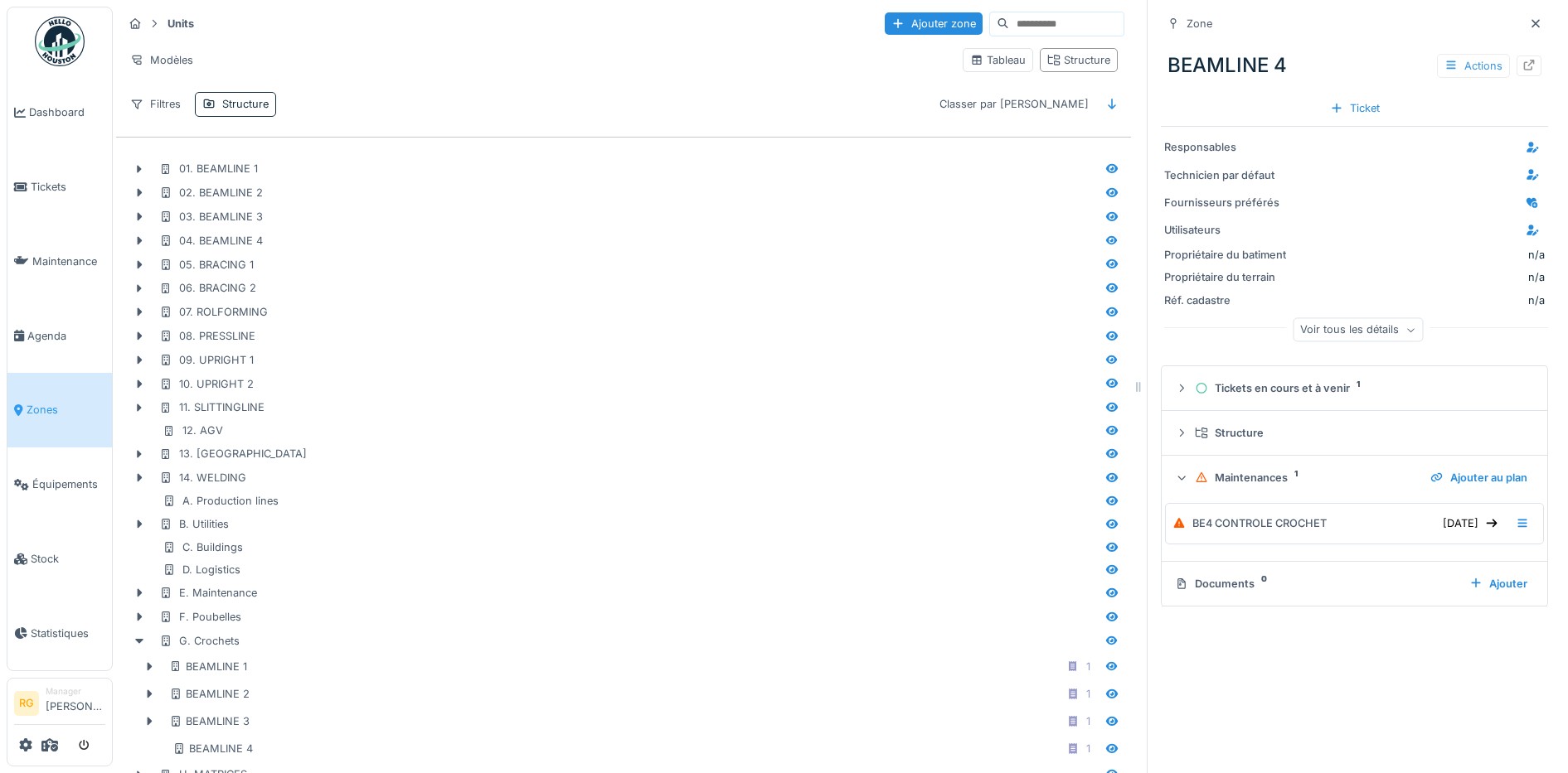
click at [1446, 69] on div "Actions" at bounding box center [1474, 66] width 73 height 24
click at [1444, 99] on div "Modifier" at bounding box center [1465, 103] width 111 height 25
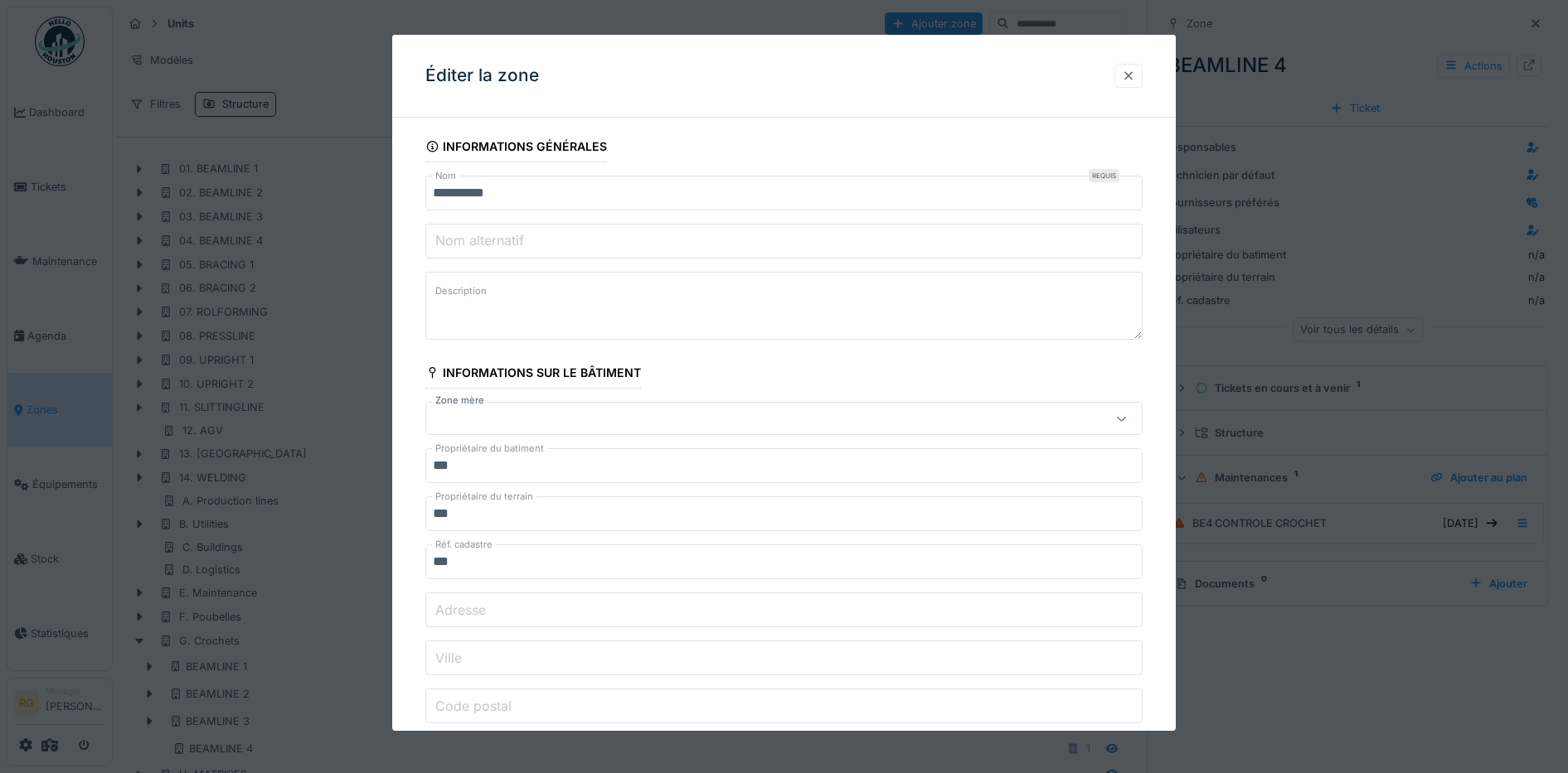
click at [1135, 77] on div at bounding box center [1129, 76] width 13 height 16
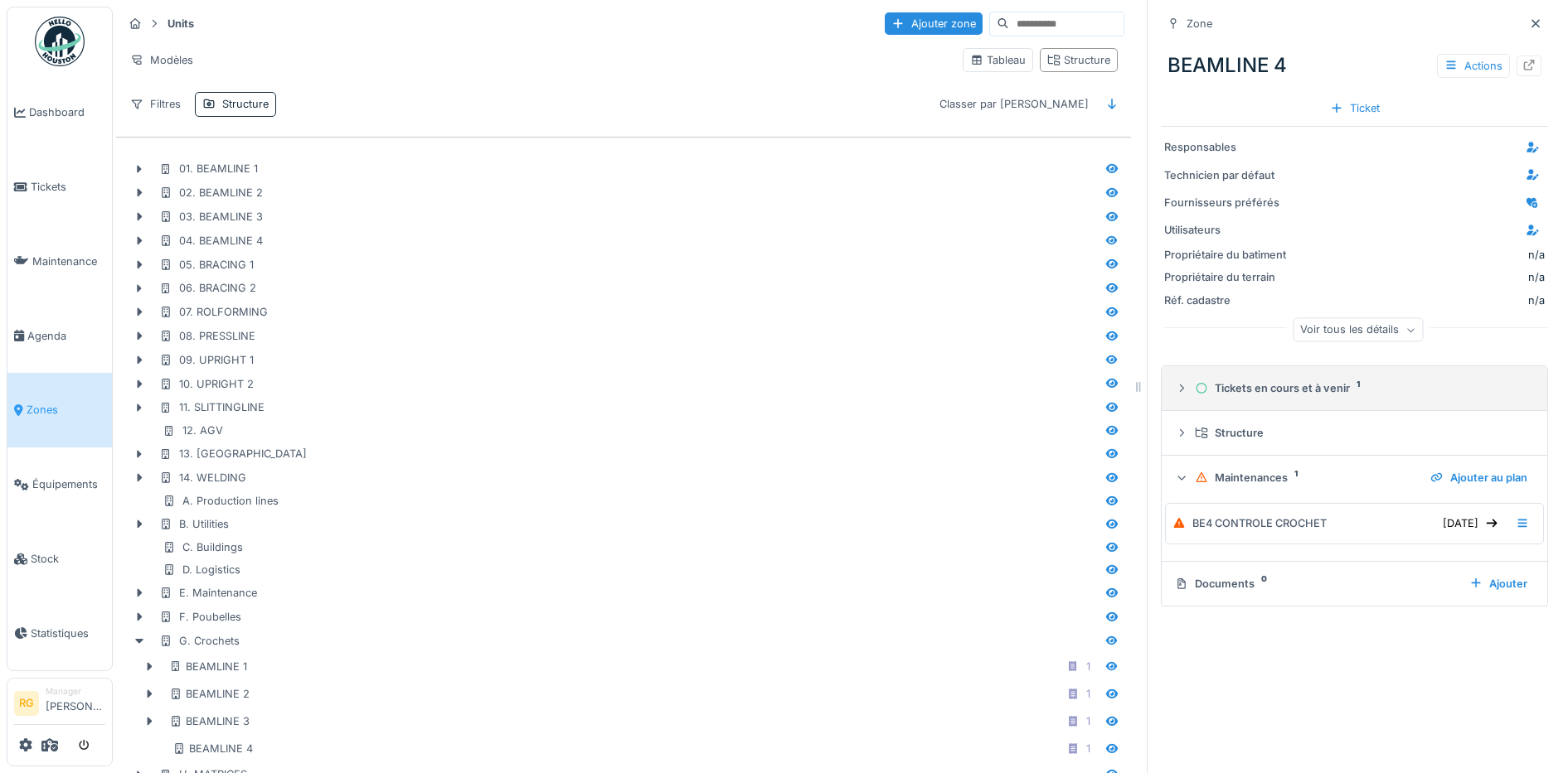
click at [1174, 394] on icon at bounding box center [1181, 389] width 13 height 11
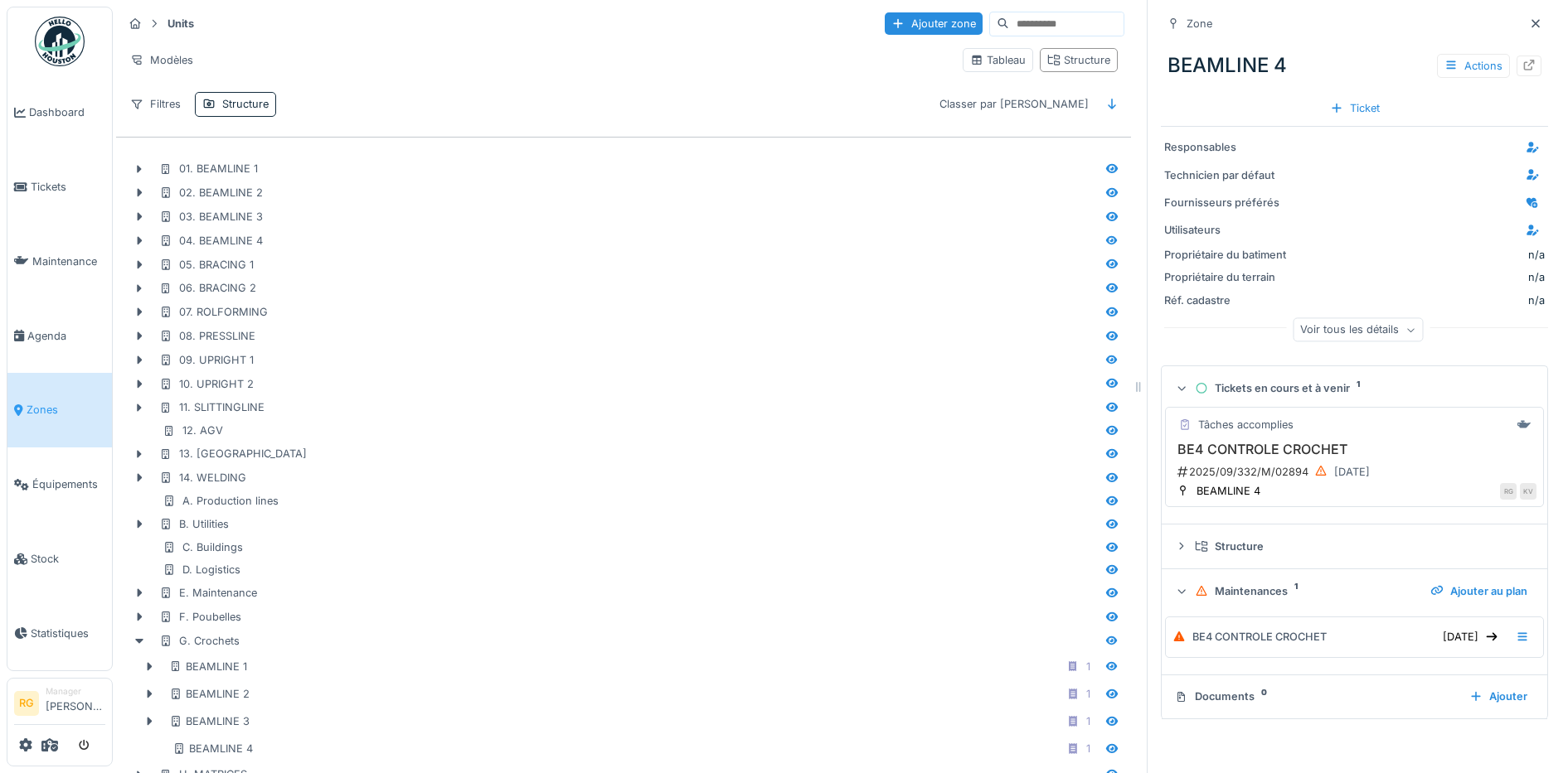
click at [1361, 435] on div "Tâches accomplies" at bounding box center [1354, 424] width 364 height 21
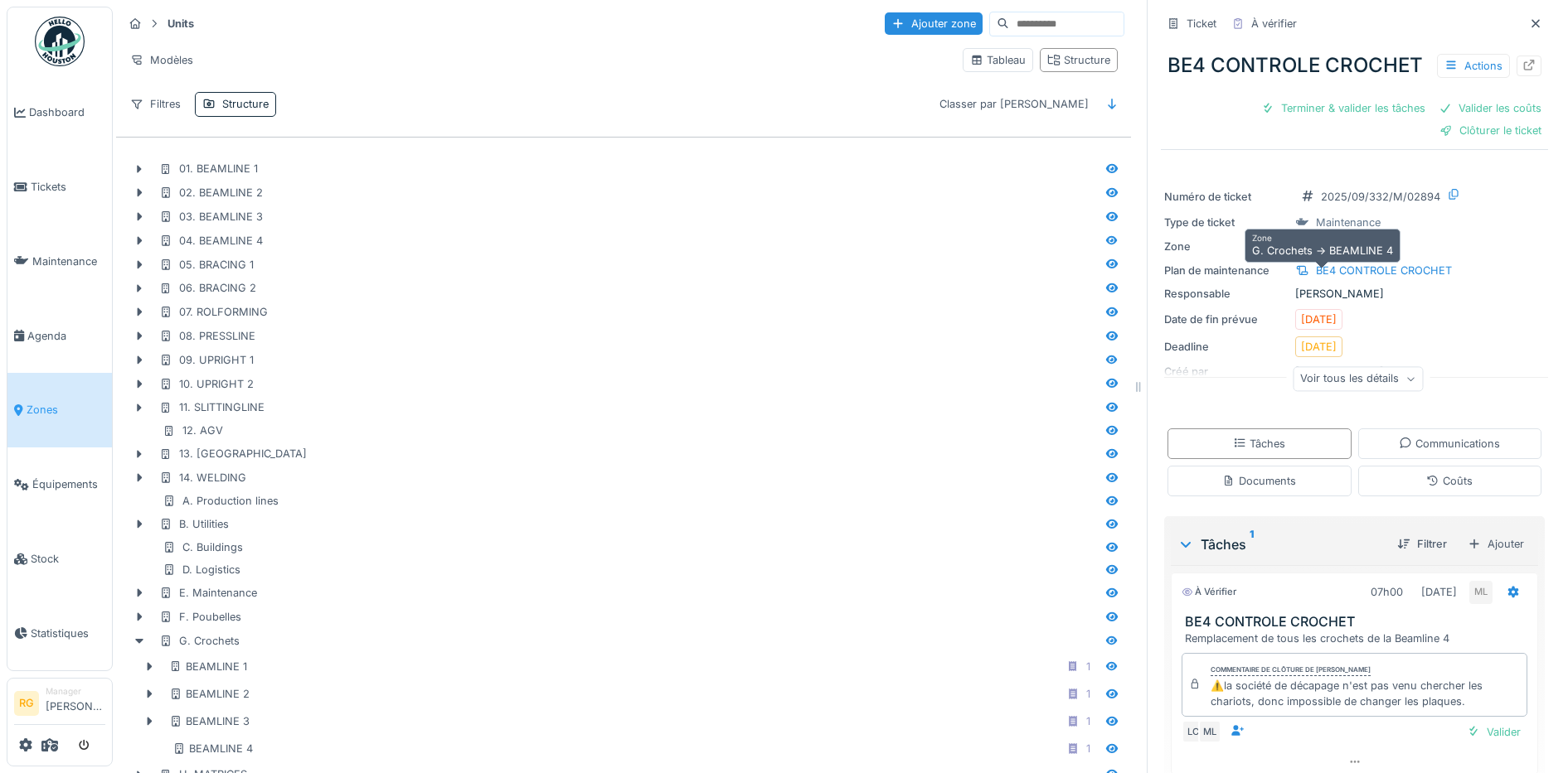
click at [1331, 254] on div "BEAMLINE 4" at bounding box center [1347, 246] width 64 height 16
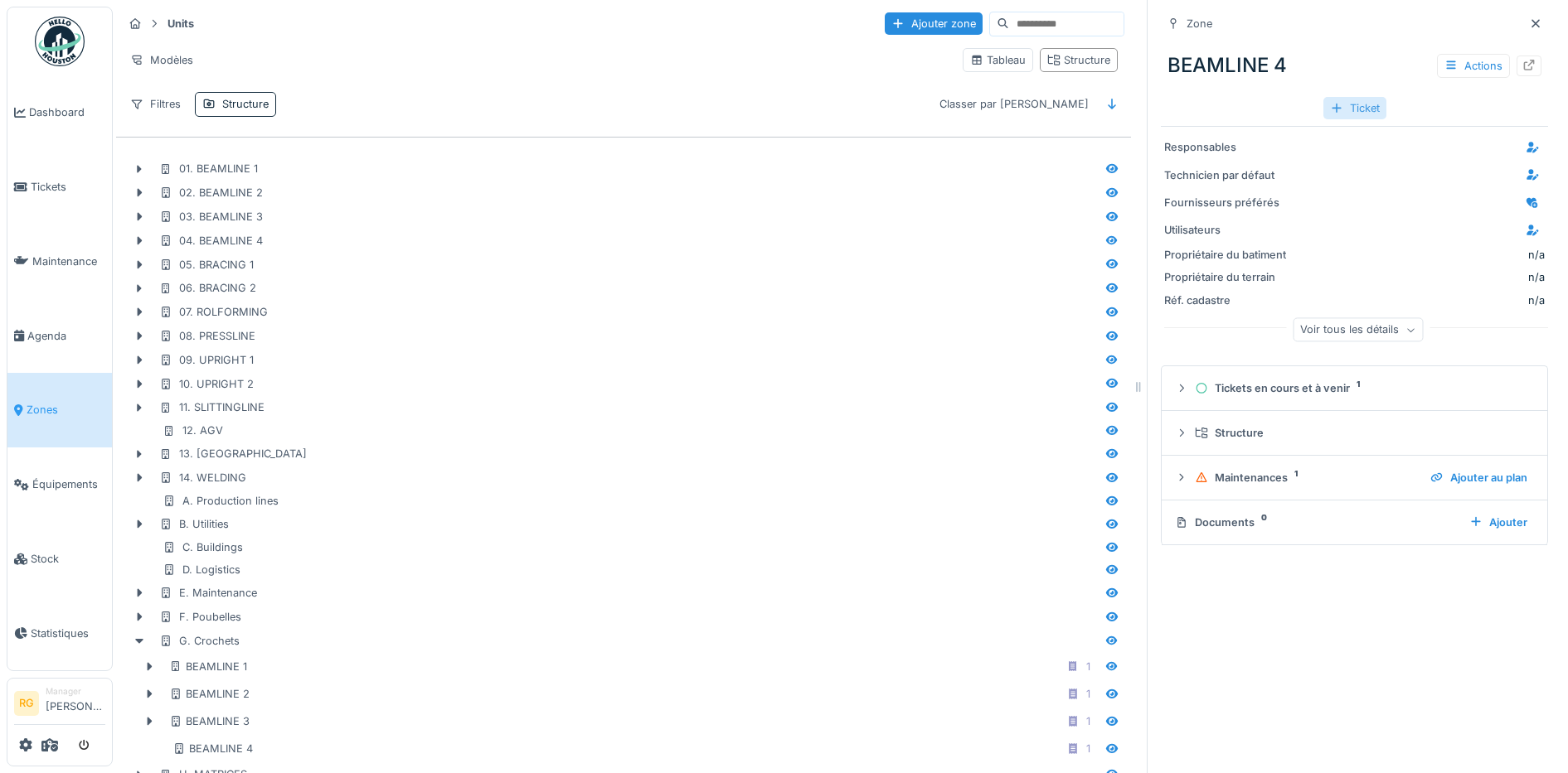
click at [1340, 106] on div "Ticket" at bounding box center [1354, 108] width 63 height 22
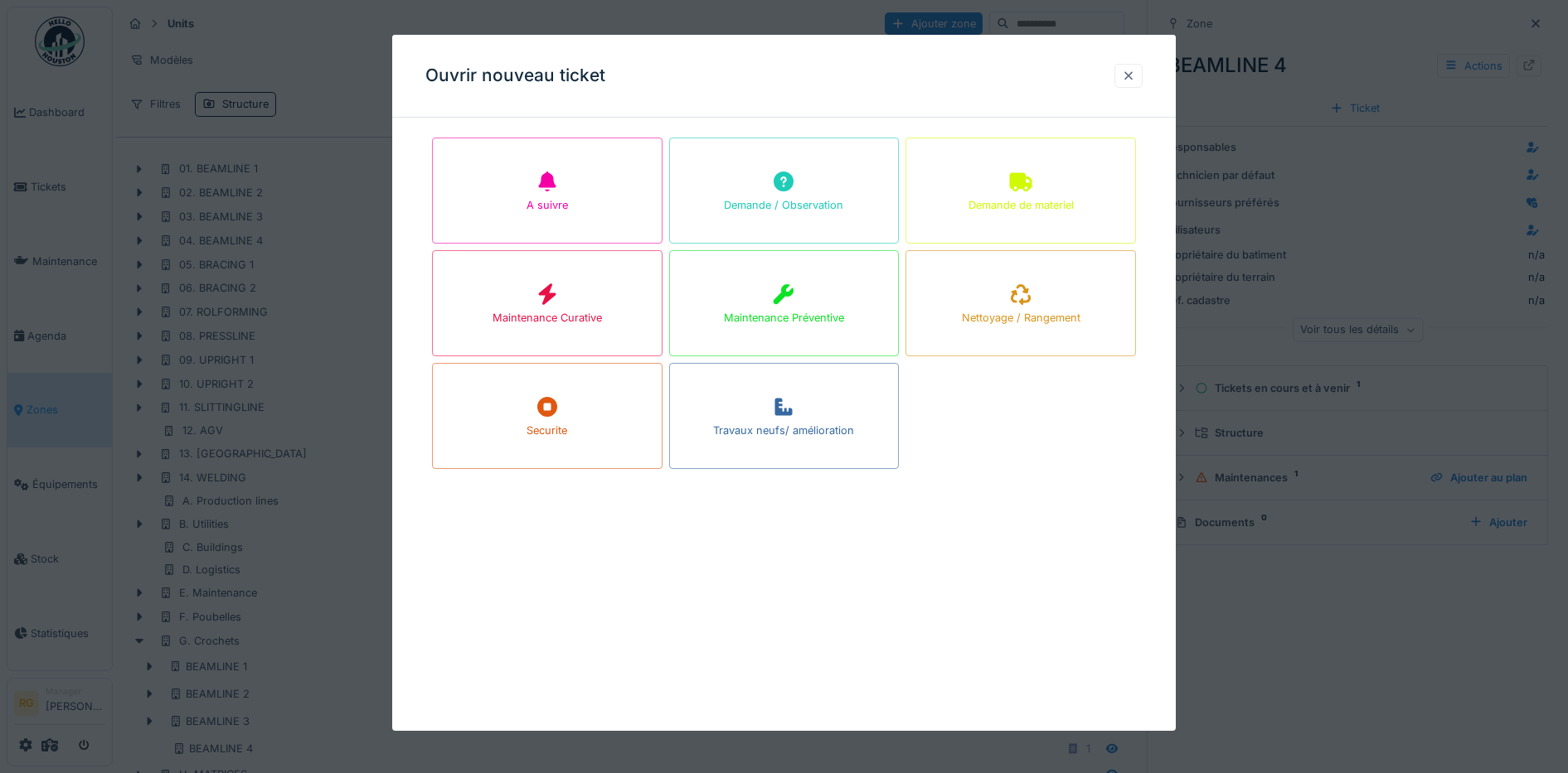
click at [1130, 75] on div at bounding box center [1129, 76] width 13 height 16
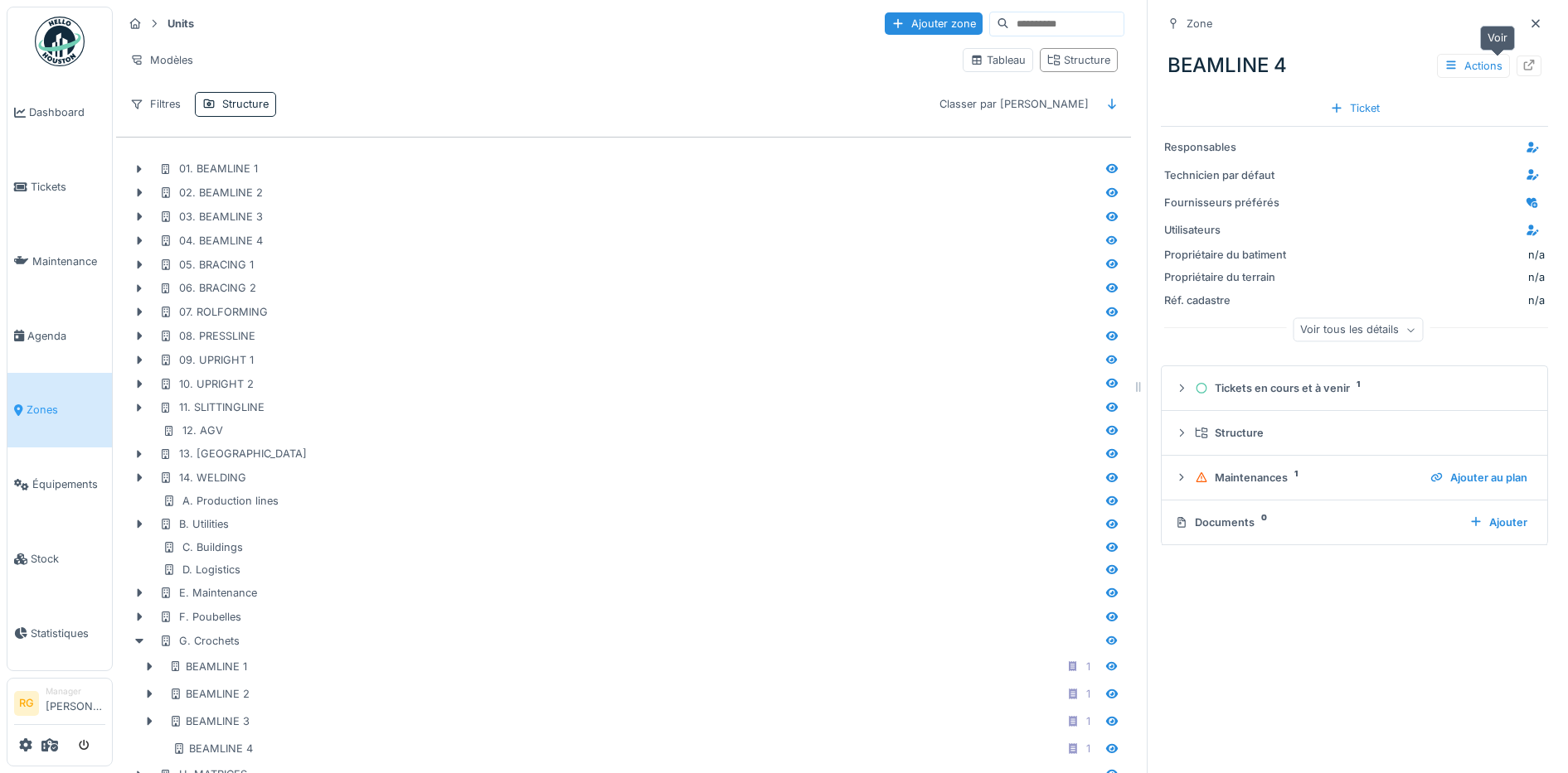
click at [1524, 66] on icon at bounding box center [1530, 65] width 11 height 11
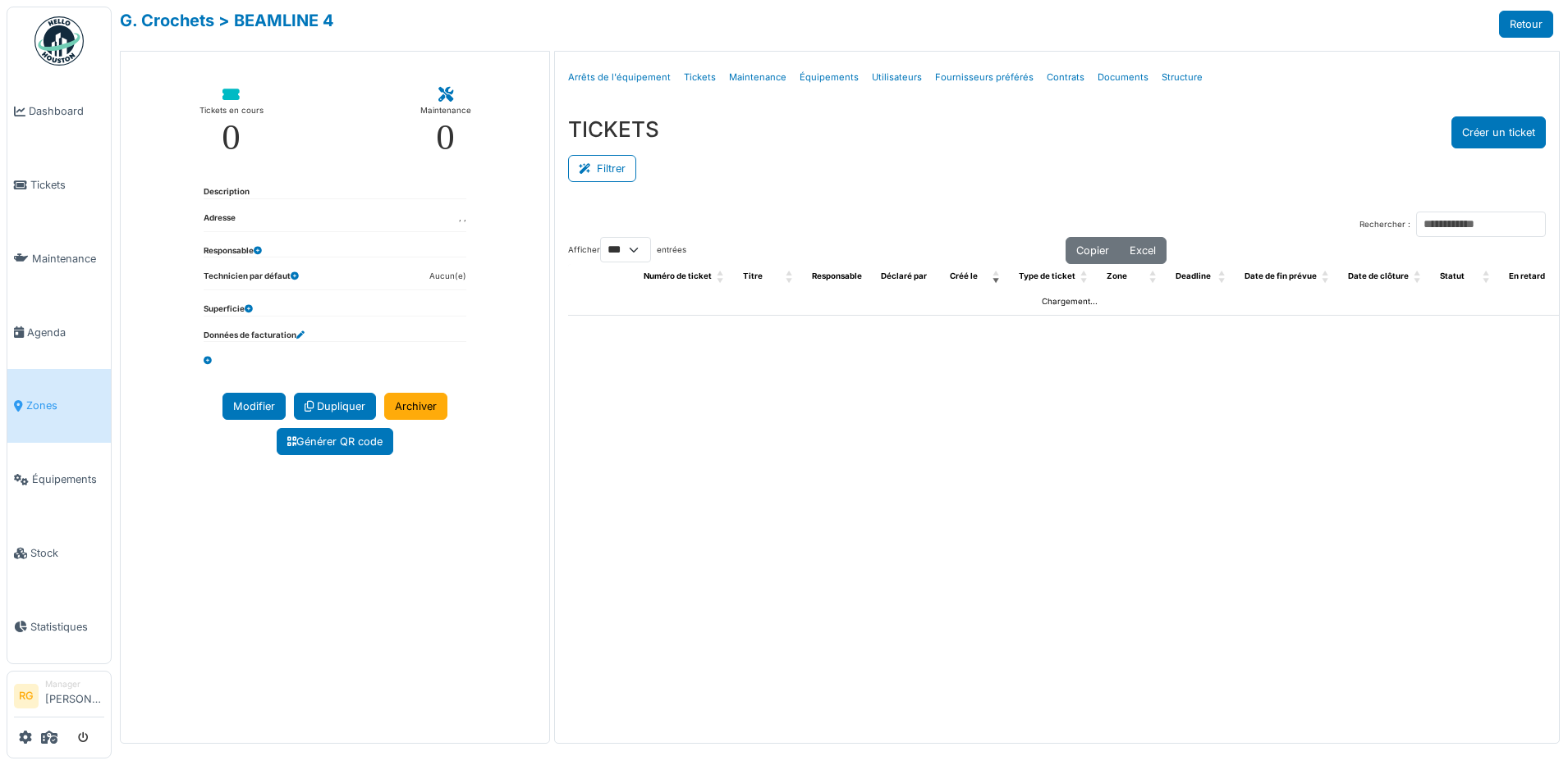
select select "***"
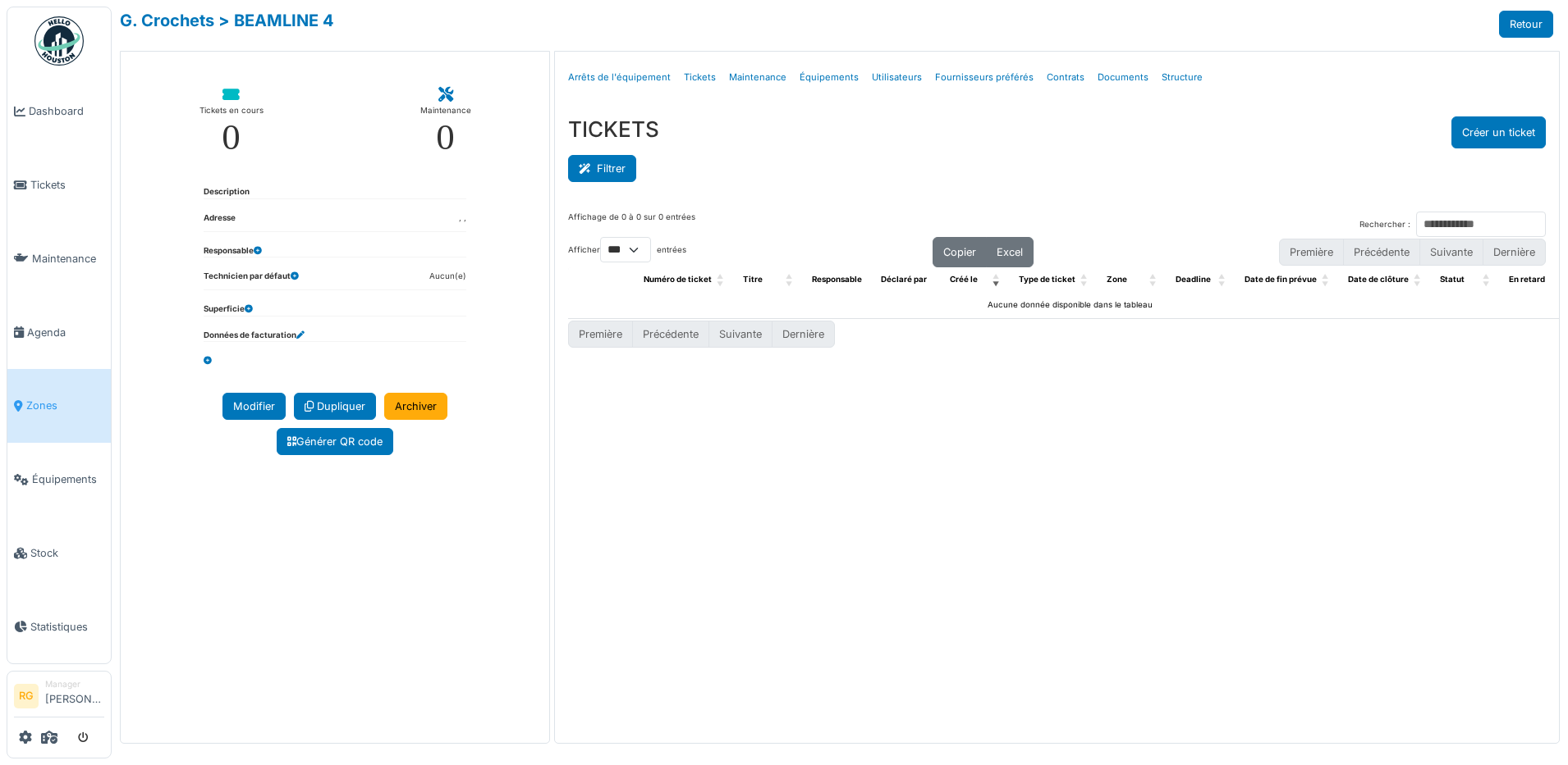
click at [619, 167] on button "Filtrer" at bounding box center [603, 168] width 68 height 27
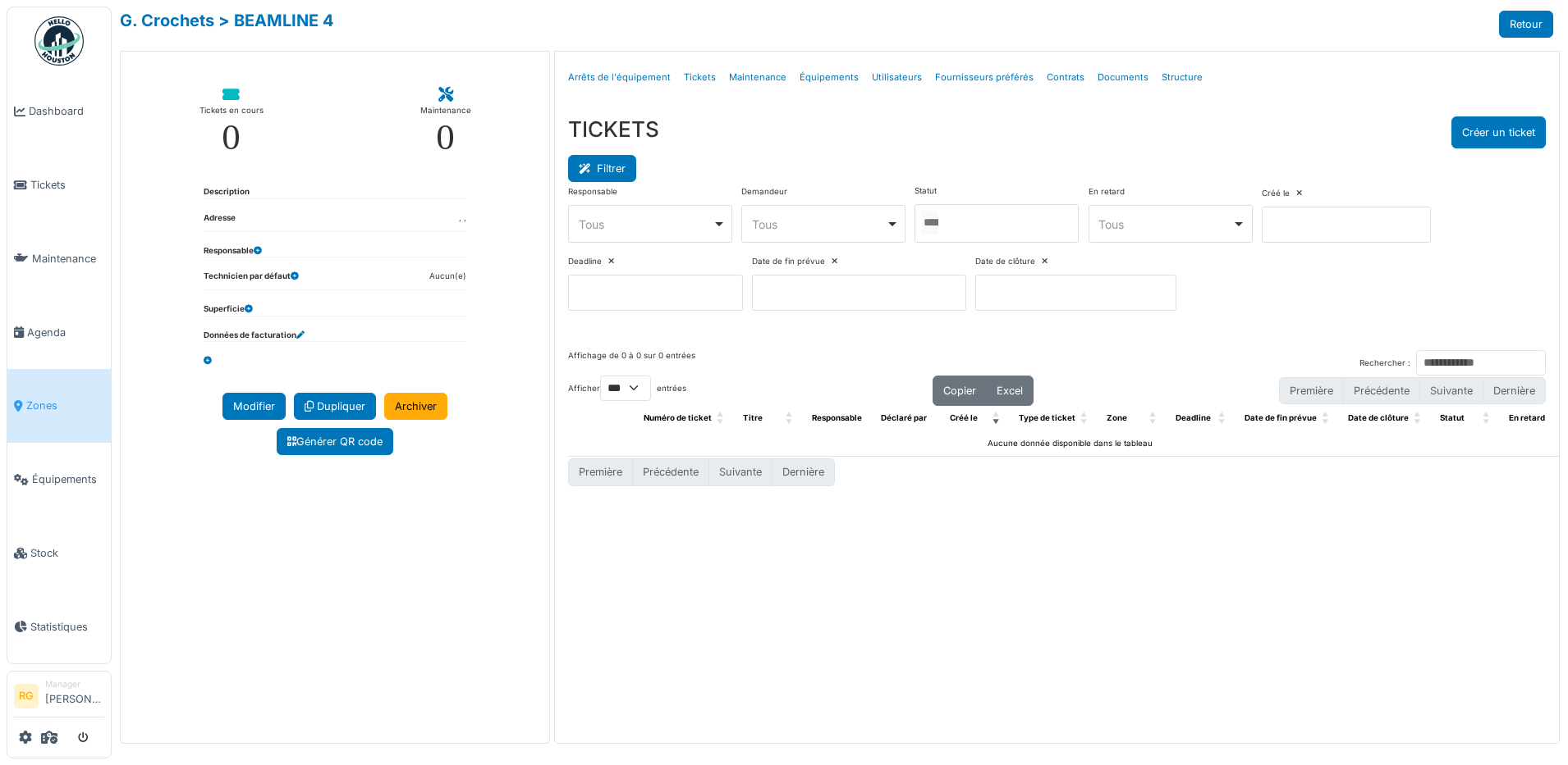
click at [619, 167] on button "Filtrer" at bounding box center [603, 168] width 68 height 27
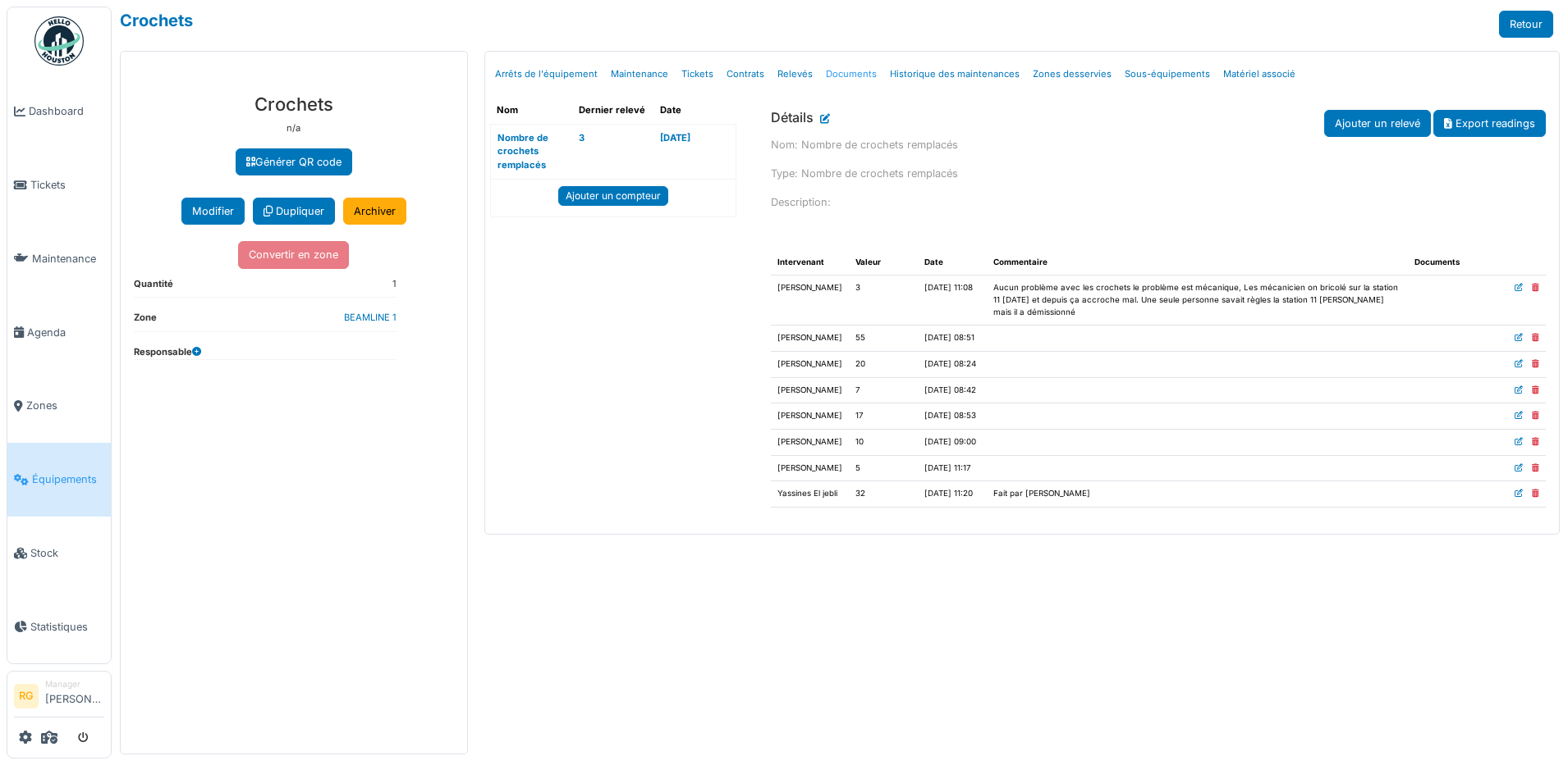
click at [843, 74] on link "Documents" at bounding box center [851, 74] width 64 height 39
select select "***"
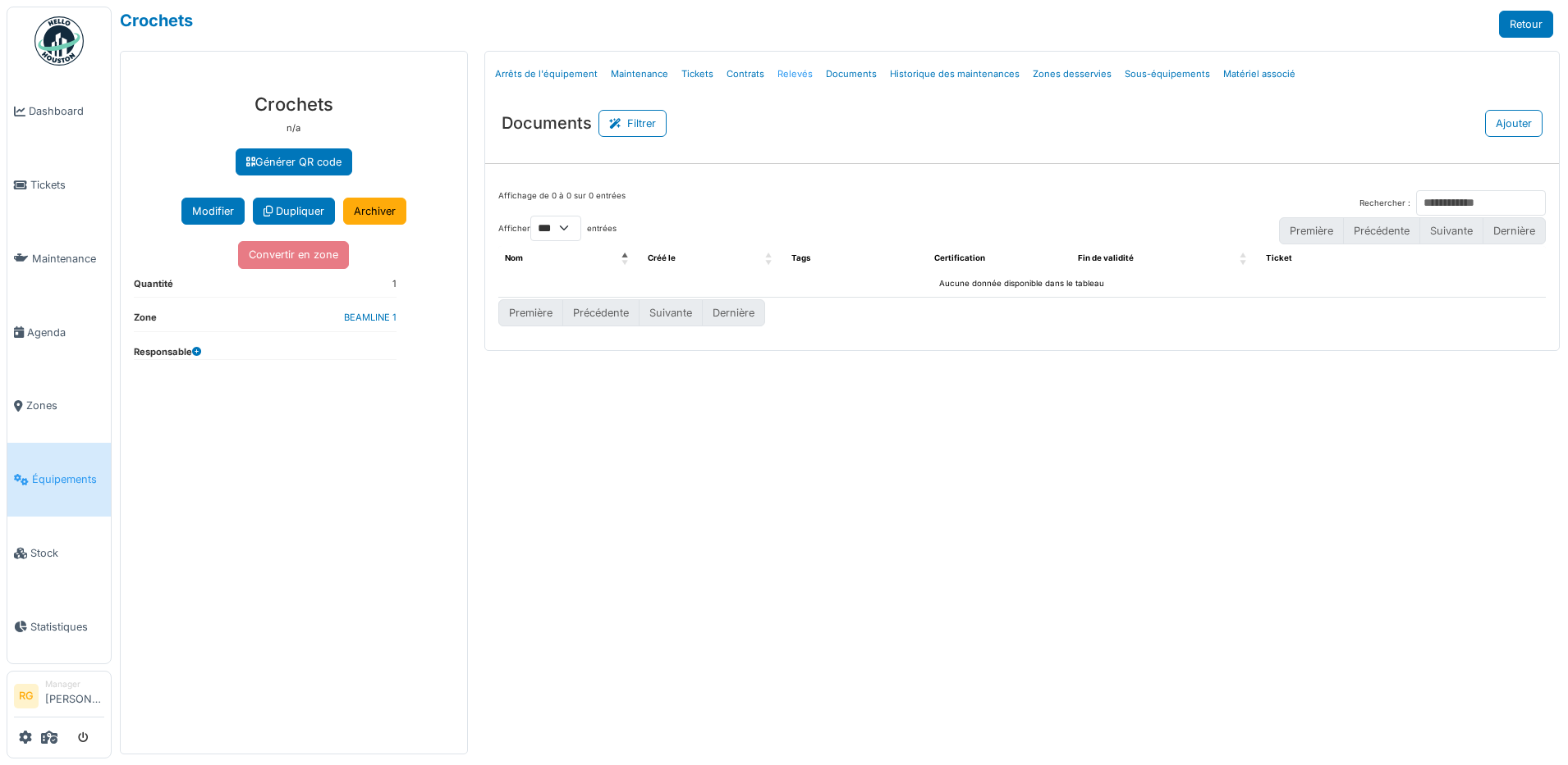
click at [789, 76] on link "Relevés" at bounding box center [795, 74] width 48 height 39
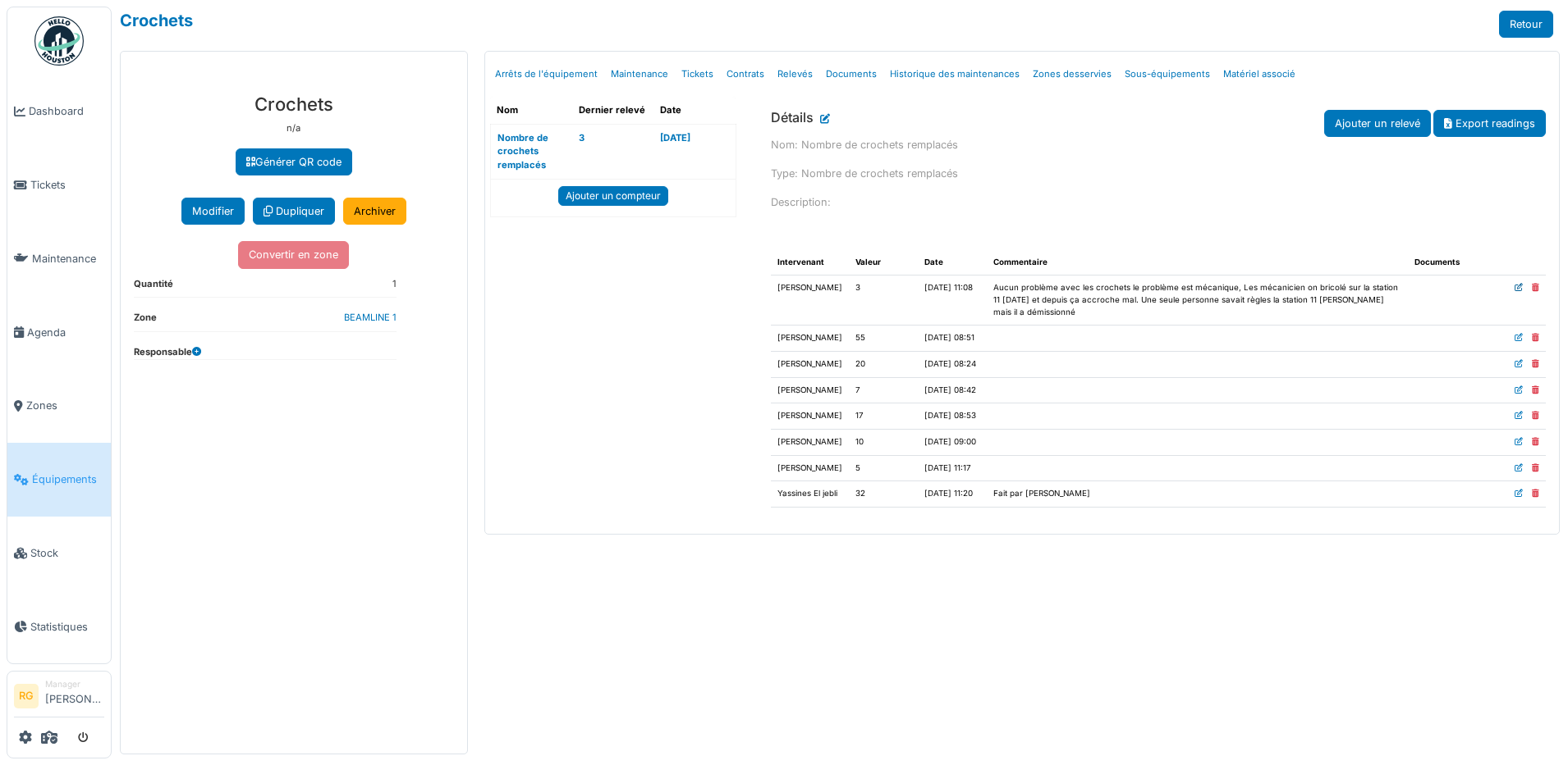
click at [1517, 290] on icon at bounding box center [1518, 288] width 8 height 8
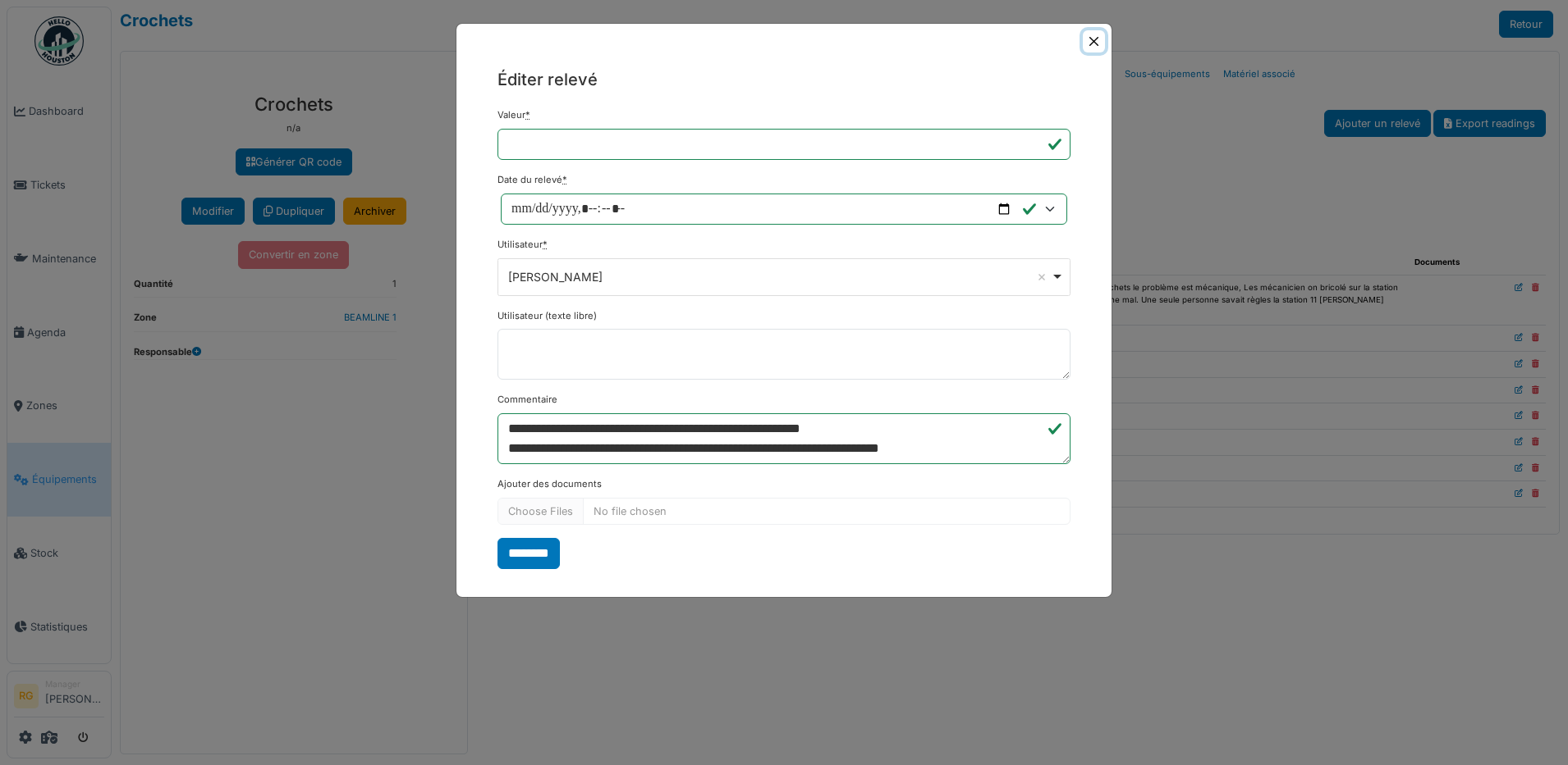
click at [1092, 44] on button "Close" at bounding box center [1094, 42] width 22 height 22
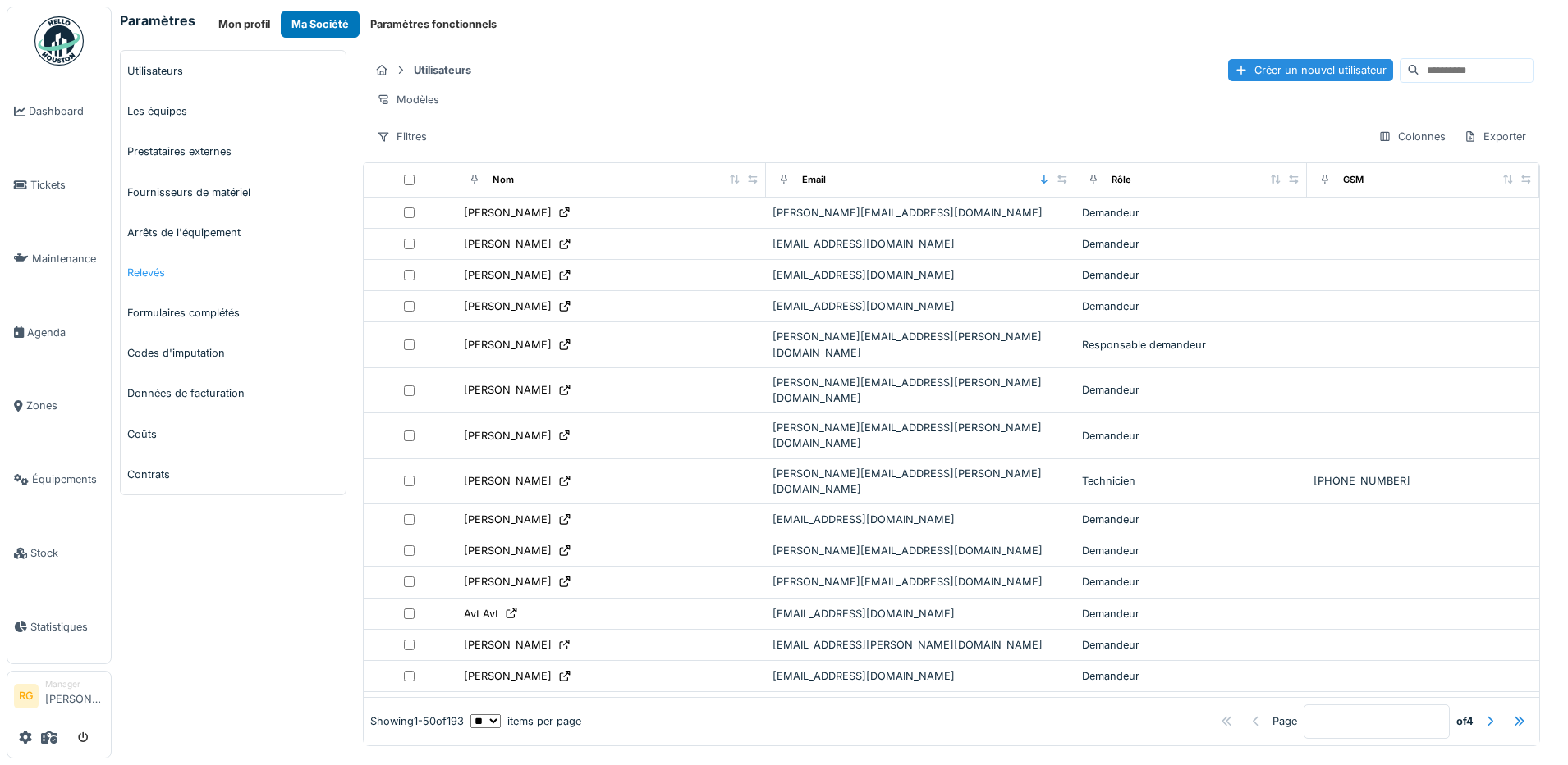
click at [143, 274] on link "Relevés" at bounding box center [232, 272] width 225 height 40
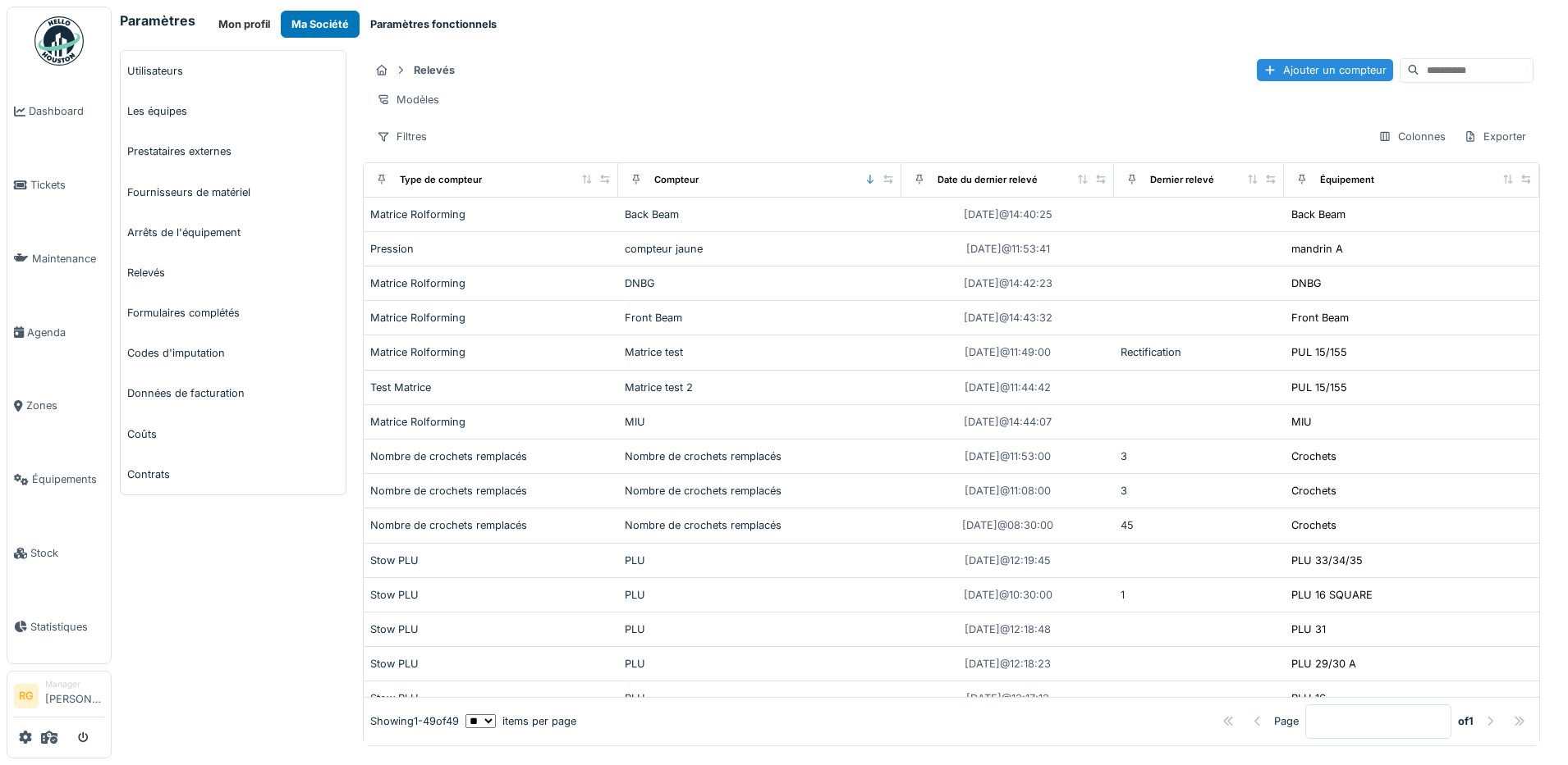
click at [404, 23] on button "Paramètres fonctionnels" at bounding box center [433, 24] width 148 height 27
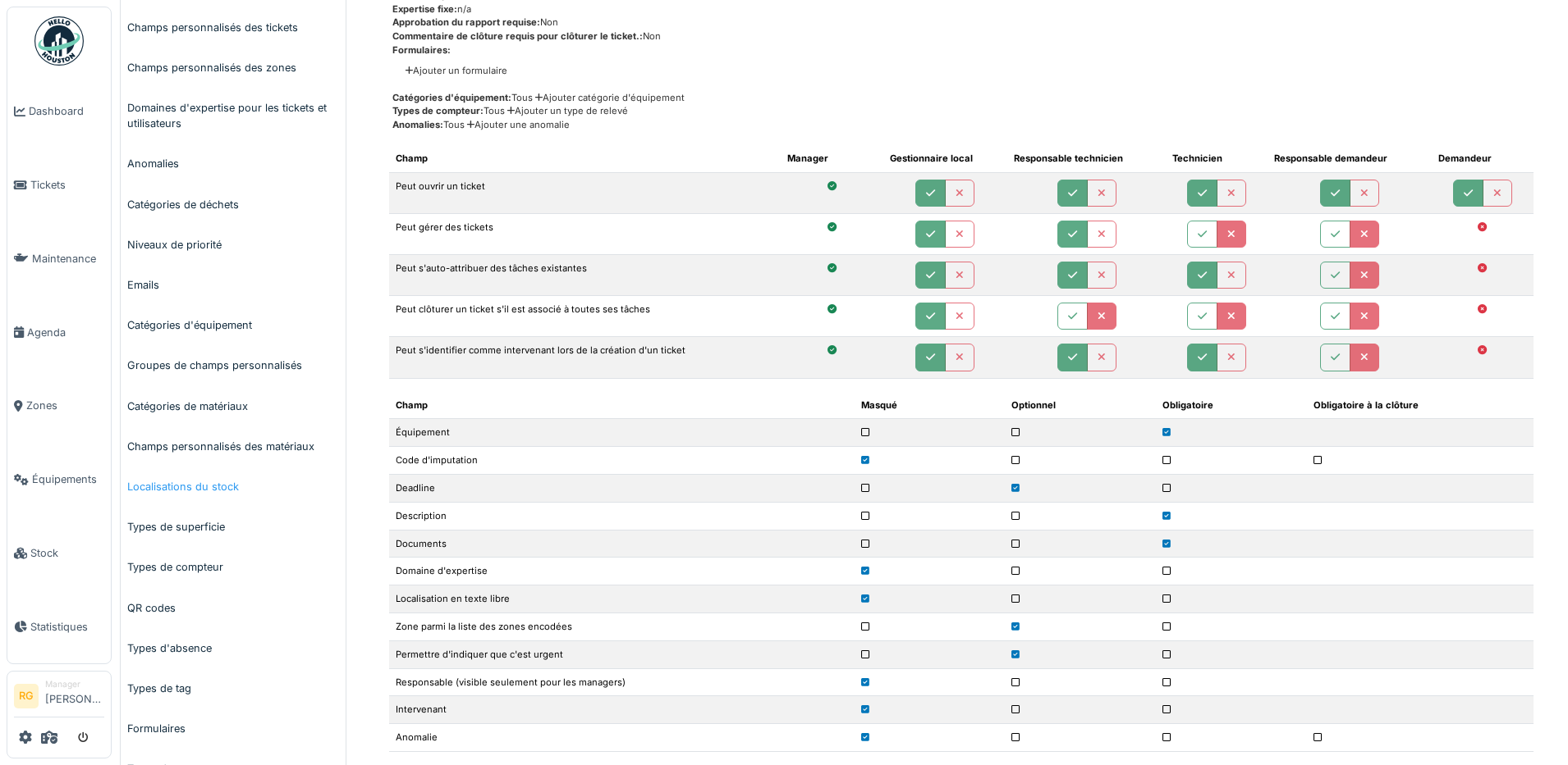
scroll to position [308, 0]
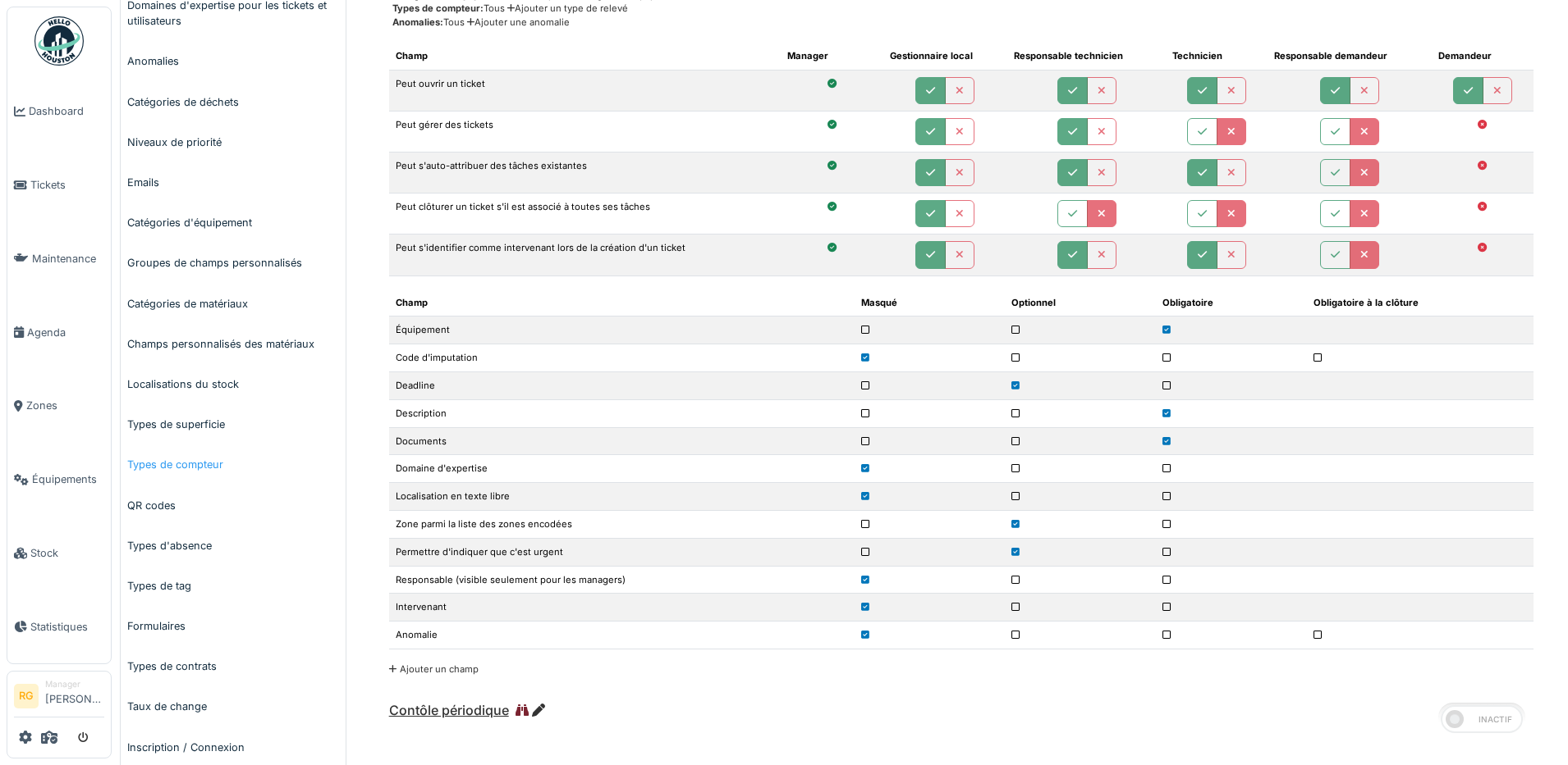
click at [182, 467] on link "Types de compteur" at bounding box center [232, 464] width 225 height 40
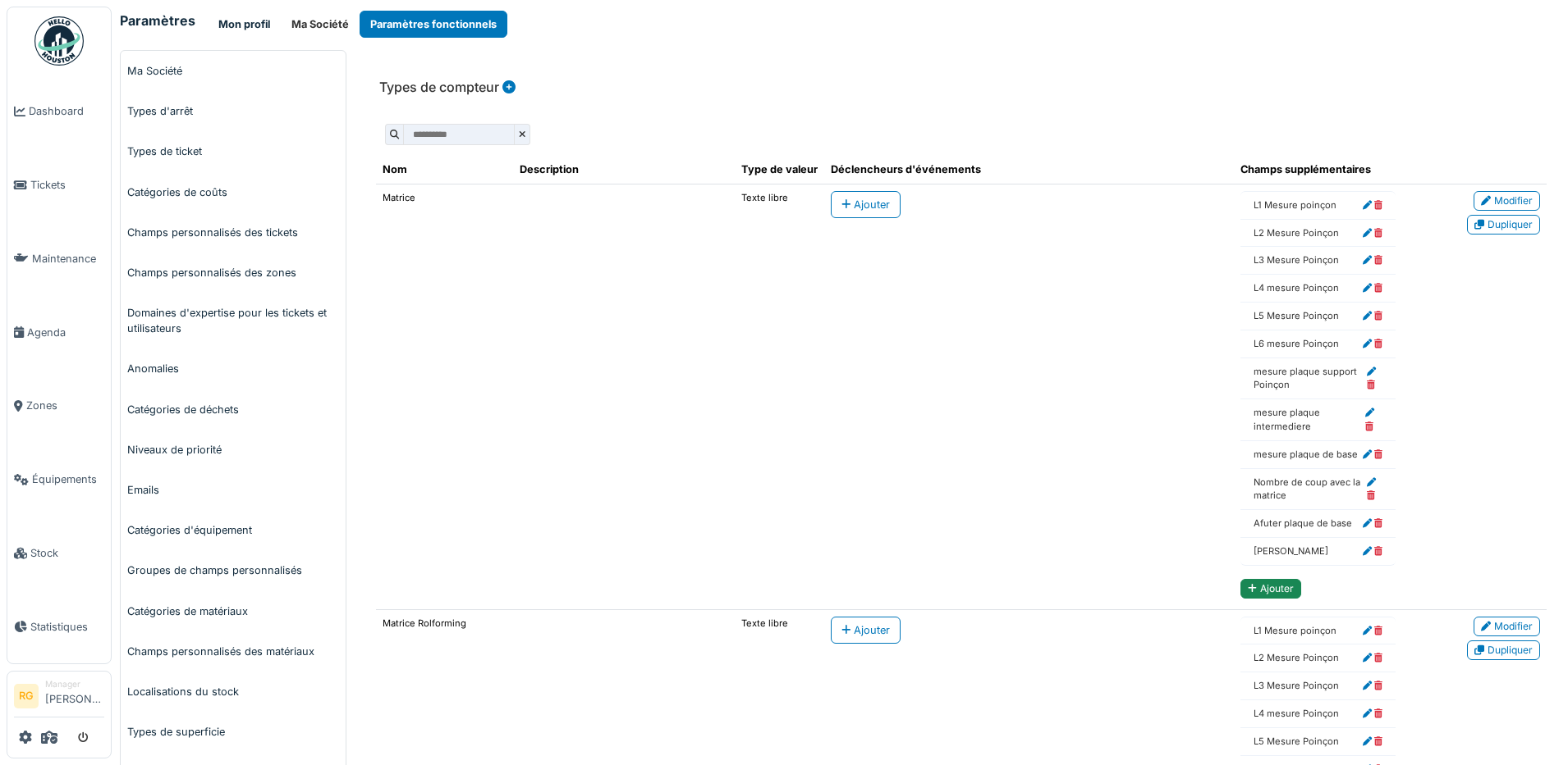
click at [241, 22] on button "Mon profil" at bounding box center [243, 24] width 73 height 27
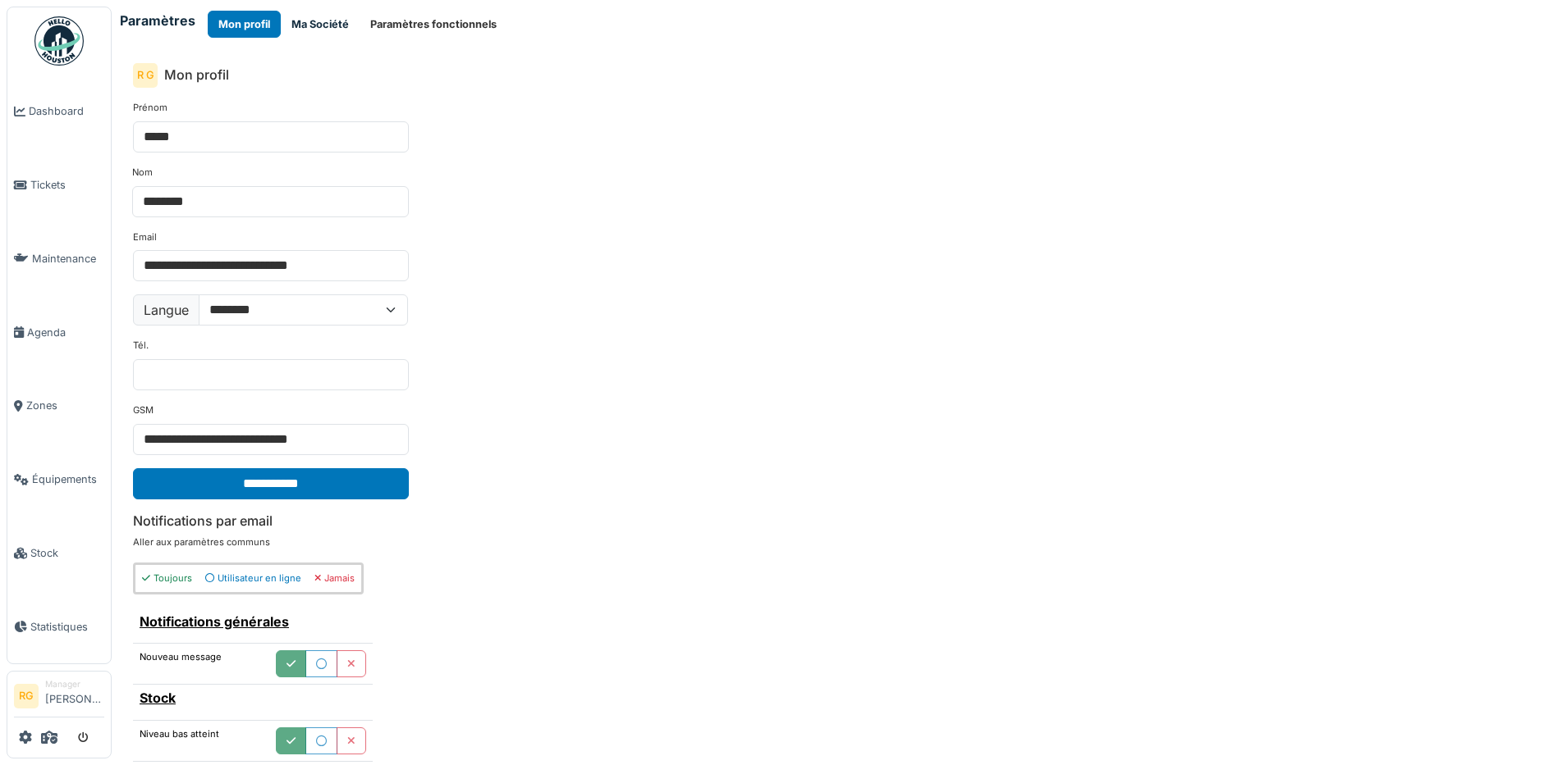
click at [310, 20] on button "Ma Société" at bounding box center [319, 24] width 79 height 27
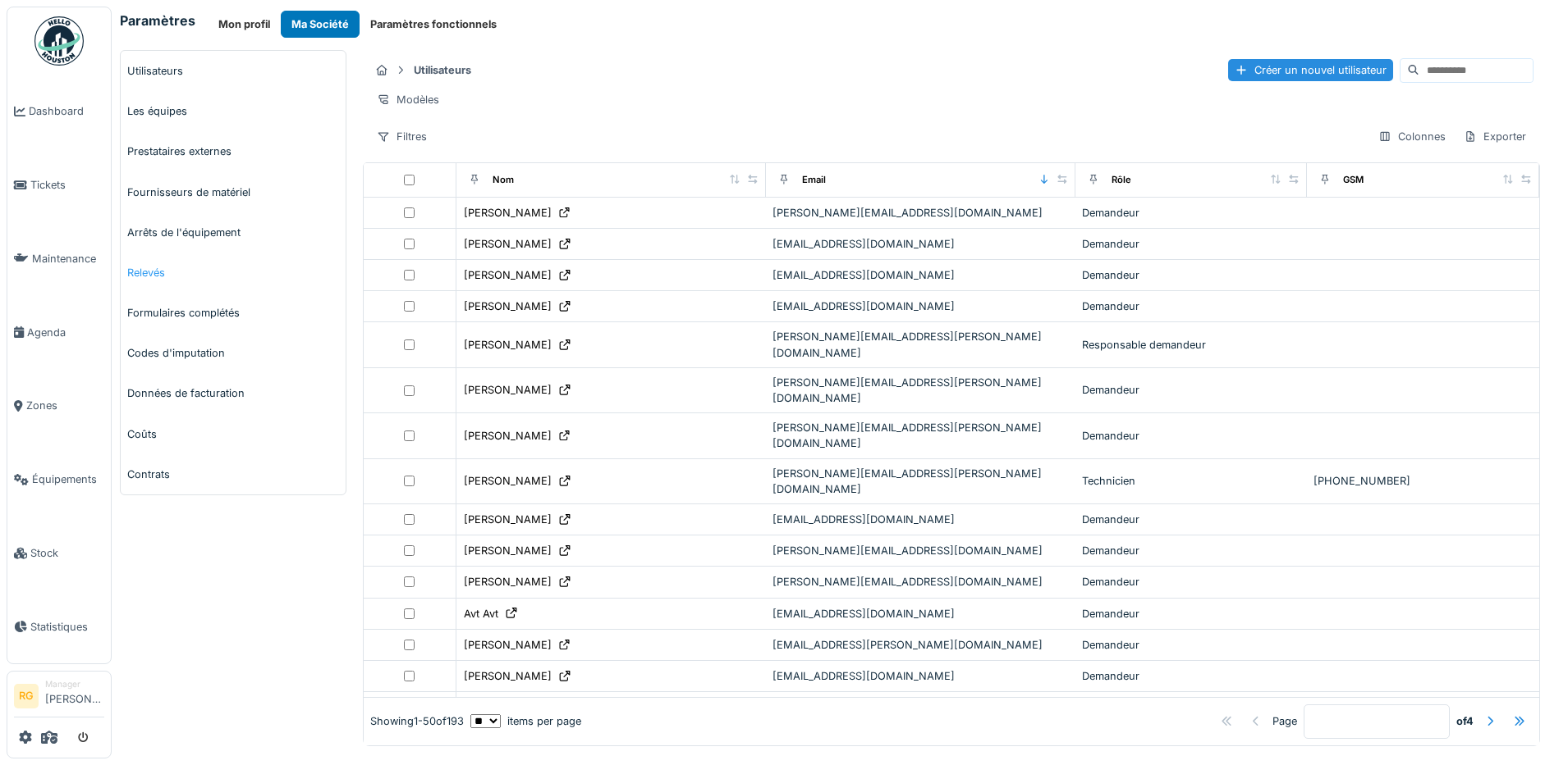
click at [157, 279] on link "Relevés" at bounding box center [232, 272] width 225 height 40
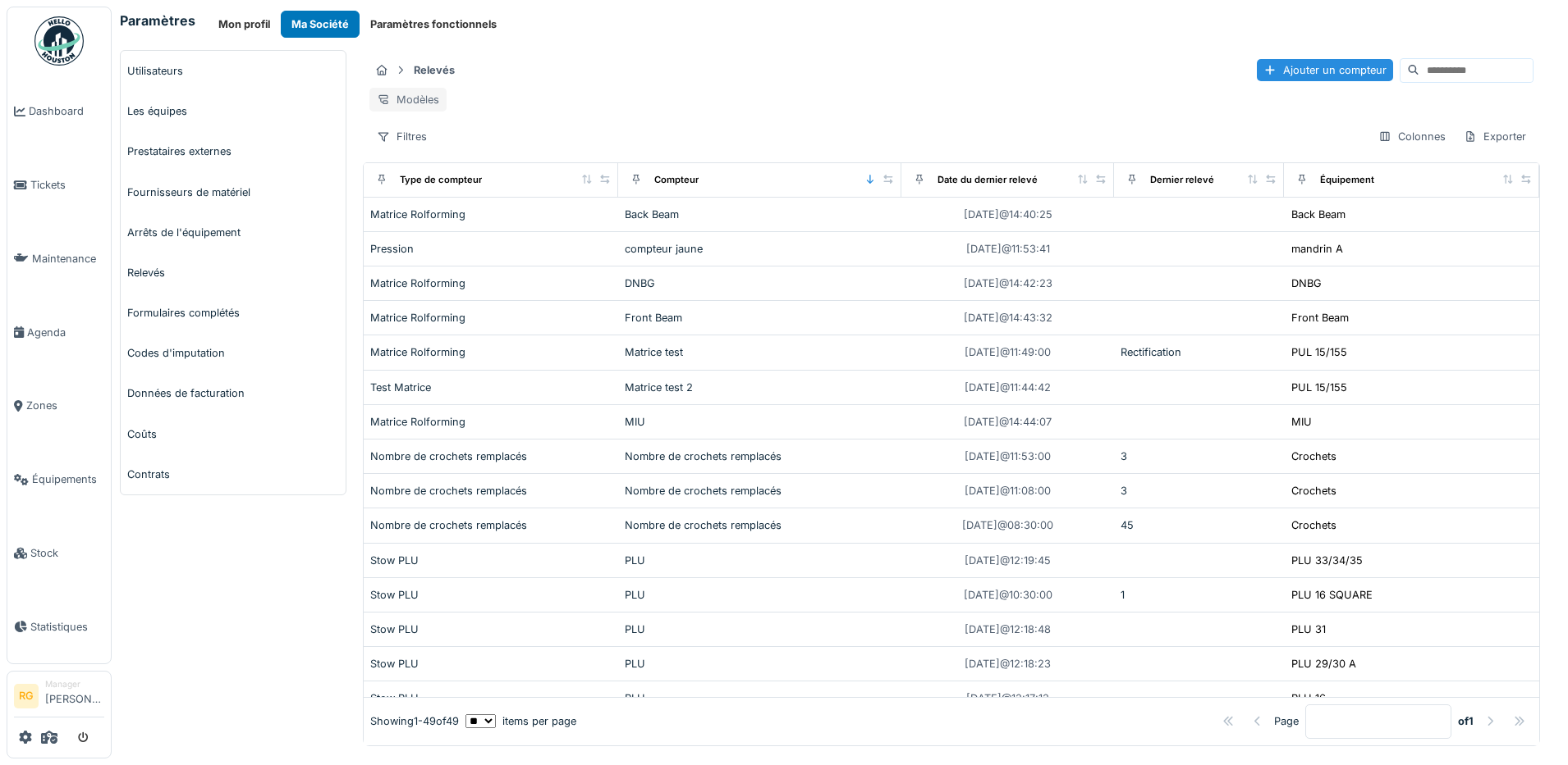
click at [402, 98] on div "Modèles" at bounding box center [407, 100] width 77 height 24
click at [607, 101] on div "Modèles" at bounding box center [951, 100] width 1164 height 24
click at [408, 148] on div "Filtres" at bounding box center [402, 137] width 65 height 24
click at [406, 271] on div "Zone" at bounding box center [443, 269] width 146 height 25
click at [481, 144] on div "Zone" at bounding box center [479, 136] width 25 height 16
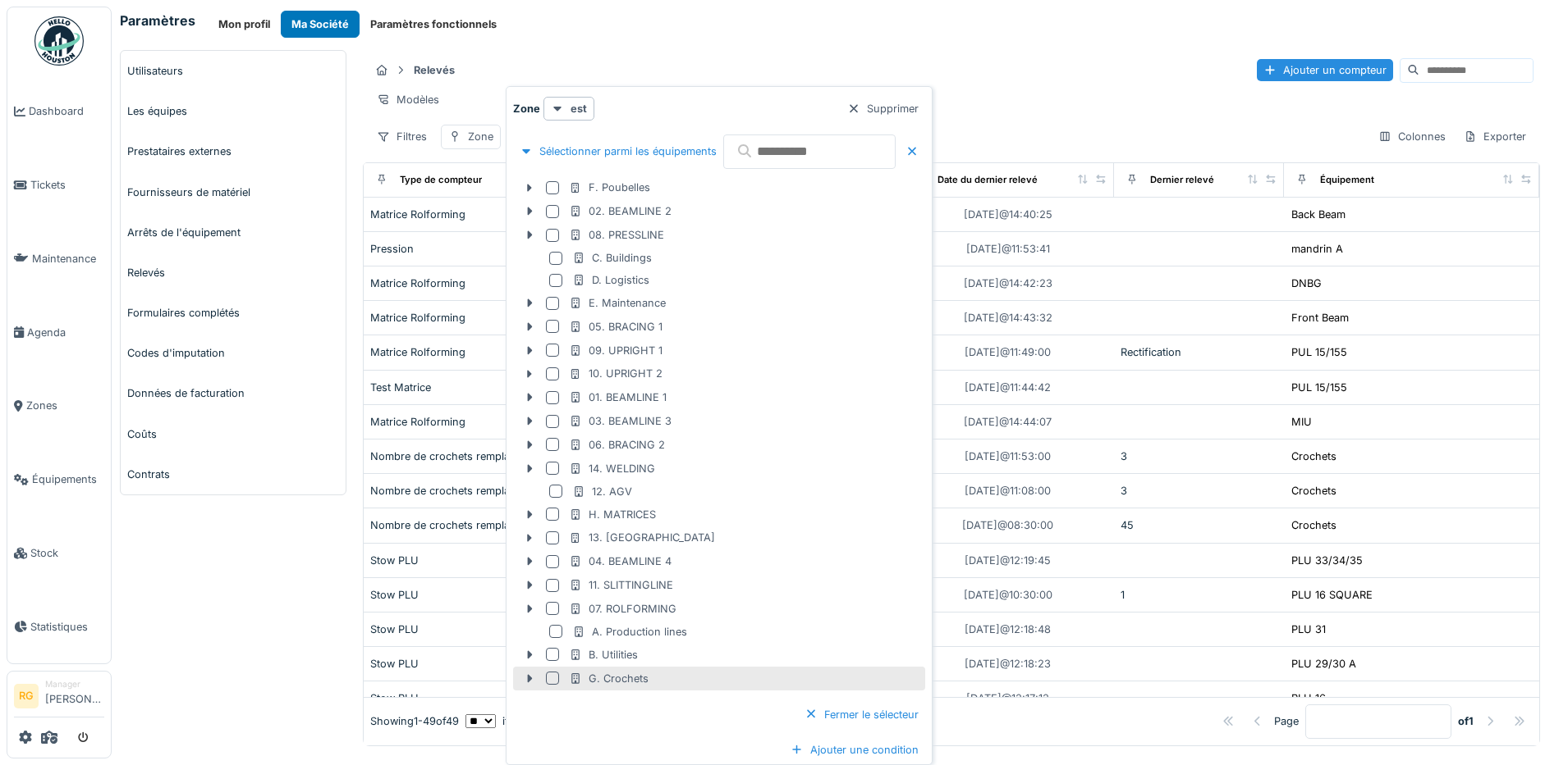
click at [554, 678] on div at bounding box center [553, 678] width 13 height 13
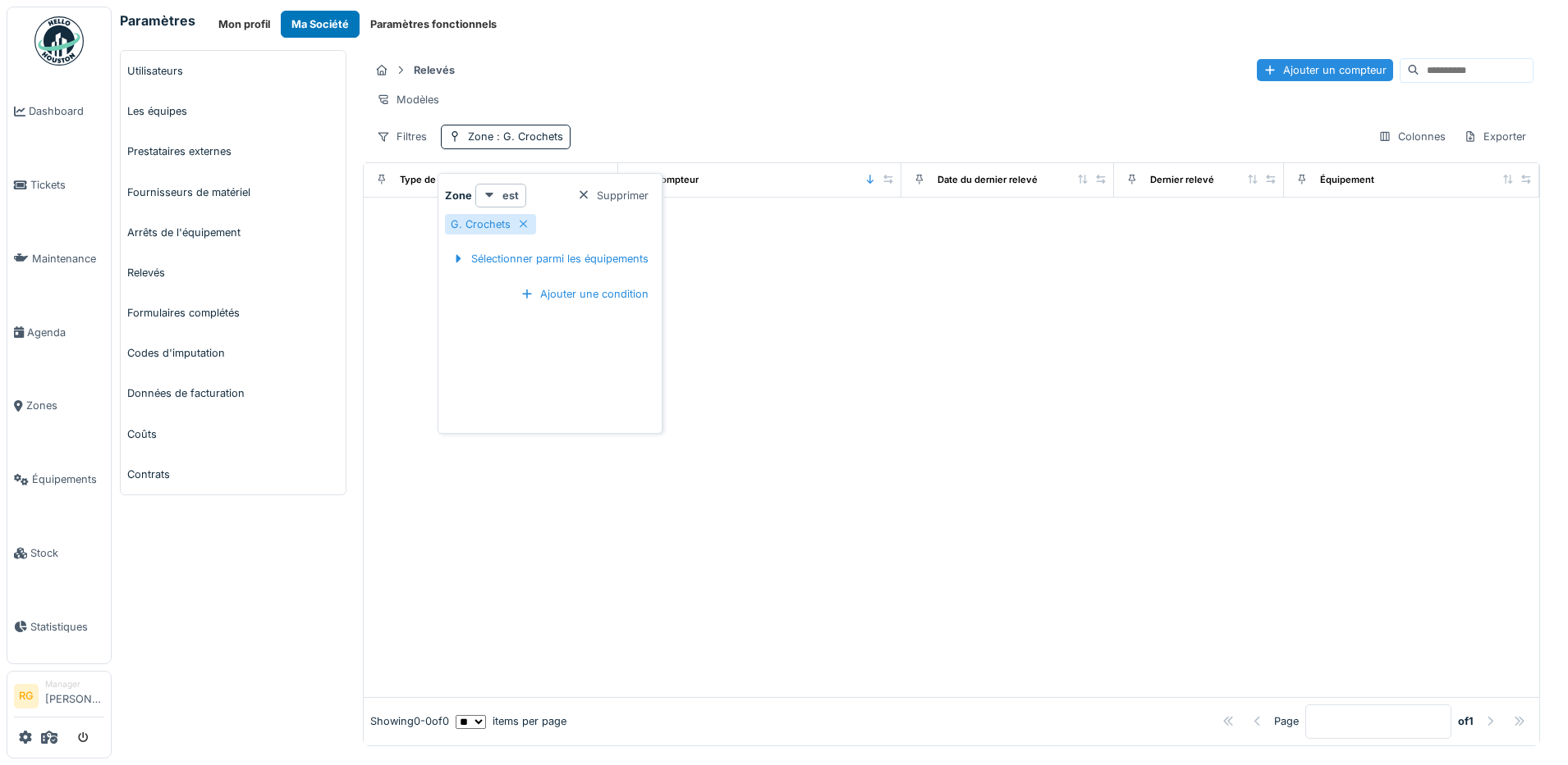
click at [714, 106] on div "Modèles" at bounding box center [951, 100] width 1164 height 24
drag, startPoint x: 522, startPoint y: 148, endPoint x: 490, endPoint y: 151, distance: 32.1
click at [490, 144] on div "Zone : G. Crochets" at bounding box center [515, 136] width 95 height 16
click at [523, 222] on icon at bounding box center [524, 225] width 13 height 11
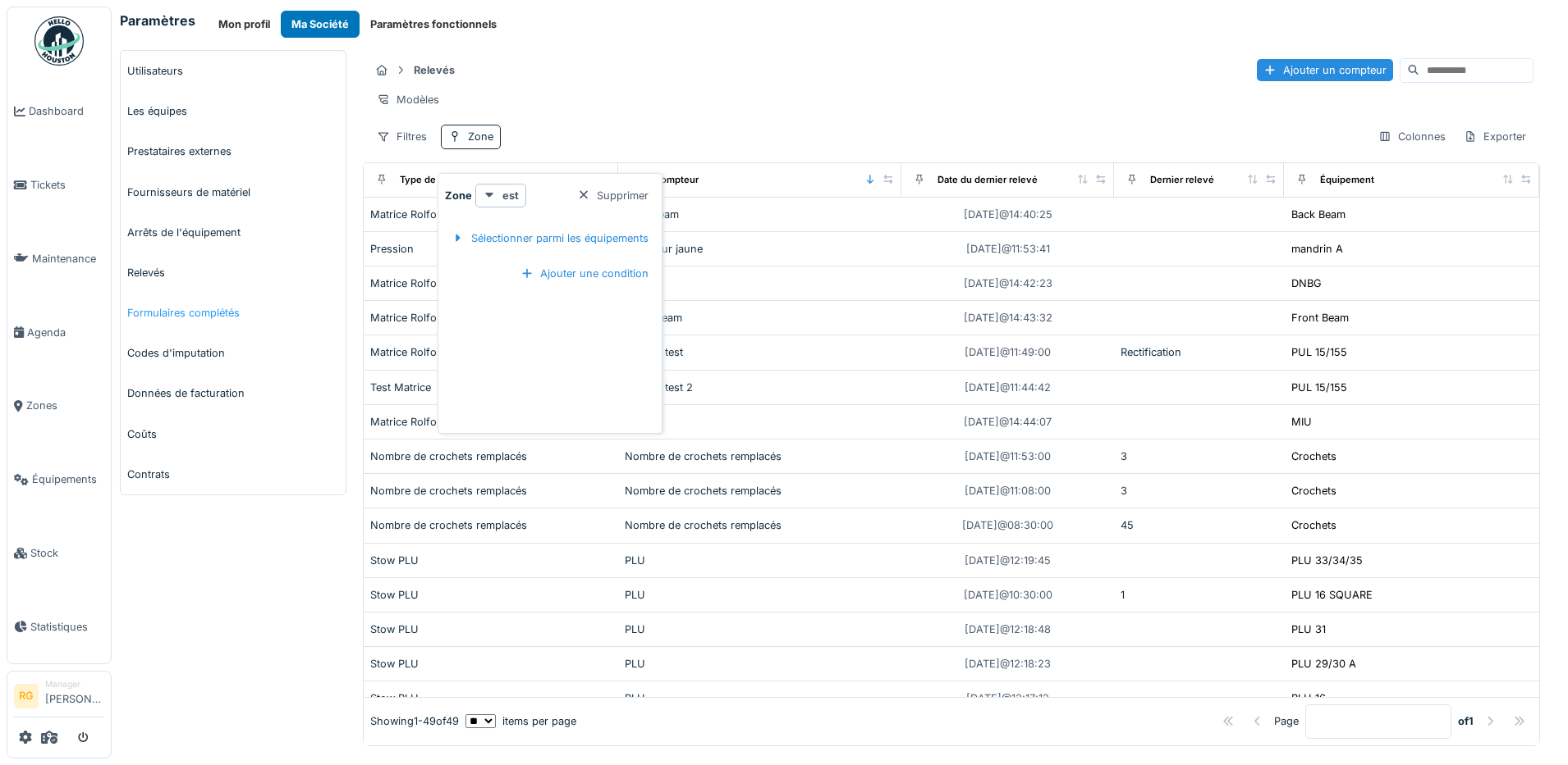
click at [163, 315] on link "Formulaires complétés" at bounding box center [232, 313] width 225 height 40
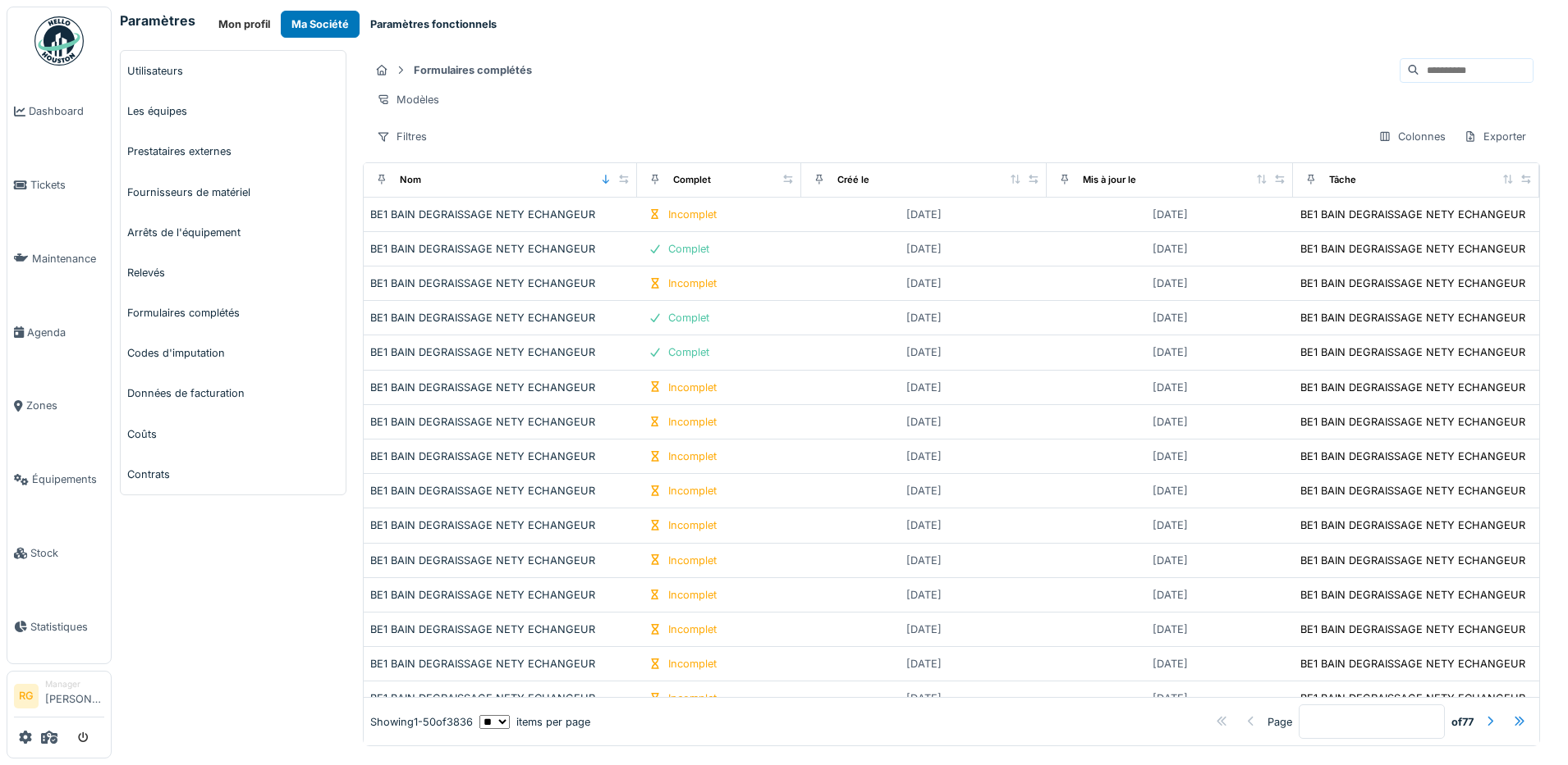
click at [404, 21] on button "Paramètres fonctionnels" at bounding box center [433, 24] width 148 height 27
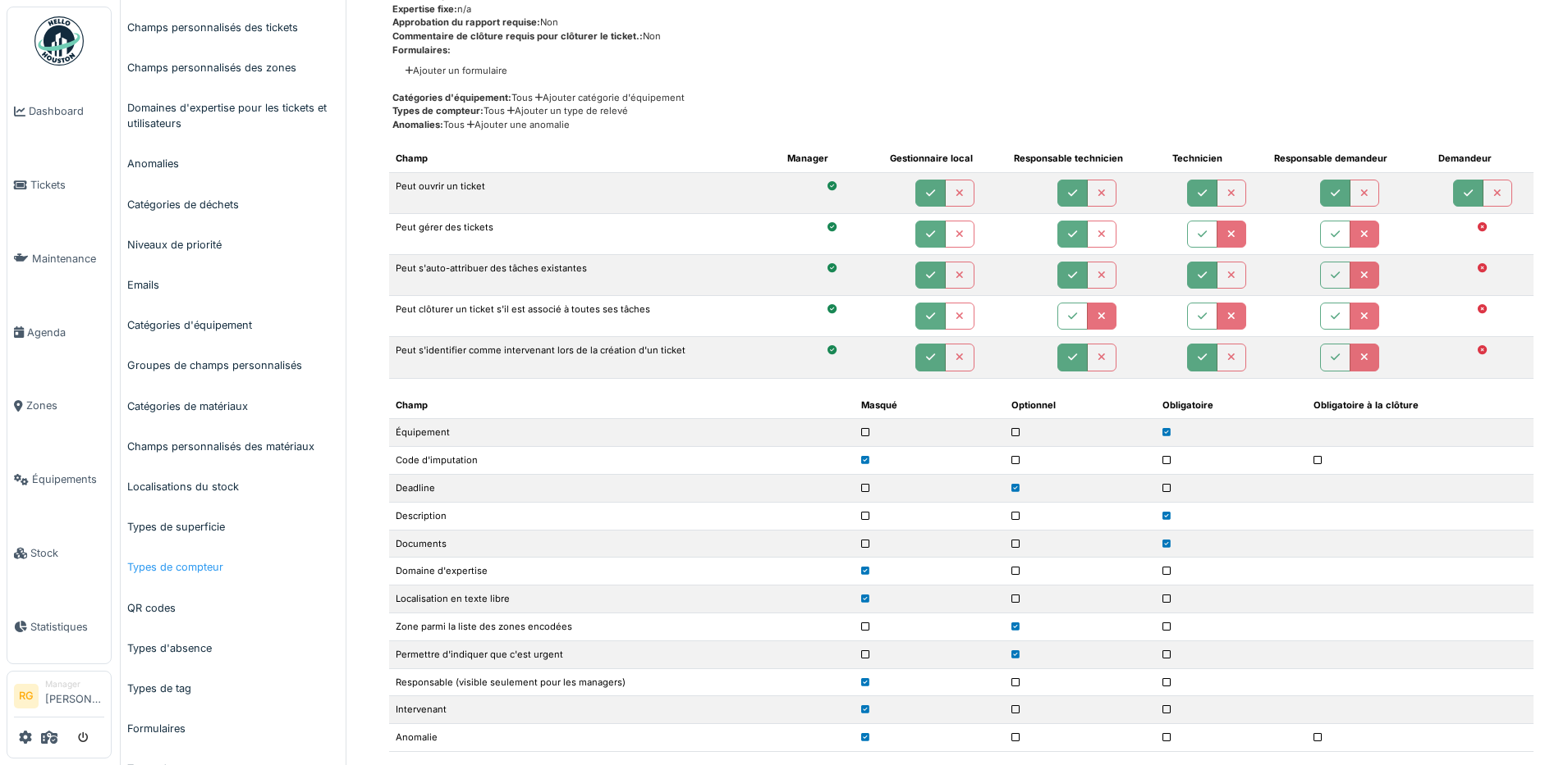
scroll to position [308, 0]
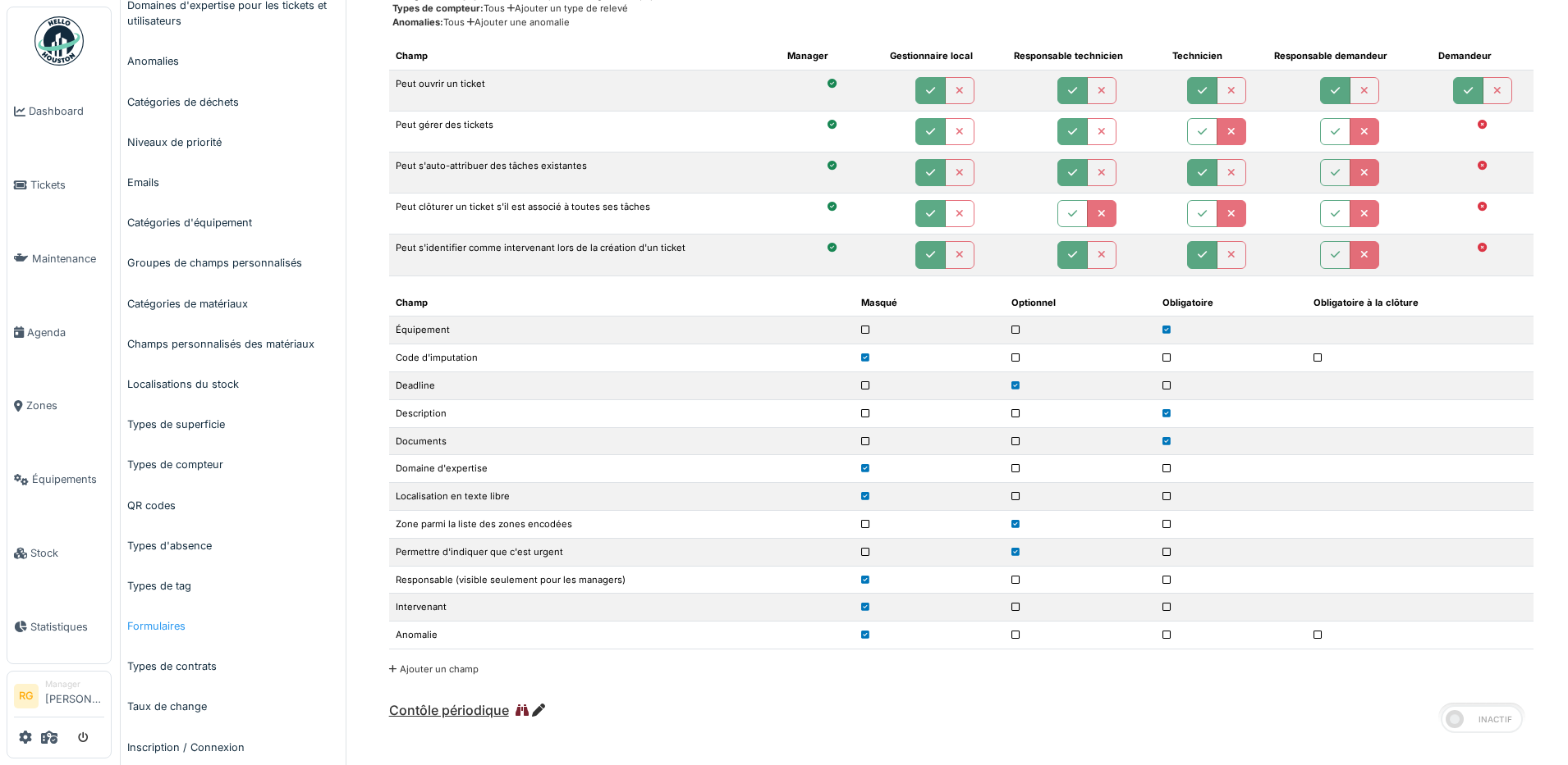
click at [160, 627] on link "Formulaires" at bounding box center [232, 625] width 225 height 40
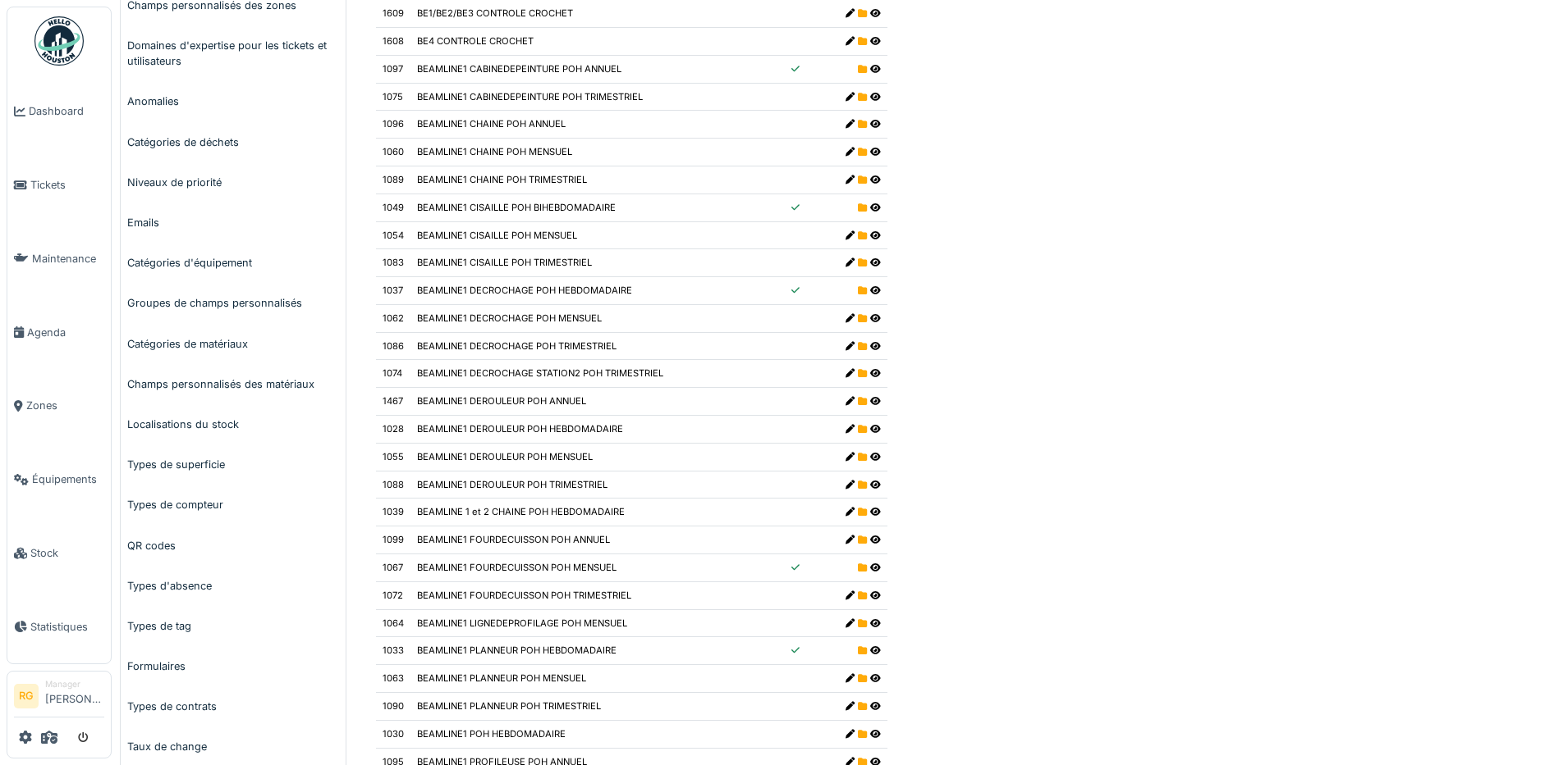
scroll to position [308, 0]
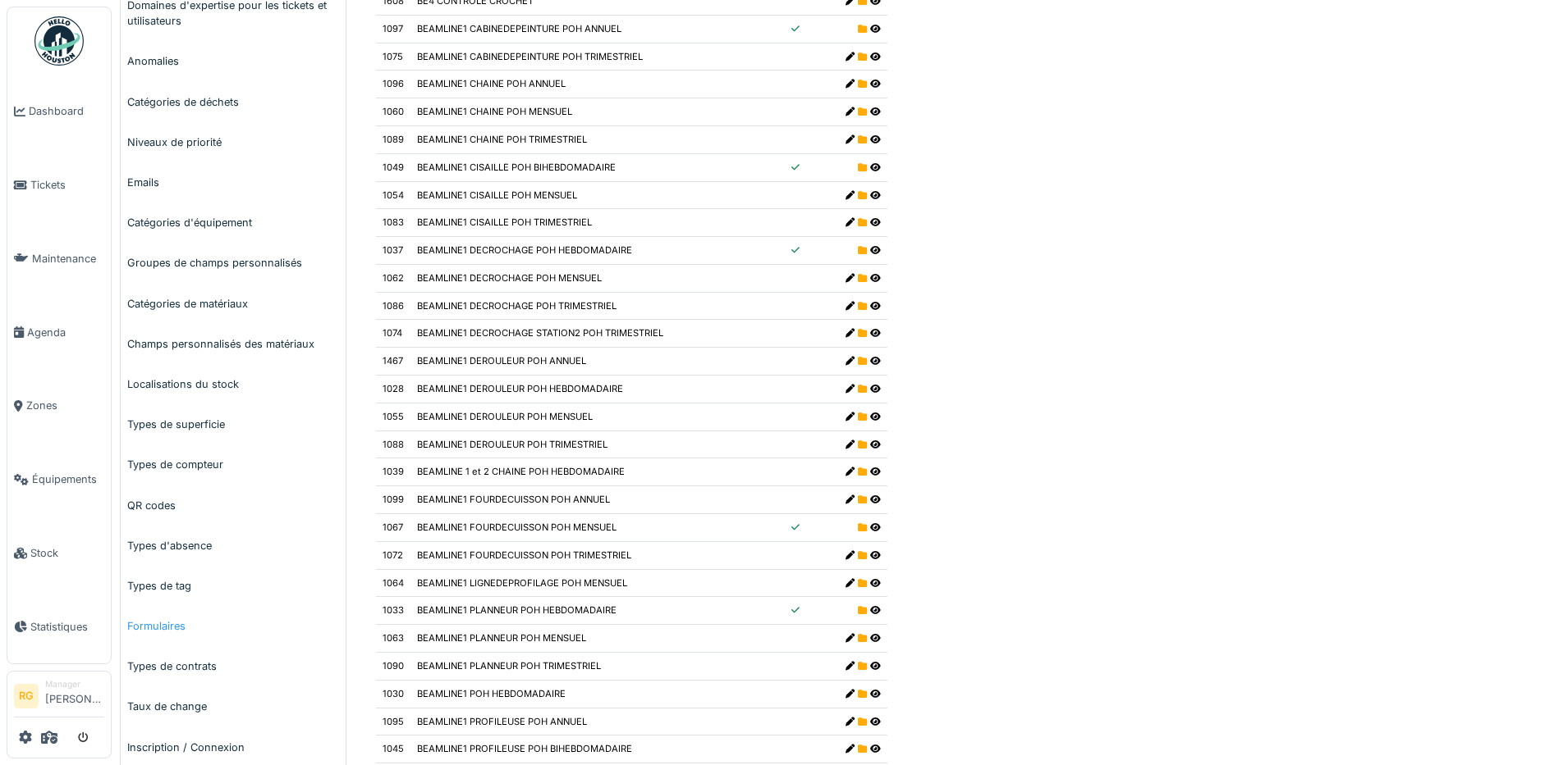
click at [160, 631] on link "Formulaires" at bounding box center [232, 625] width 225 height 40
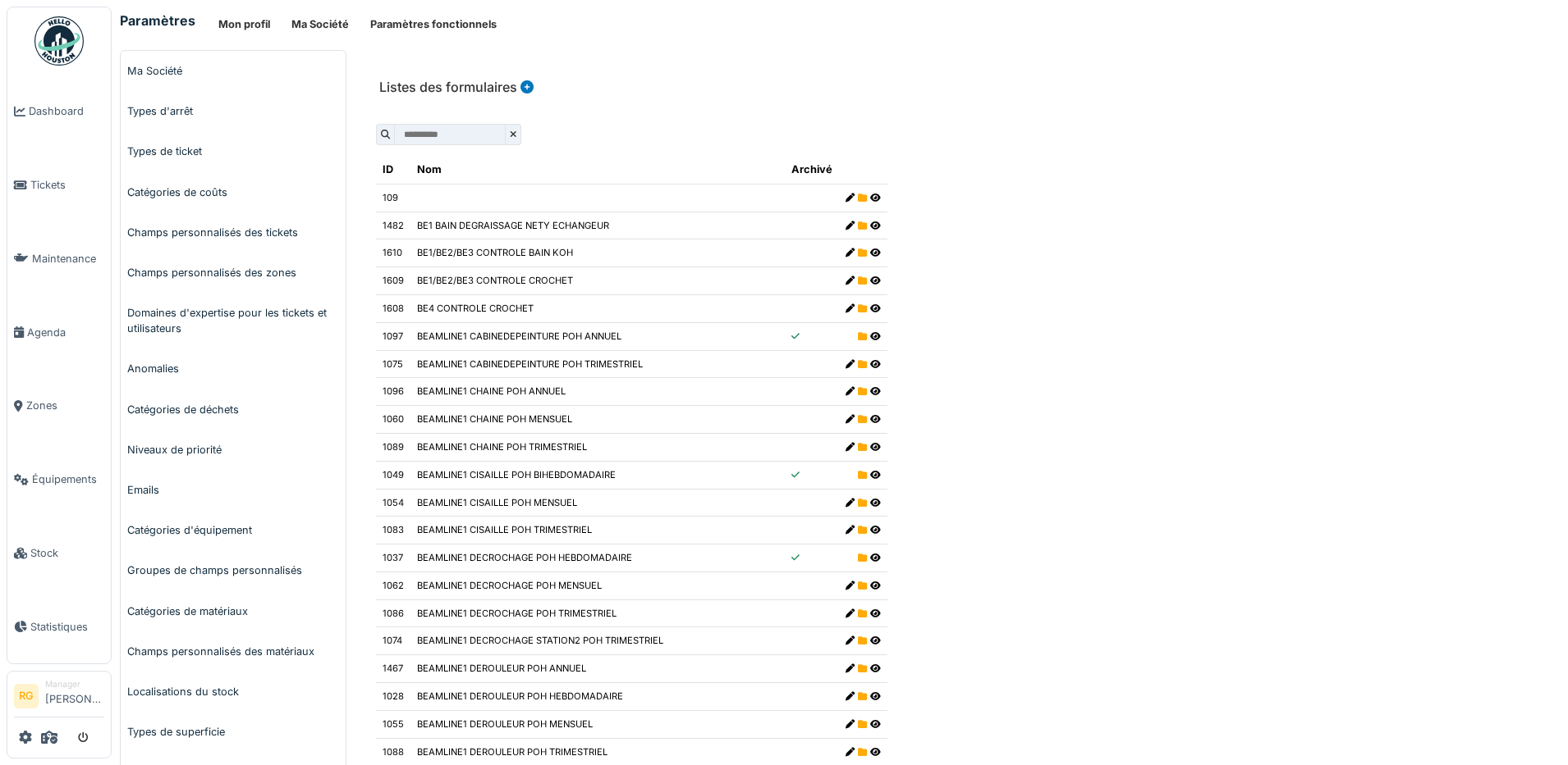
click at [444, 133] on input "text" at bounding box center [450, 134] width 112 height 21
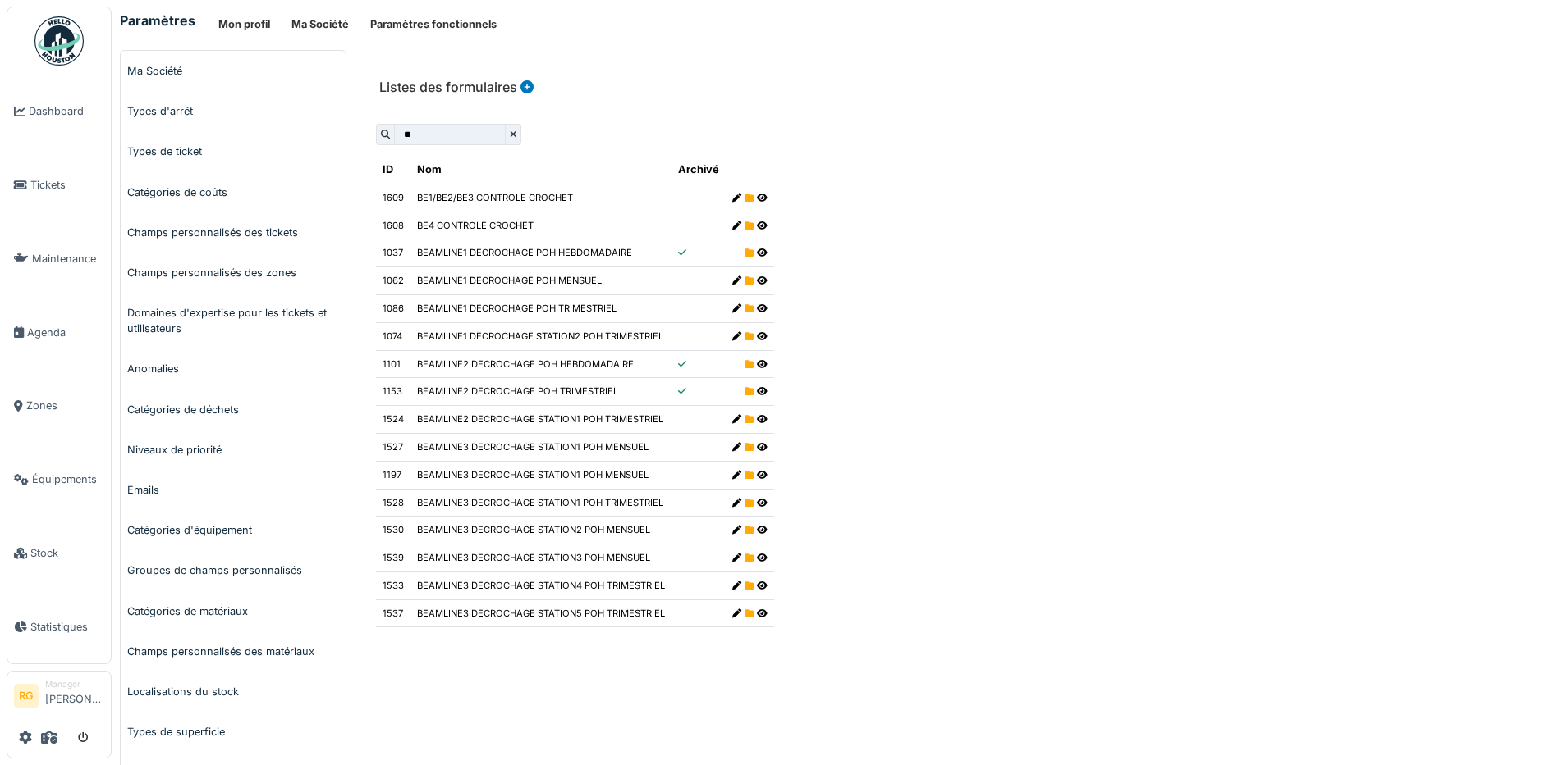
type input "*"
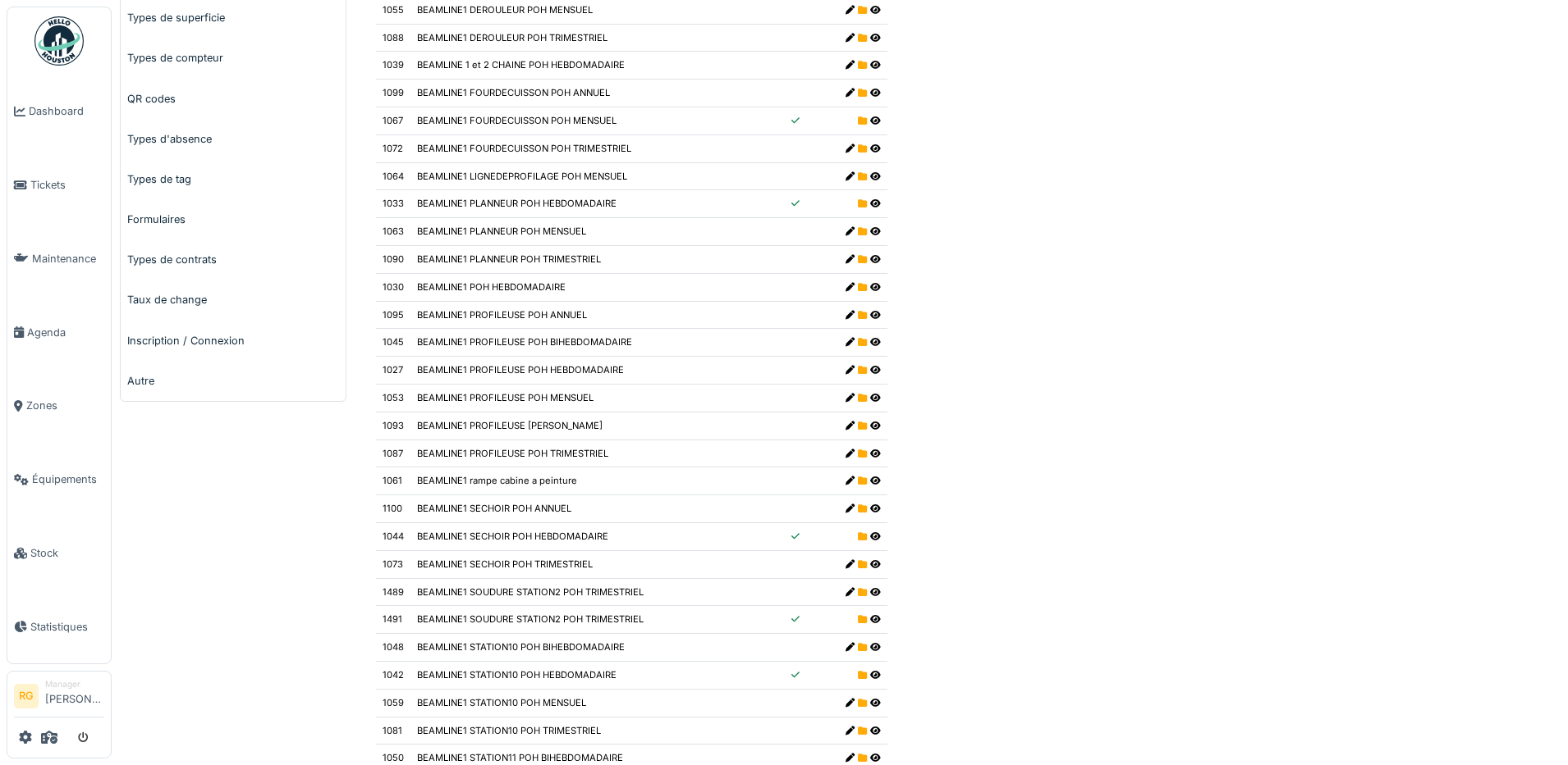
scroll to position [0, 0]
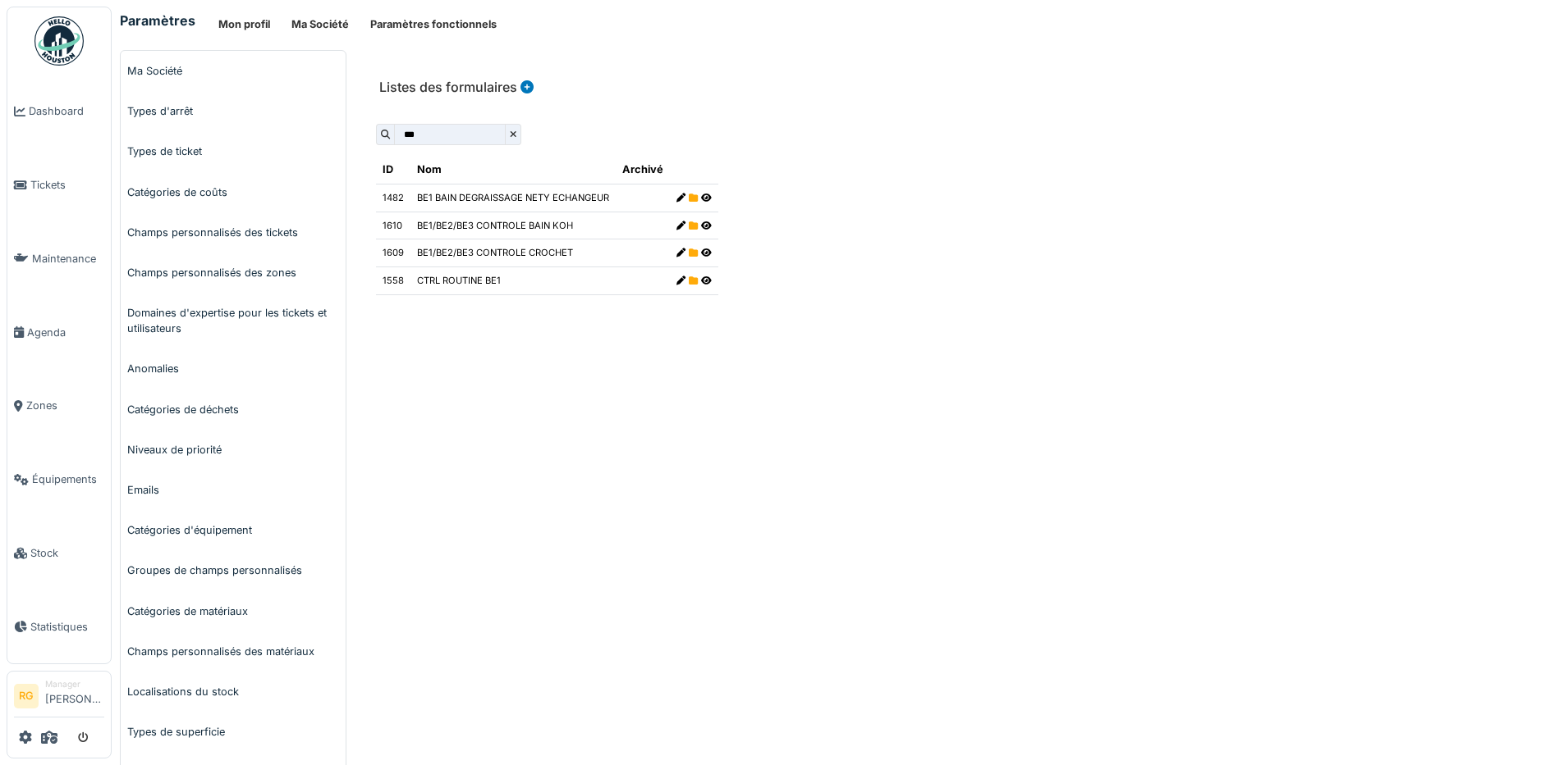
type input "***"
click at [703, 252] on icon at bounding box center [706, 253] width 11 height 9
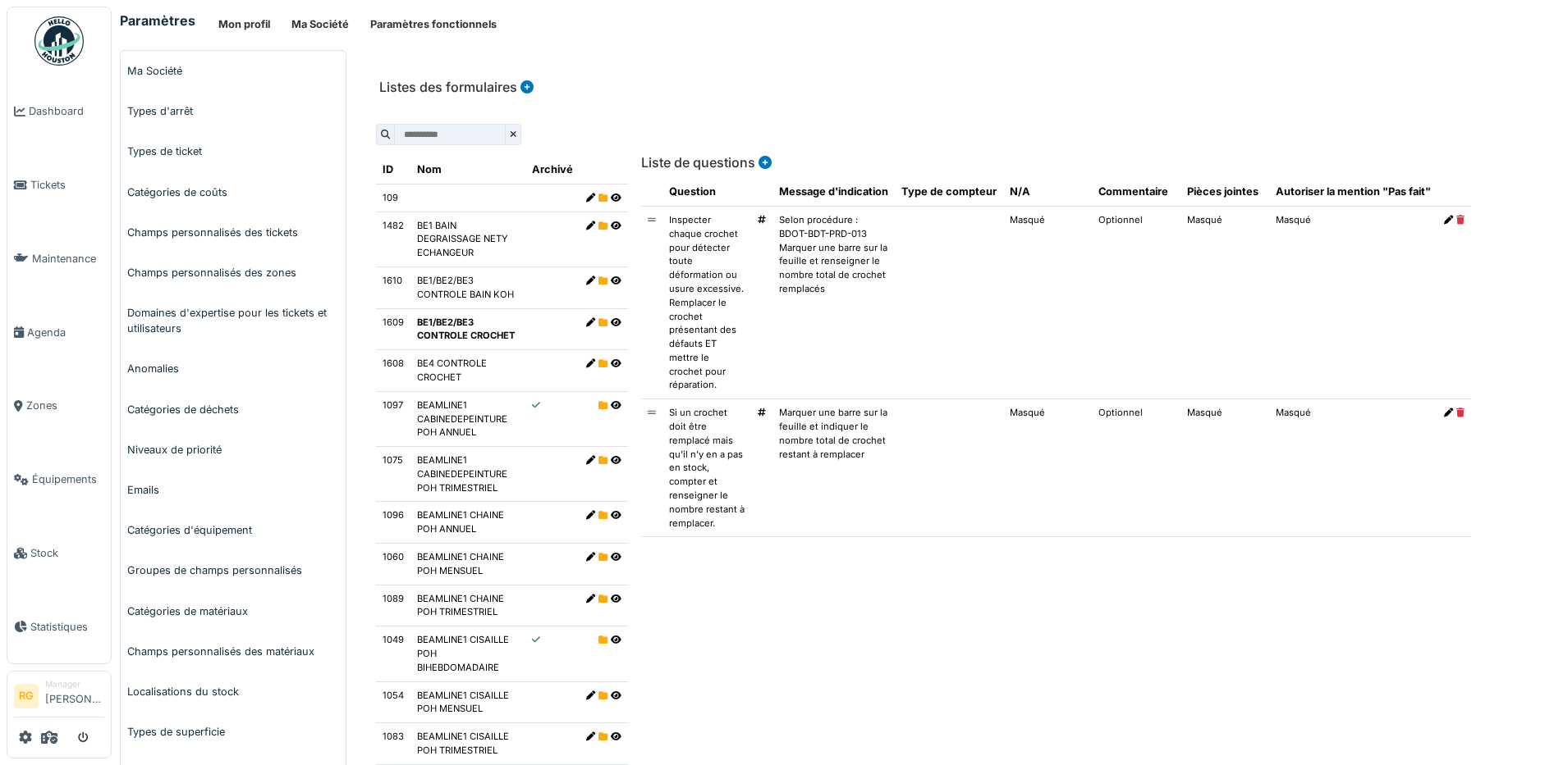
click at [404, 135] on input "text" at bounding box center [450, 134] width 112 height 21
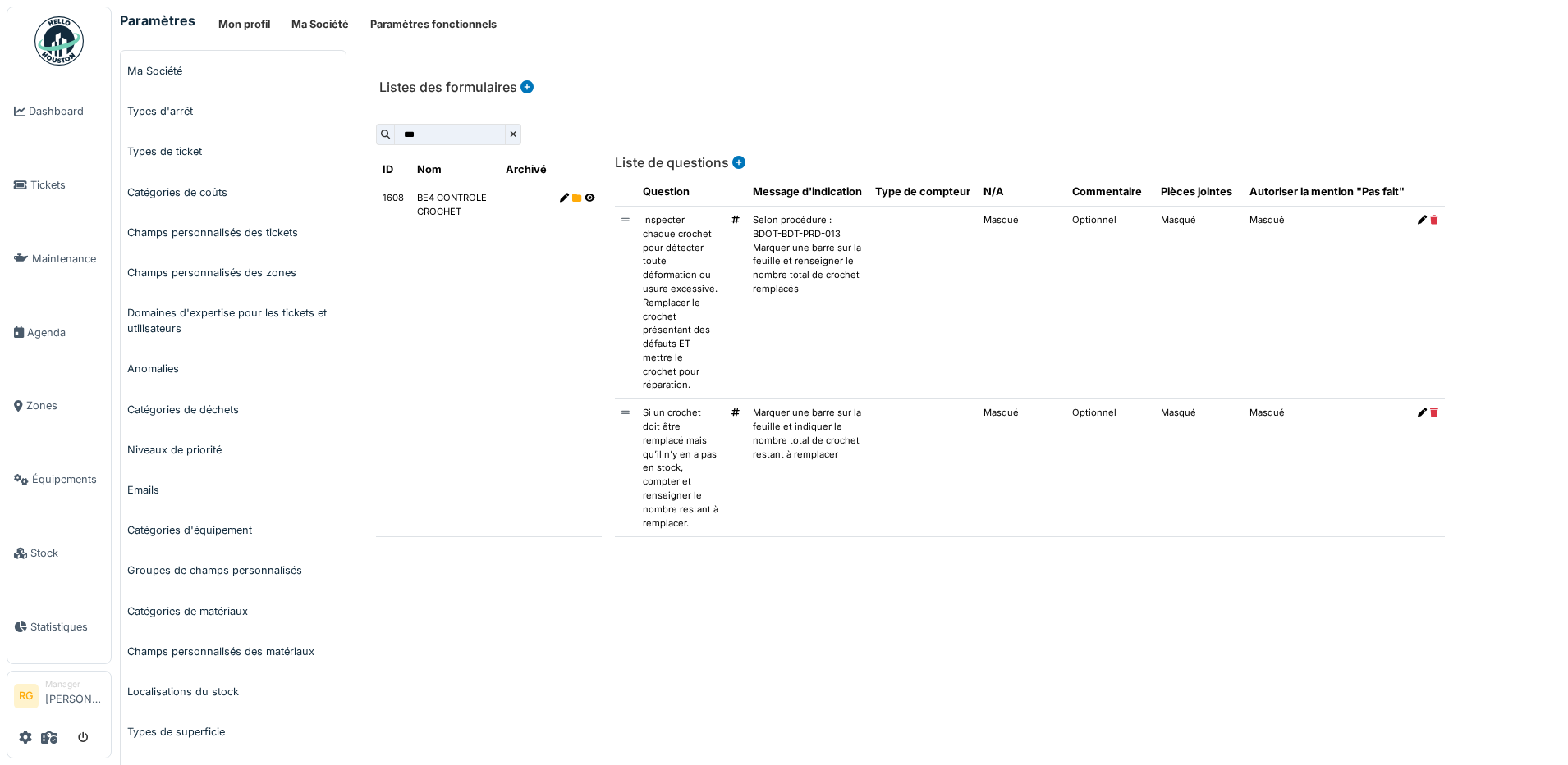
type input "***"
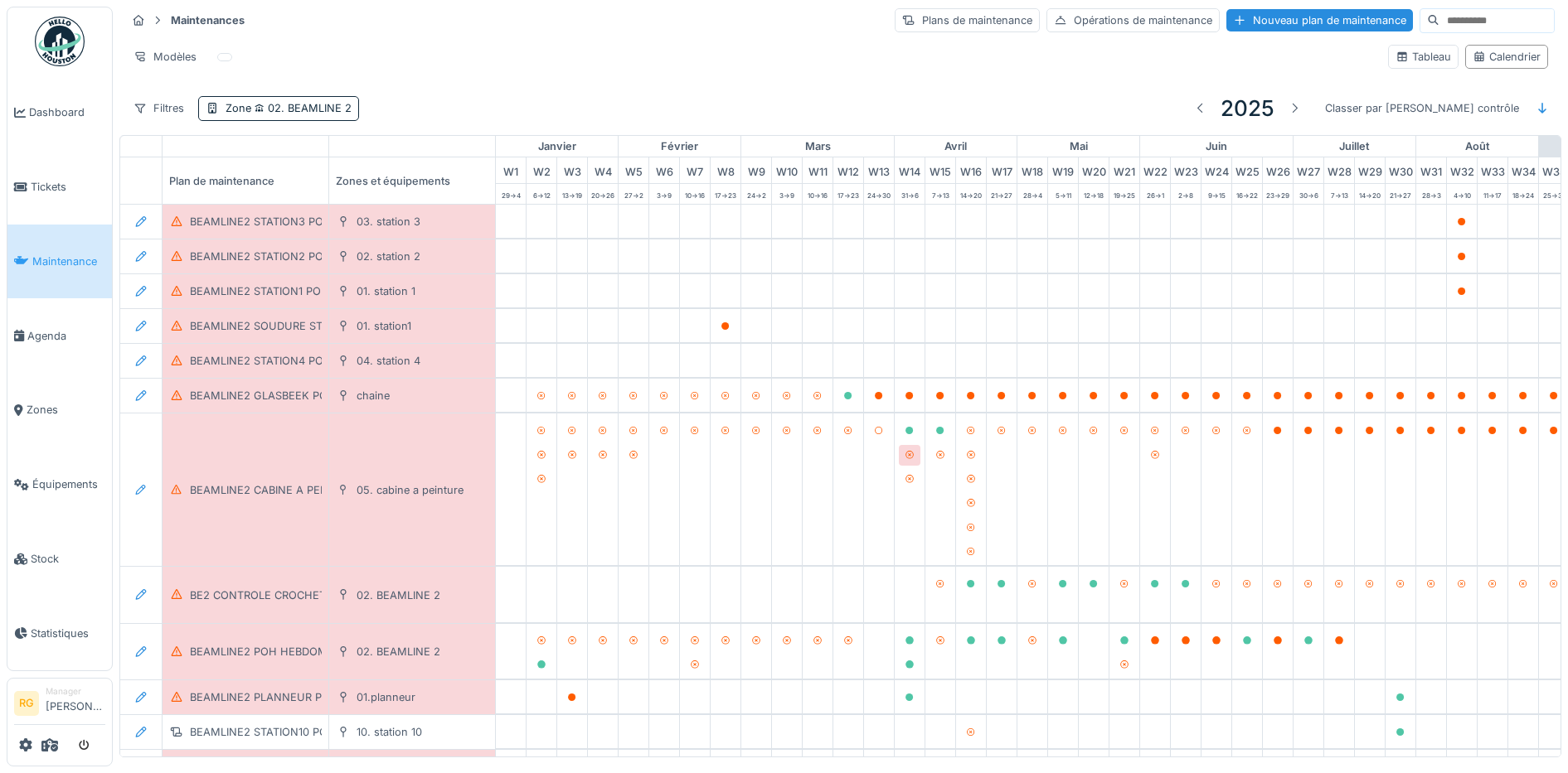
scroll to position [0, 561]
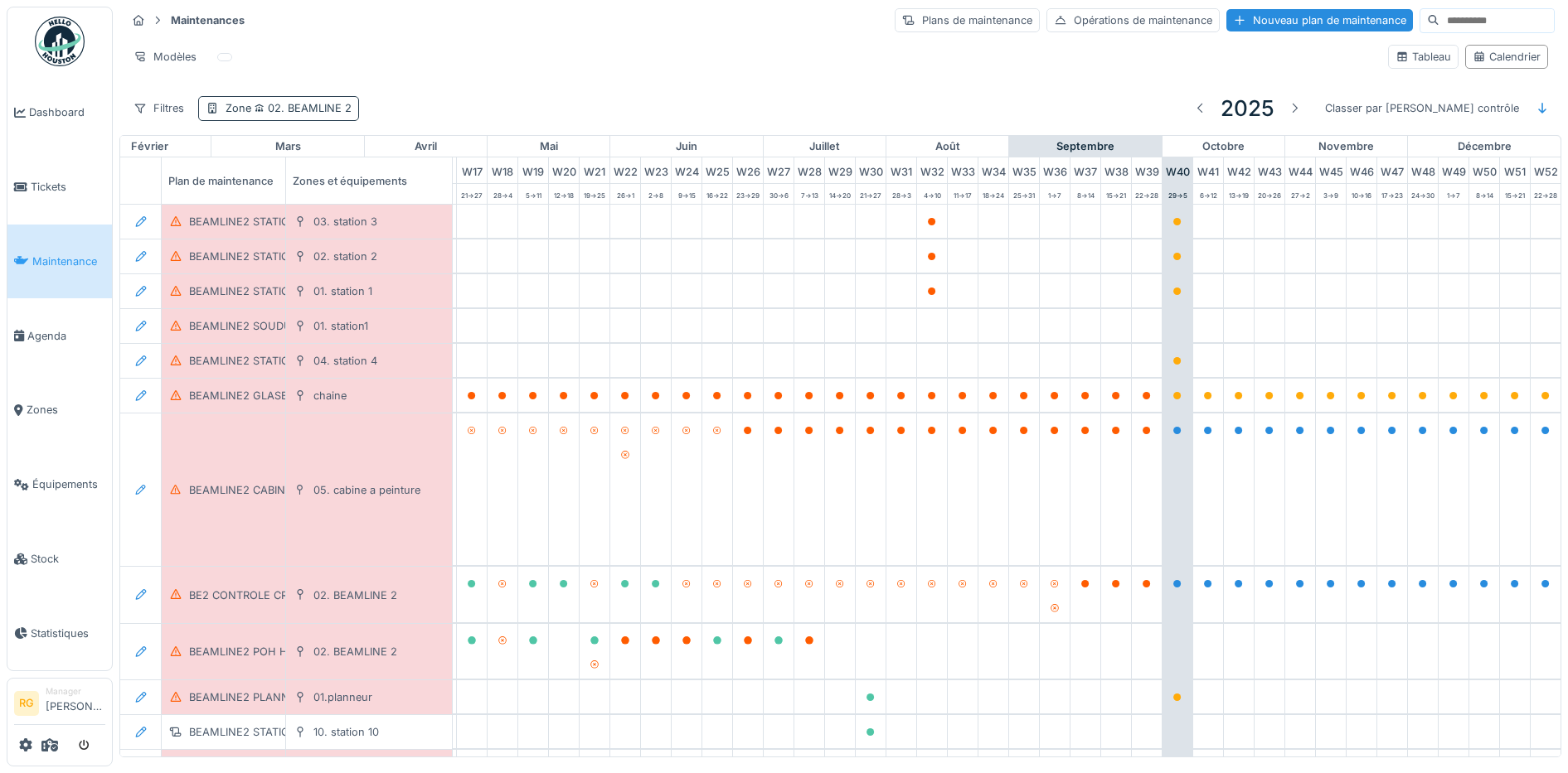
click at [316, 108] on span "02. BEAMLINE 2" at bounding box center [301, 107] width 100 height 12
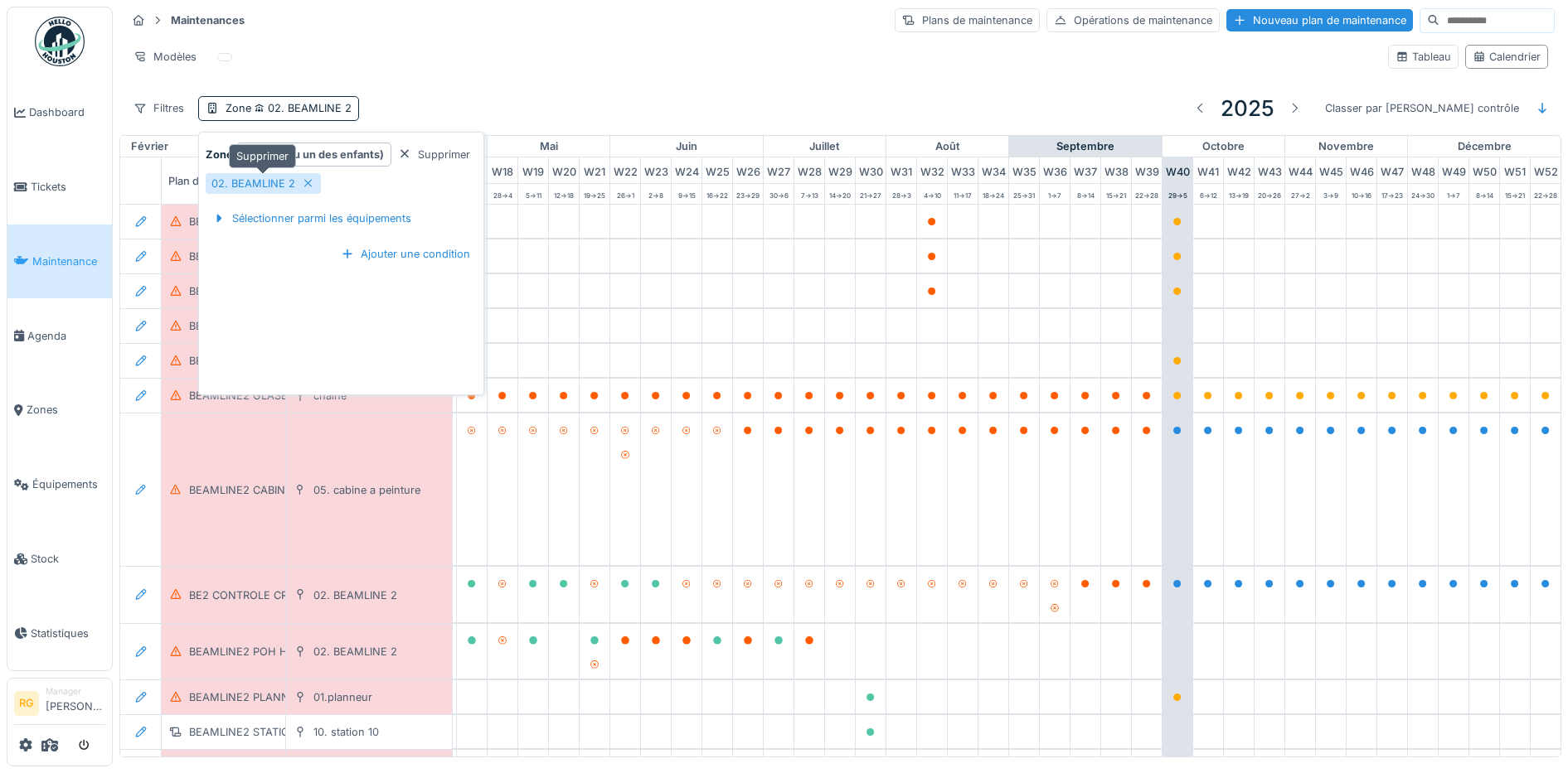
click at [307, 186] on icon at bounding box center [309, 184] width 13 height 11
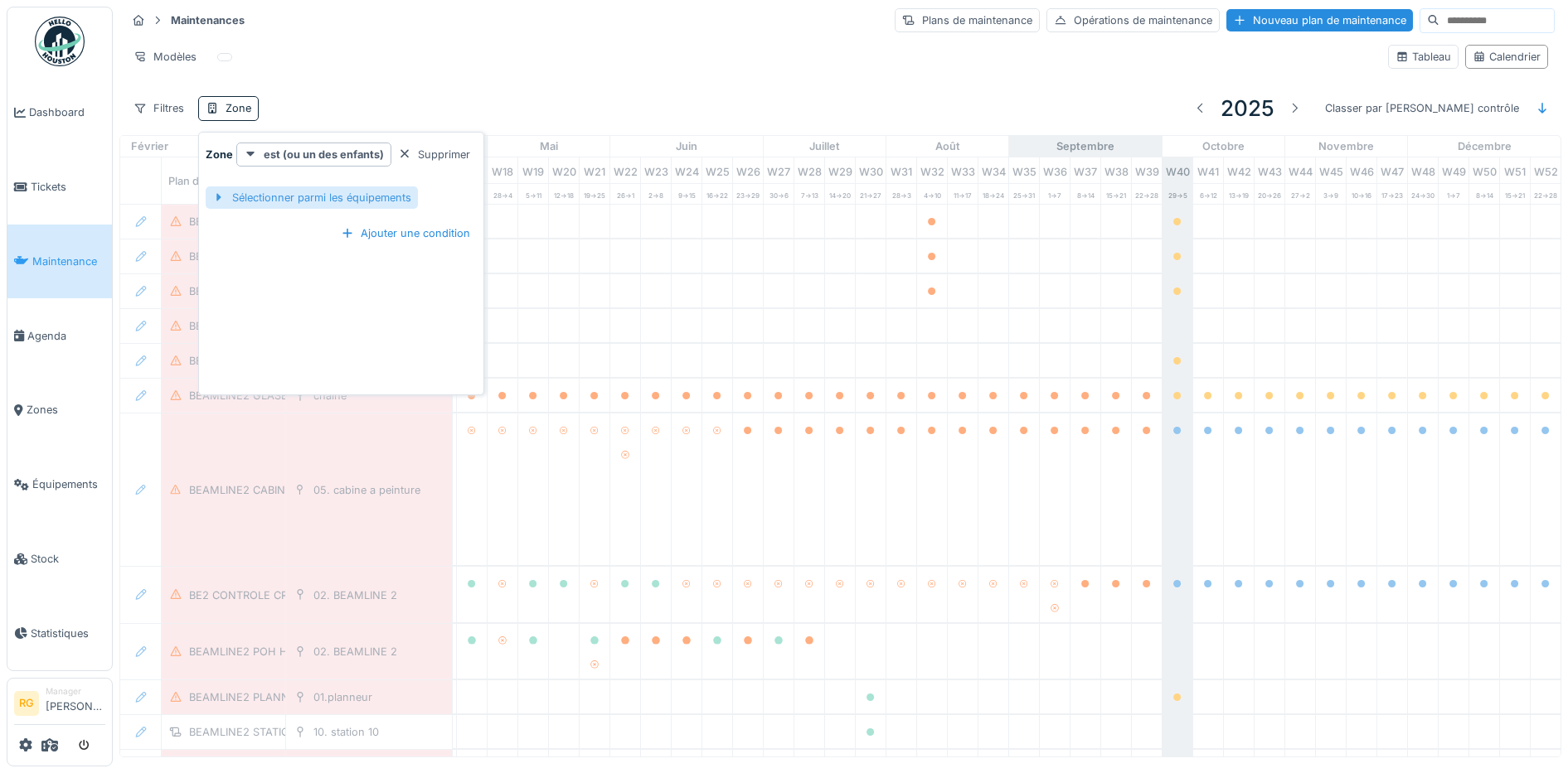
click at [351, 195] on div "Sélectionner parmi les équipements" at bounding box center [311, 198] width 212 height 22
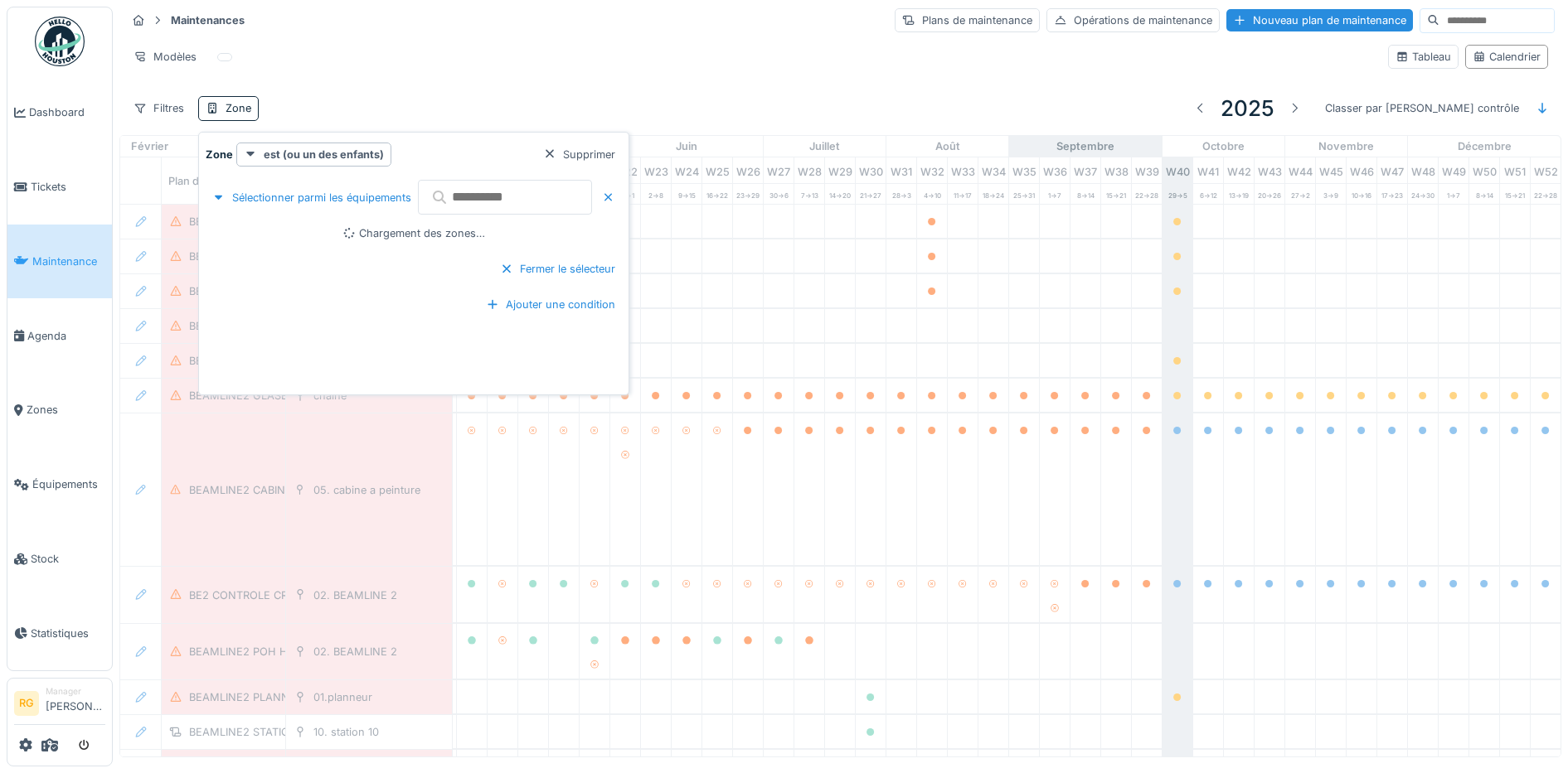
click at [480, 203] on input "text" at bounding box center [505, 196] width 174 height 35
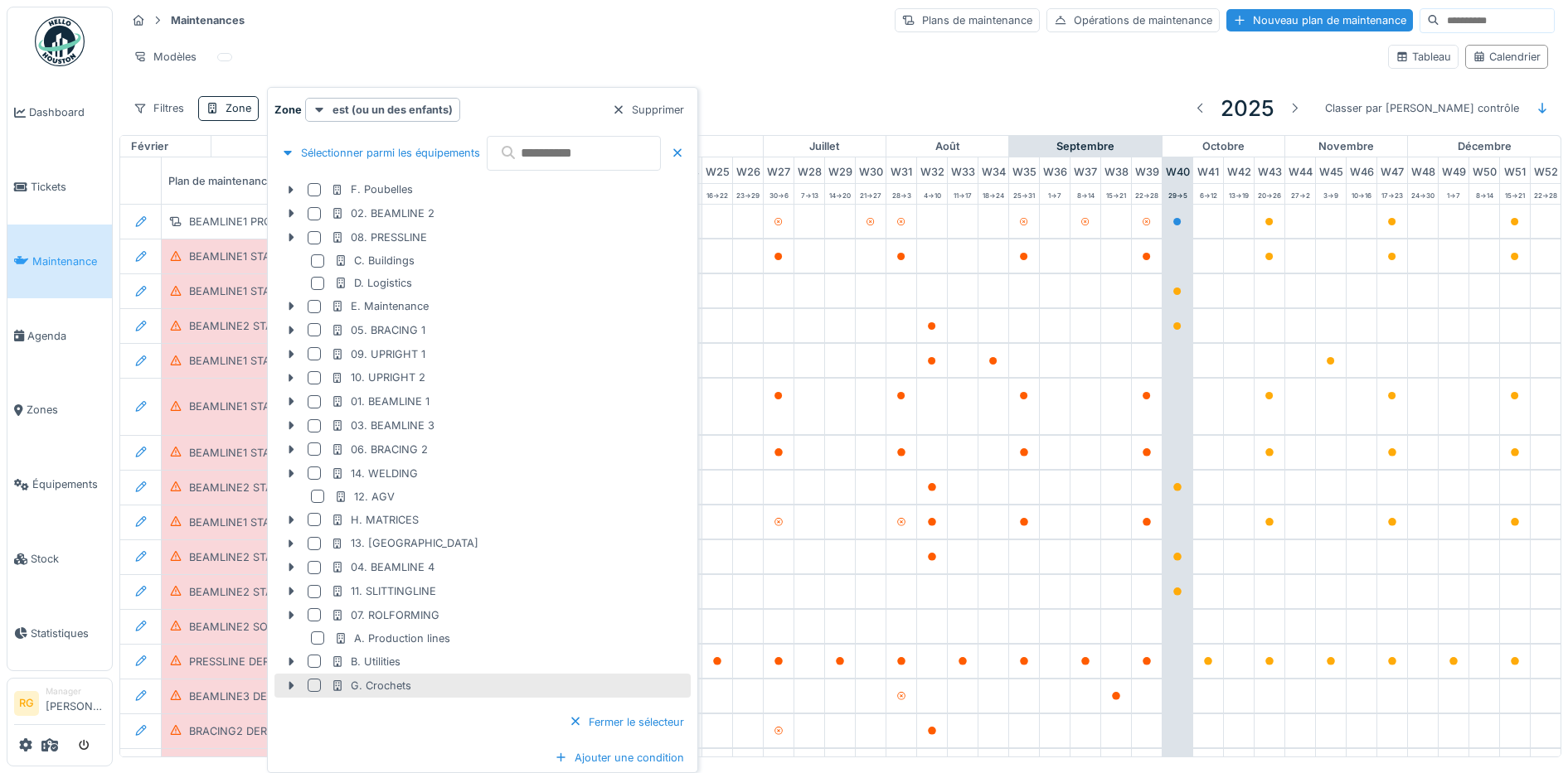
click at [311, 684] on div at bounding box center [314, 685] width 13 height 13
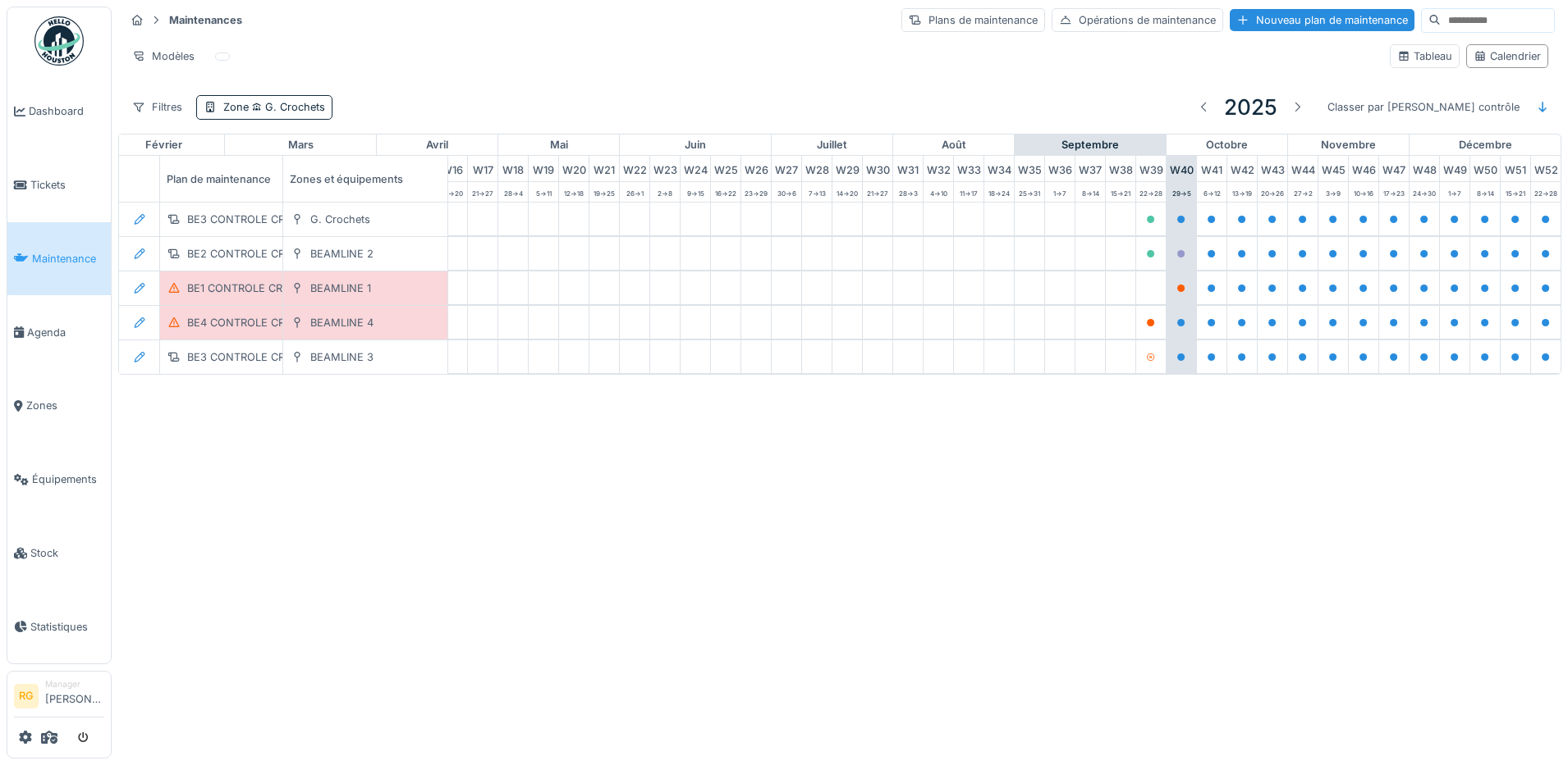
click at [256, 636] on div "Annuler Maintenances Plans de maintenance Opérations de maintenance Nouveau pla…" at bounding box center [784, 382] width 1568 height 765
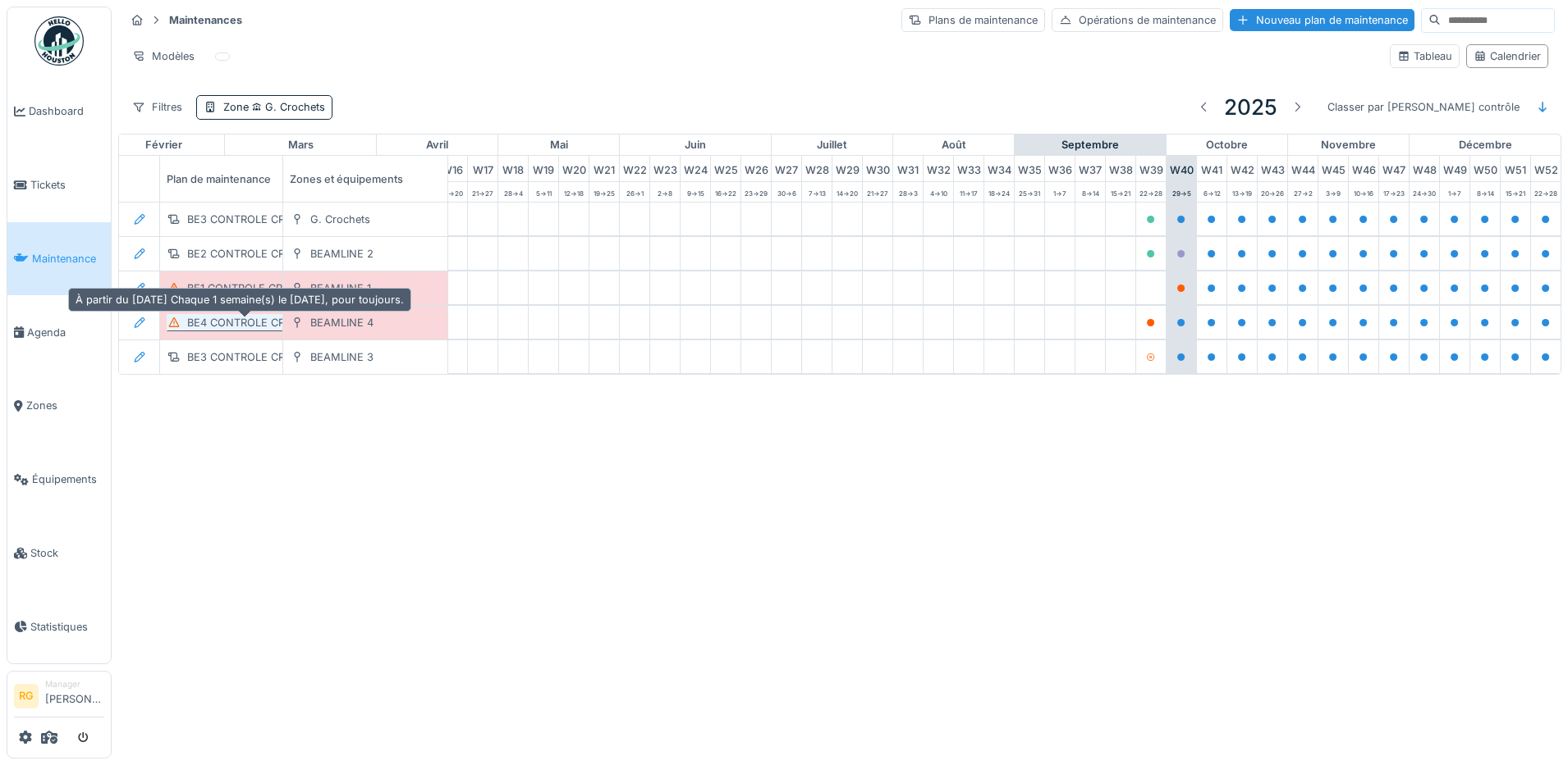
click at [240, 327] on div "BE4 CONTROLE CROCHET" at bounding box center [254, 322] width 134 height 16
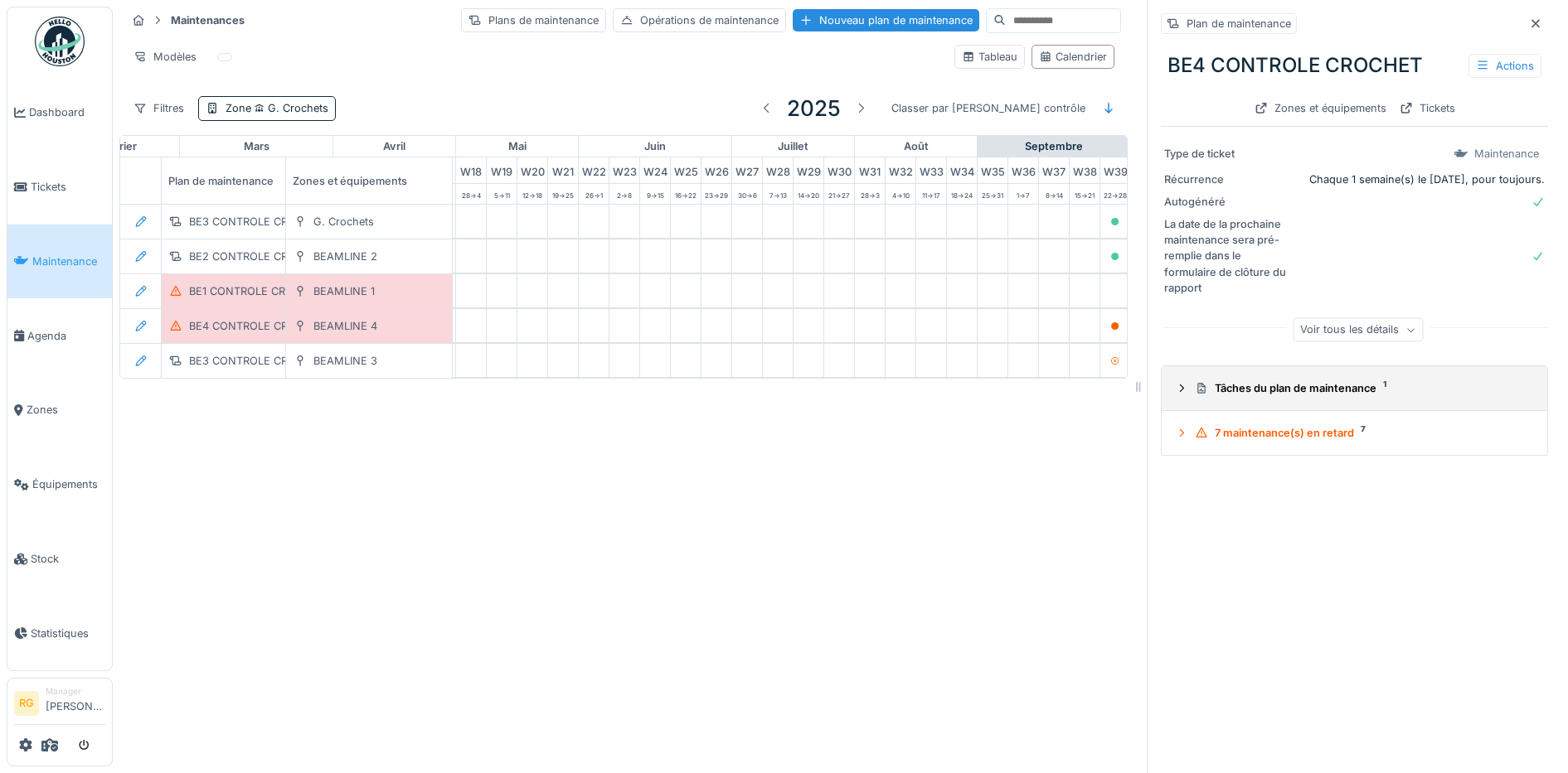
click at [1174, 394] on icon at bounding box center [1181, 389] width 13 height 11
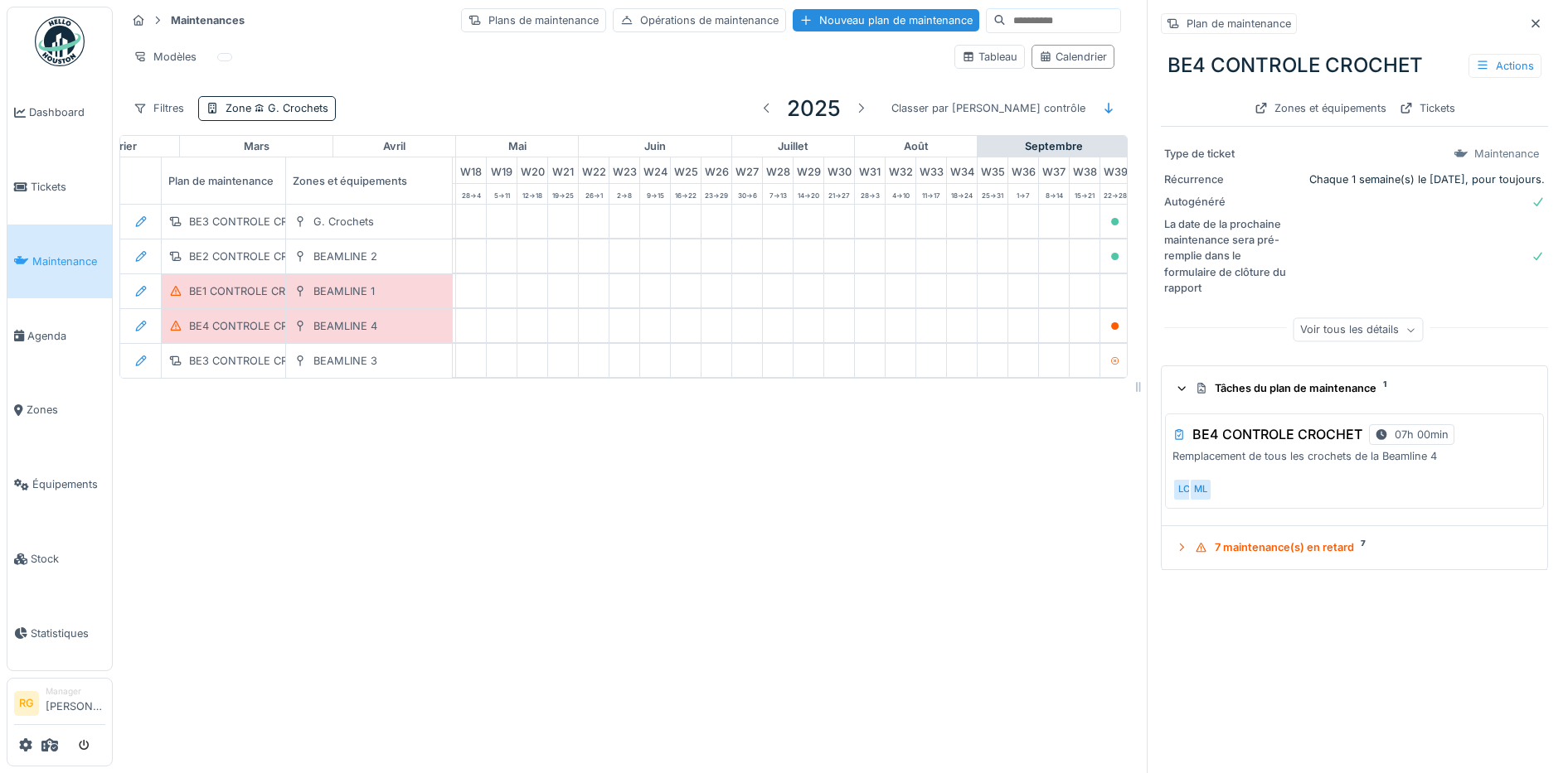
click at [1304, 480] on div "LC ML" at bounding box center [1351, 490] width 357 height 23
click at [1176, 392] on icon at bounding box center [1182, 389] width 11 height 13
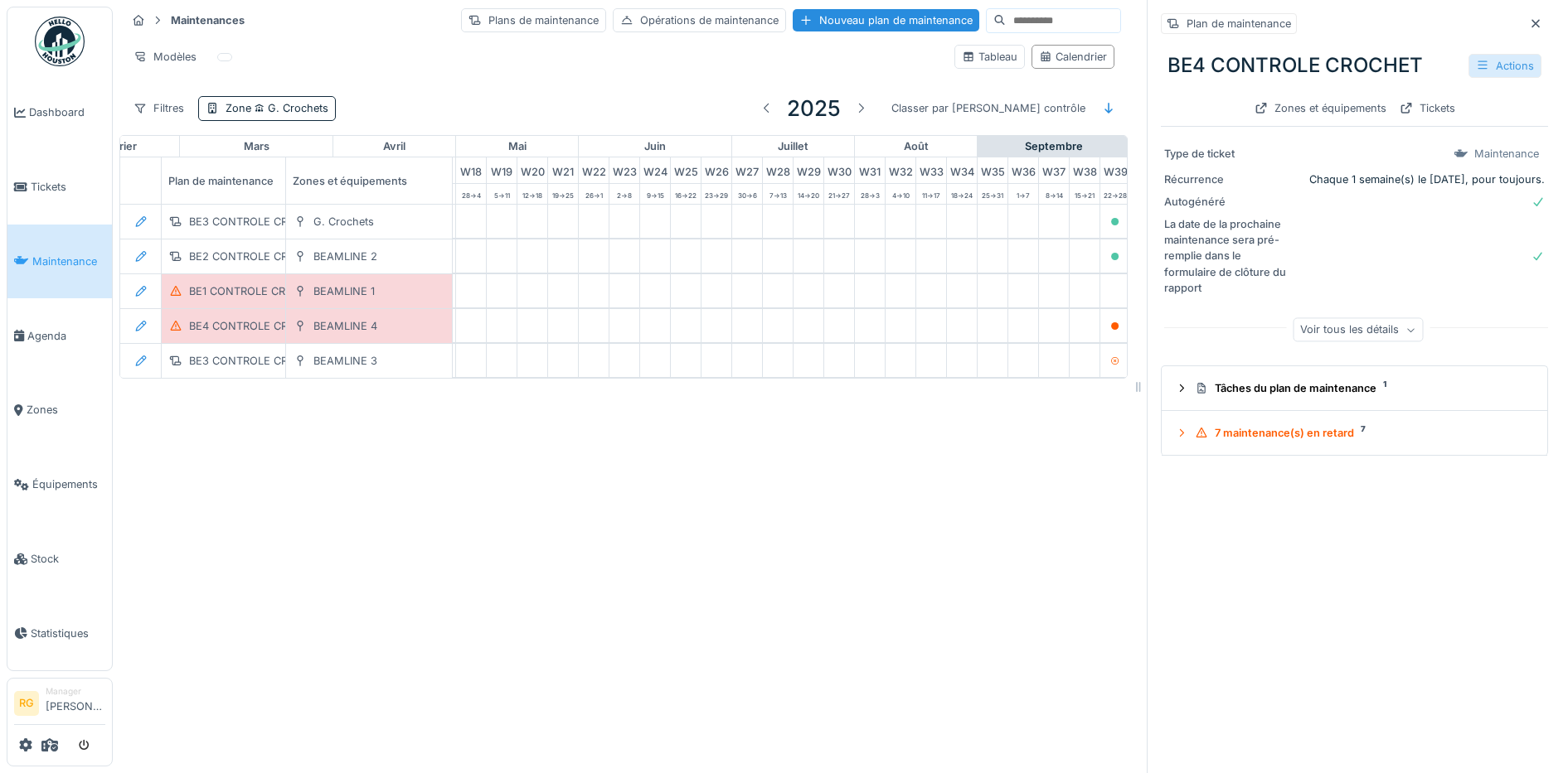
click at [1478, 63] on div "Actions" at bounding box center [1504, 66] width 73 height 24
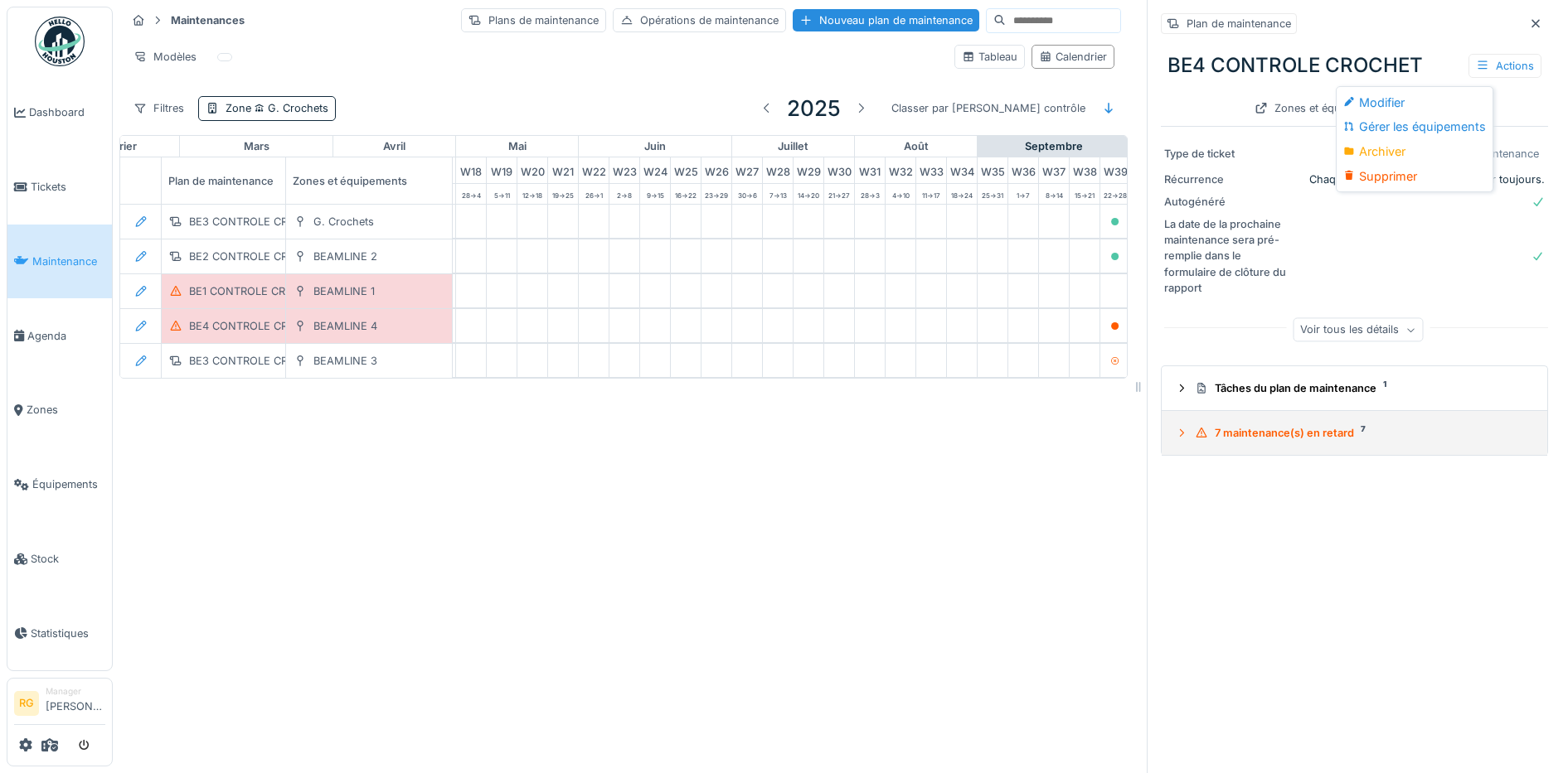
click at [1174, 435] on icon at bounding box center [1181, 434] width 13 height 11
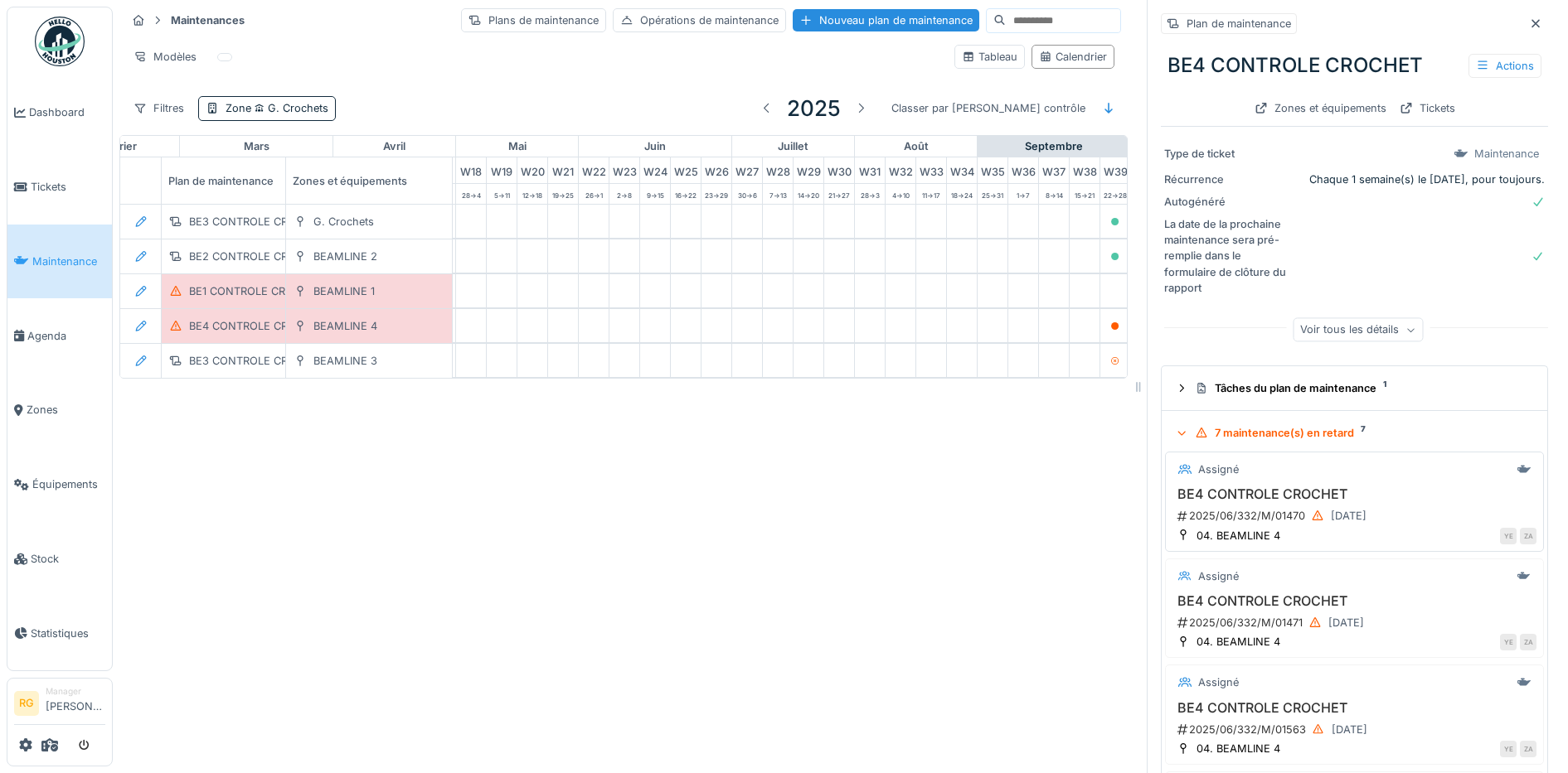
click at [1383, 501] on h3 "BE4 CONTROLE CROCHET" at bounding box center [1354, 494] width 364 height 16
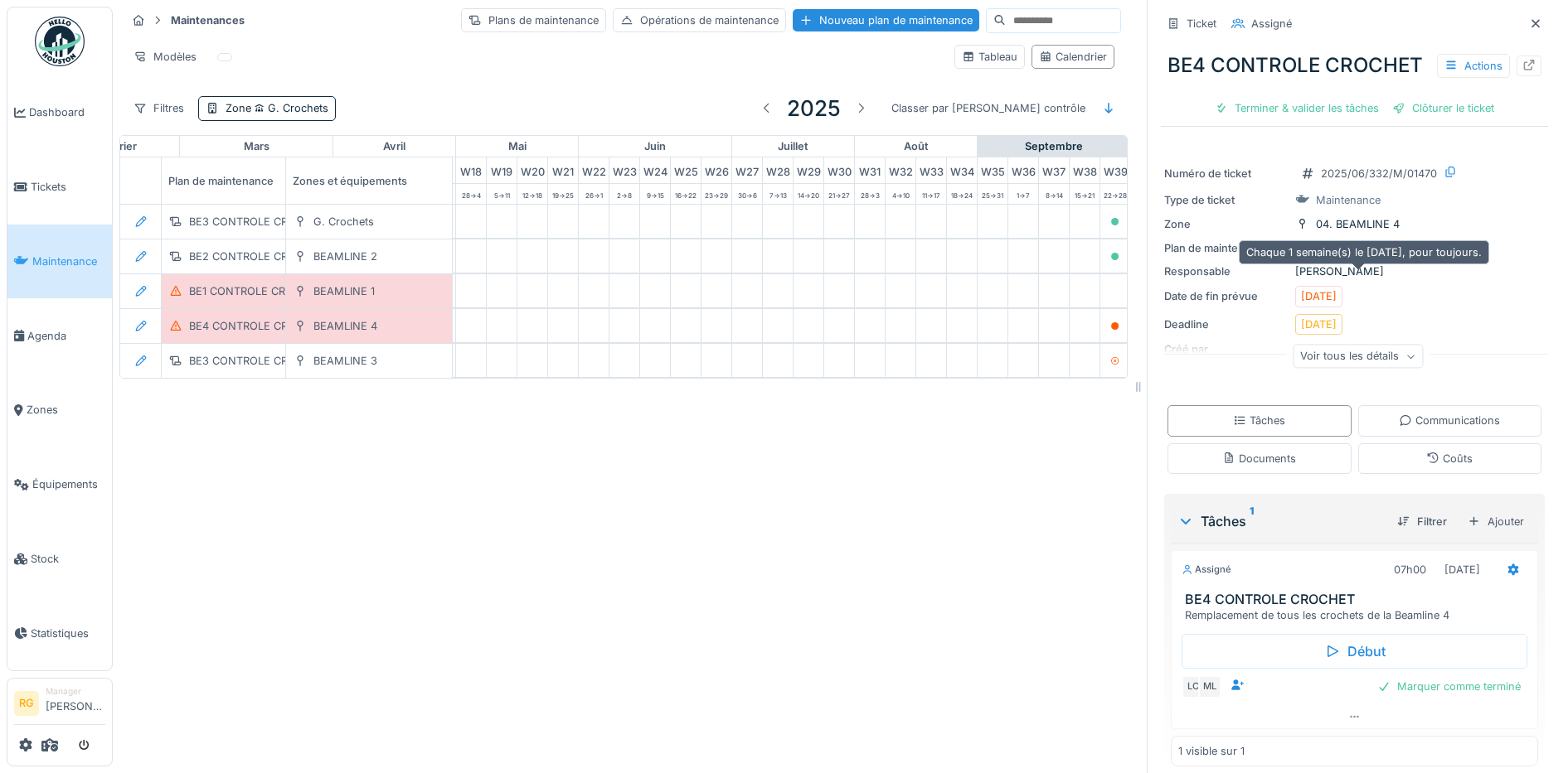
click at [1387, 256] on div "BE4 CONTROLE CROCHET" at bounding box center [1383, 248] width 136 height 16
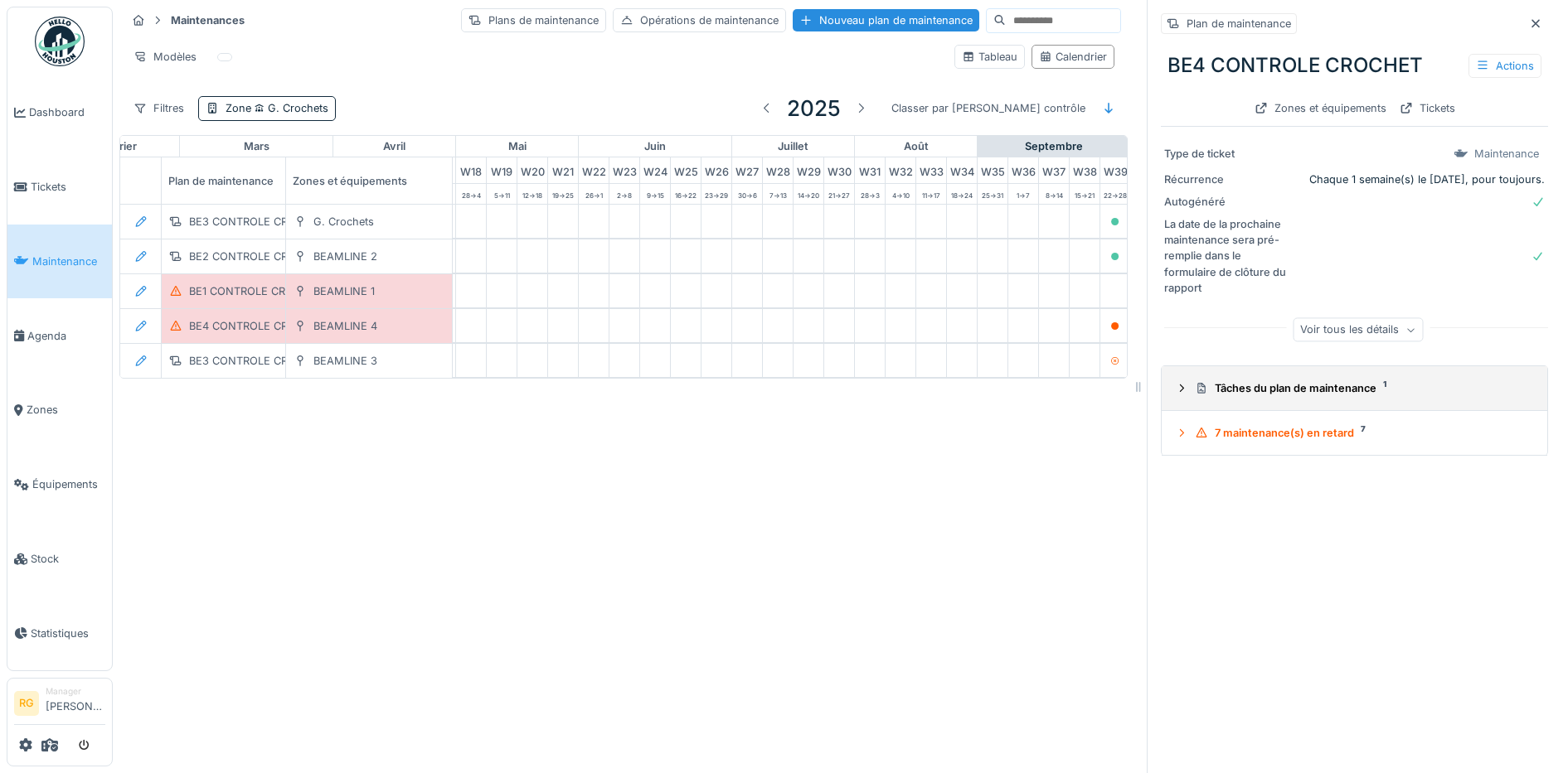
click at [1174, 392] on icon at bounding box center [1181, 389] width 13 height 11
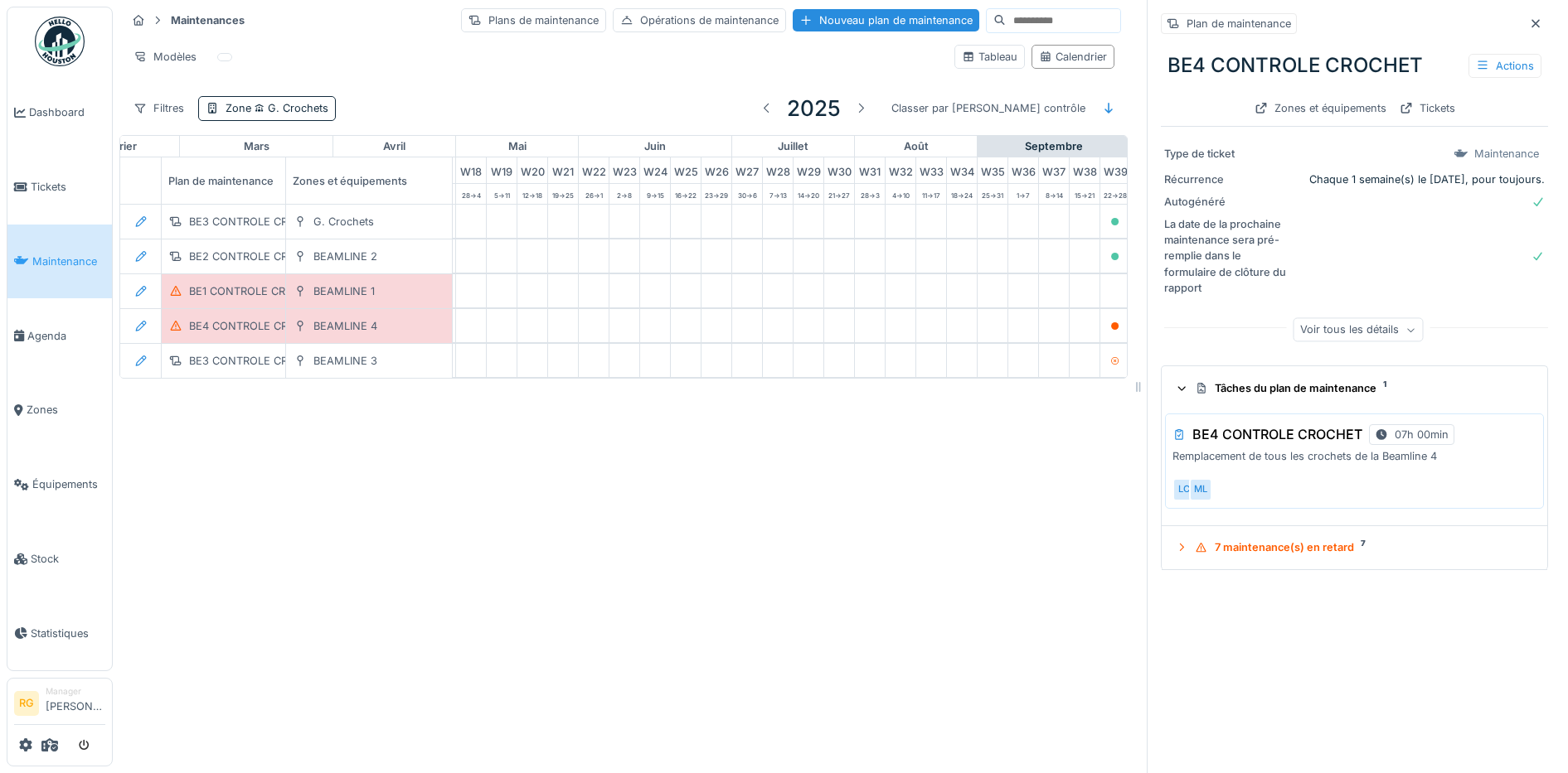
click at [1438, 470] on div "BE4 CONTROLE CROCHET 07h 00min Remplacement de tous les crochets de la Beamline…" at bounding box center [1354, 460] width 379 height 94
click at [1314, 462] on p "Remplacement de tous les crochets de la Beamline 4" at bounding box center [1354, 456] width 364 height 16
click at [1468, 66] on div "Actions" at bounding box center [1504, 66] width 73 height 24
click at [1427, 106] on div "Modifier" at bounding box center [1415, 103] width 150 height 25
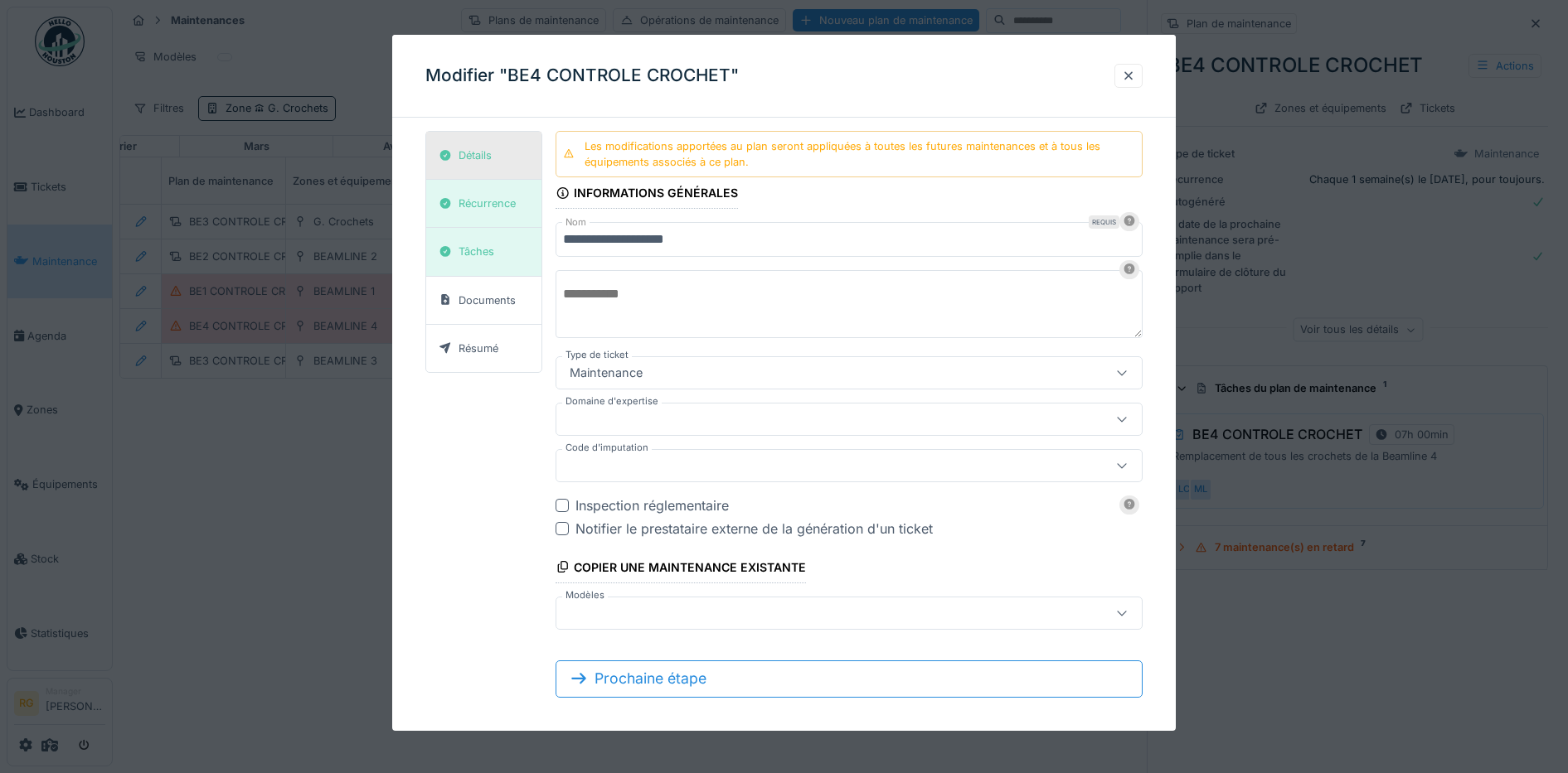
click at [475, 150] on div "Détails" at bounding box center [474, 155] width 33 height 16
click at [480, 208] on div "Récurrence" at bounding box center [486, 203] width 57 height 16
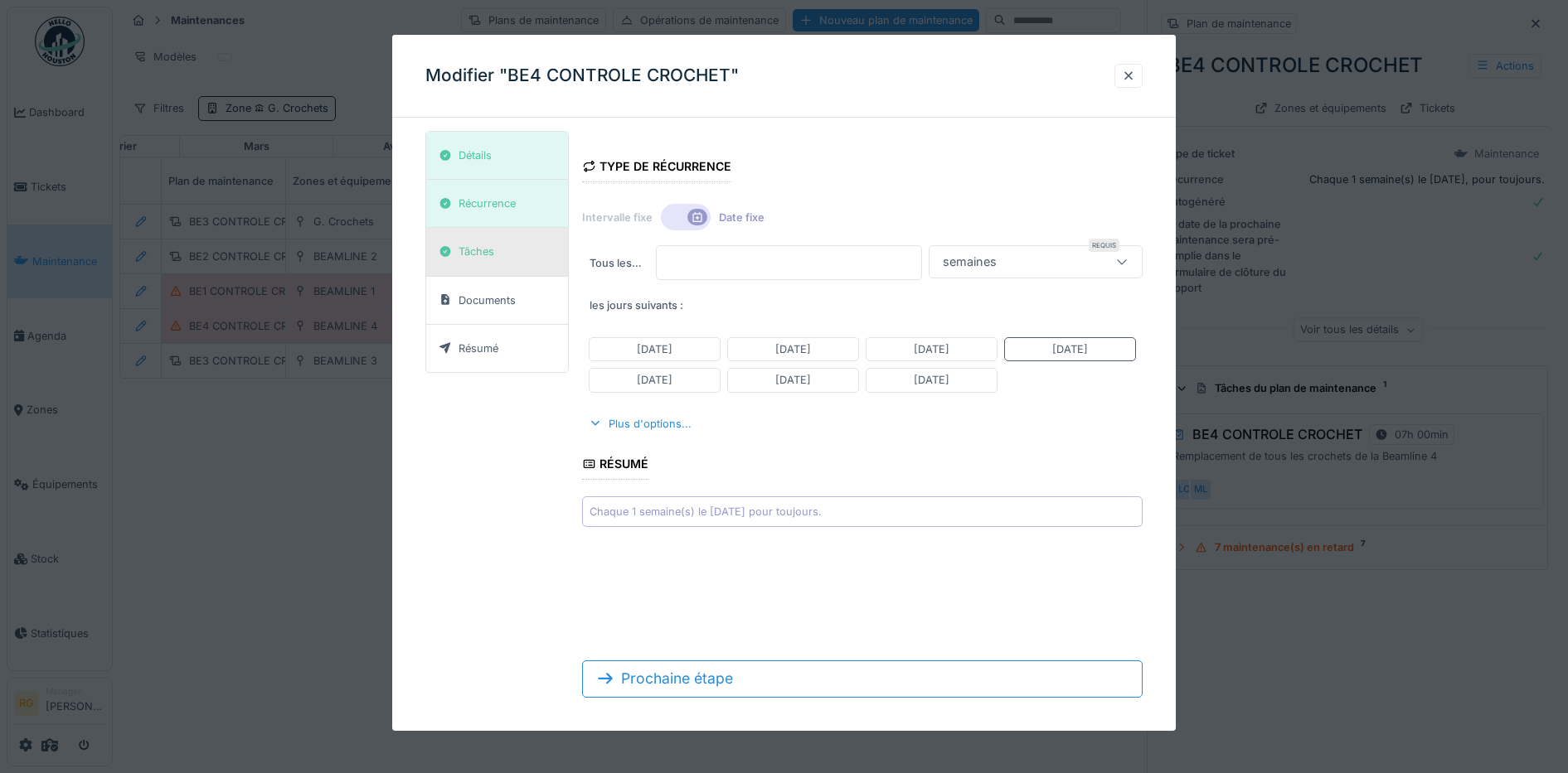
click at [478, 249] on div "Tâches" at bounding box center [476, 251] width 36 height 16
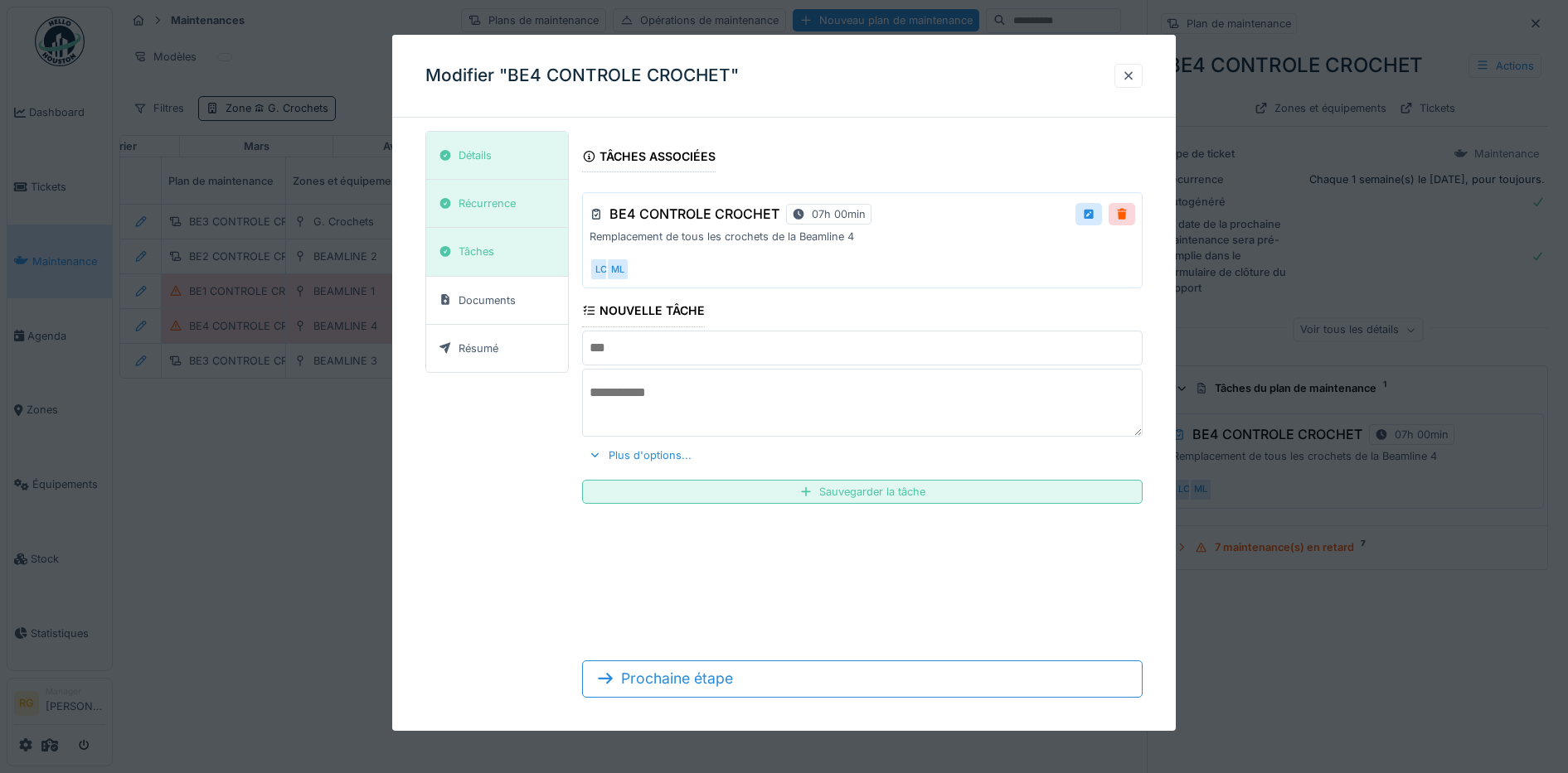
click at [662, 352] on input "text" at bounding box center [861, 348] width 560 height 35
click at [483, 432] on div "Détails Récurrence Tâches Documents Résumé Tâches associées BE4 CONTROLE CROCHE…" at bounding box center [784, 421] width 718 height 580
click at [640, 459] on div "Plus d'options..." at bounding box center [640, 455] width 116 height 22
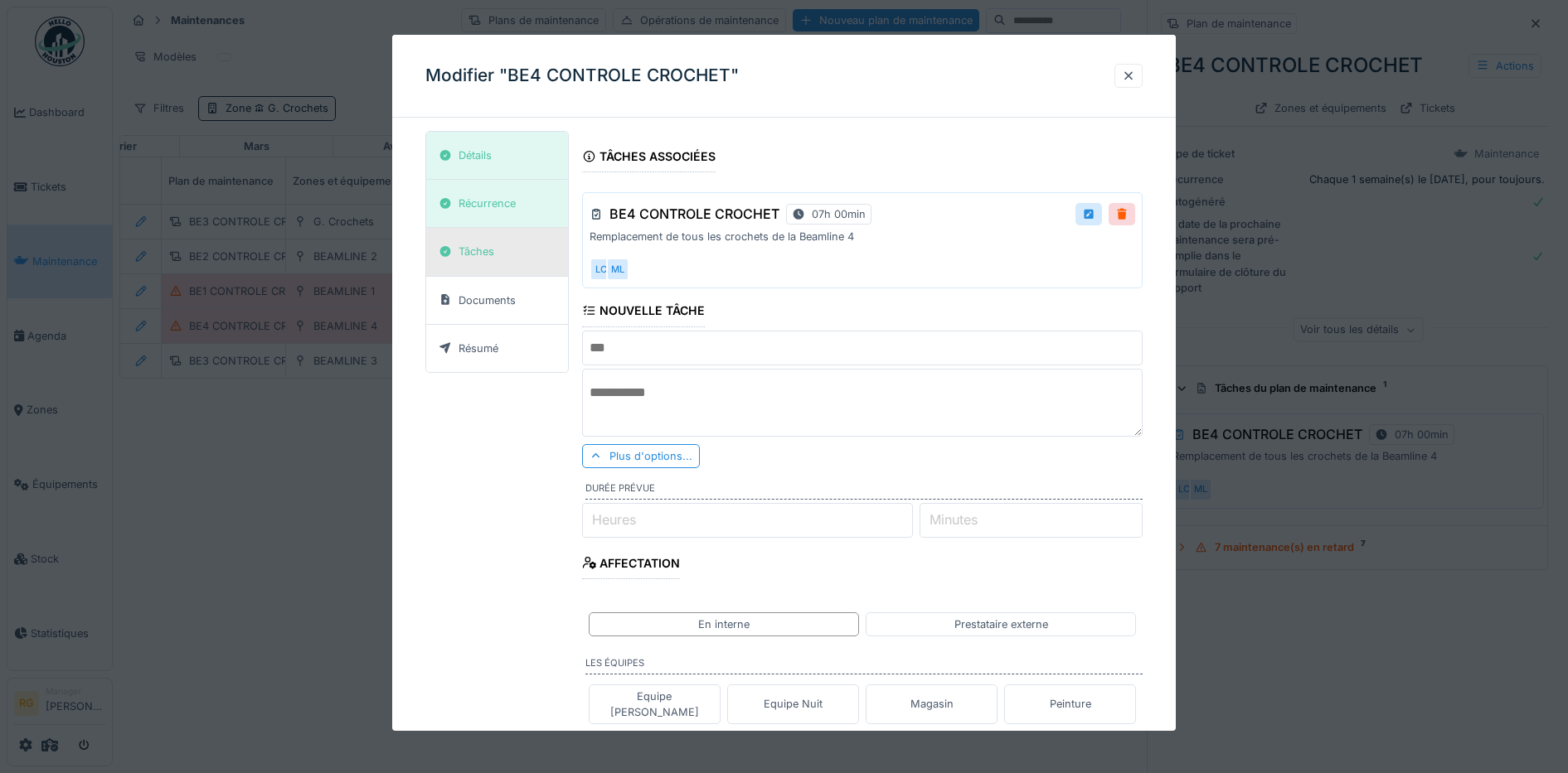
click at [513, 261] on div "Tâches" at bounding box center [497, 251] width 142 height 48
click at [485, 204] on div "Récurrence" at bounding box center [486, 203] width 57 height 16
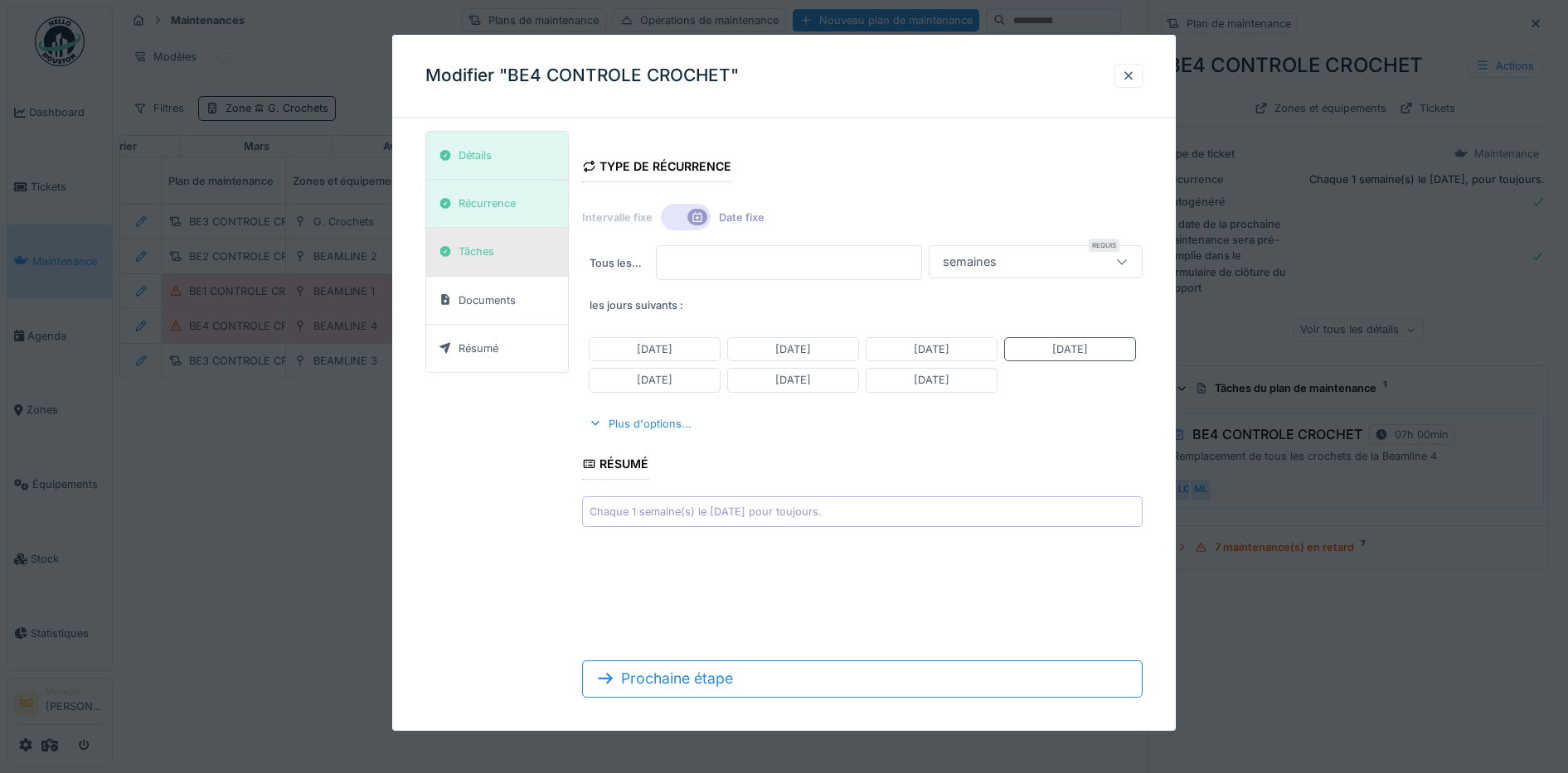
click at [500, 251] on div "Tâches" at bounding box center [467, 251] width 67 height 21
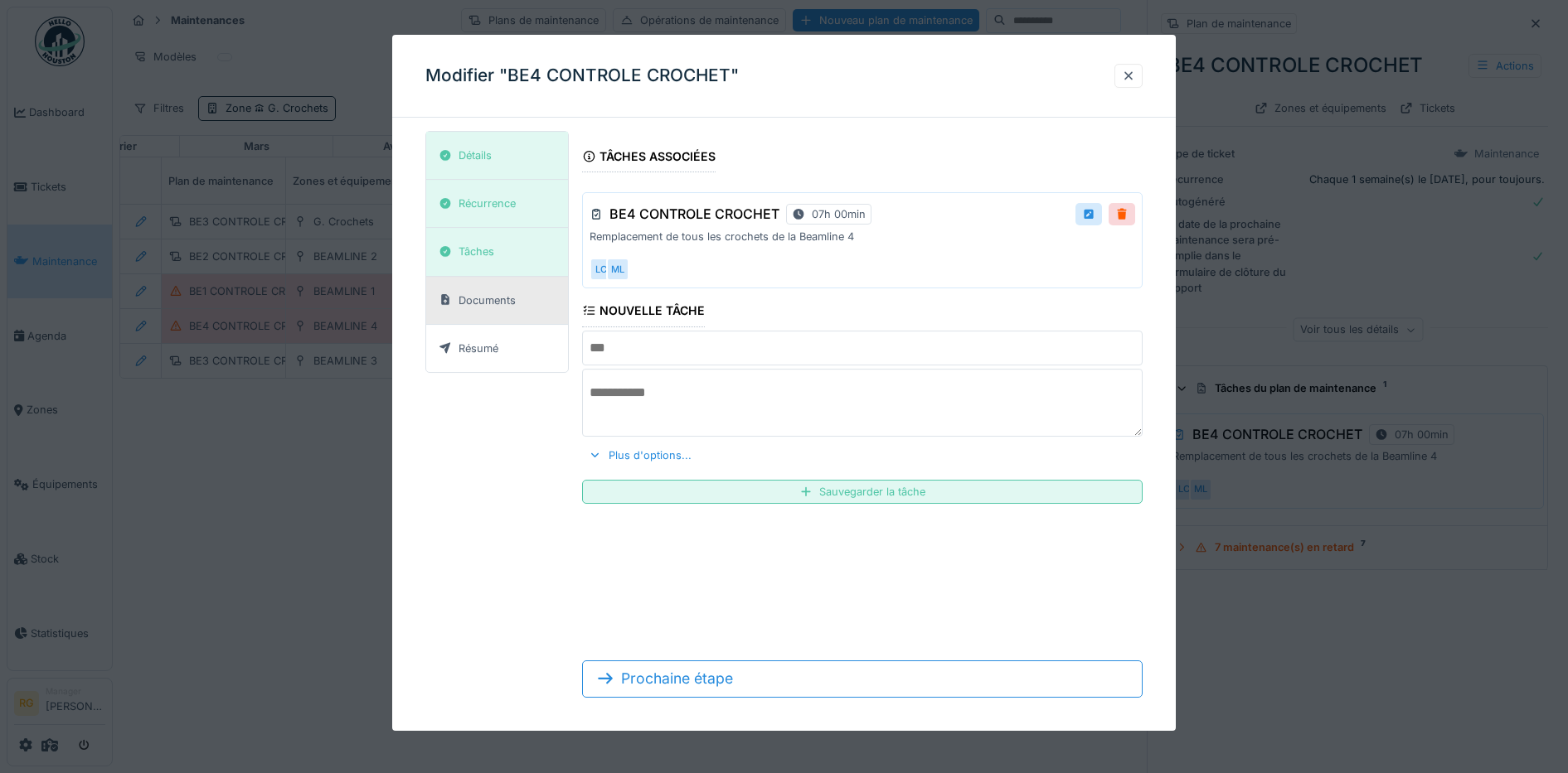
click at [488, 303] on div "Documents" at bounding box center [486, 300] width 57 height 16
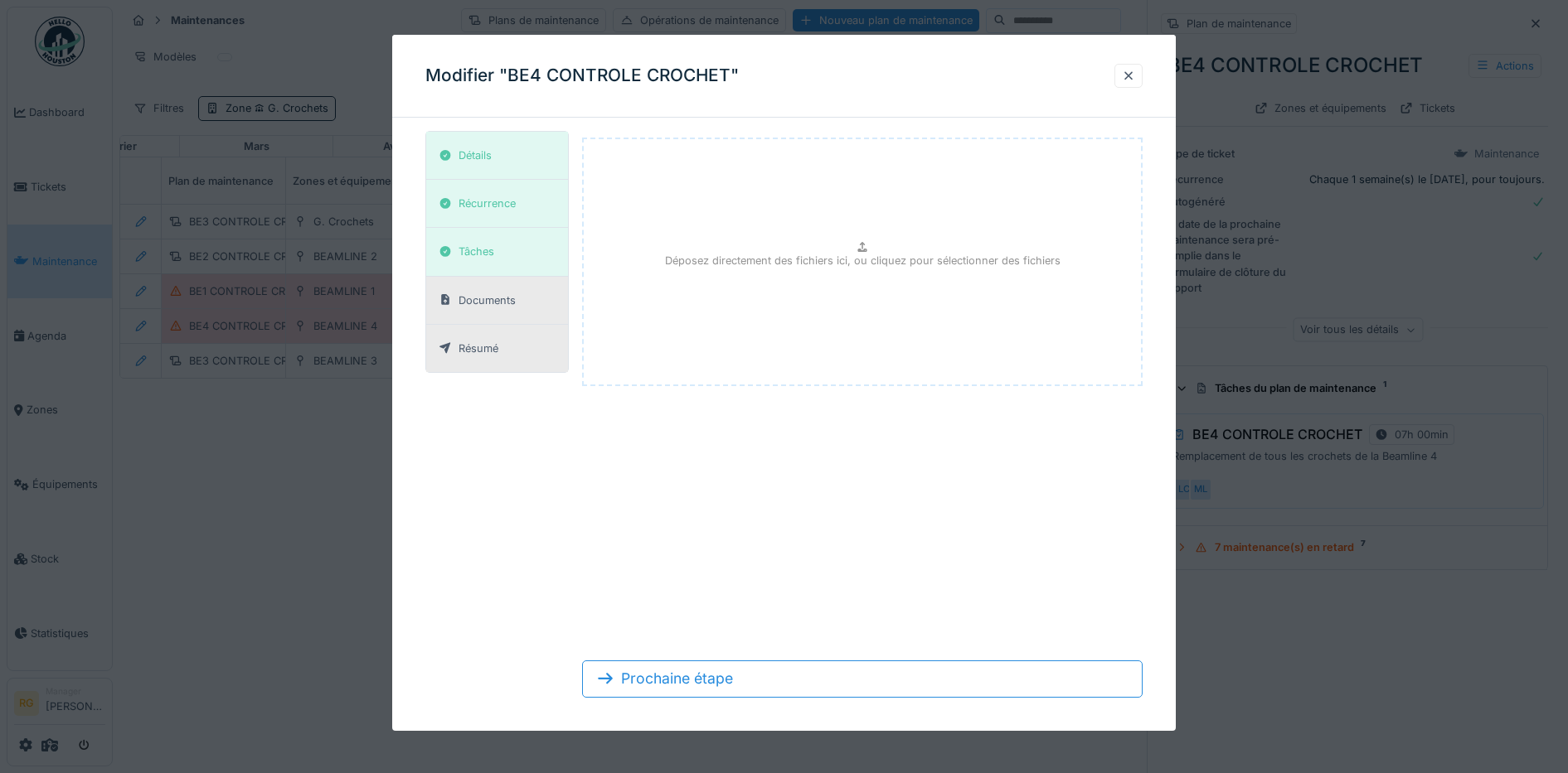
click at [490, 342] on div "Résumé" at bounding box center [478, 348] width 40 height 16
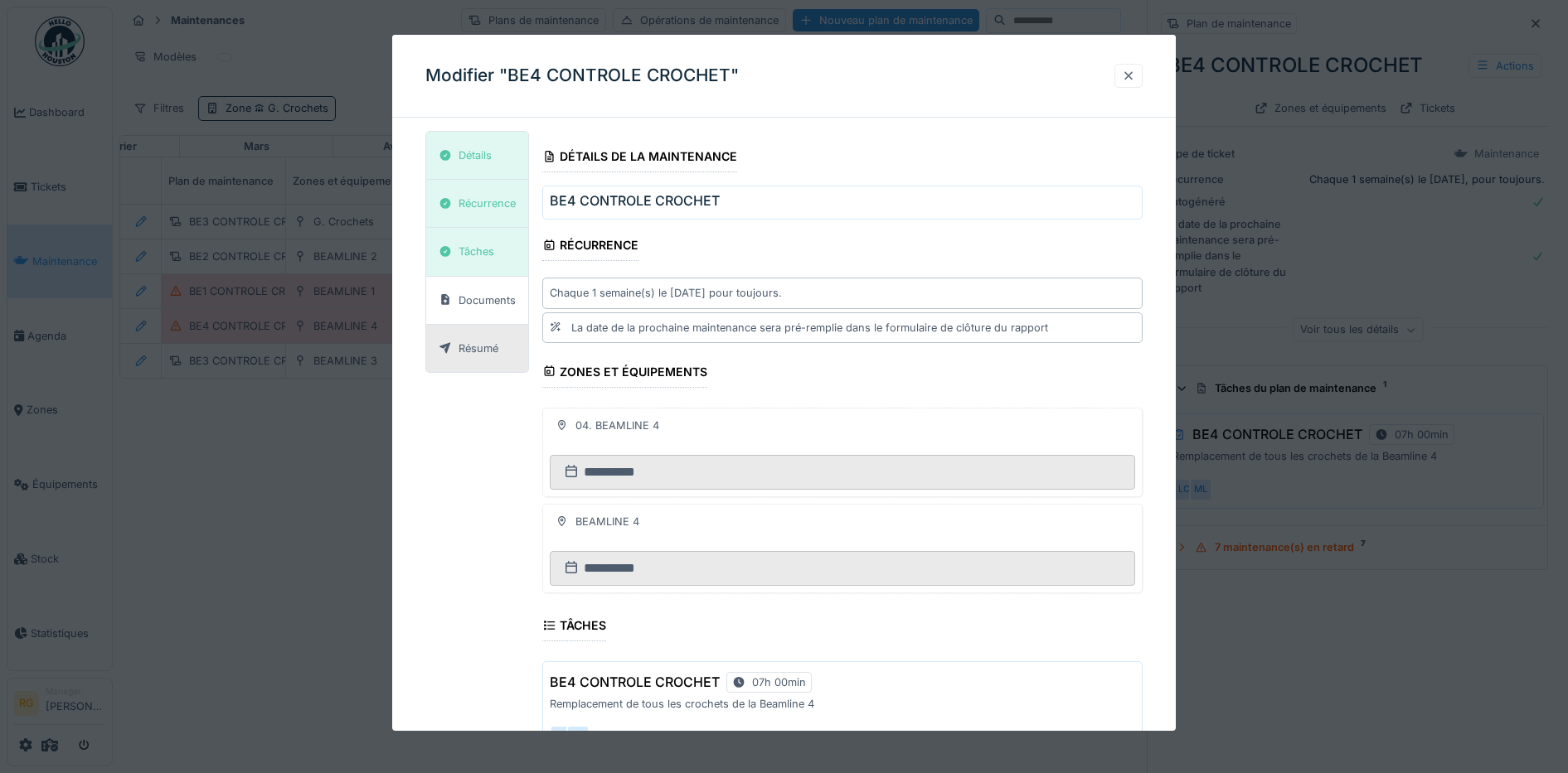
click at [1135, 74] on div at bounding box center [1129, 76] width 13 height 16
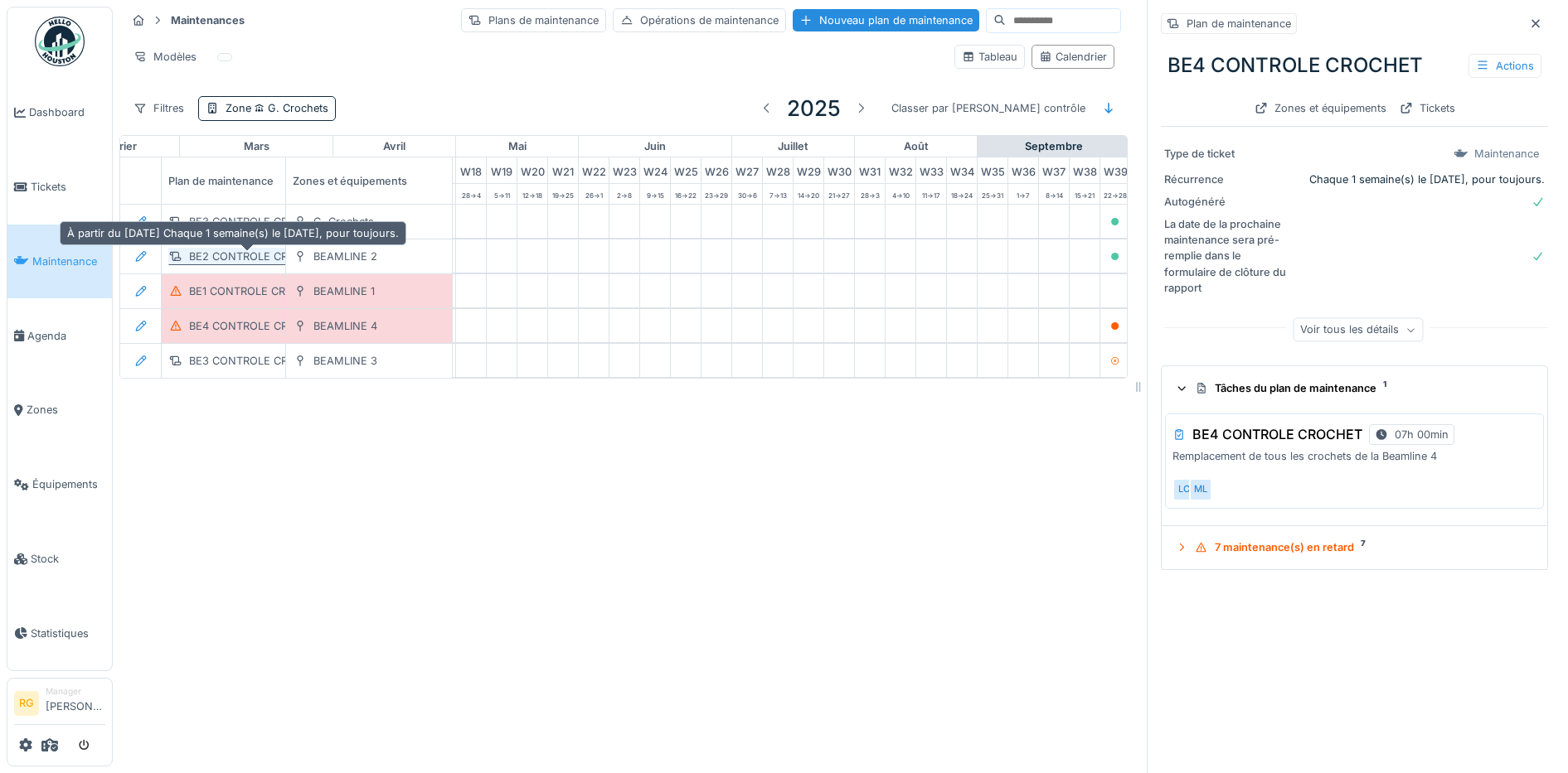
click at [234, 259] on div "BE2 CONTROLE CROCHET" at bounding box center [256, 256] width 136 height 16
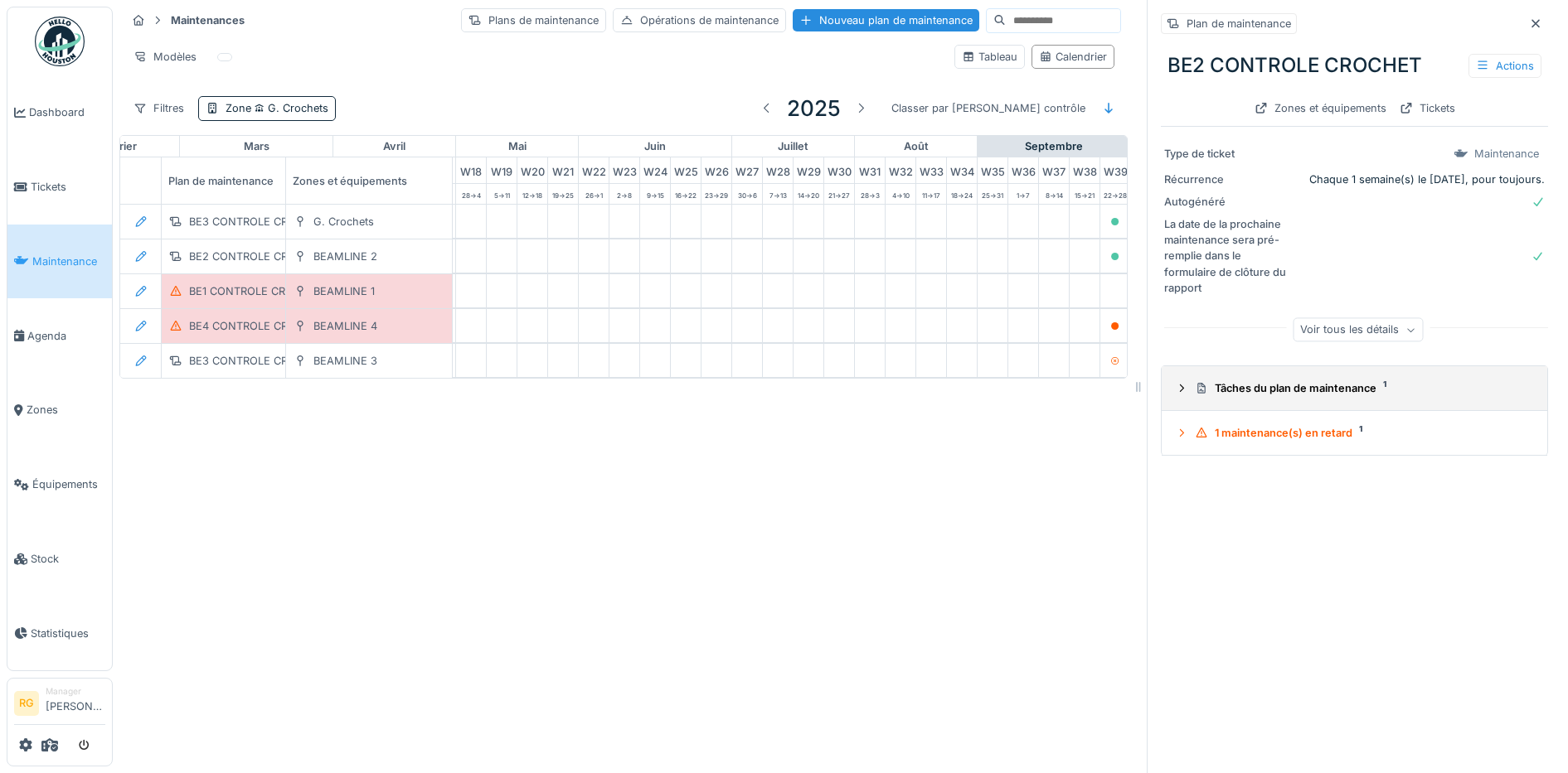
click at [1174, 390] on icon at bounding box center [1181, 389] width 13 height 11
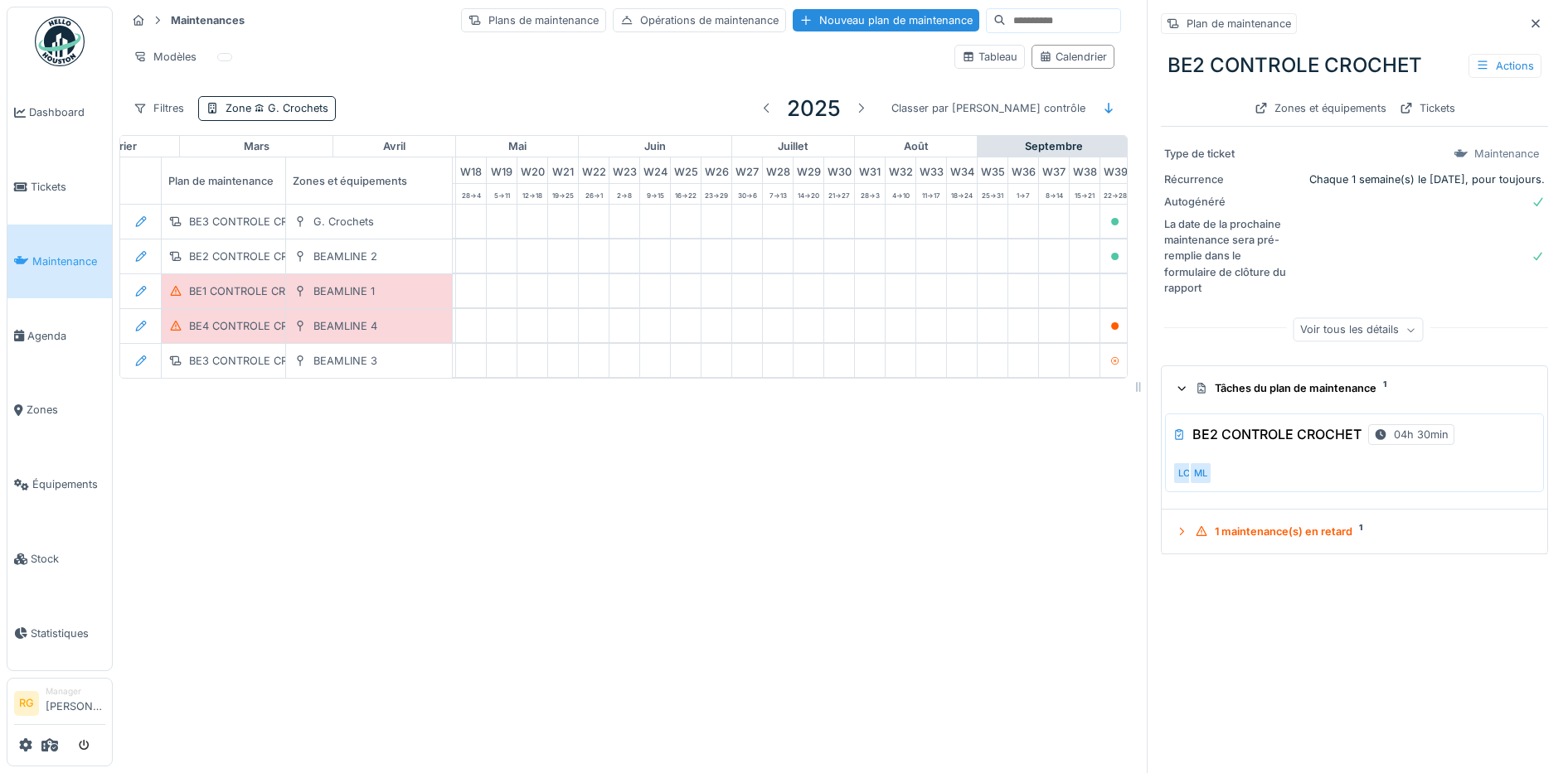
click at [1276, 464] on div "LC ML" at bounding box center [1351, 473] width 357 height 23
click at [1414, 461] on div "BE2 CONTROLE CROCHET 04h 30min LC ML" at bounding box center [1354, 452] width 379 height 79
click at [1481, 63] on div "Actions" at bounding box center [1504, 66] width 73 height 24
click at [1400, 101] on div "Modifier" at bounding box center [1415, 103] width 150 height 25
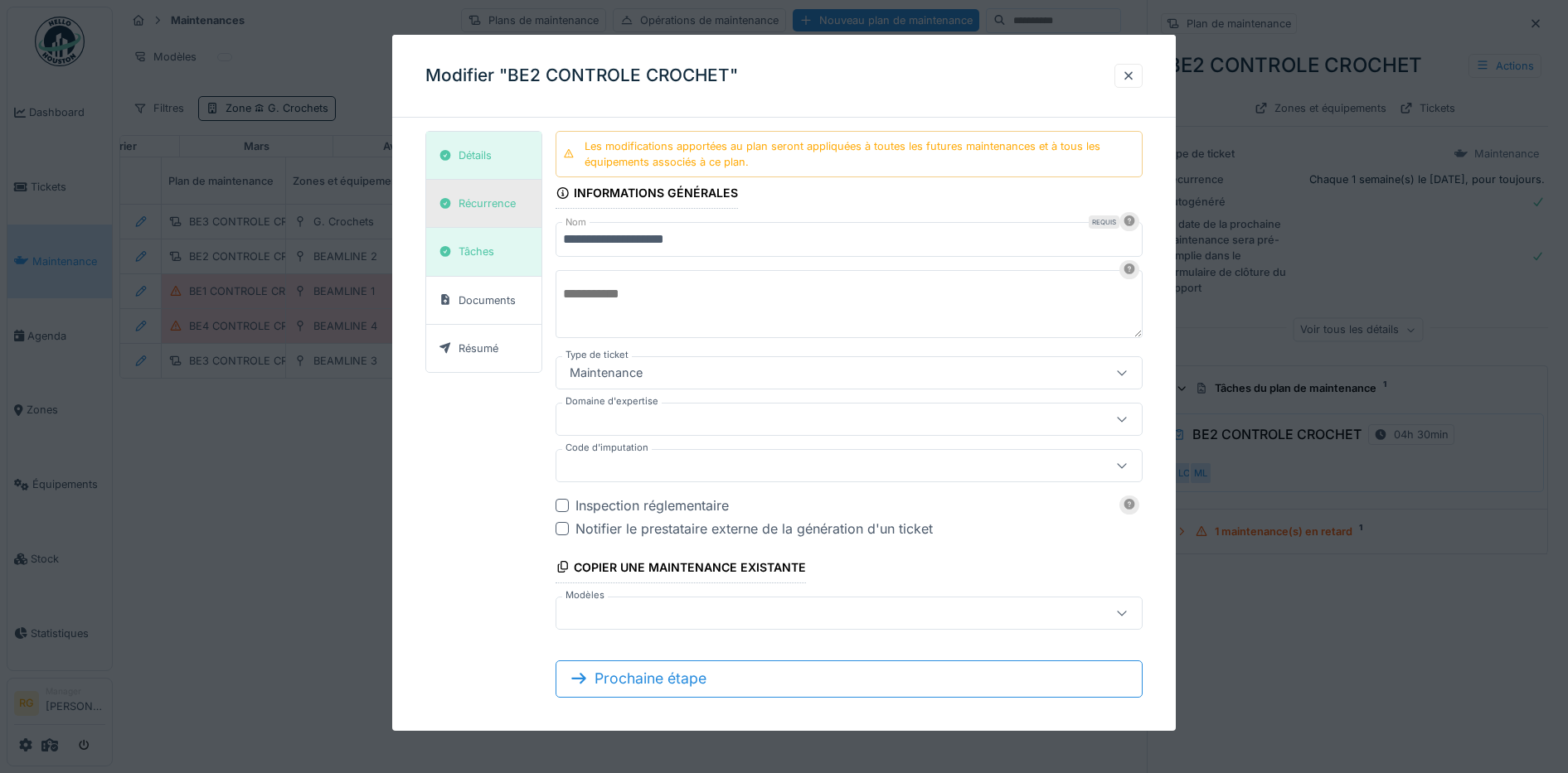
click at [498, 199] on div "Récurrence" at bounding box center [486, 203] width 57 height 16
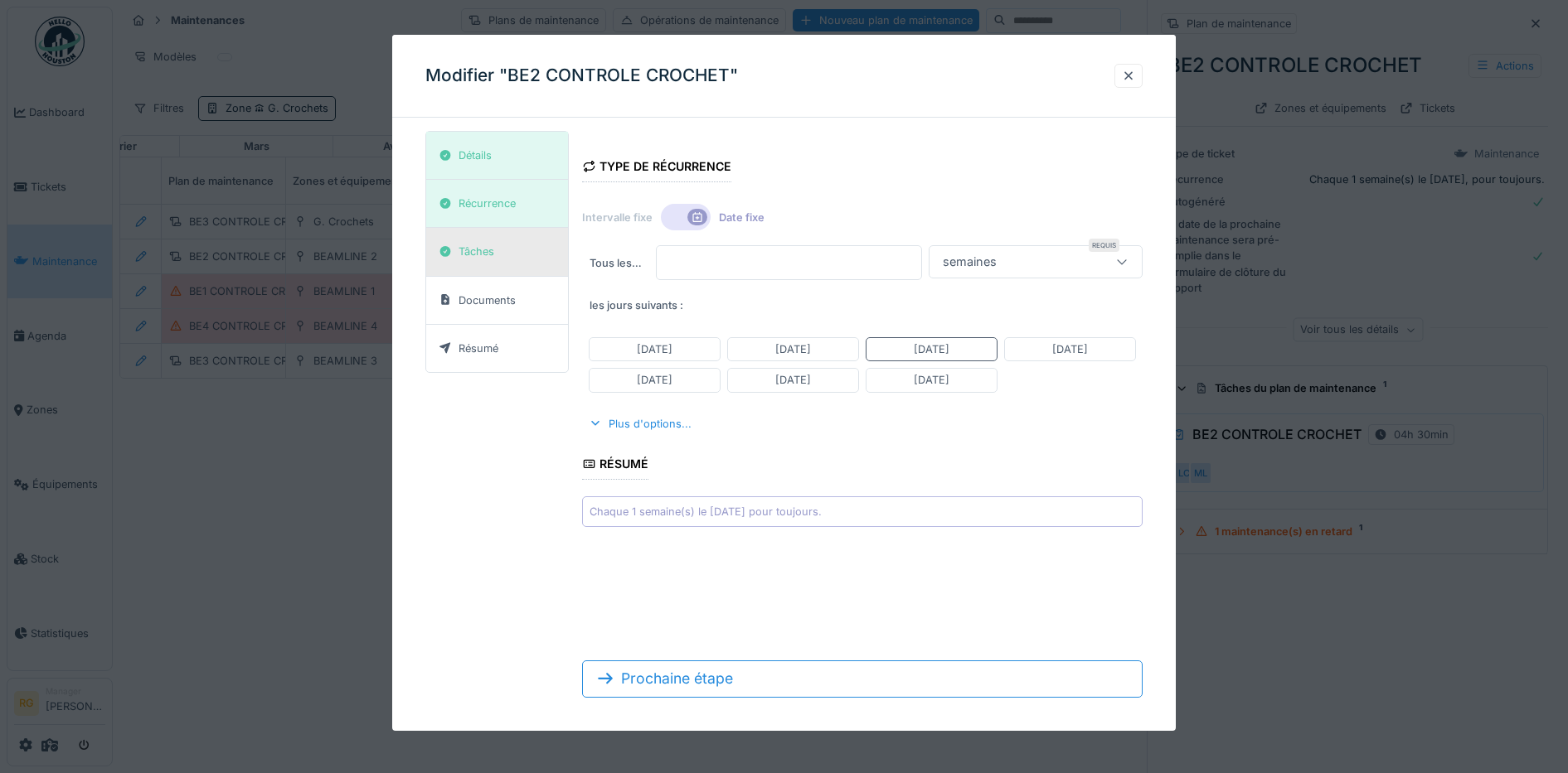
click at [493, 251] on div "Tâches" at bounding box center [476, 251] width 36 height 16
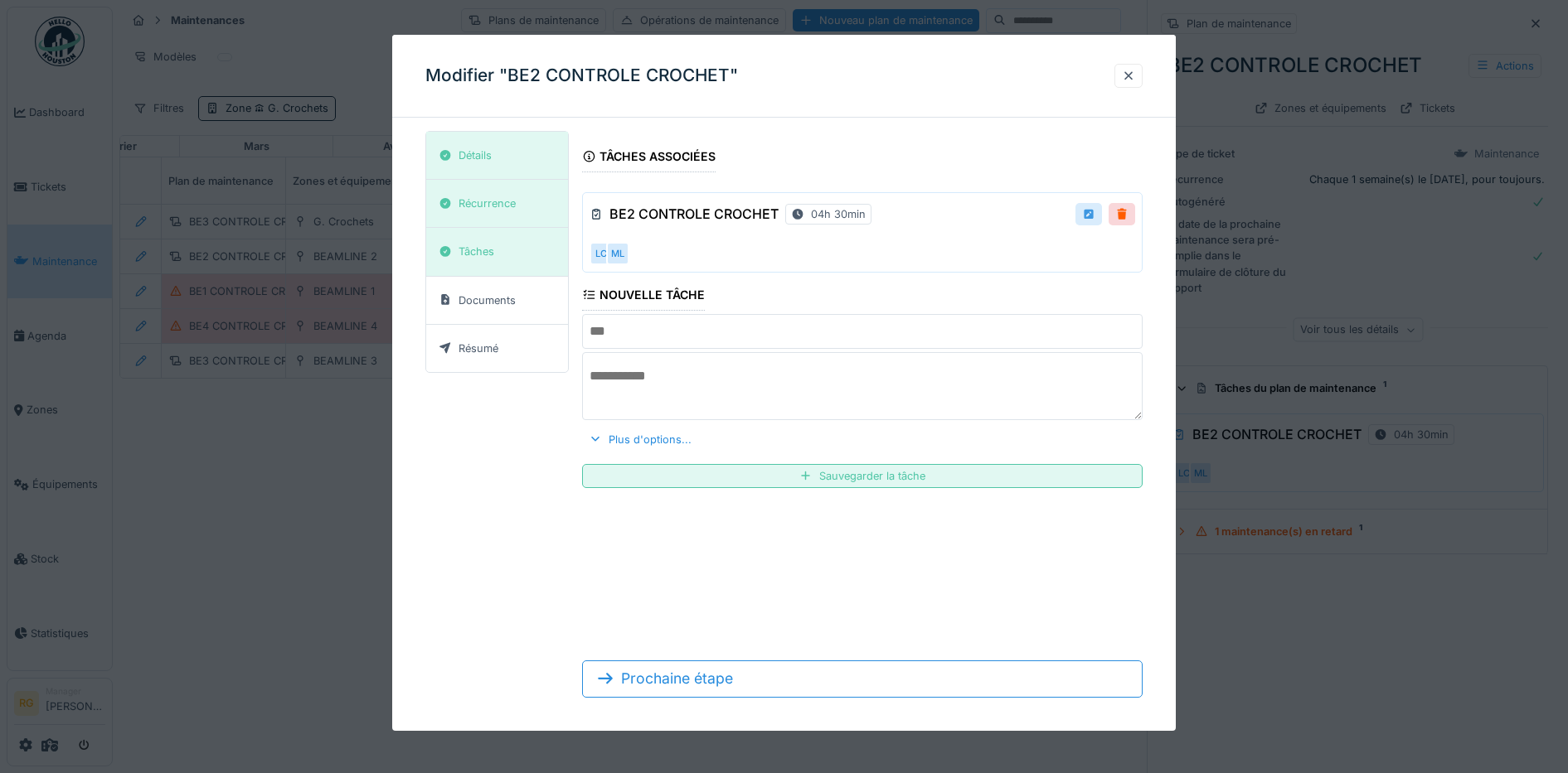
click at [1093, 217] on div at bounding box center [1088, 214] width 13 height 16
type input "**********"
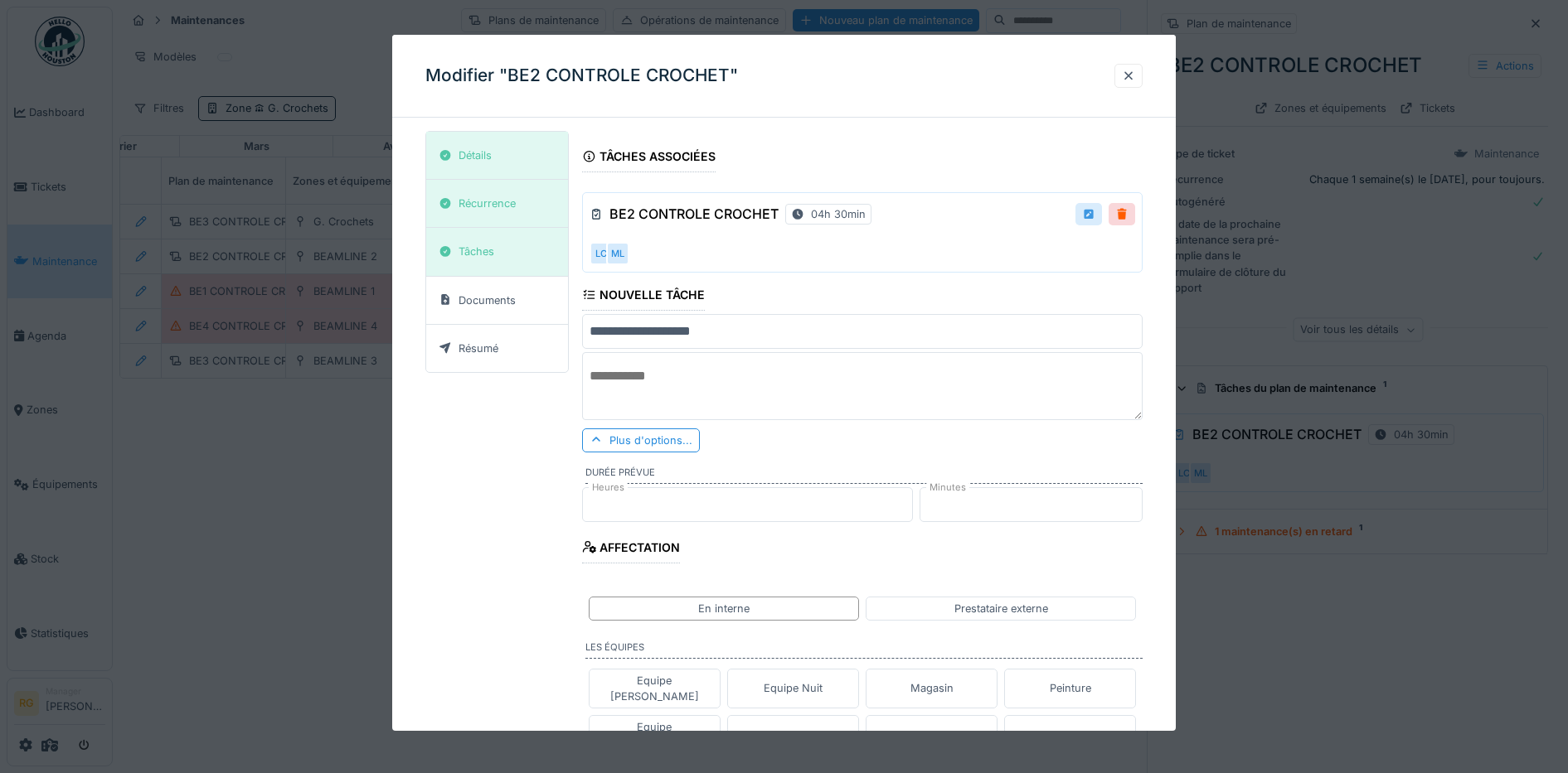
click at [1093, 217] on div at bounding box center [1088, 214] width 13 height 16
click at [620, 437] on div "Plus d'options..." at bounding box center [640, 440] width 118 height 24
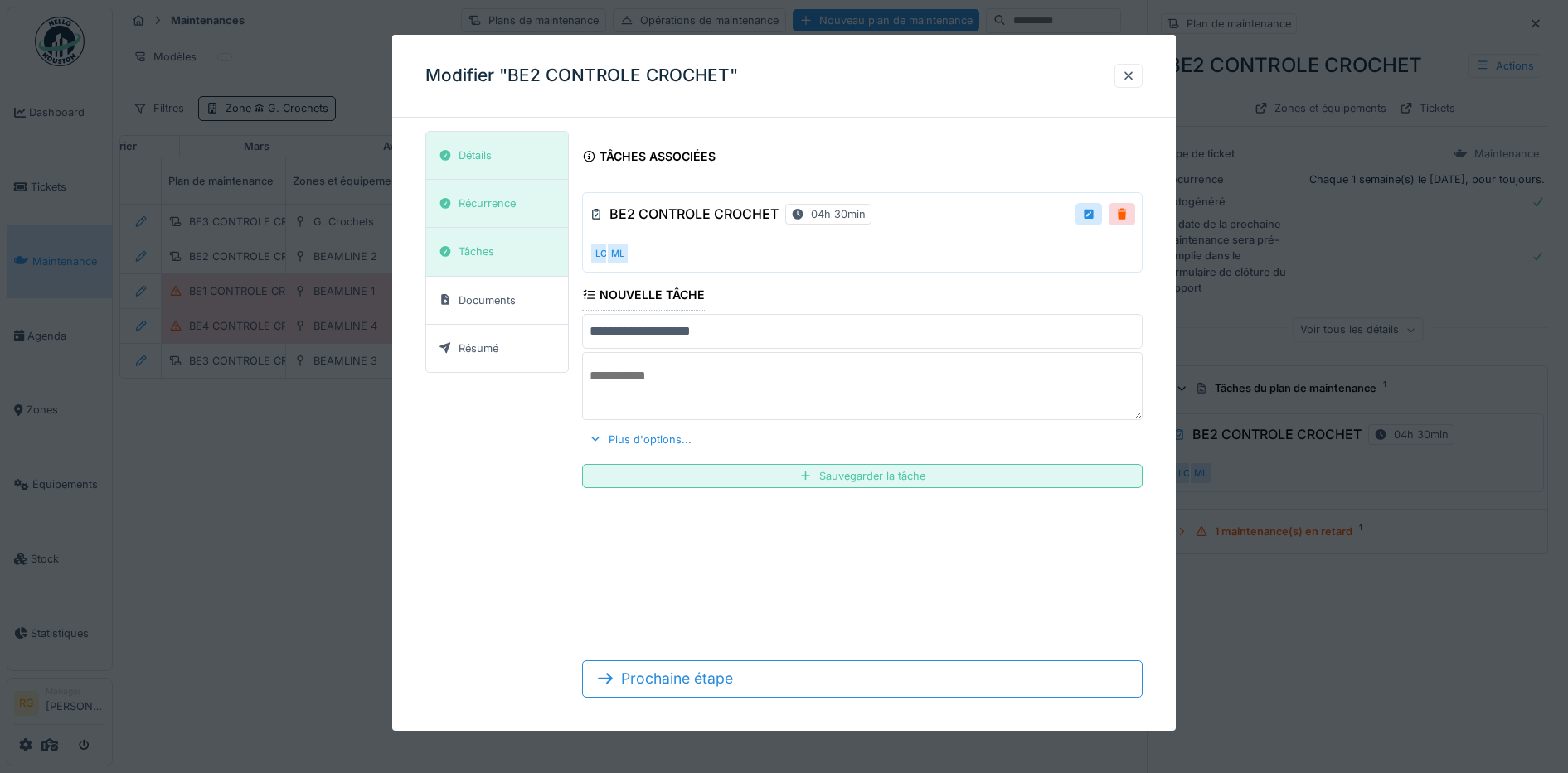
click at [481, 453] on div "**********" at bounding box center [784, 421] width 718 height 580
click at [489, 308] on div "Documents" at bounding box center [477, 300] width 89 height 21
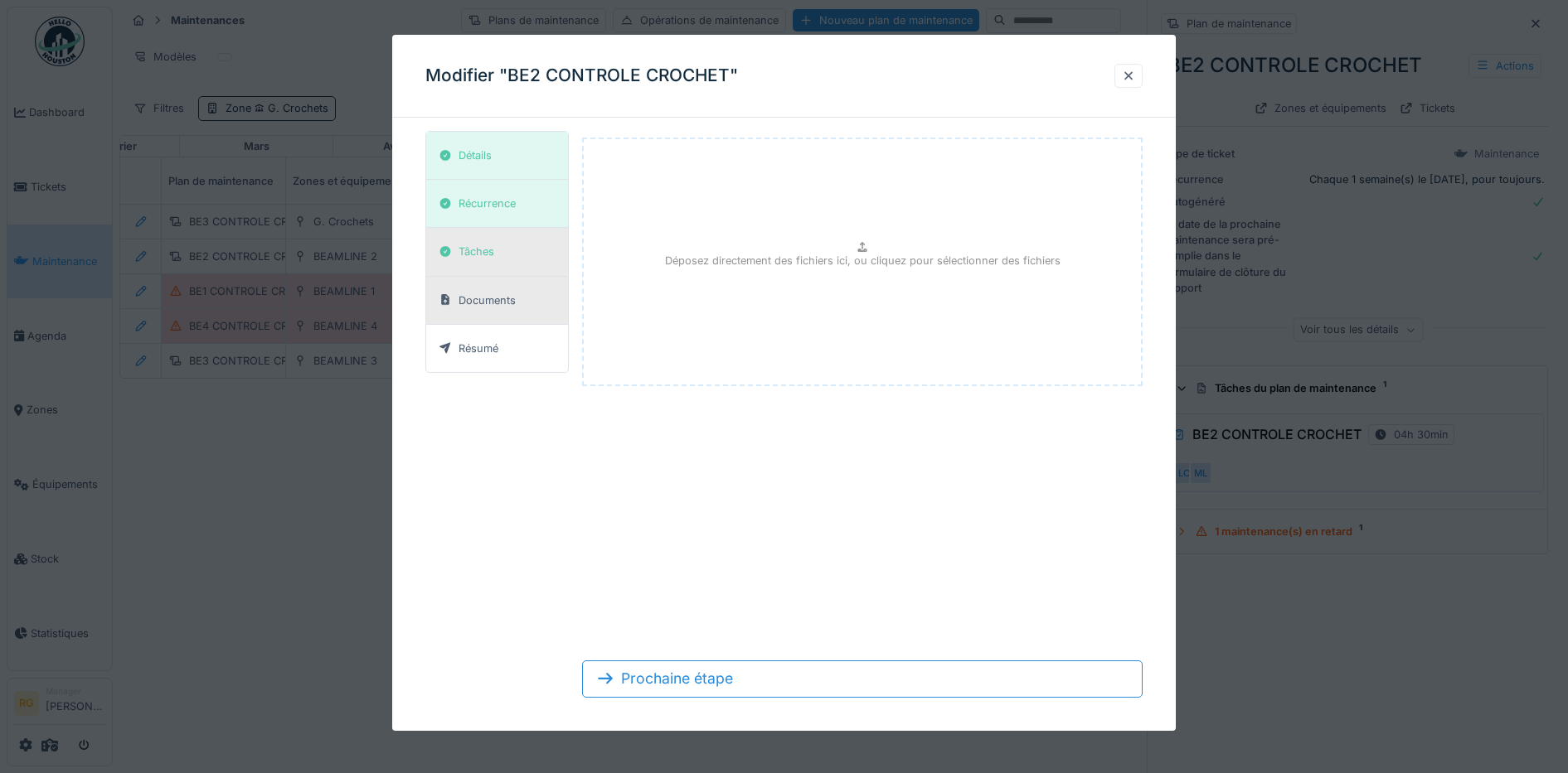
click at [493, 252] on div "Tâches" at bounding box center [476, 251] width 36 height 16
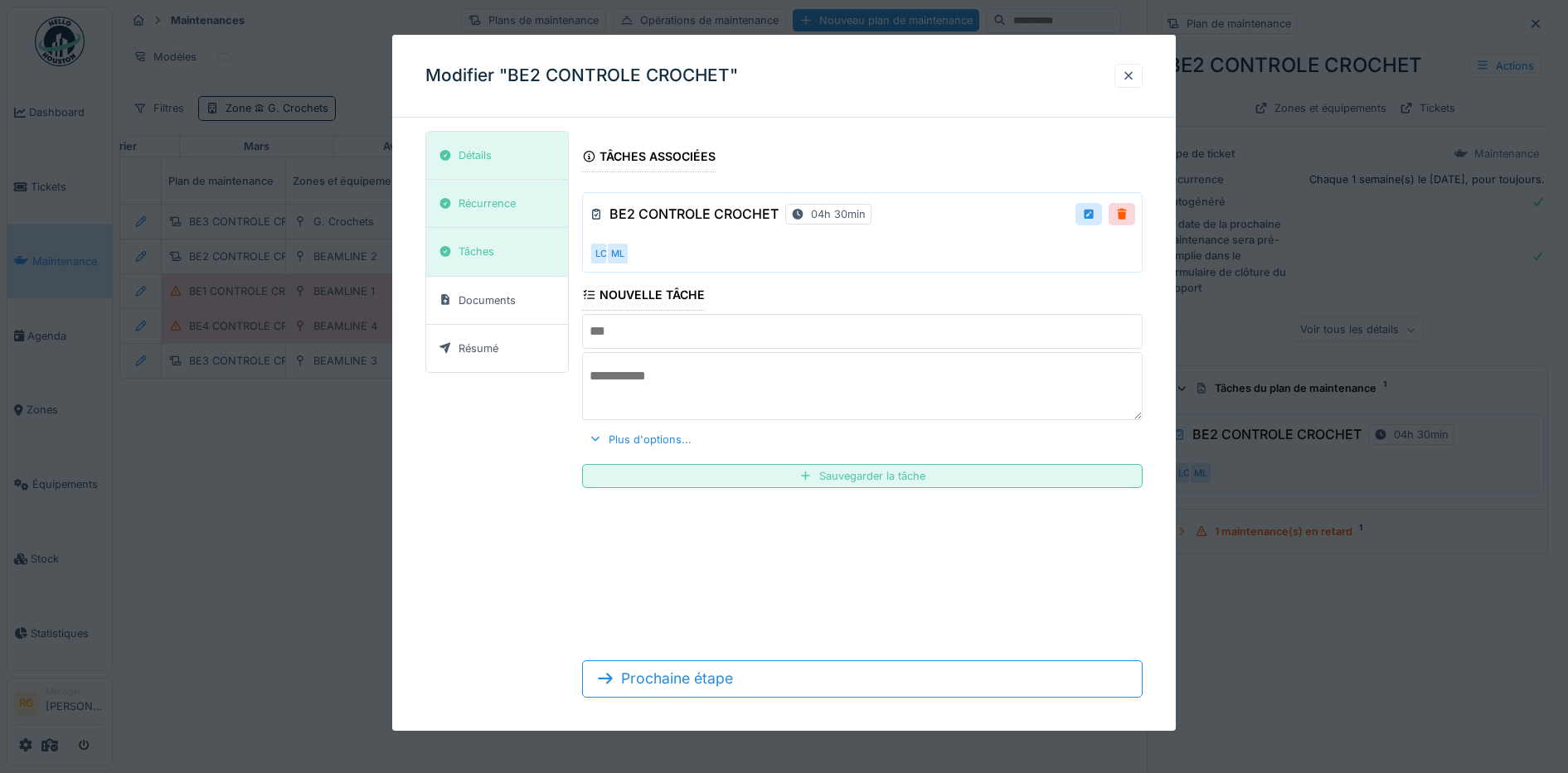
drag, startPoint x: 591, startPoint y: 293, endPoint x: 479, endPoint y: 451, distance: 193.7
click at [479, 451] on div "Détails Récurrence Tâches Documents Résumé Tâches associées BE2 CONTROLE CROCHE…" at bounding box center [784, 421] width 718 height 580
click at [1135, 71] on div at bounding box center [1129, 76] width 13 height 16
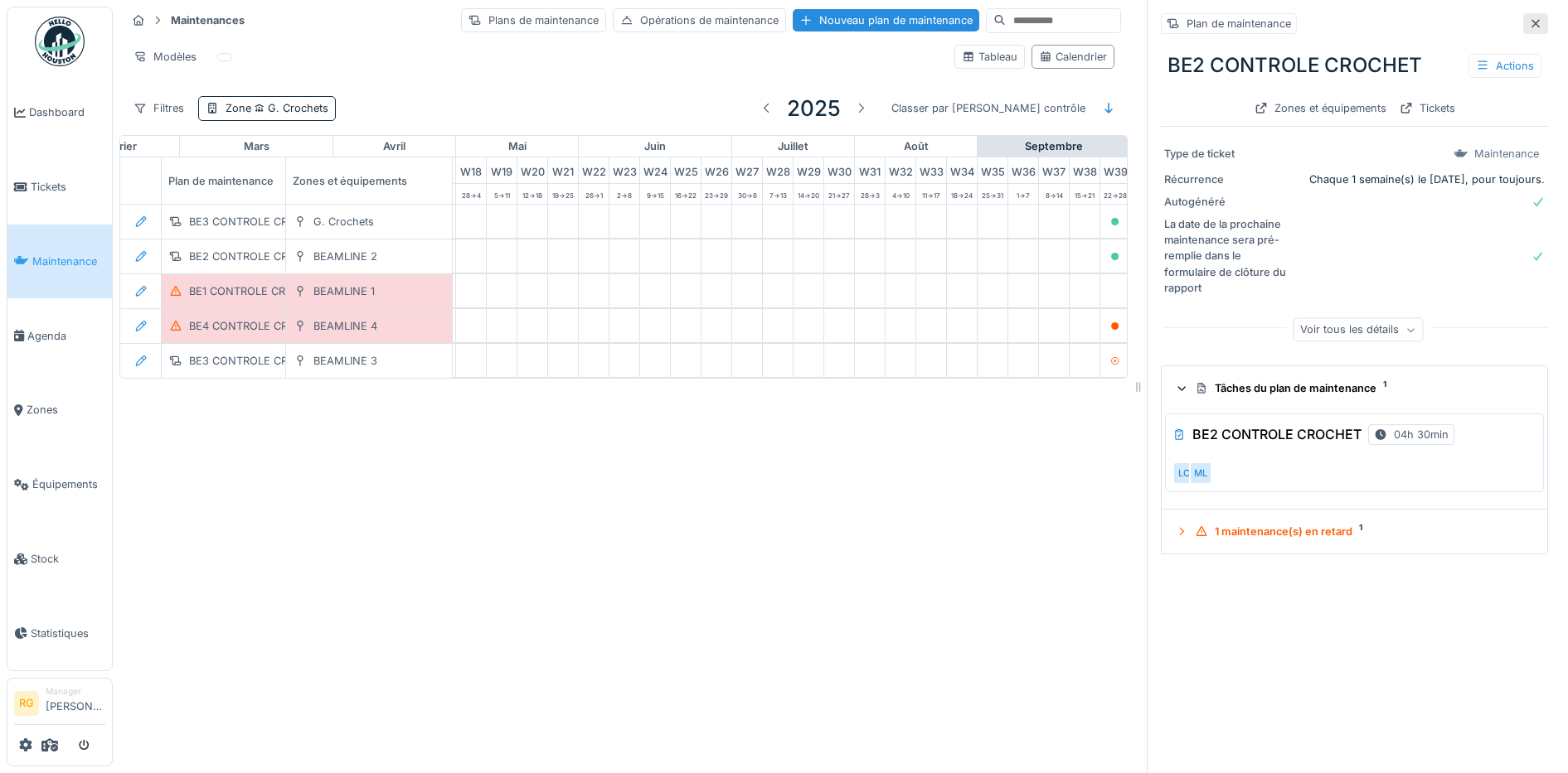
click at [1532, 21] on icon at bounding box center [1535, 22] width 8 height 8
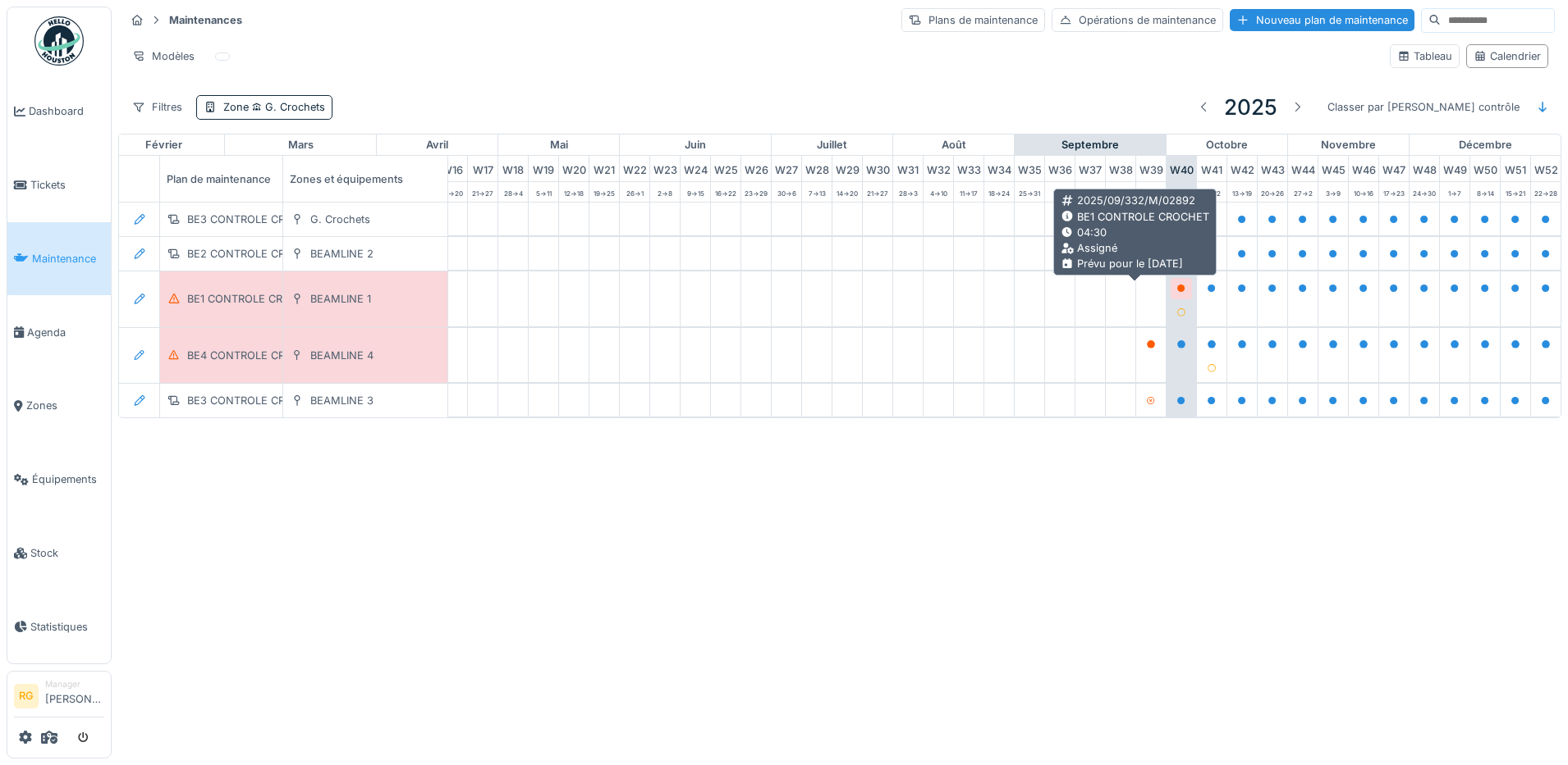
click at [1176, 293] on icon at bounding box center [1181, 289] width 10 height 8
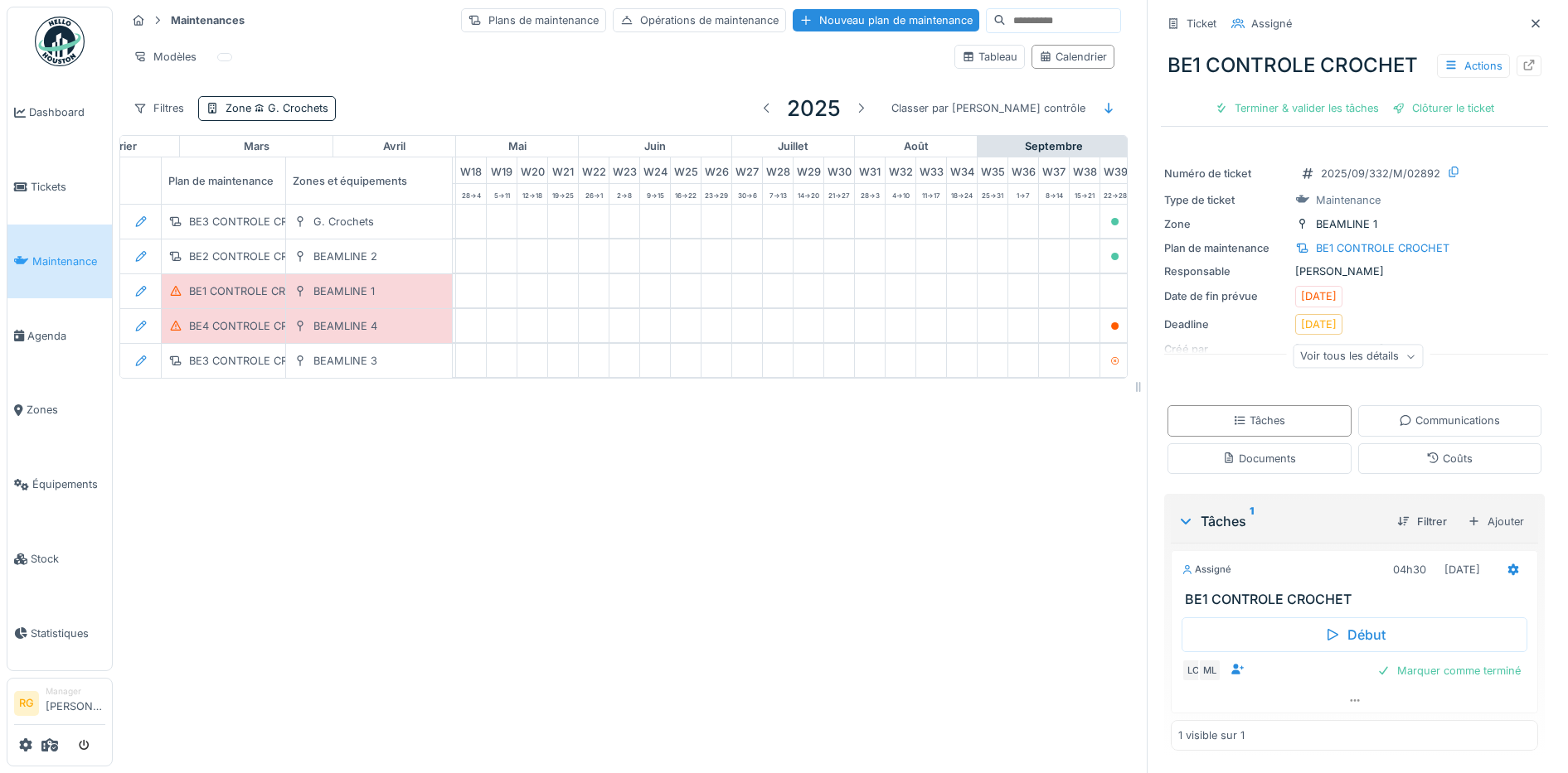
click at [286, 545] on div "Maintenances Plans de maintenance Opérations de maintenance Nouveau plan de mai…" at bounding box center [841, 386] width 1455 height 773
click at [1529, 25] on icon at bounding box center [1535, 24] width 13 height 11
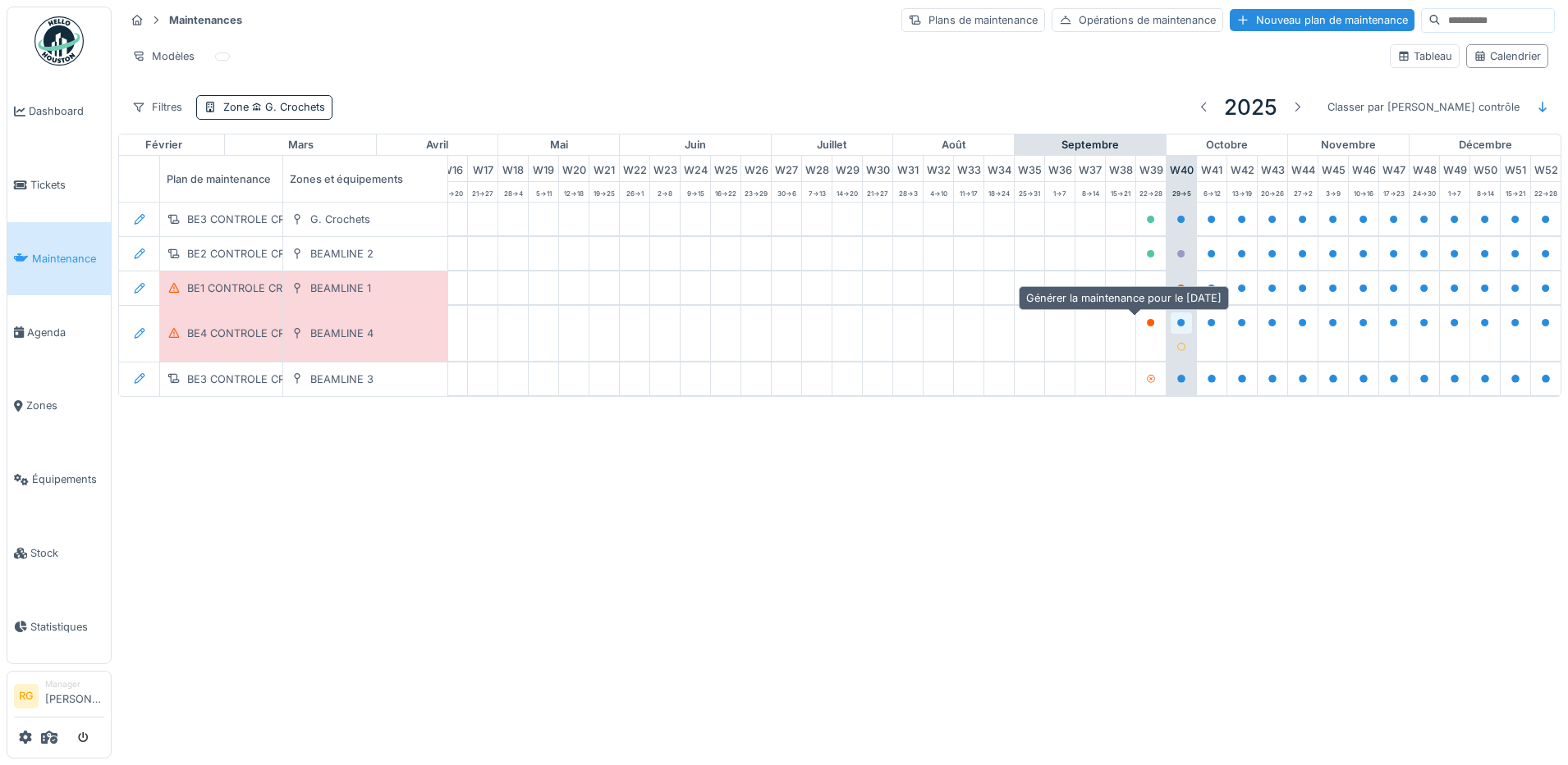
click at [1177, 326] on icon at bounding box center [1181, 323] width 8 height 8
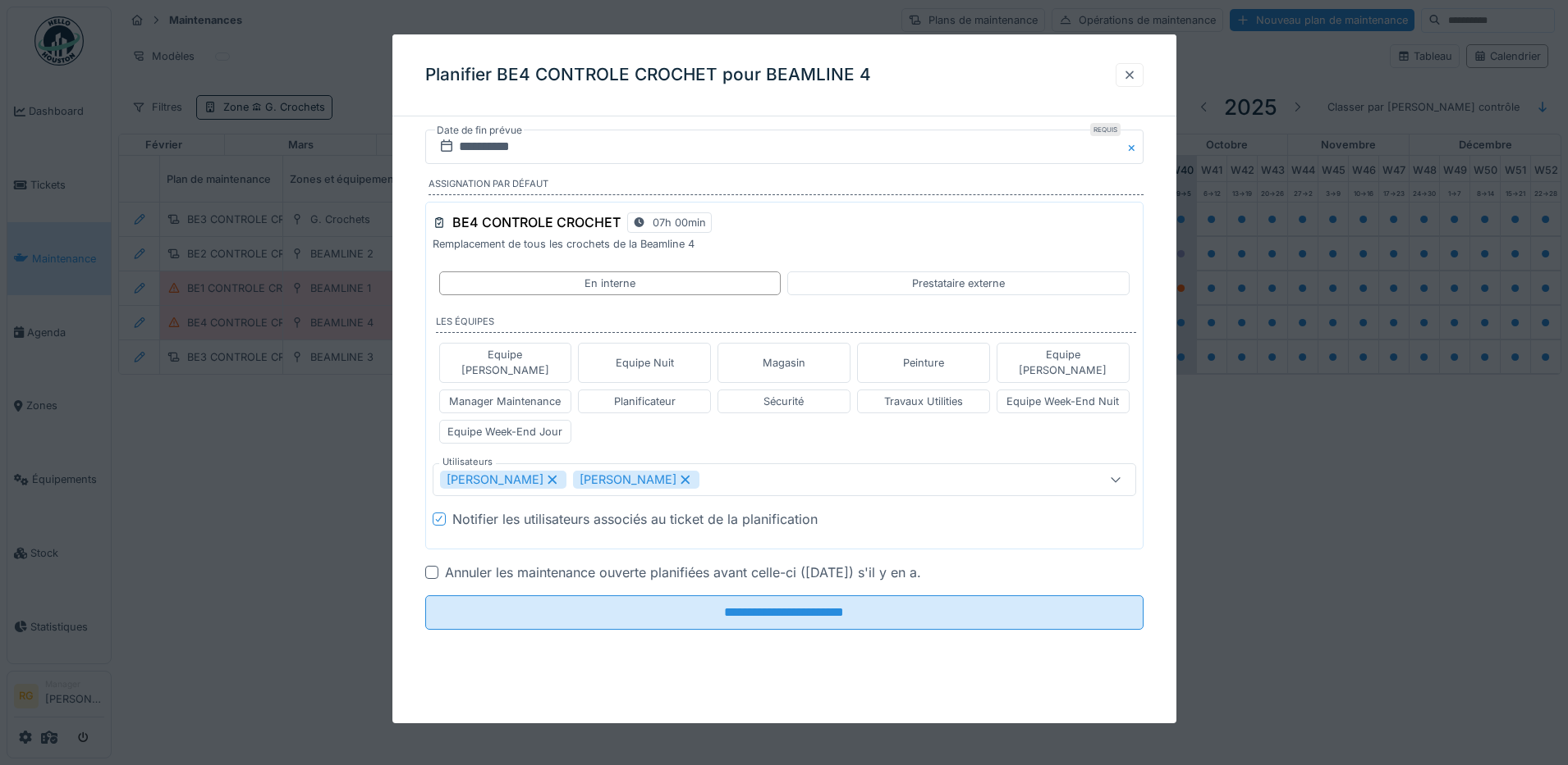
click at [1133, 77] on div at bounding box center [1129, 75] width 13 height 16
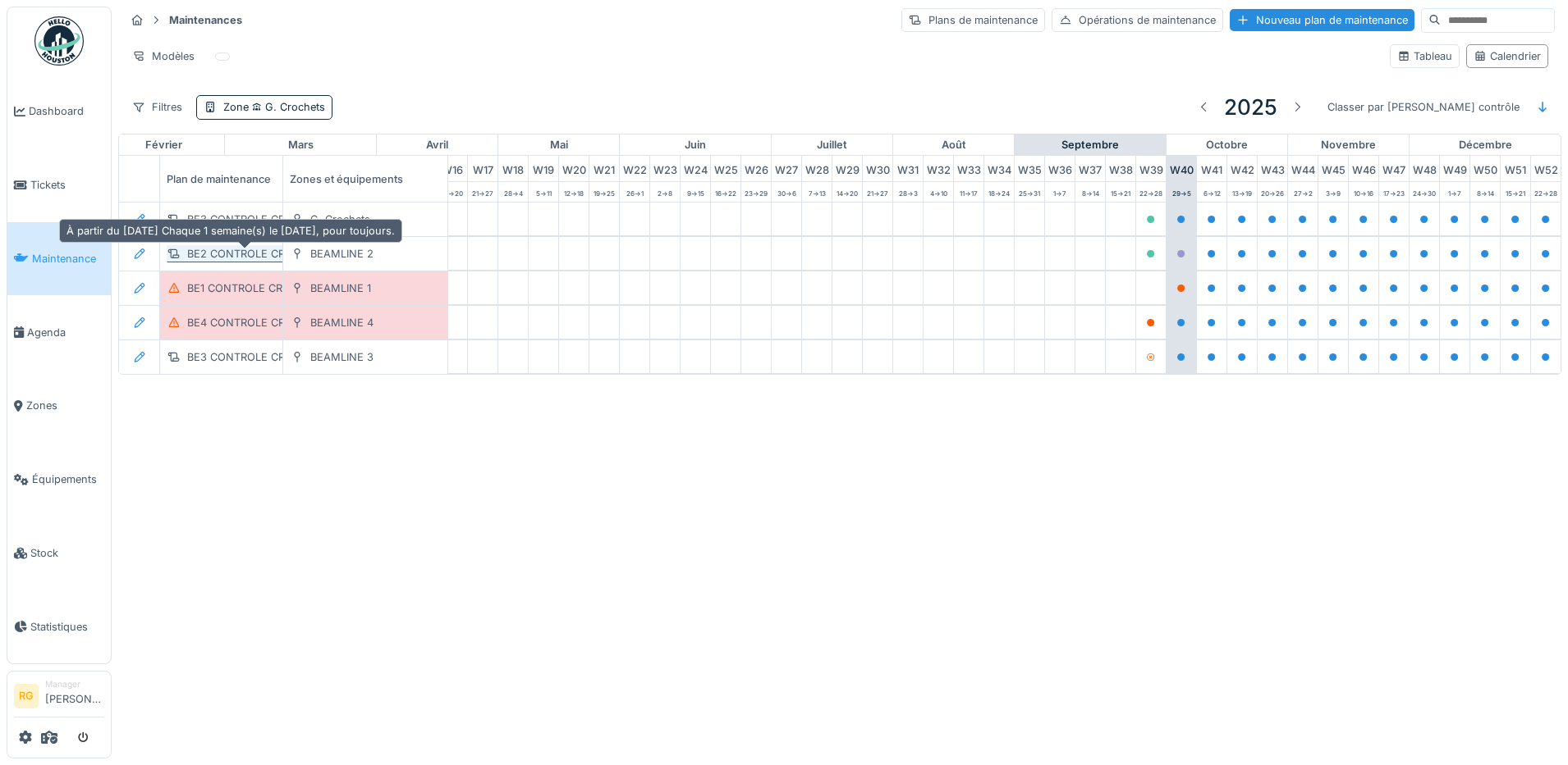
click at [244, 253] on div "BE2 CONTROLE CROCHET" at bounding box center [254, 253] width 134 height 16
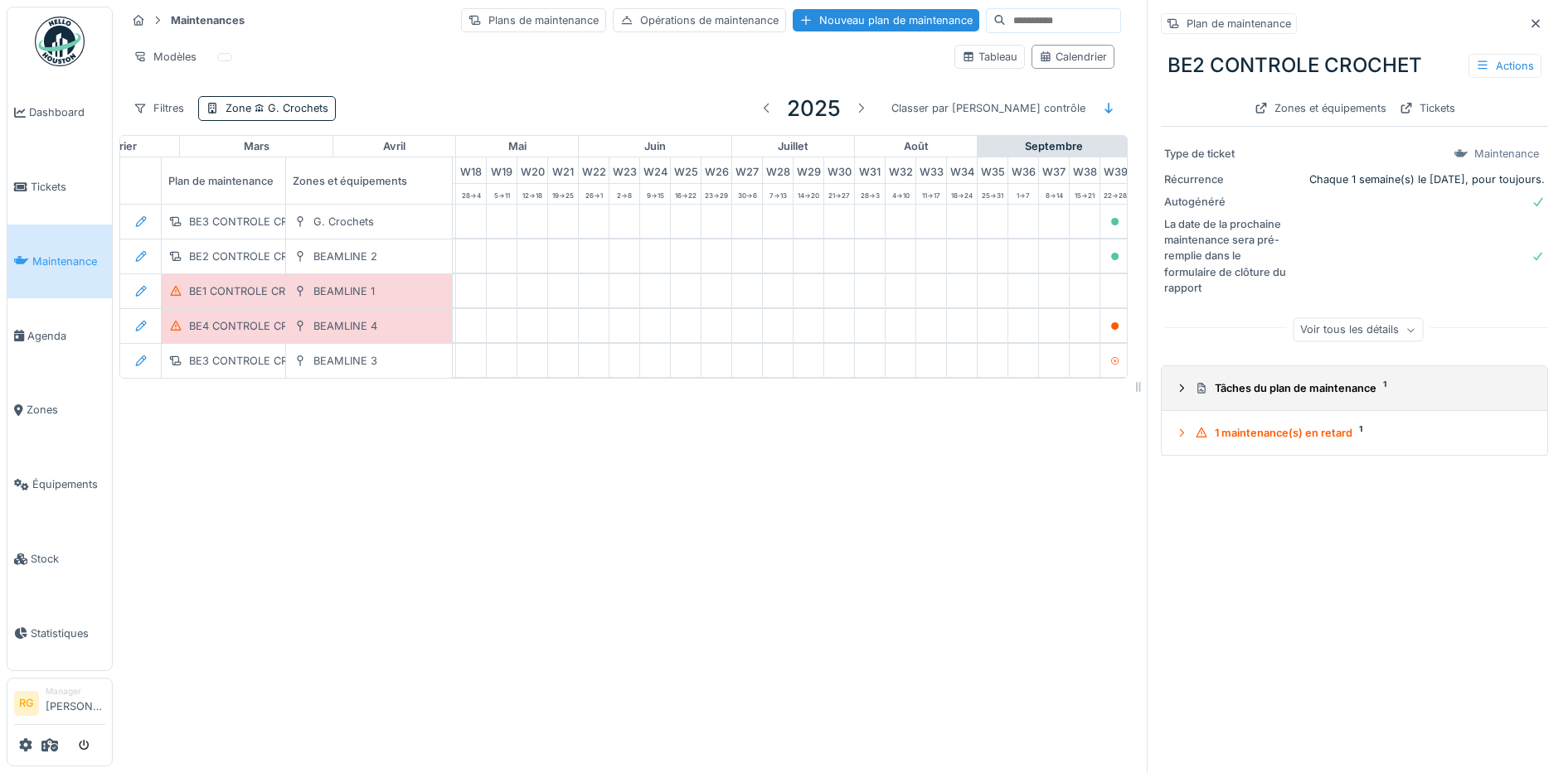
click at [1174, 385] on icon at bounding box center [1181, 389] width 13 height 11
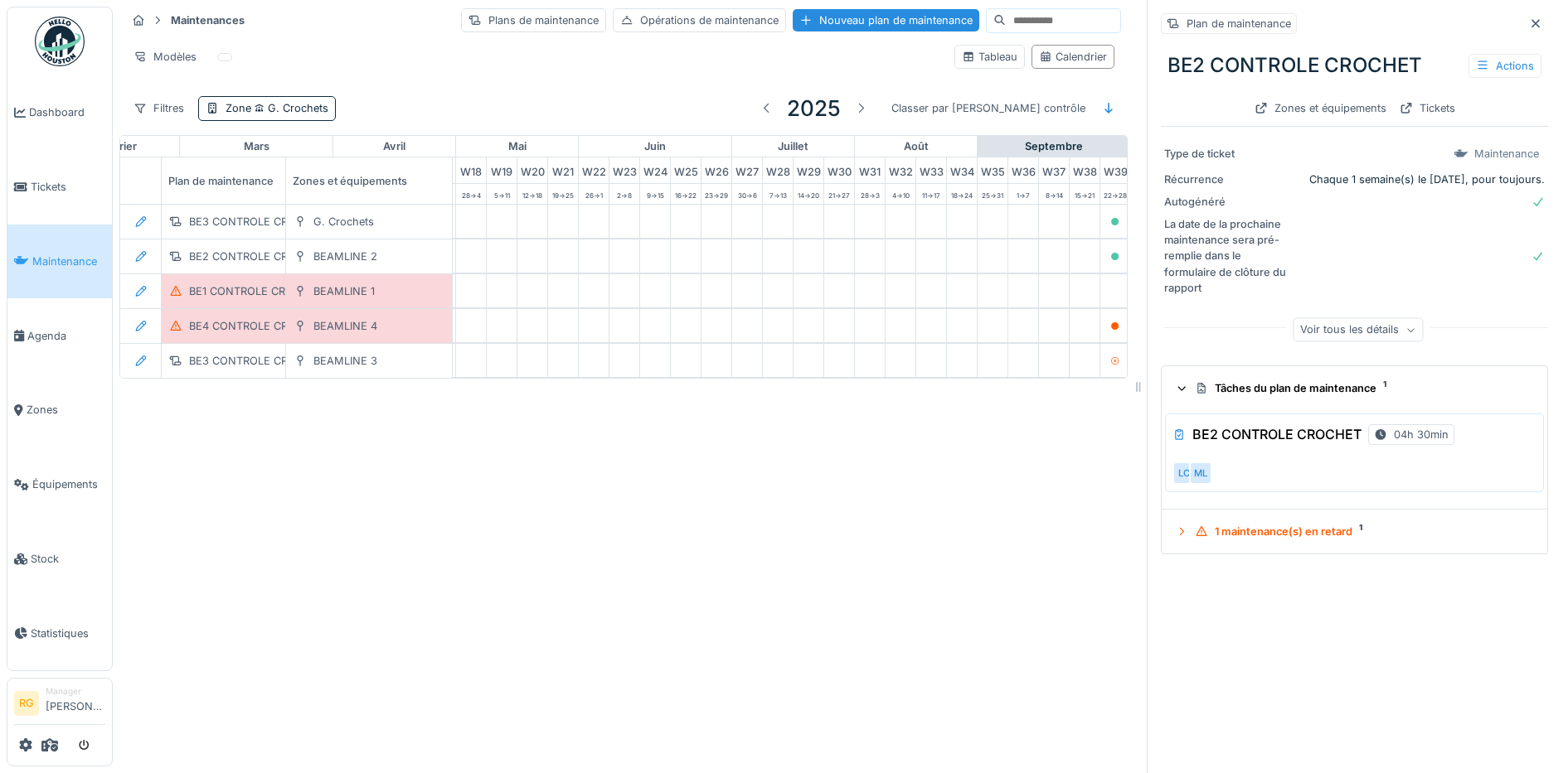
click at [1276, 466] on div "LC ML" at bounding box center [1351, 473] width 357 height 23
click at [1180, 531] on icon at bounding box center [1182, 532] width 4 height 7
click at [1384, 601] on h3 "BE2 CONTROLE CROCHET" at bounding box center [1354, 593] width 364 height 16
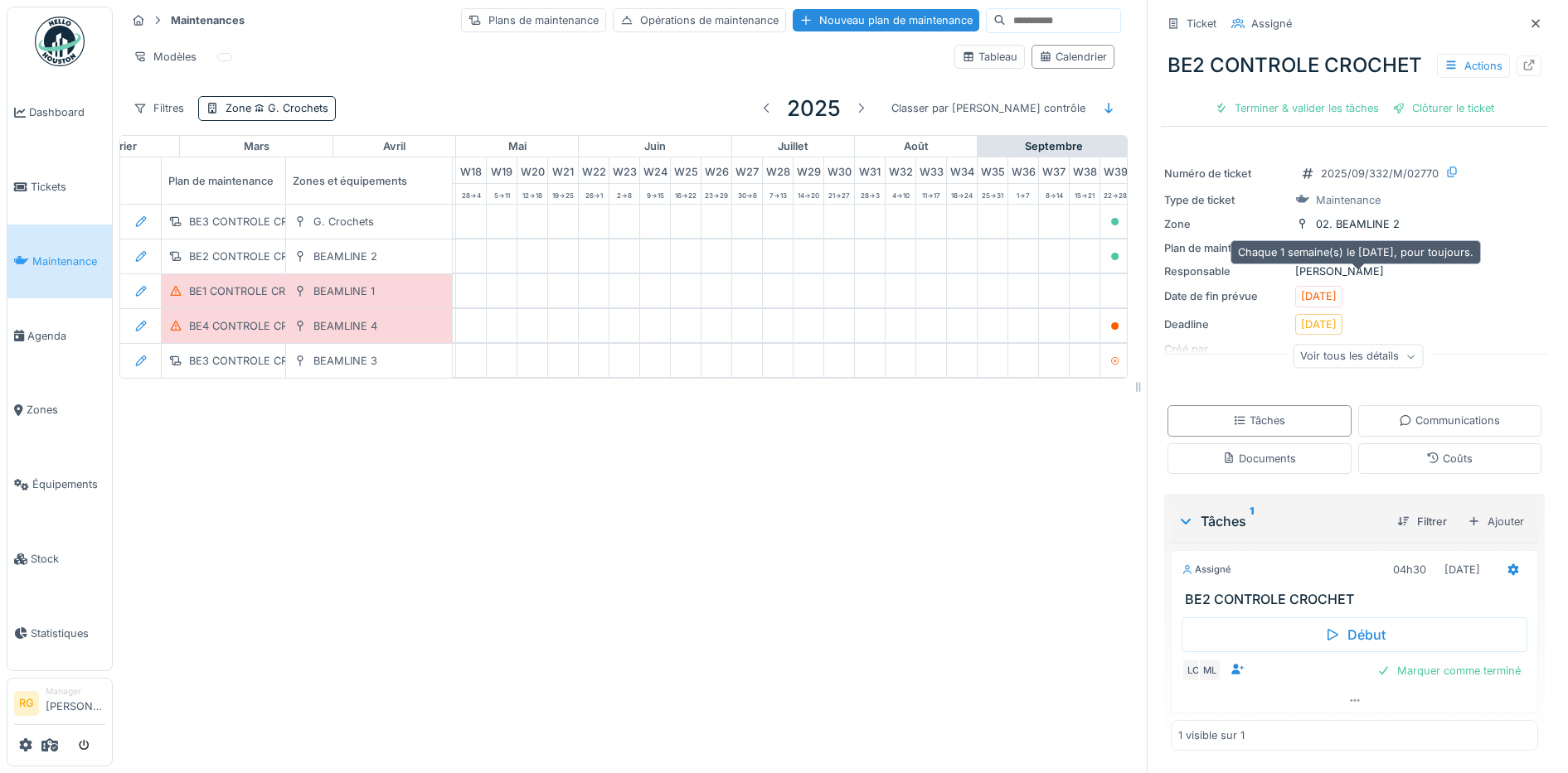
click at [1358, 256] on div "BE2 CONTROLE CROCHET" at bounding box center [1383, 248] width 136 height 16
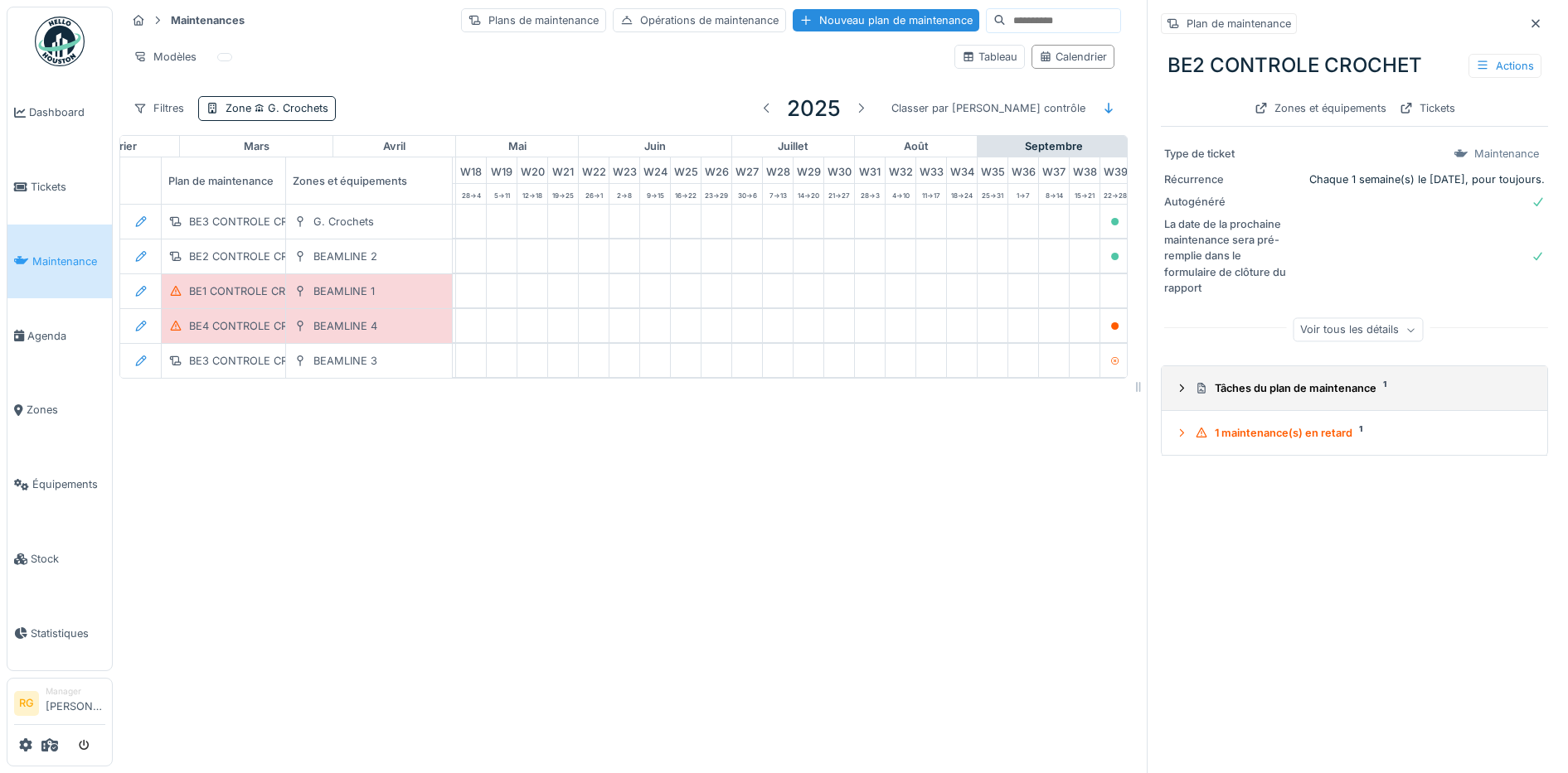
click at [1174, 389] on icon at bounding box center [1181, 389] width 13 height 11
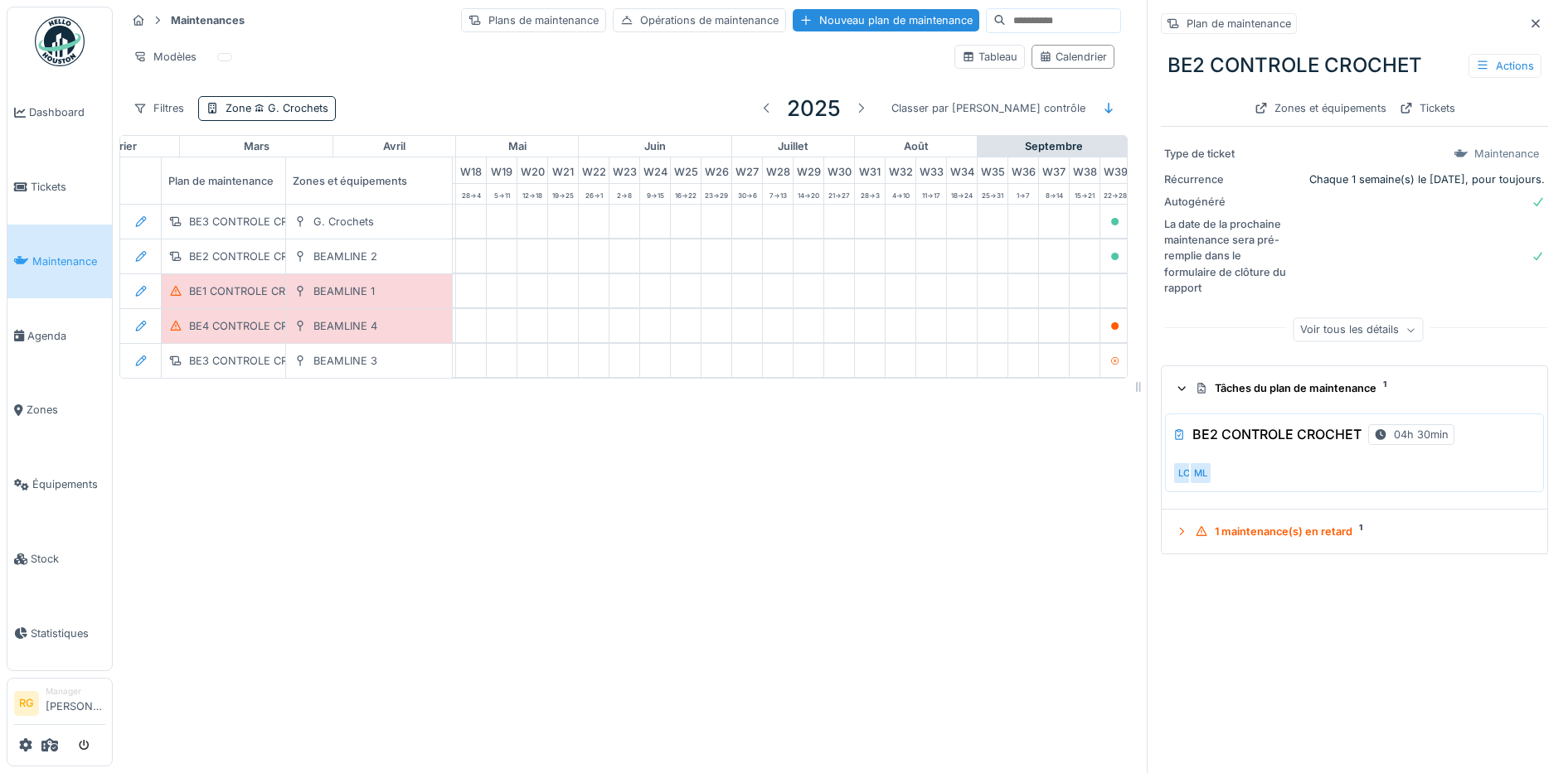
click at [1330, 463] on div "BE2 CONTROLE CROCHET 04h 30min LC ML" at bounding box center [1354, 452] width 379 height 79
click at [1474, 442] on div "BE2 CONTROLE CROCHET 04h 30min" at bounding box center [1354, 434] width 364 height 27
drag, startPoint x: 1195, startPoint y: 466, endPoint x: 1203, endPoint y: 466, distance: 8.0
click at [1196, 468] on div "LC ML" at bounding box center [1351, 473] width 357 height 23
click at [1219, 468] on div "LC ML" at bounding box center [1351, 473] width 357 height 23
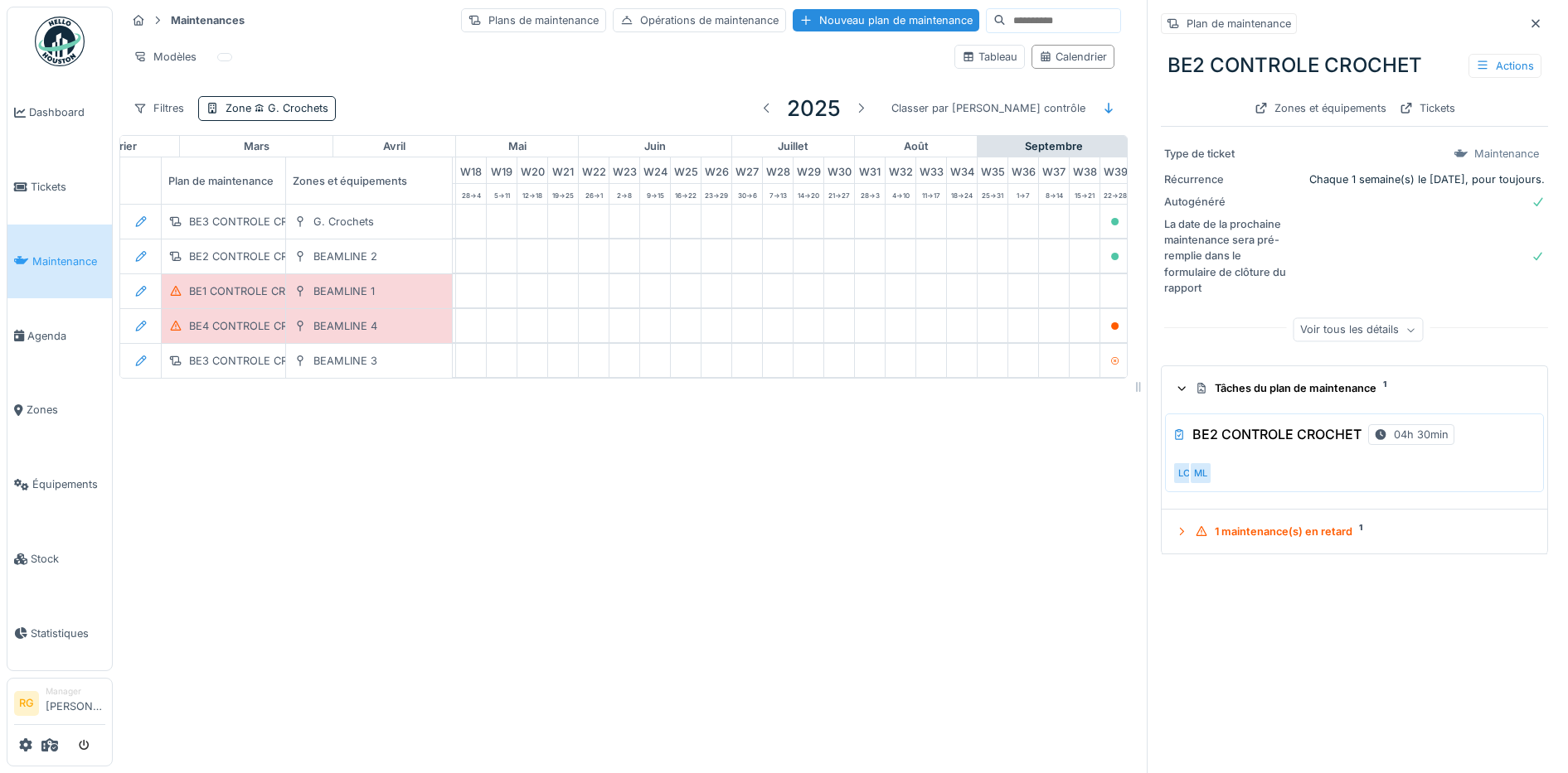
click at [1237, 459] on div "BE2 CONTROLE CROCHET 04h 30min LC ML" at bounding box center [1354, 452] width 379 height 79
click at [1239, 457] on div "BE2 CONTROLE CROCHET 04h 30min LC ML" at bounding box center [1354, 452] width 379 height 79
click at [1379, 335] on div "Voir tous les détails" at bounding box center [1357, 330] width 130 height 24
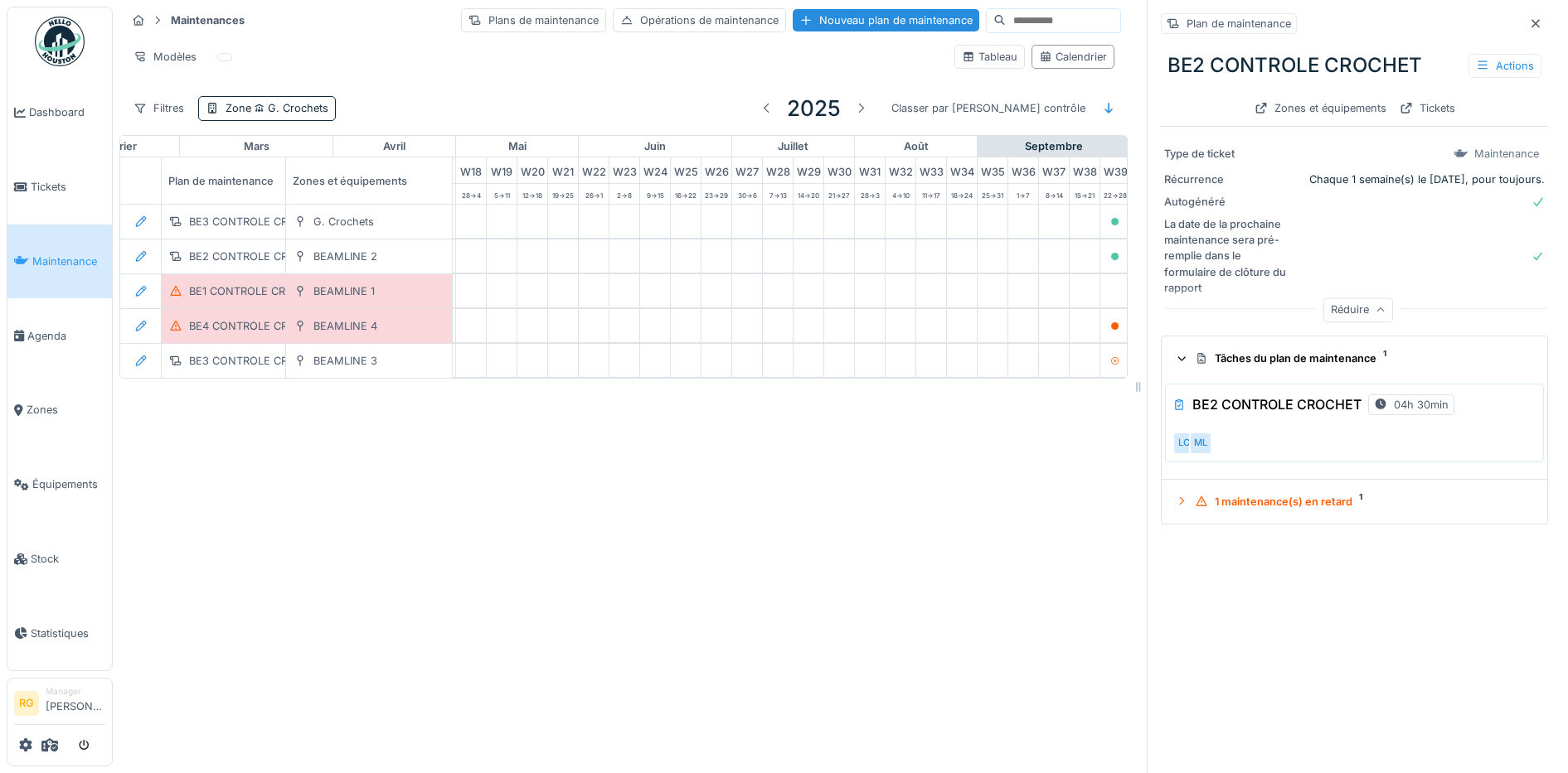
click at [1362, 322] on div "Réduire" at bounding box center [1358, 310] width 69 height 24
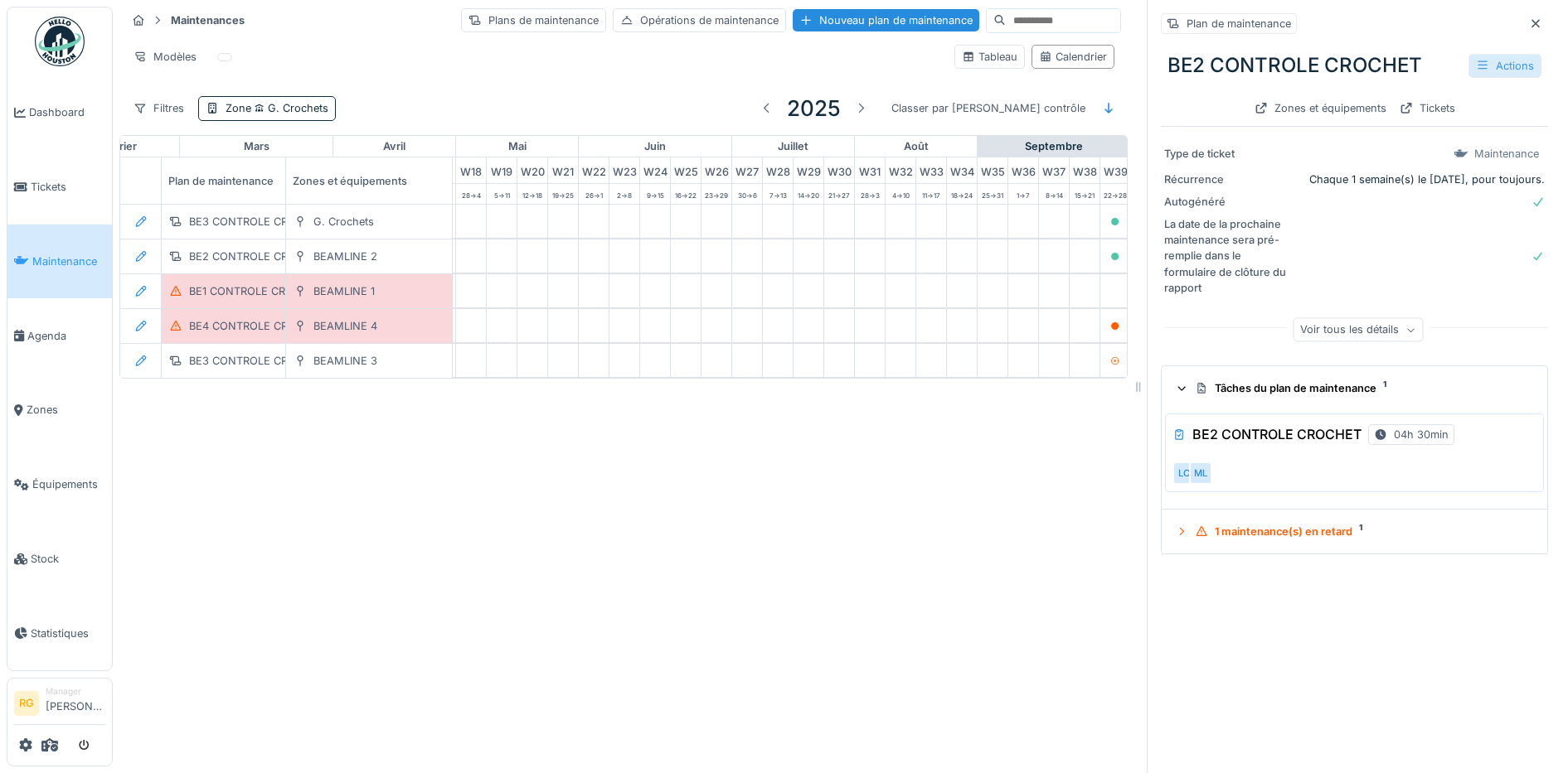
click at [1474, 63] on div "Actions" at bounding box center [1504, 66] width 73 height 24
click at [1387, 102] on div "Modifier" at bounding box center [1415, 103] width 150 height 25
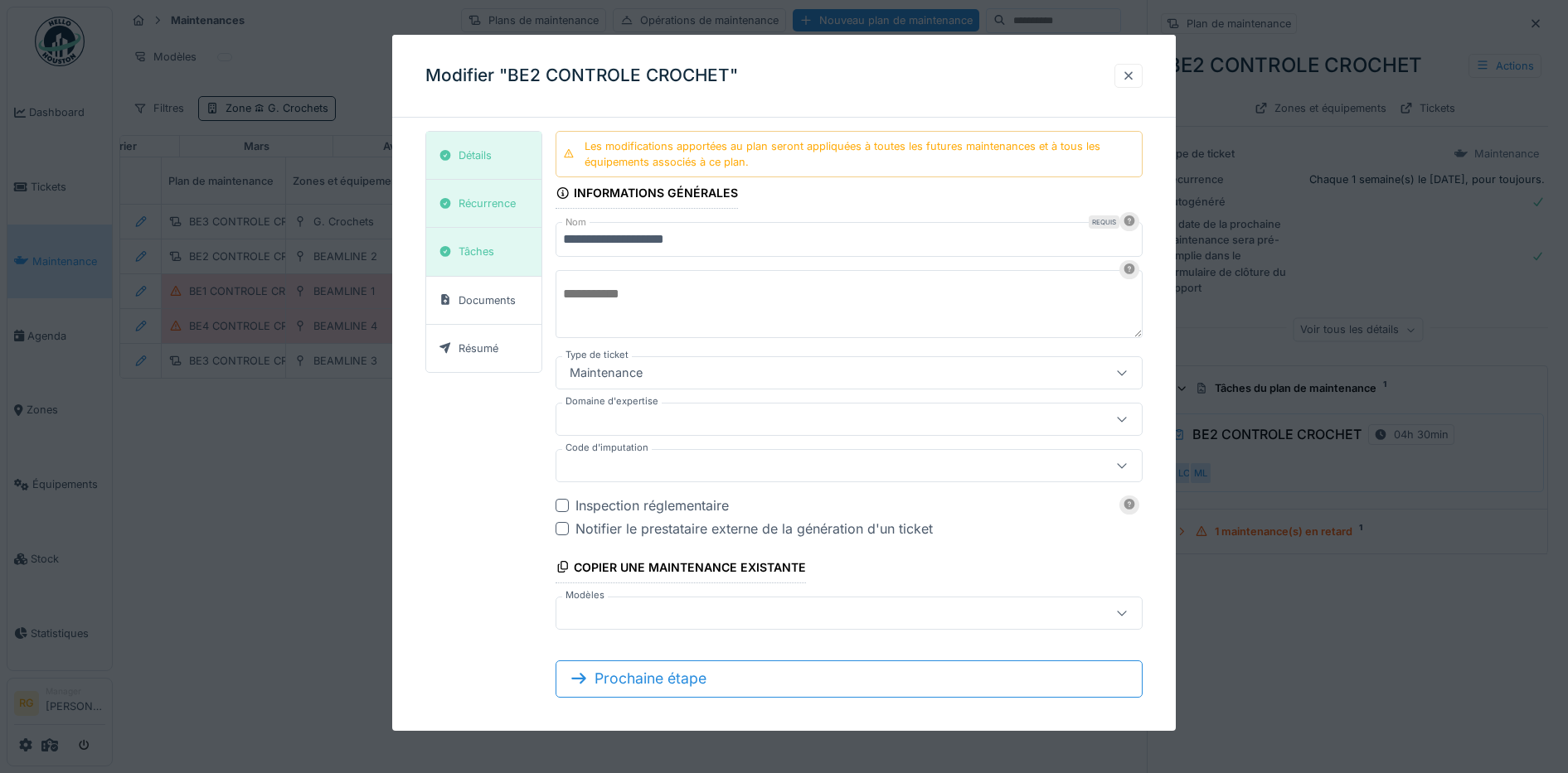
click at [1132, 78] on div at bounding box center [1129, 76] width 13 height 16
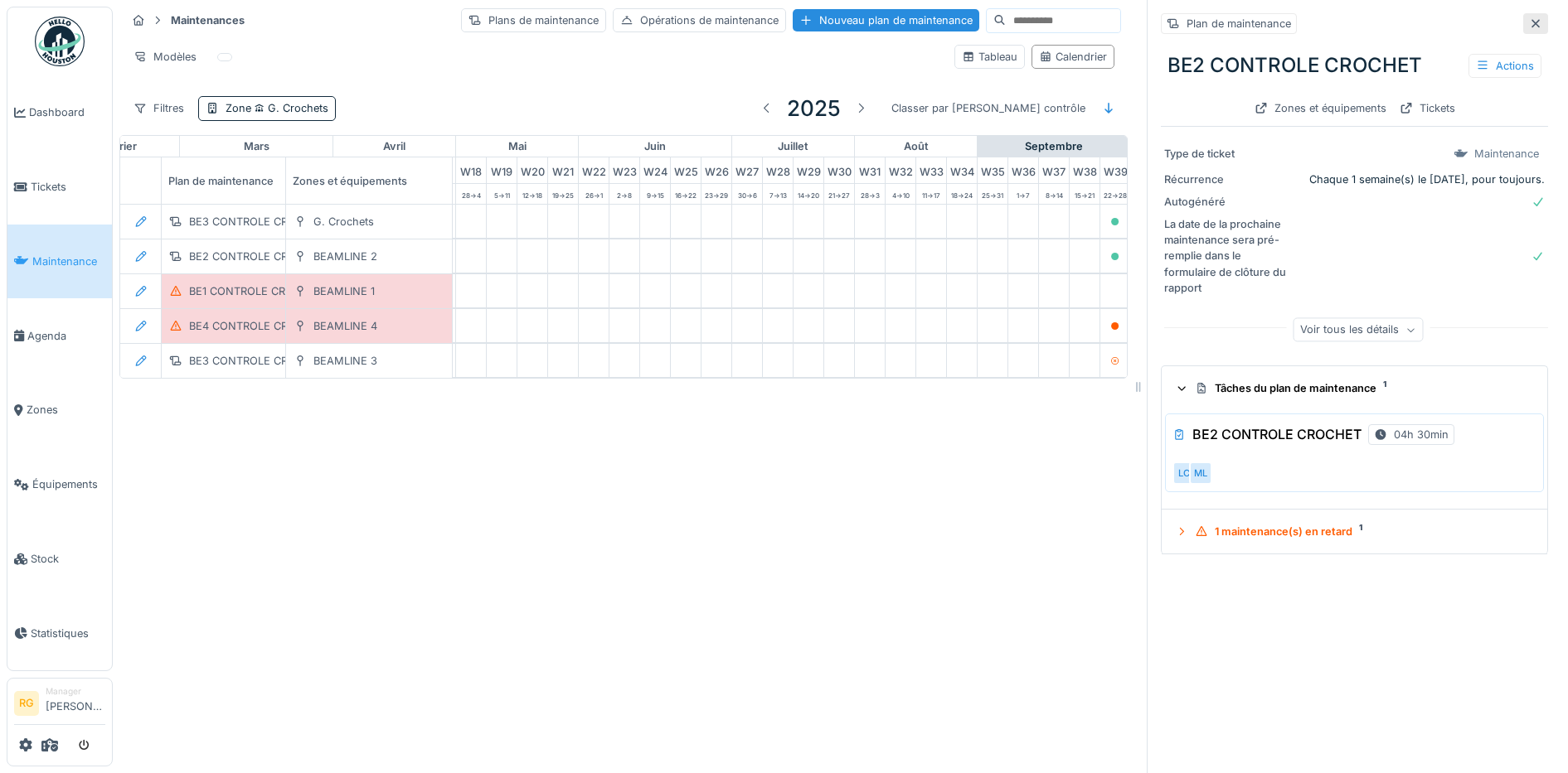
click at [1529, 19] on icon at bounding box center [1535, 24] width 13 height 11
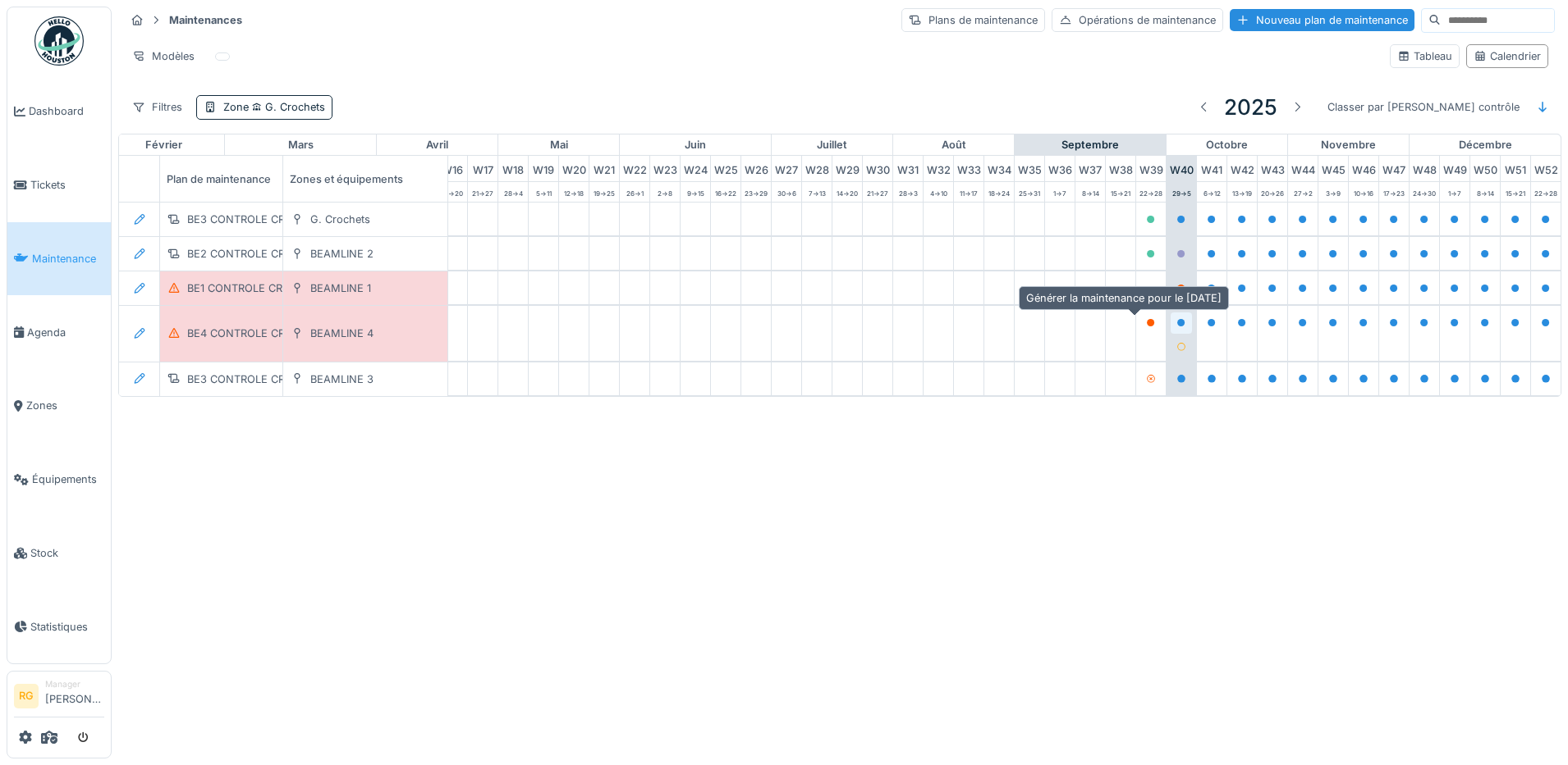
click at [1177, 322] on icon at bounding box center [1181, 323] width 8 height 8
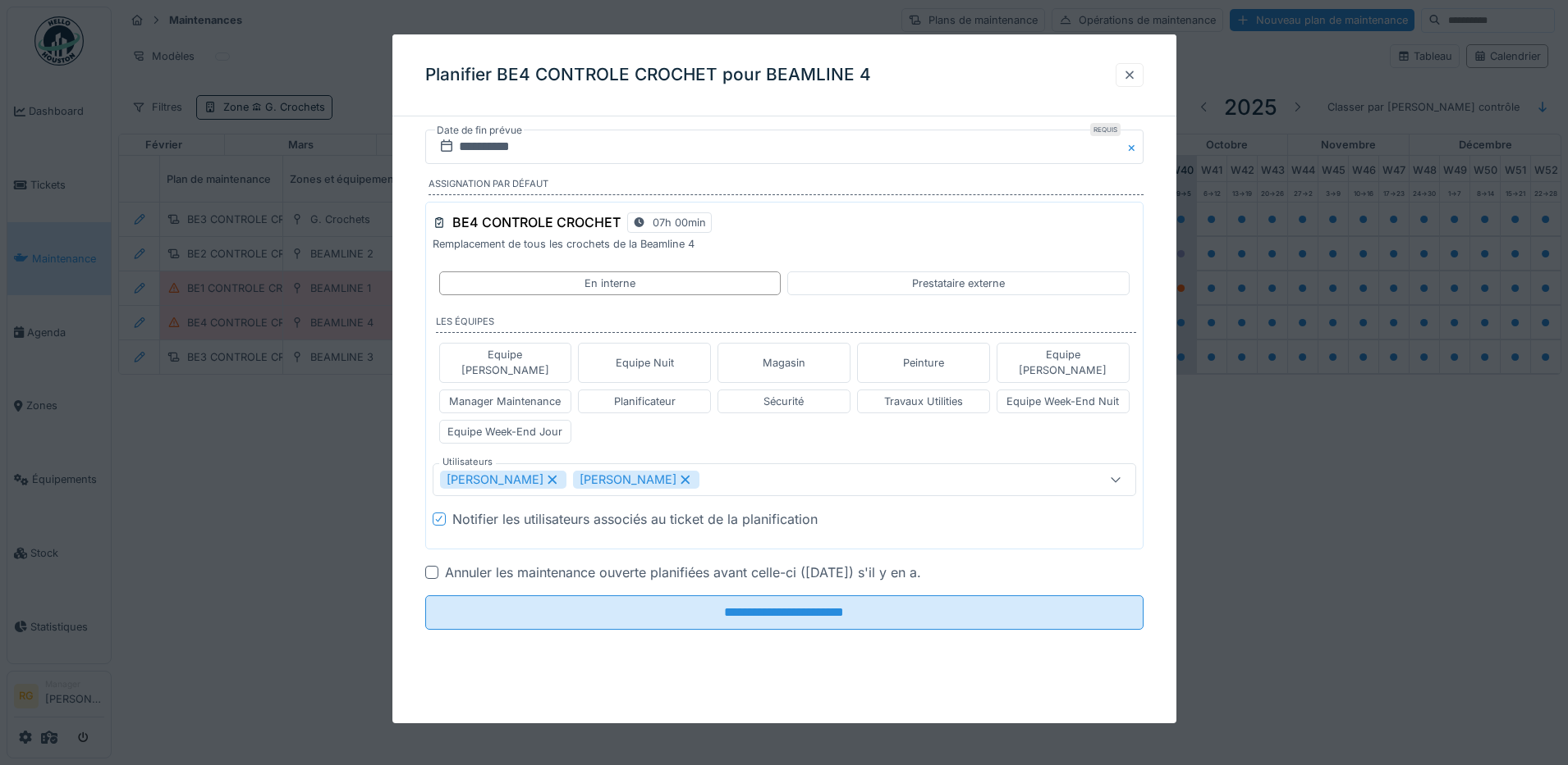
click at [1132, 73] on div at bounding box center [1129, 75] width 13 height 16
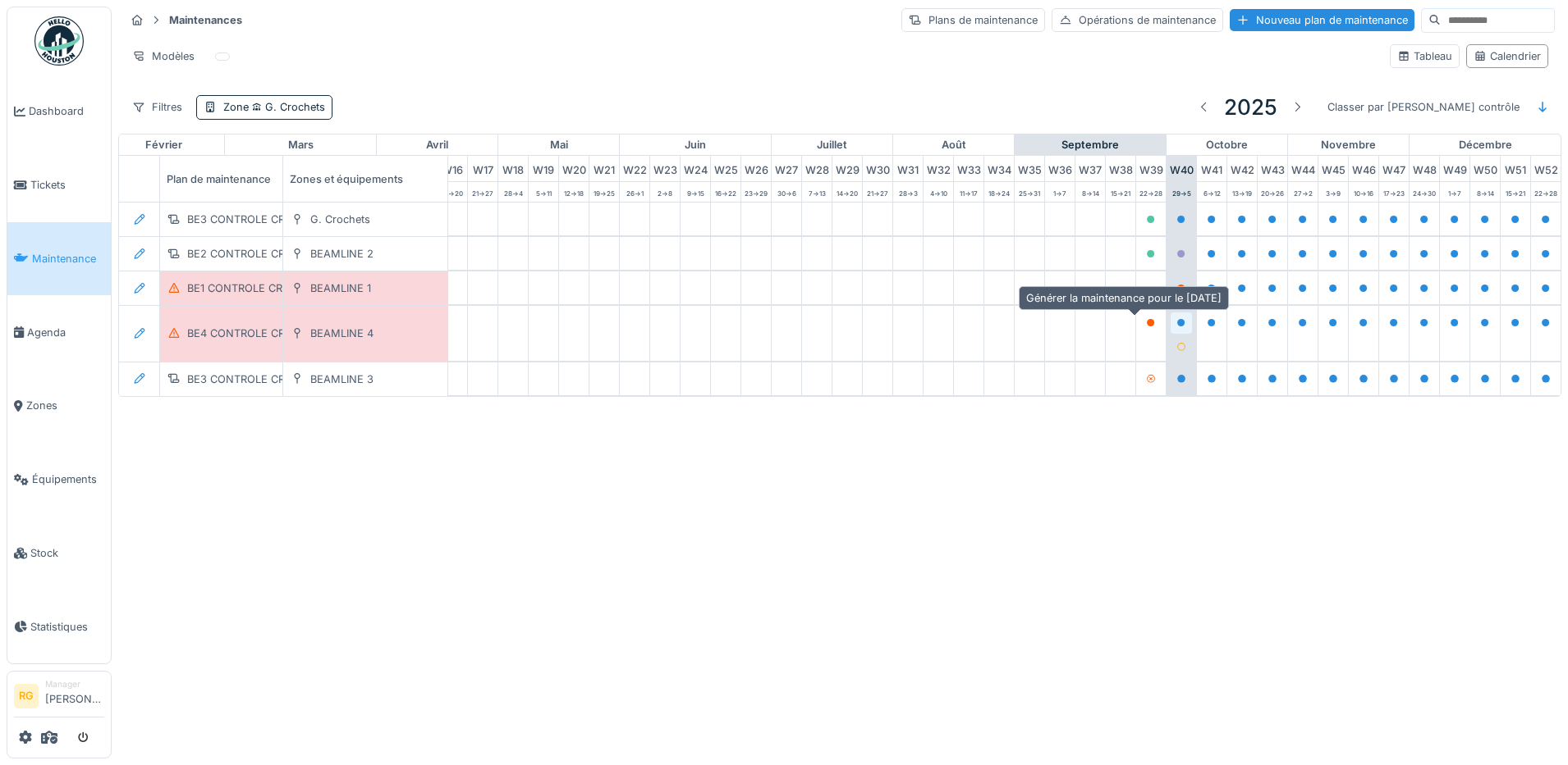
click at [1177, 325] on icon at bounding box center [1181, 323] width 8 height 8
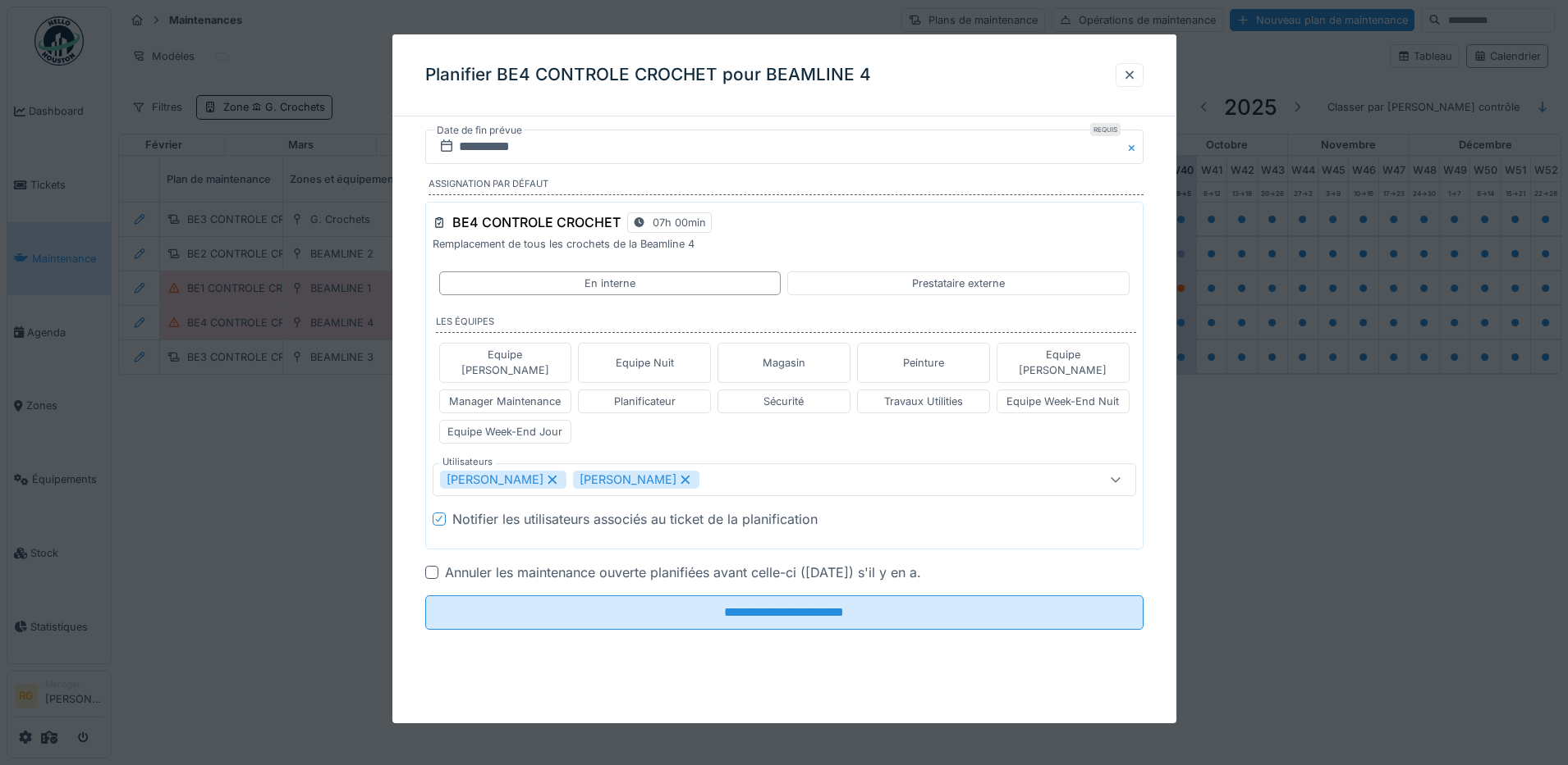
click at [429, 566] on div at bounding box center [431, 573] width 13 height 13
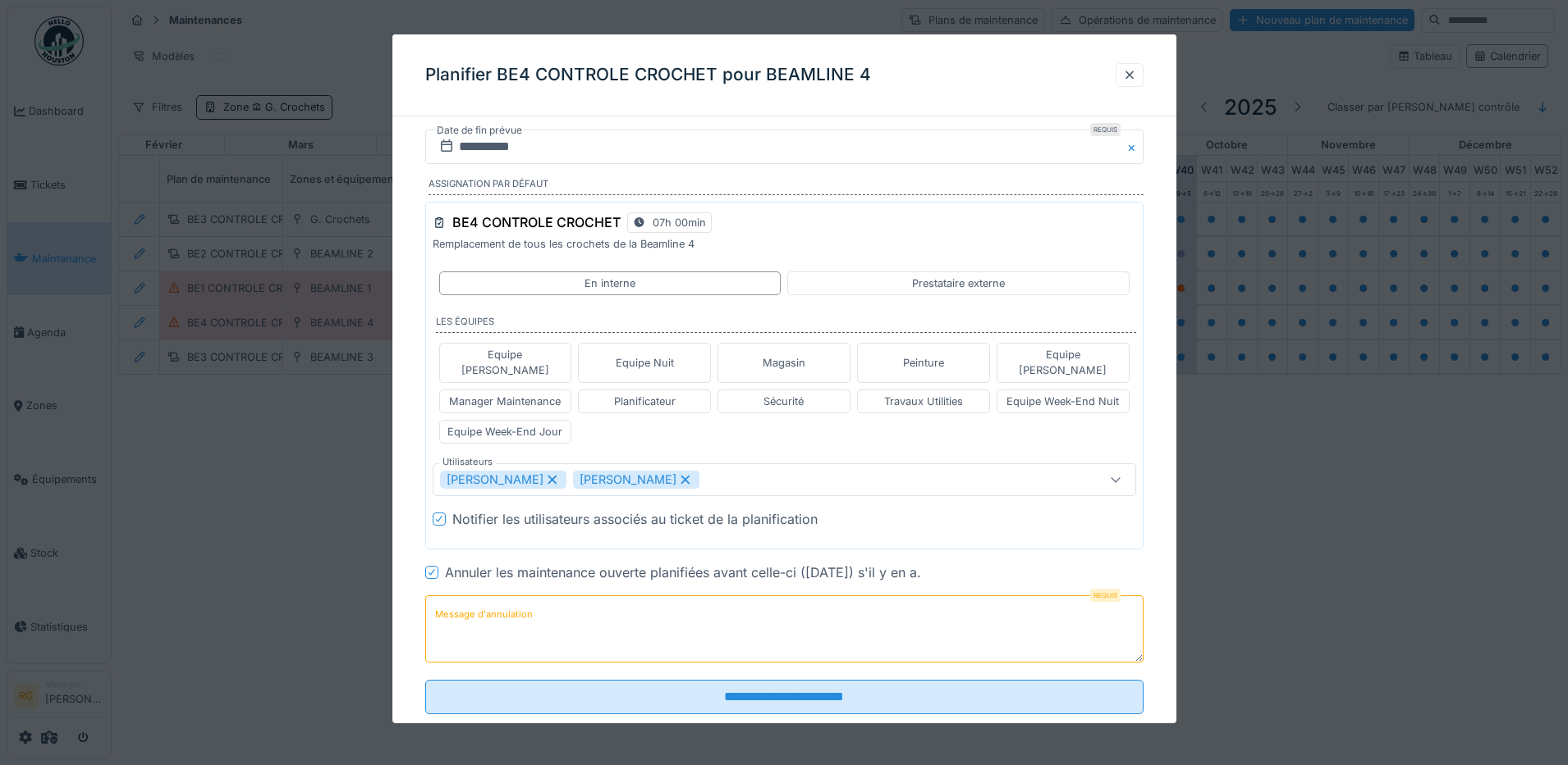
click at [640, 611] on textarea "Message d'annulation" at bounding box center [784, 629] width 718 height 68
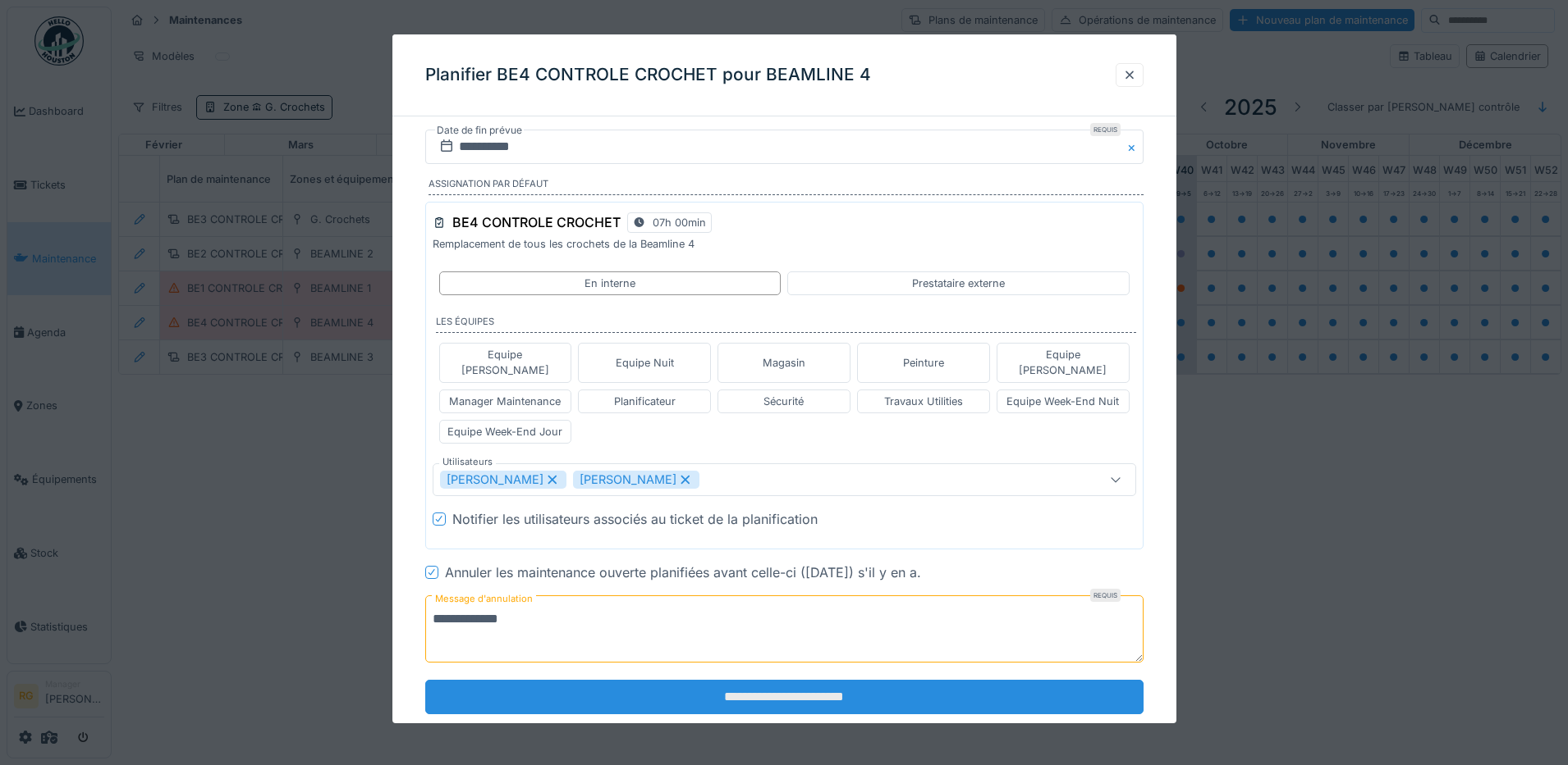
type textarea "**********"
click at [803, 684] on input "**********" at bounding box center [784, 697] width 718 height 34
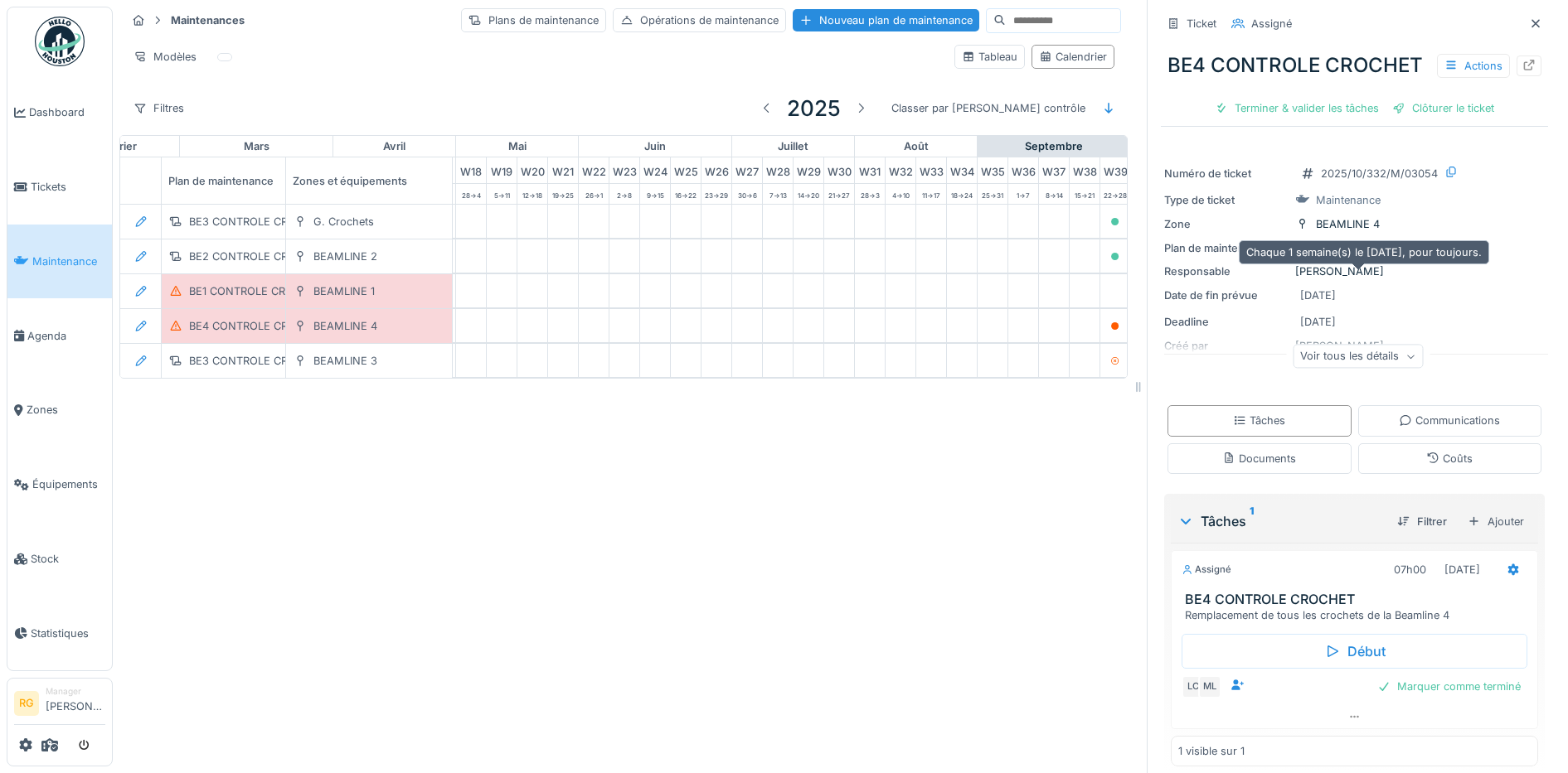
click at [1381, 256] on div "BE4 CONTROLE CROCHET" at bounding box center [1383, 248] width 136 height 16
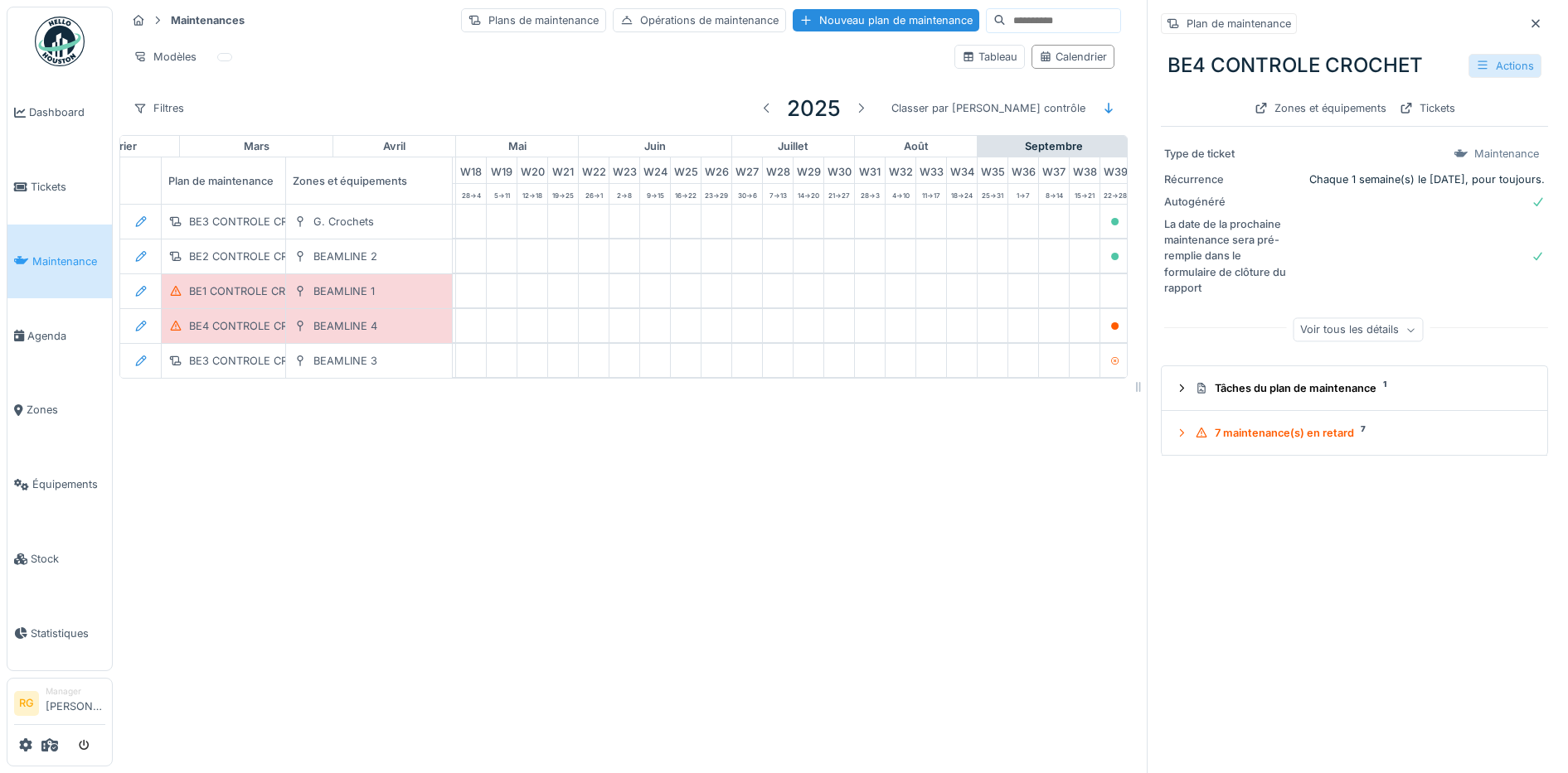
click at [1475, 61] on icon at bounding box center [1482, 65] width 13 height 11
click at [1378, 109] on div "Modifier" at bounding box center [1415, 103] width 150 height 25
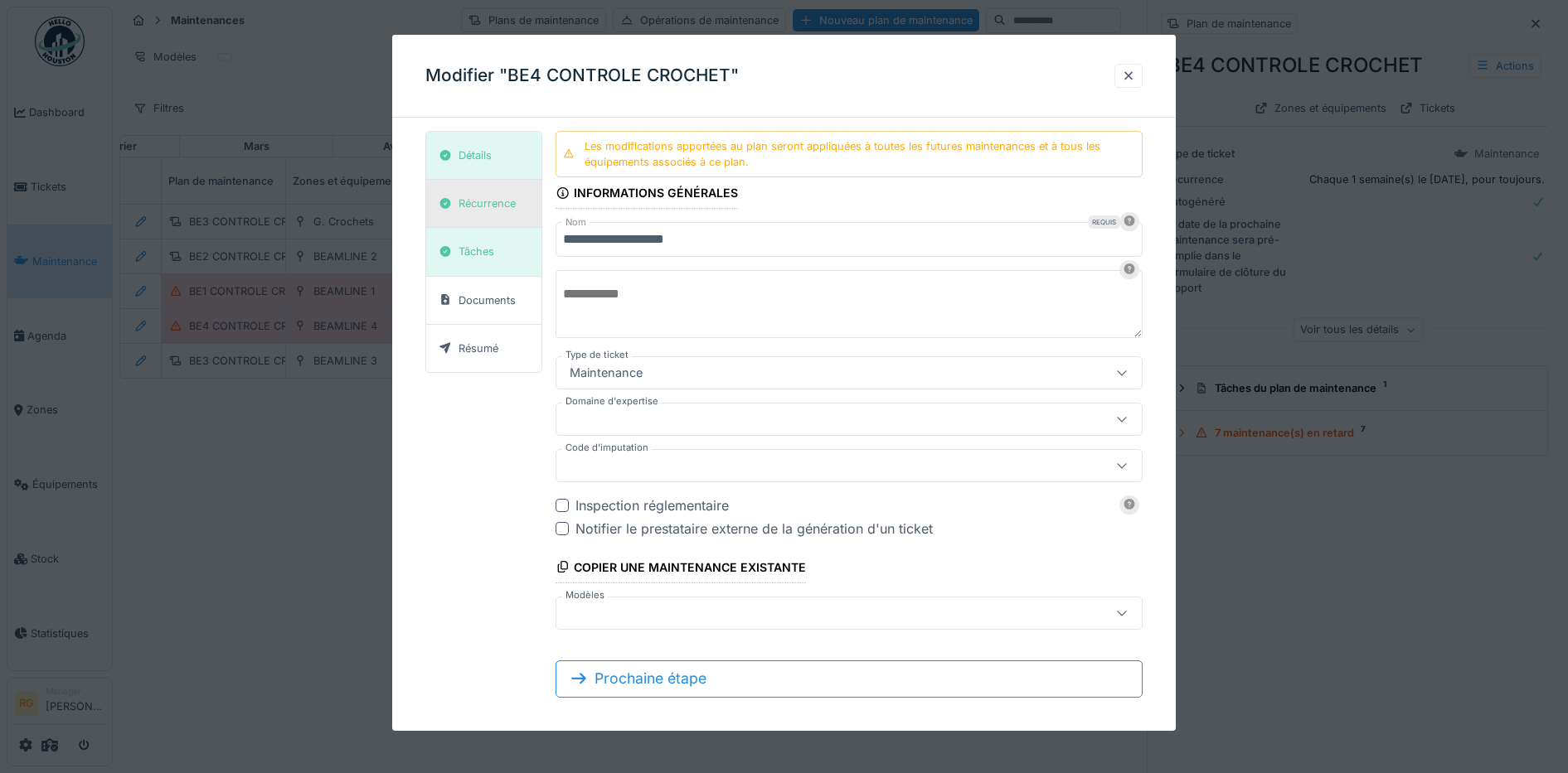
click at [480, 207] on div "Récurrence" at bounding box center [486, 203] width 57 height 16
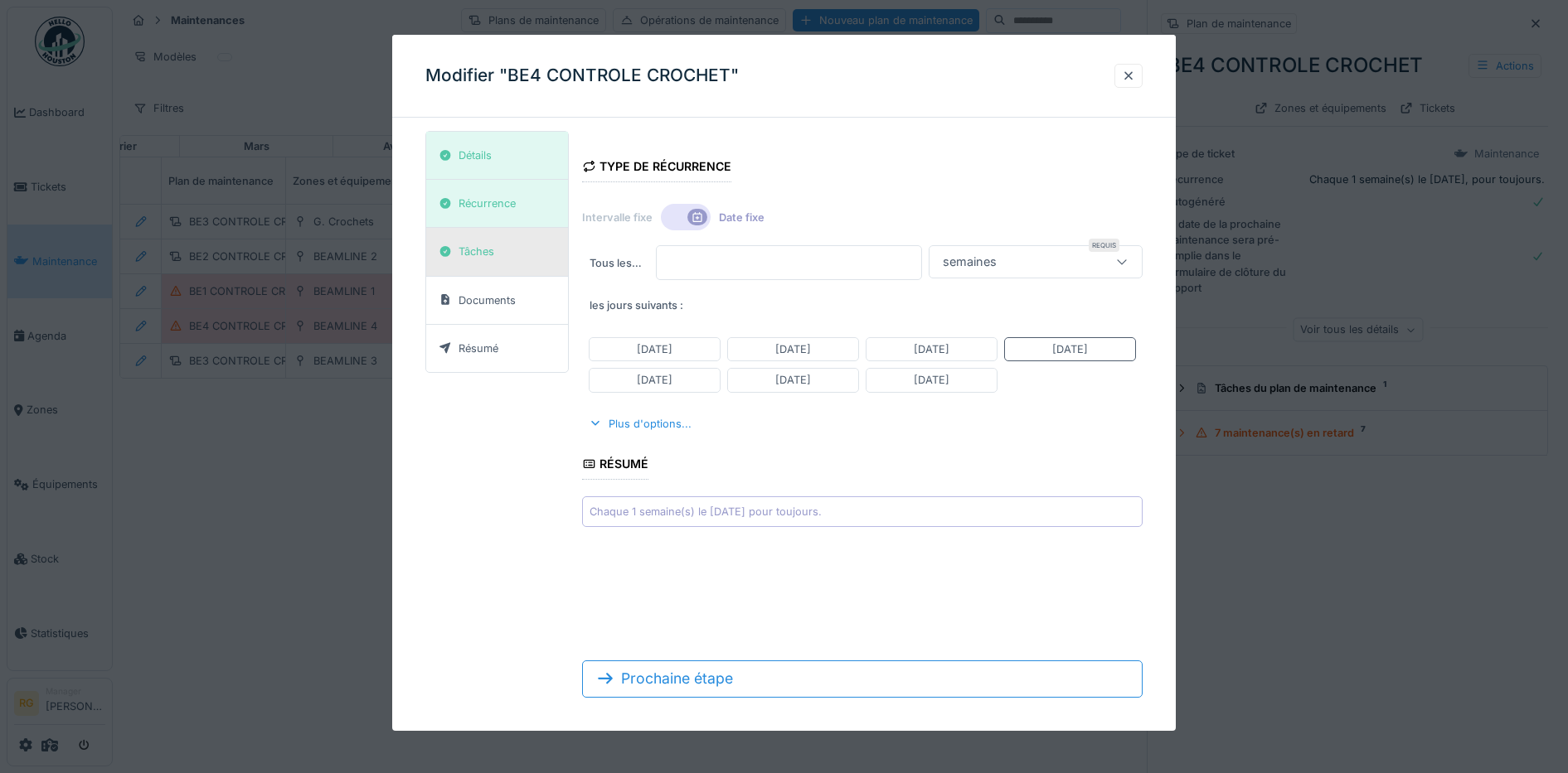
click at [487, 254] on div "Tâches" at bounding box center [476, 251] width 36 height 16
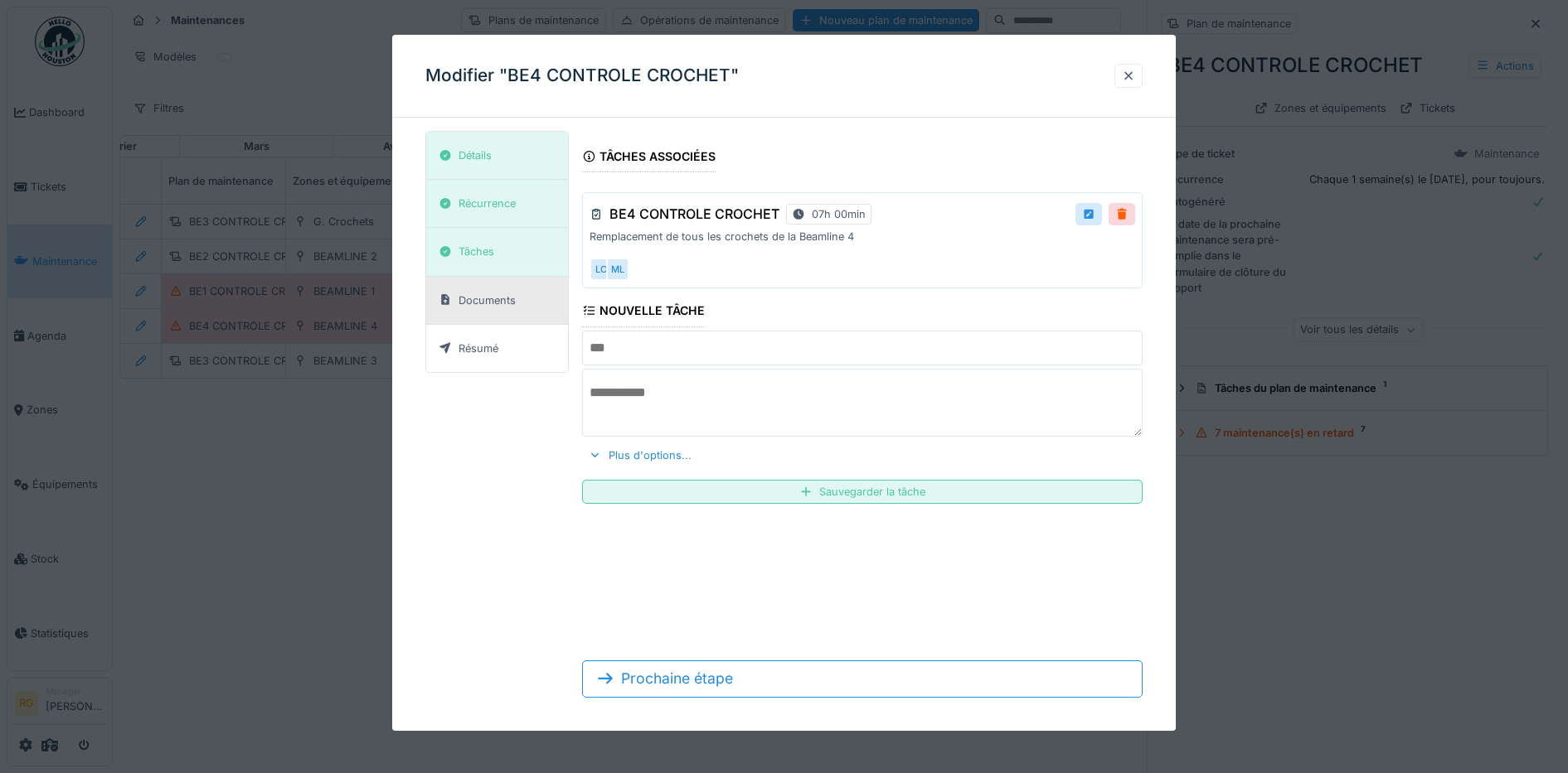
click at [499, 303] on div "Documents" at bounding box center [486, 300] width 57 height 16
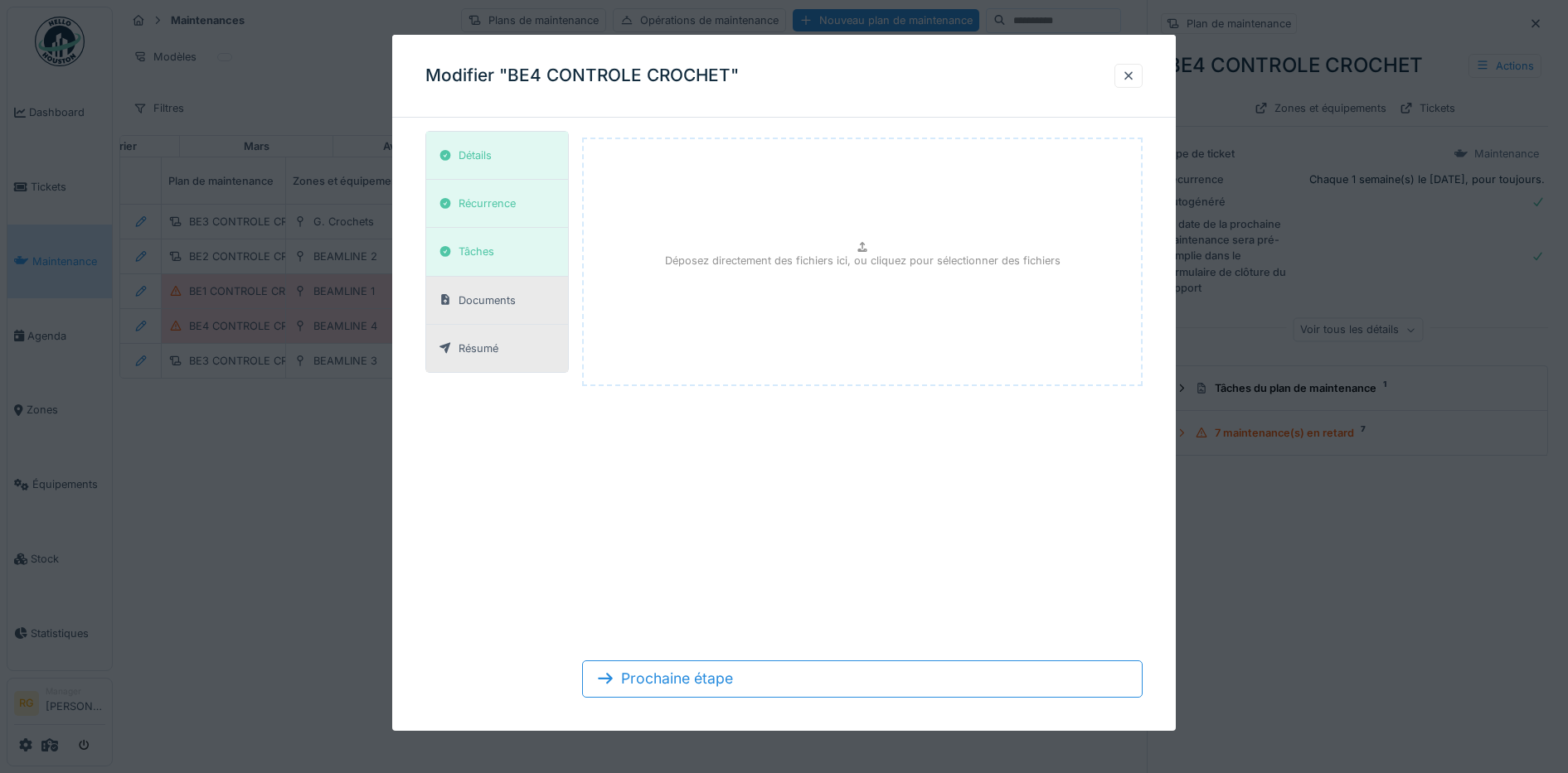
click at [497, 349] on div "Résumé" at bounding box center [478, 348] width 40 height 16
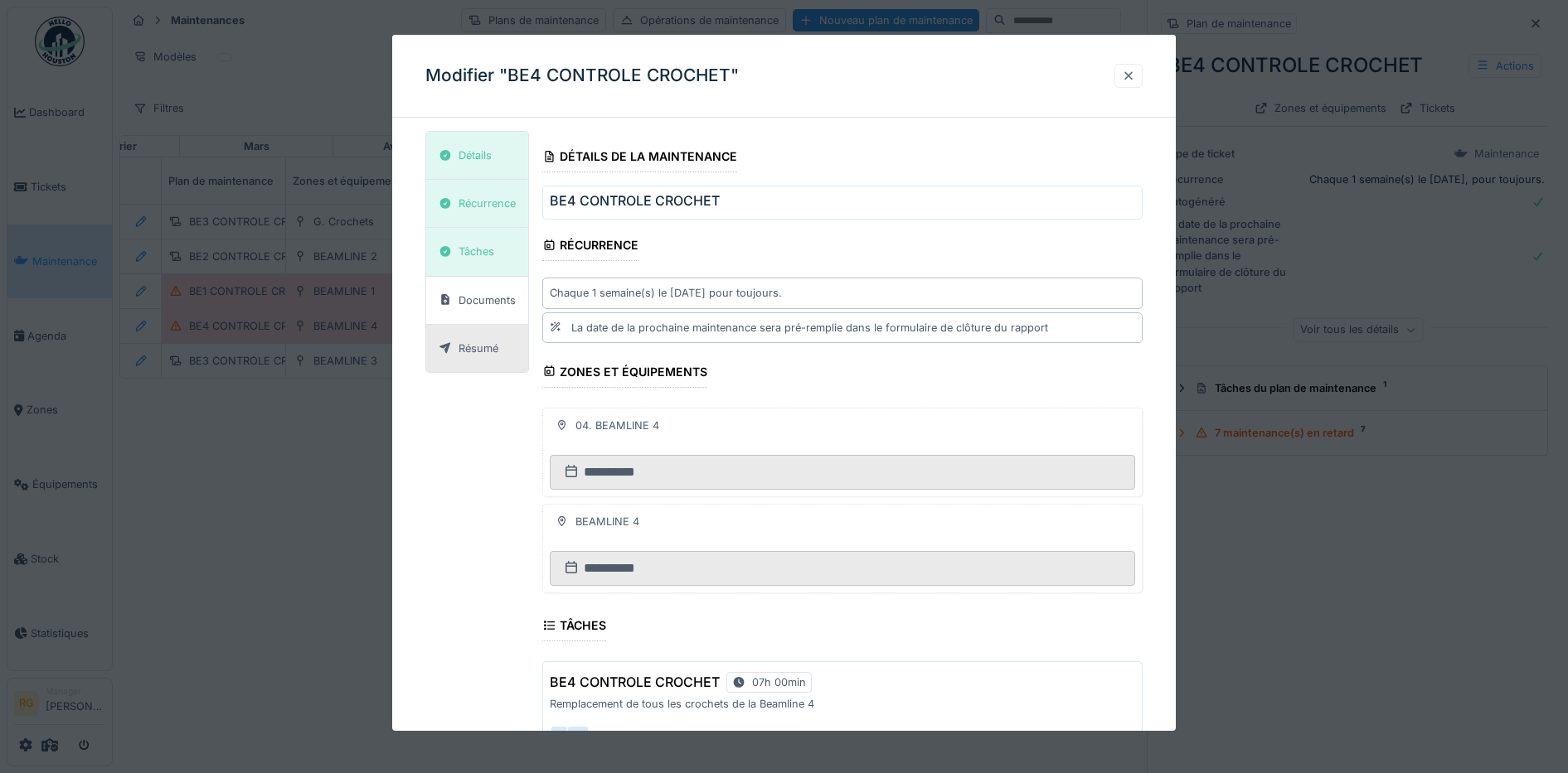
click at [1135, 77] on div at bounding box center [1129, 76] width 13 height 16
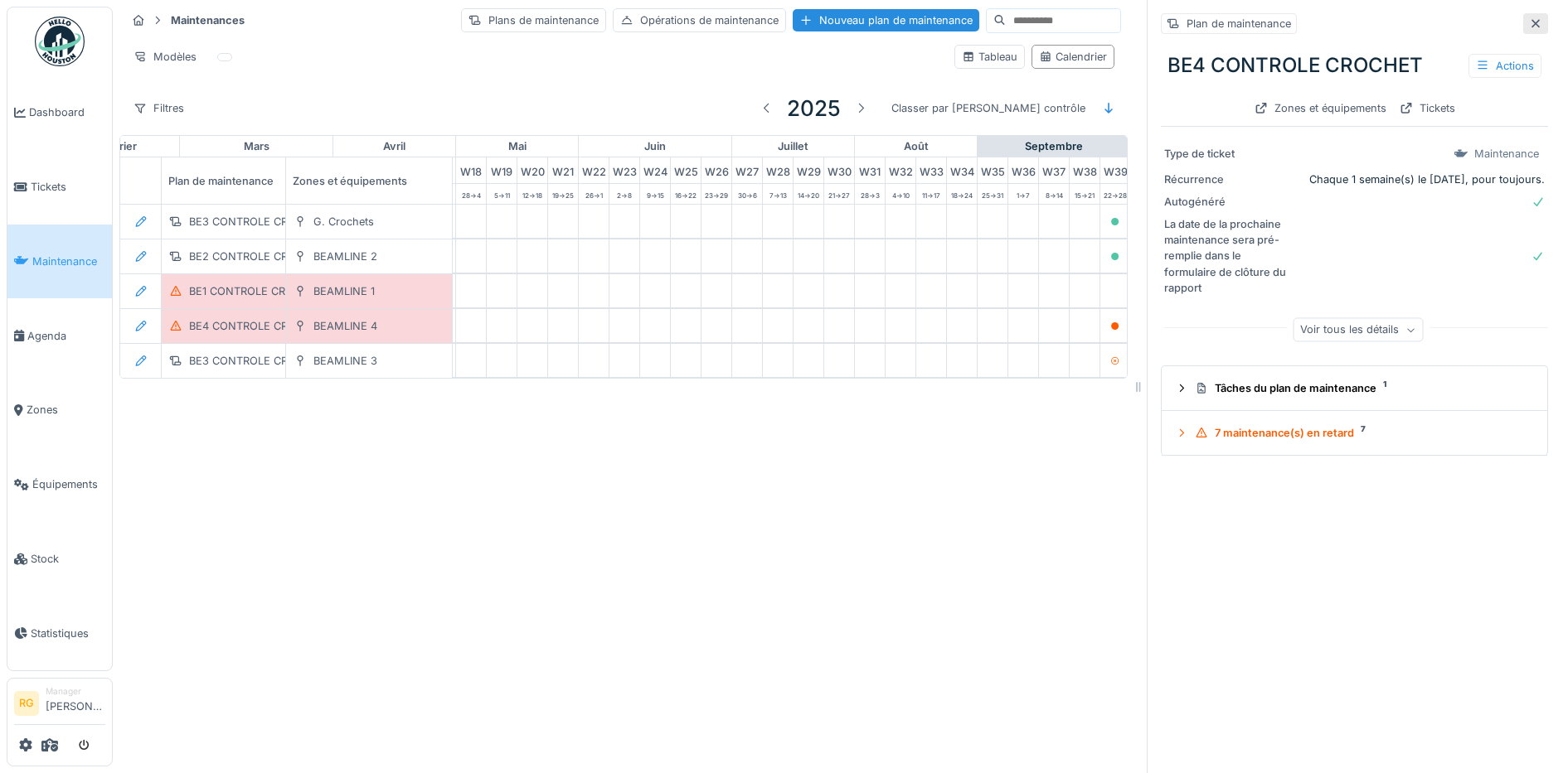
click at [1529, 19] on icon at bounding box center [1535, 24] width 13 height 11
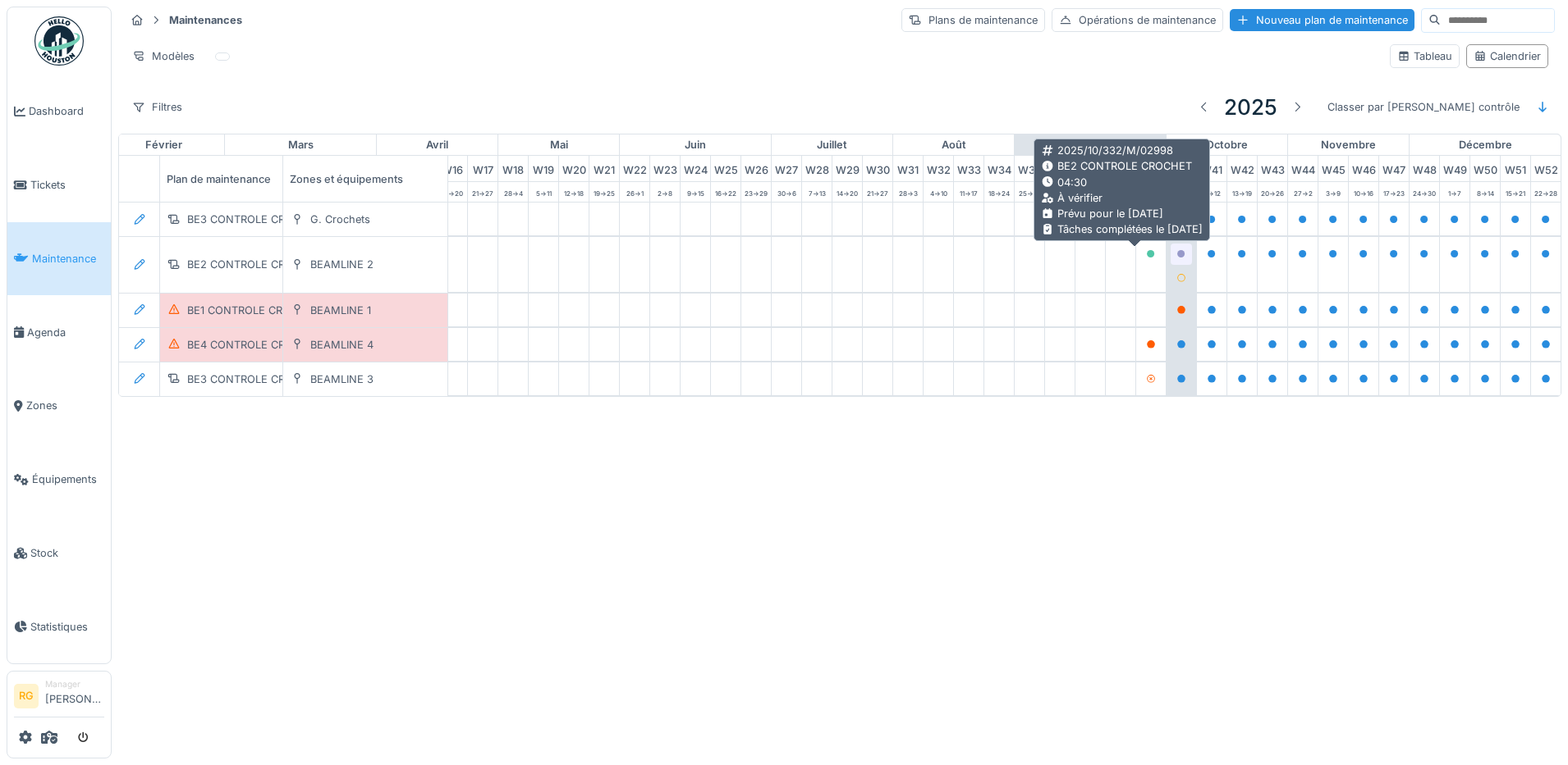
click at [1177, 256] on icon at bounding box center [1181, 253] width 8 height 8
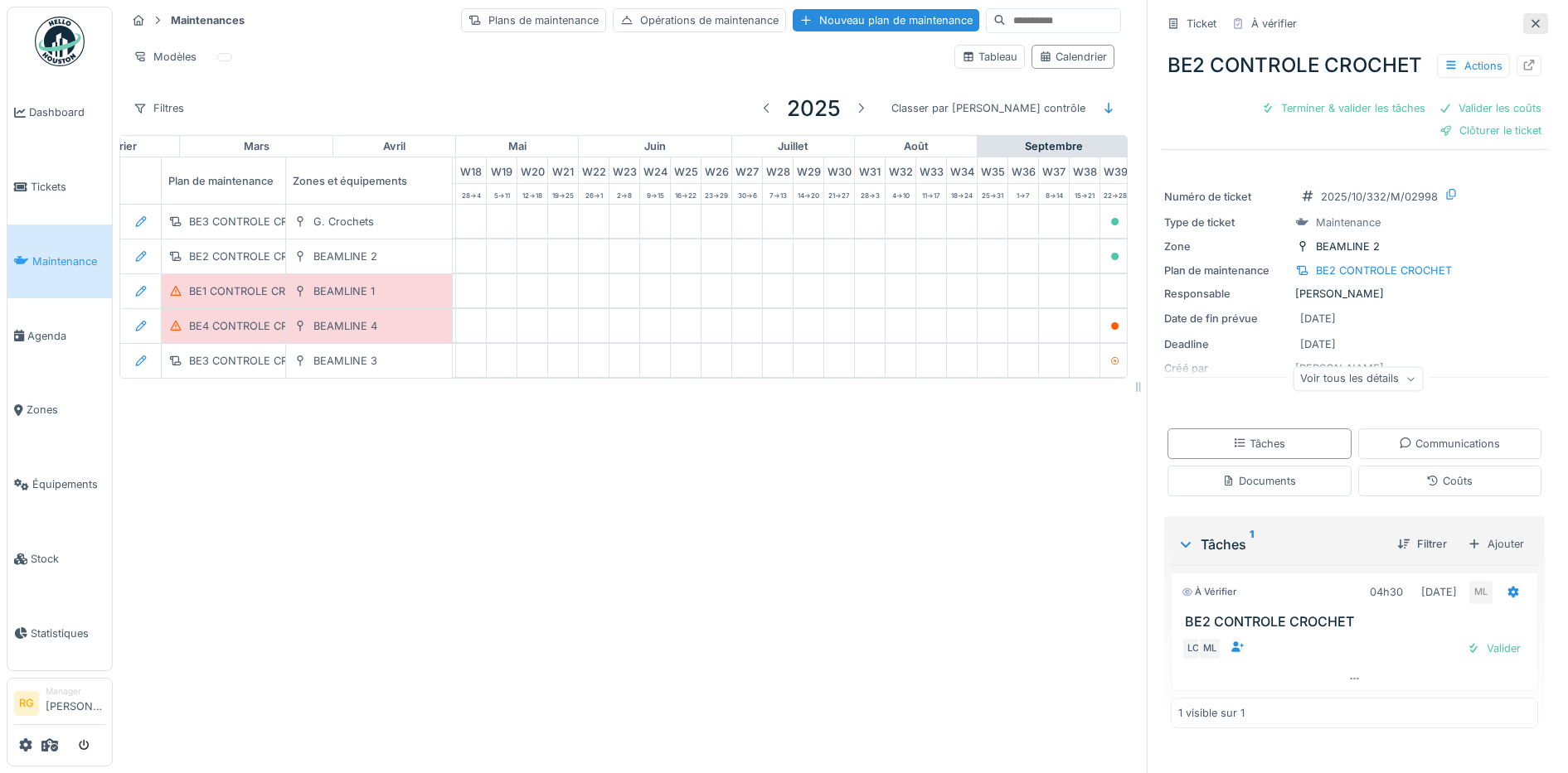
click at [1532, 19] on icon at bounding box center [1535, 22] width 8 height 8
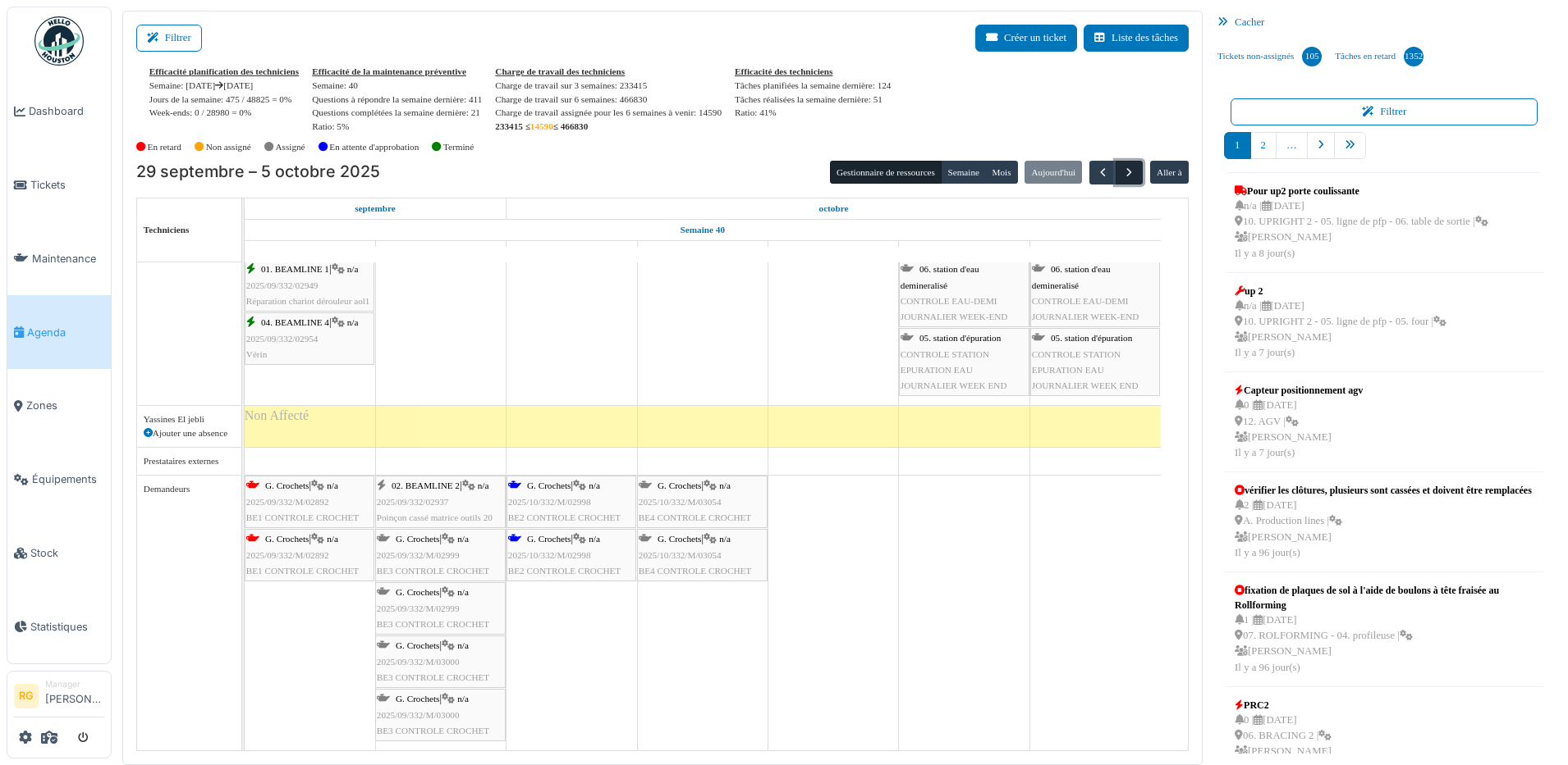
click at [1122, 176] on span "button" at bounding box center [1128, 172] width 14 height 14
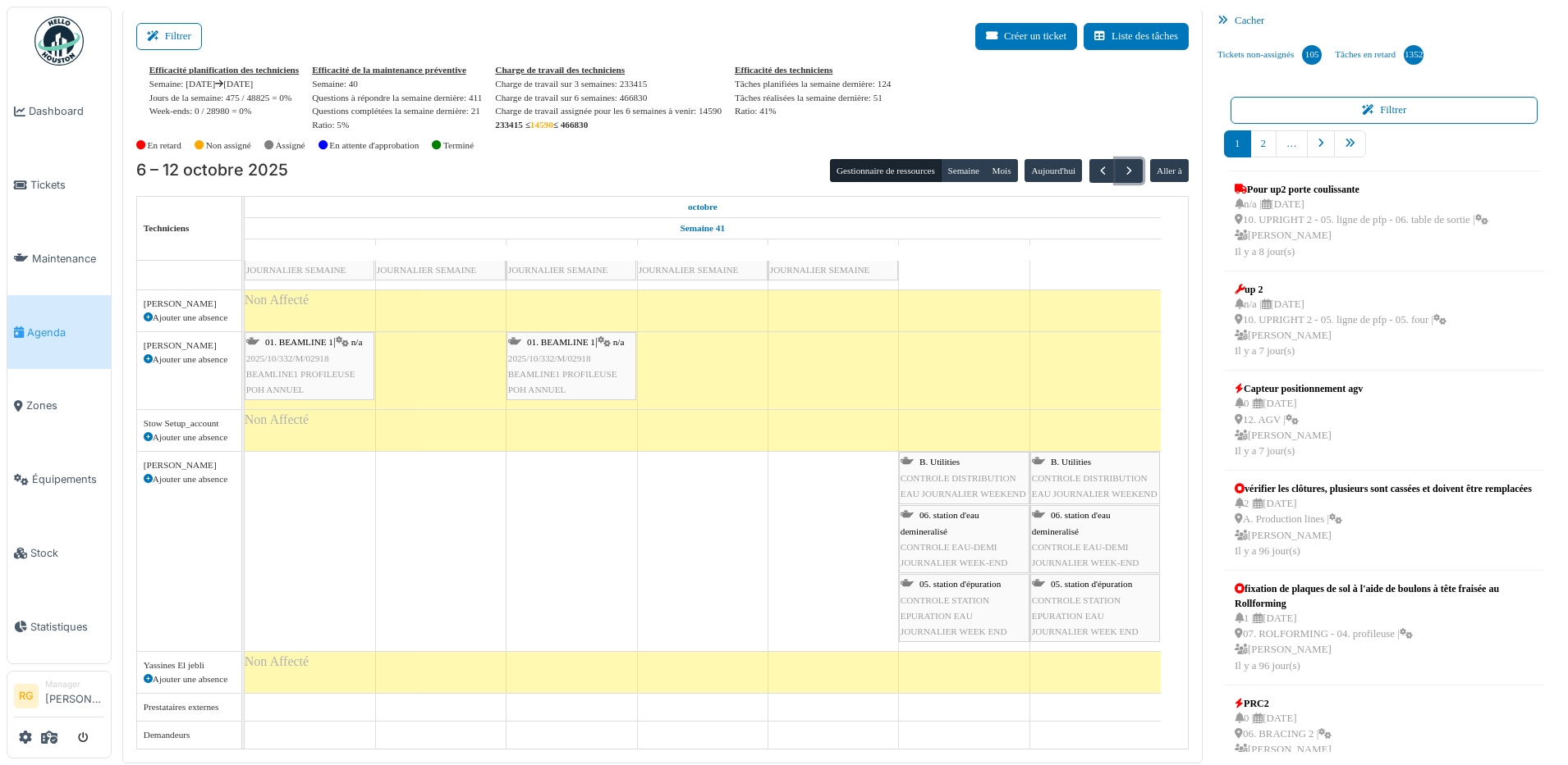
scroll to position [3245, 0]
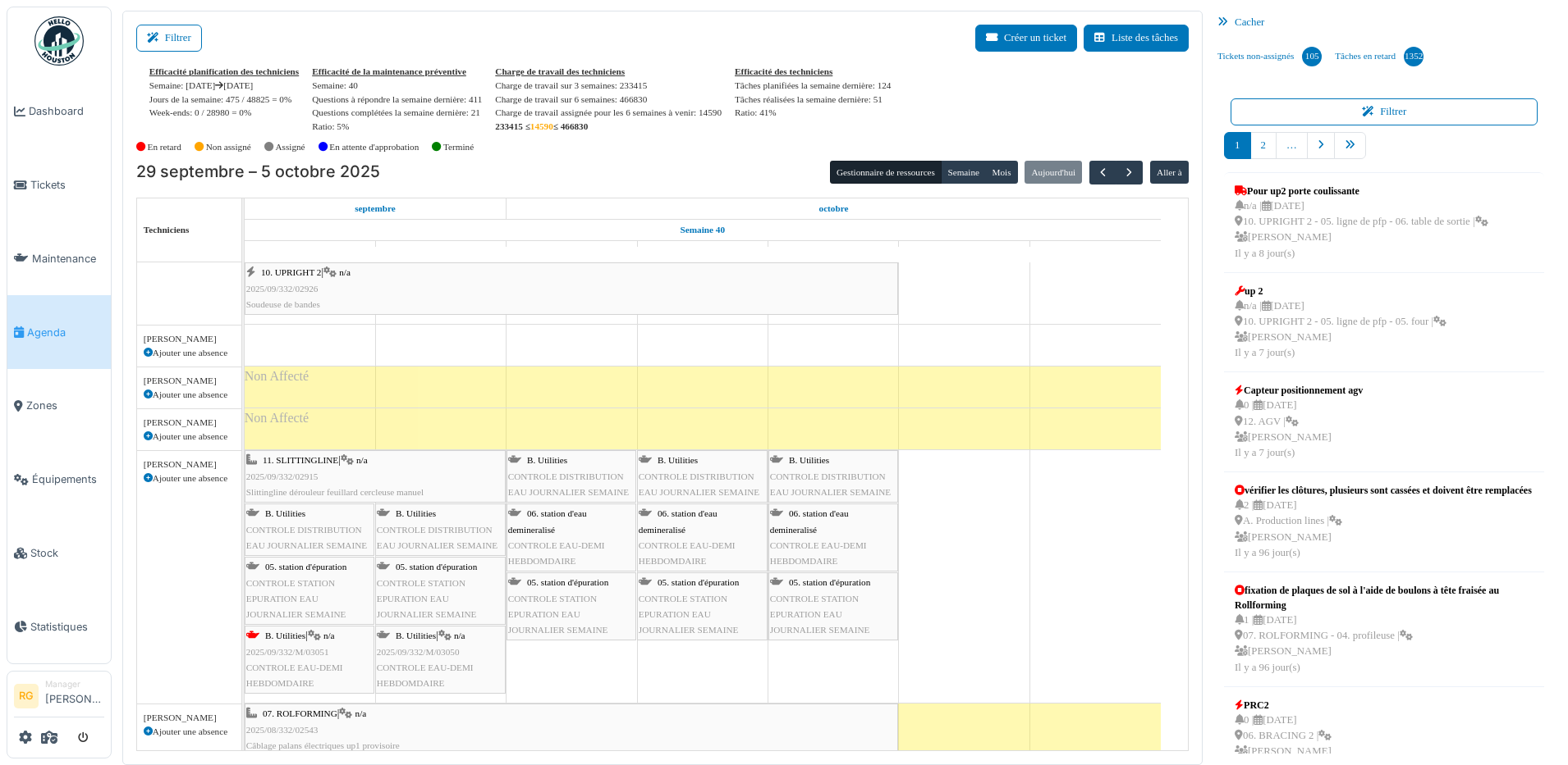
scroll to position [4306, 0]
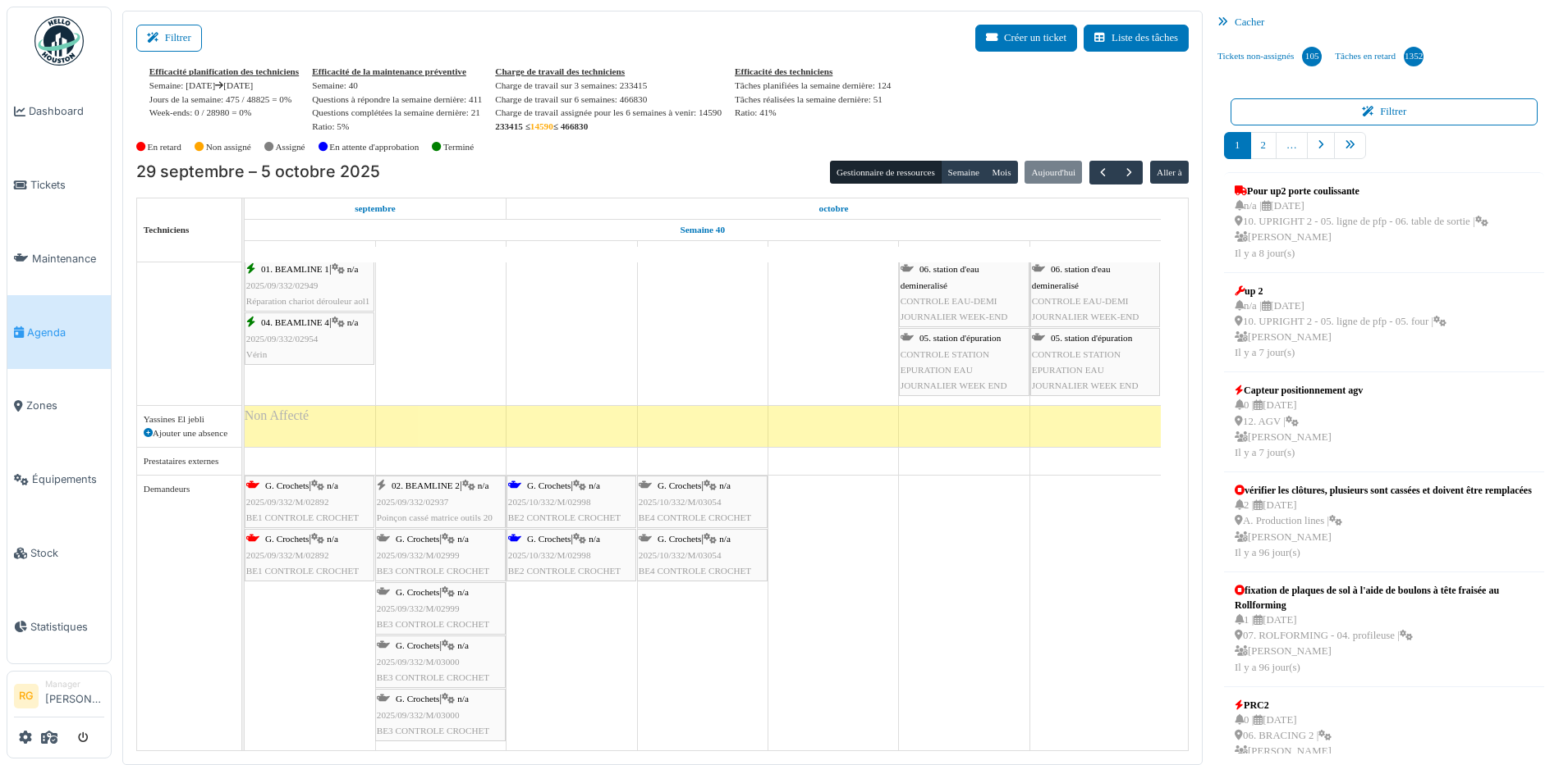
click at [280, 500] on span "2025/09/332/M/02892" at bounding box center [288, 501] width 83 height 10
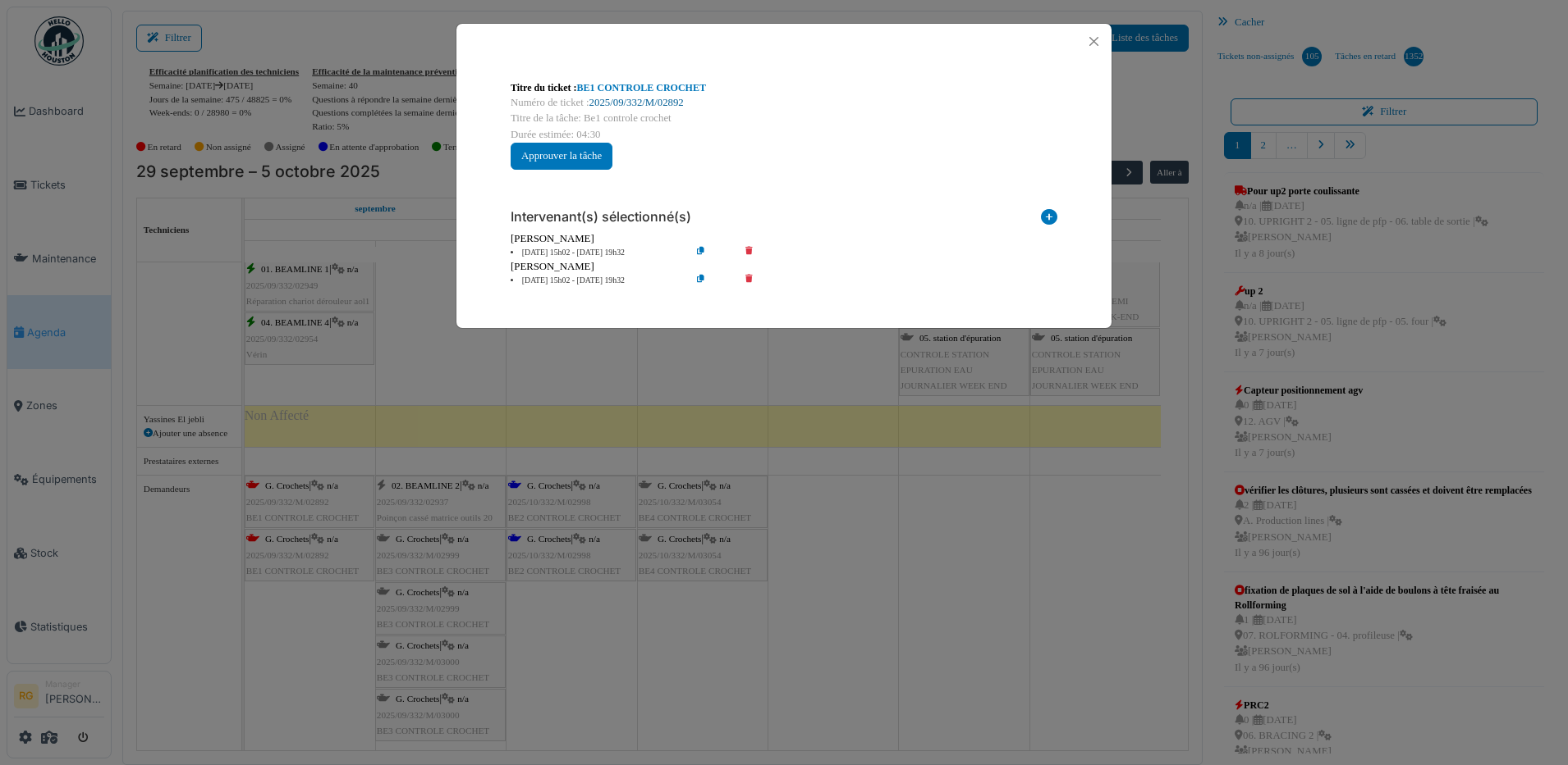
click at [622, 101] on link "2025/09/332/M/02892" at bounding box center [637, 103] width 94 height 11
